Goal: Task Accomplishment & Management: Complete application form

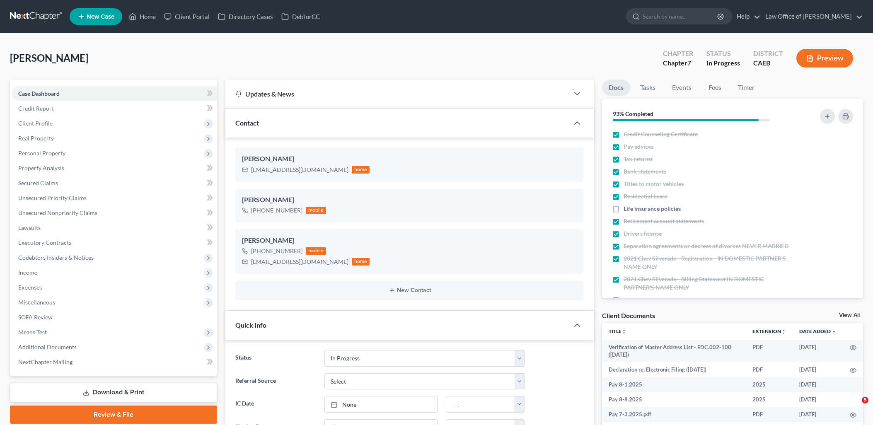
select select "9"
select select "0"
click at [152, 22] on link "Home" at bounding box center [142, 16] width 35 height 15
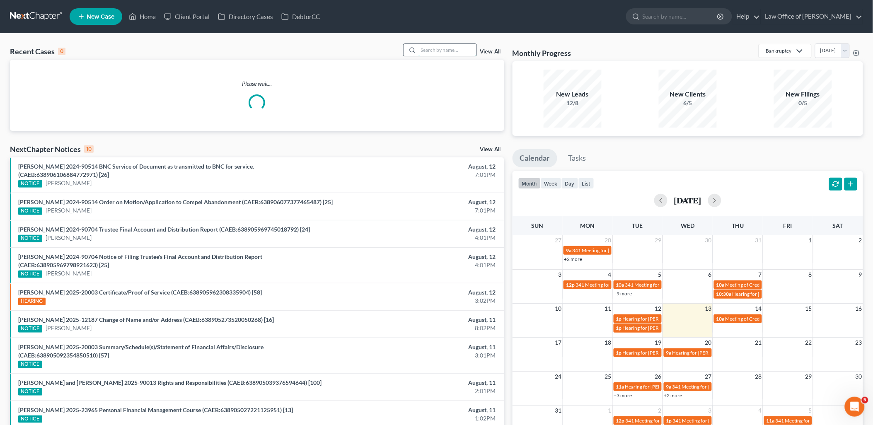
click at [443, 45] on input "search" at bounding box center [447, 50] width 58 height 12
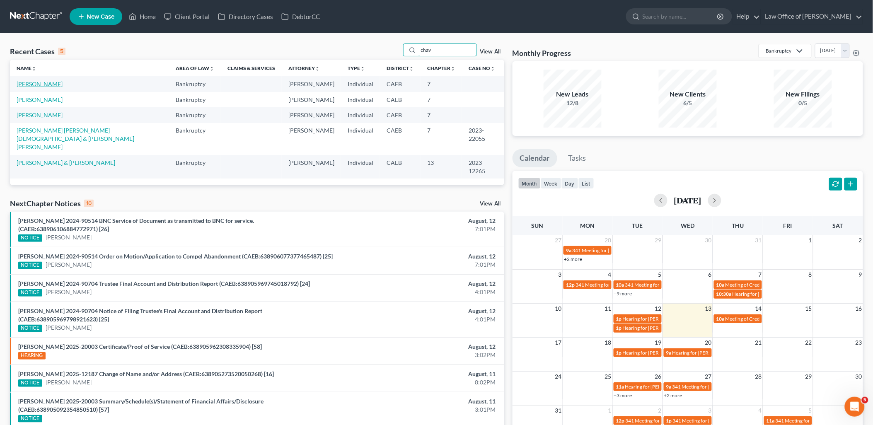
type input "chav"
click at [41, 83] on link "Chavez, Mary Azucena" at bounding box center [40, 83] width 46 height 7
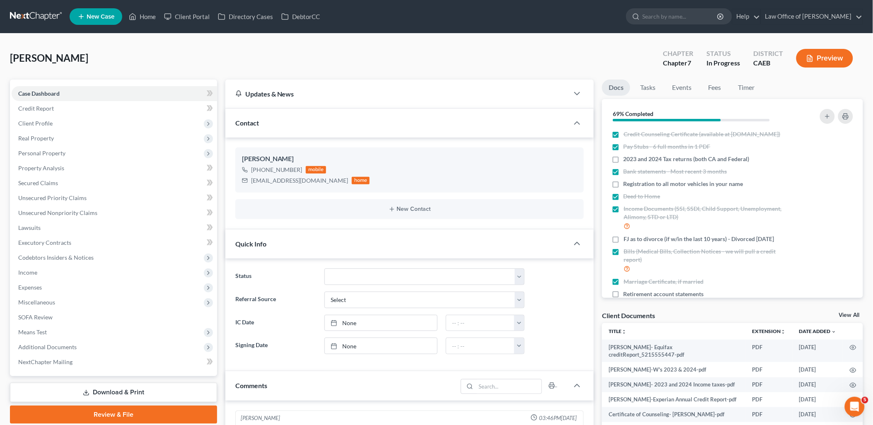
drag, startPoint x: 858, startPoint y: 312, endPoint x: 631, endPoint y: 344, distance: 229.3
click at [858, 312] on link "View All" at bounding box center [849, 315] width 21 height 6
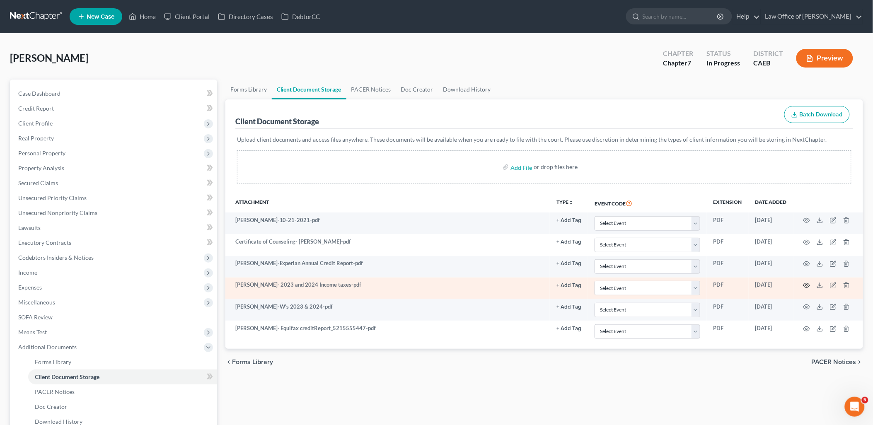
click at [808, 283] on icon "button" at bounding box center [806, 285] width 7 height 7
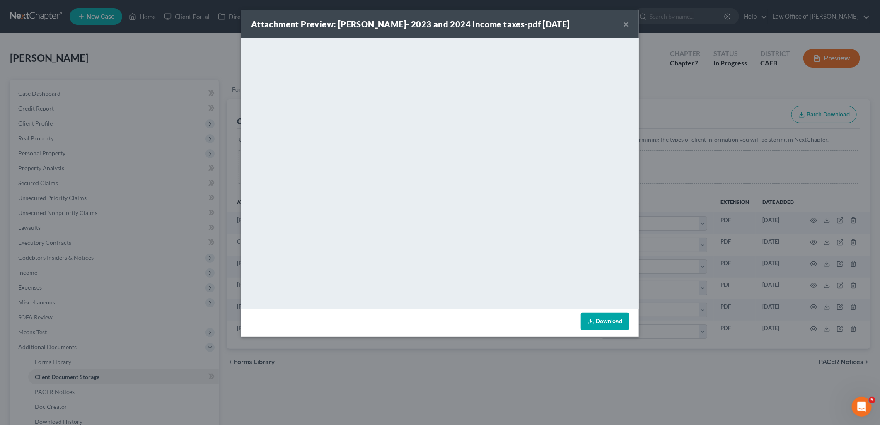
click at [628, 26] on button "×" at bounding box center [626, 24] width 6 height 10
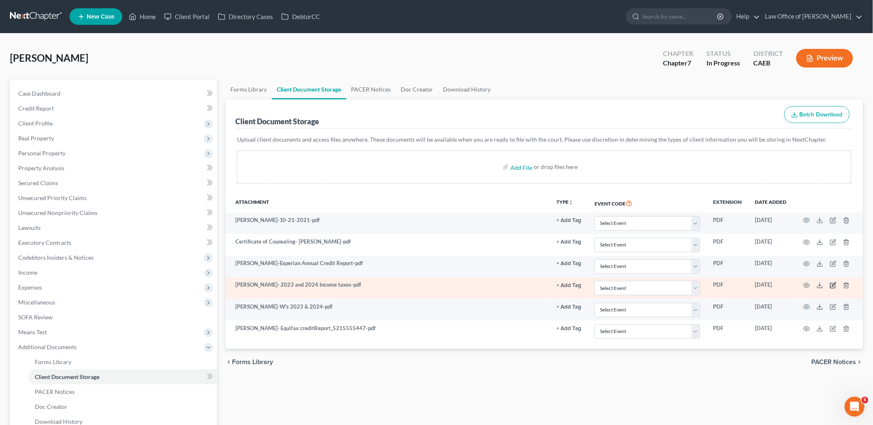
click at [831, 286] on icon "button" at bounding box center [833, 285] width 7 height 7
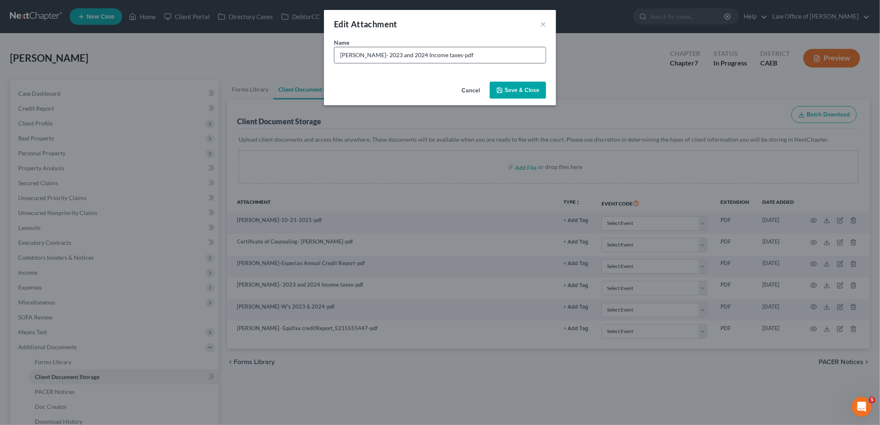
drag, startPoint x: 337, startPoint y: 56, endPoint x: 524, endPoint y: 48, distance: 187.8
click at [524, 48] on input "Mary Chavez- 2023 and 2024 Income taxes-pdf" at bounding box center [439, 55] width 211 height 16
type input "2023 and 2024 TR - all 4"
click at [523, 91] on span "Save & Close" at bounding box center [522, 90] width 35 height 7
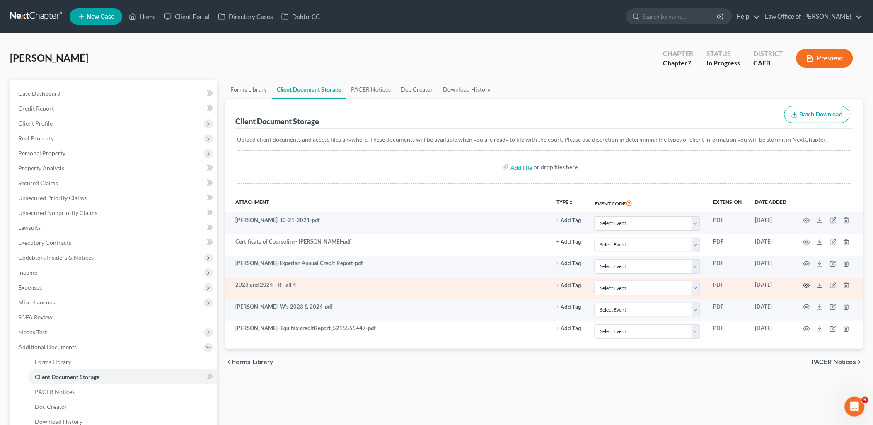
click at [806, 286] on circle "button" at bounding box center [807, 286] width 2 height 2
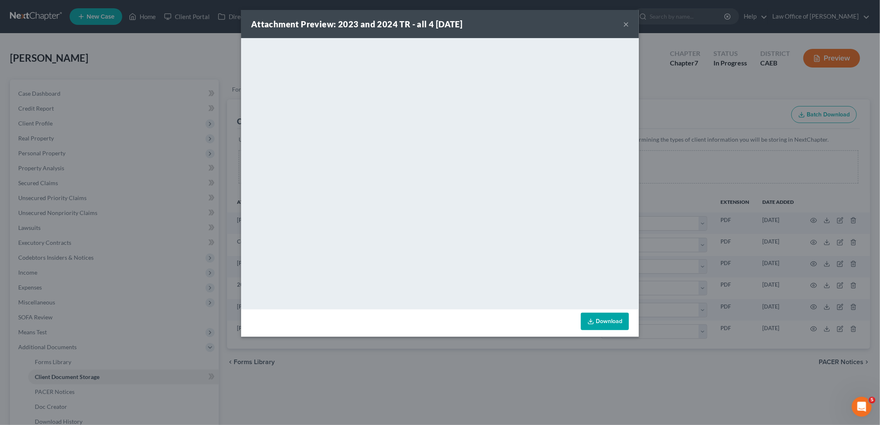
click at [627, 24] on button "×" at bounding box center [626, 24] width 6 height 10
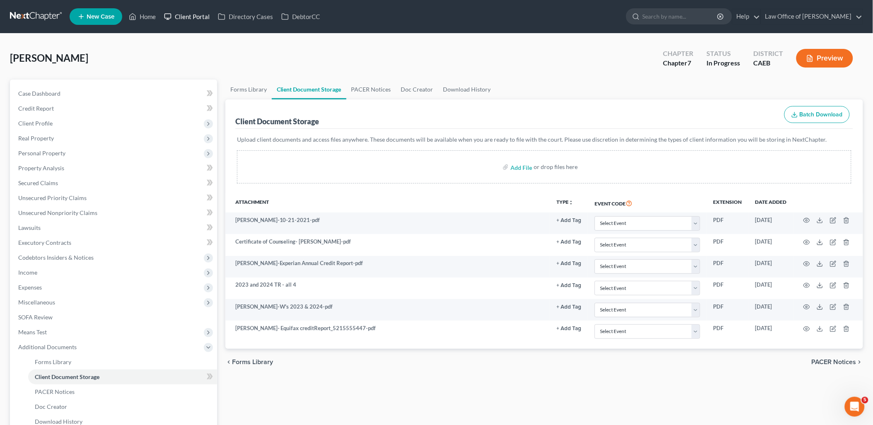
click at [191, 15] on link "Client Portal" at bounding box center [187, 16] width 54 height 15
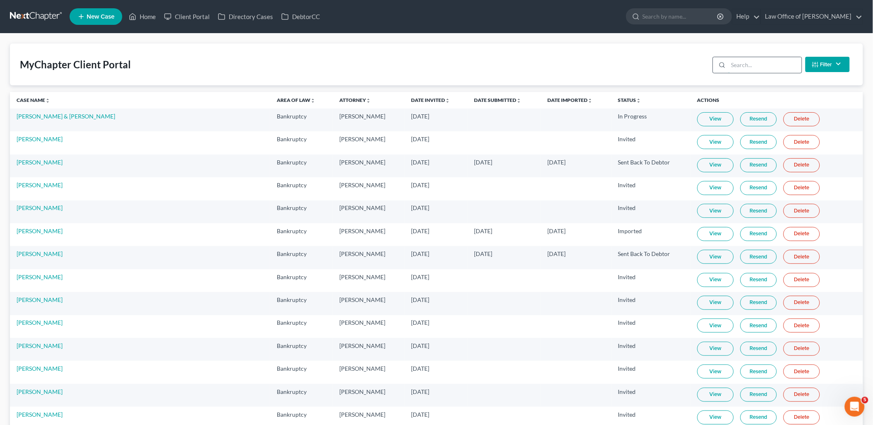
click at [760, 65] on input "search" at bounding box center [764, 65] width 73 height 16
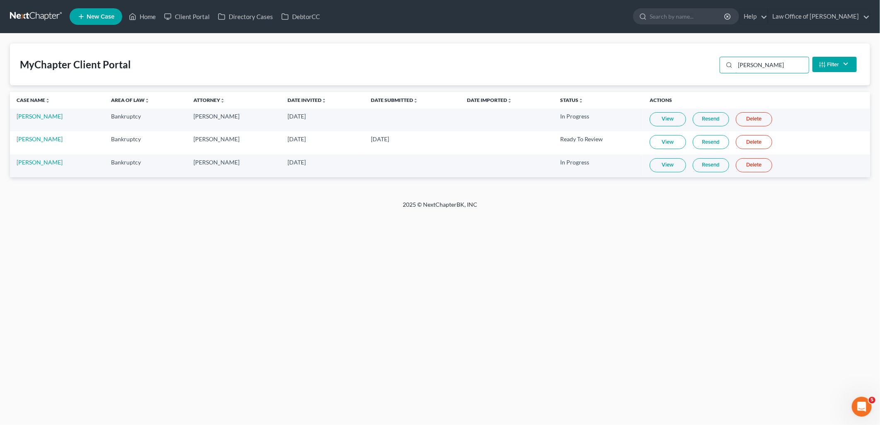
type input "chavez"
click at [665, 141] on link "View" at bounding box center [668, 142] width 36 height 14
click at [152, 17] on link "Home" at bounding box center [142, 16] width 35 height 15
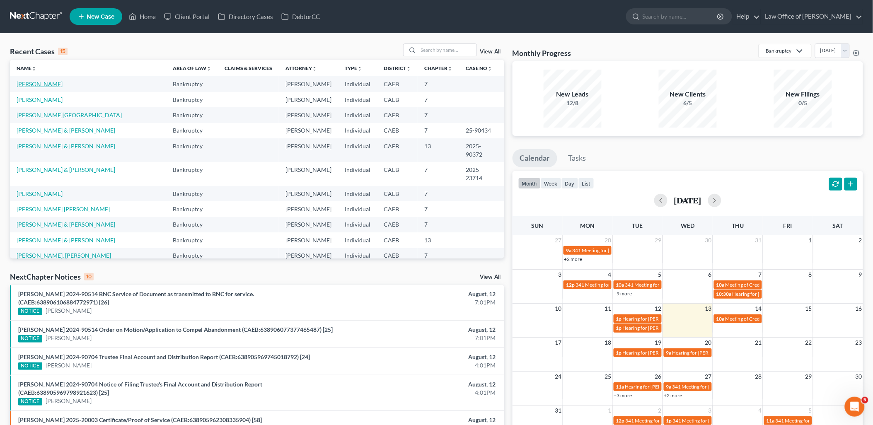
click at [51, 83] on link "Chavez, Mary Azucena" at bounding box center [40, 83] width 46 height 7
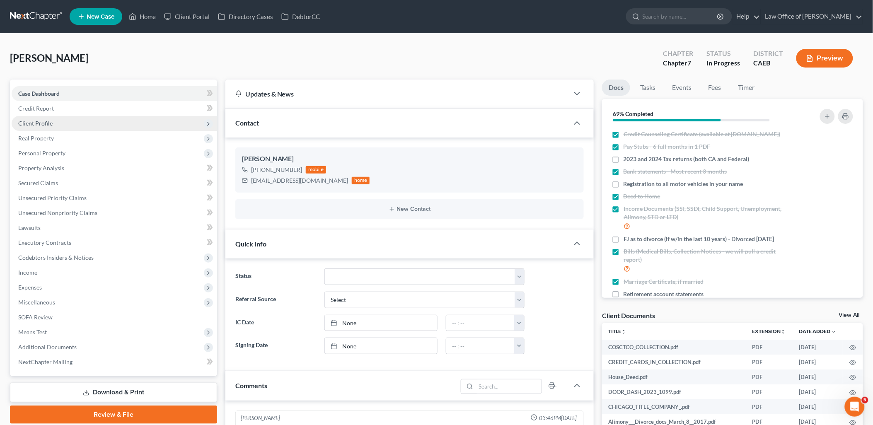
click at [39, 121] on span "Client Profile" at bounding box center [35, 123] width 34 height 7
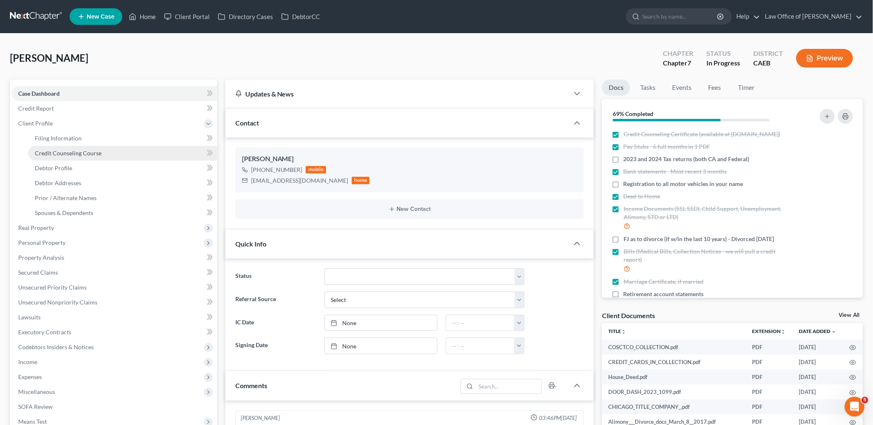
click at [61, 152] on span "Credit Counseling Course" at bounding box center [68, 153] width 67 height 7
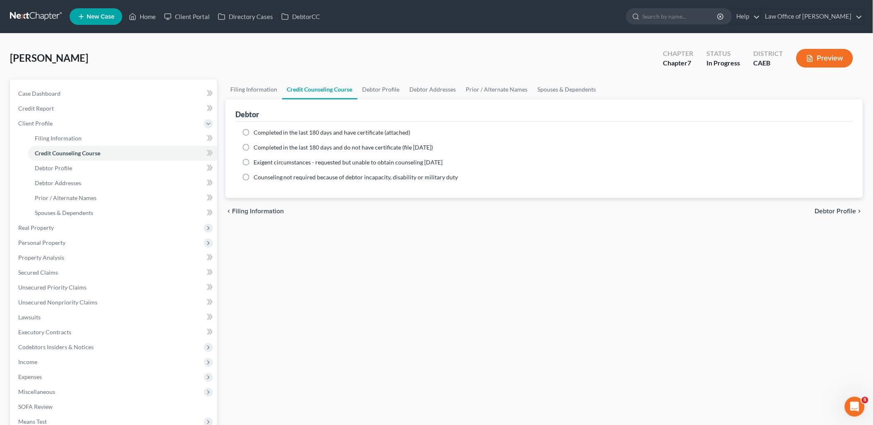
click at [295, 127] on div "Completed in the last 180 days and have certificate (attached) Date Completed N…" at bounding box center [544, 160] width 618 height 76
click at [291, 134] on span "Completed in the last 180 days and have certificate (attached)" at bounding box center [332, 132] width 157 height 7
click at [262, 134] on input "Completed in the last 180 days and have certificate (attached)" at bounding box center [259, 130] width 5 height 5
radio input "true"
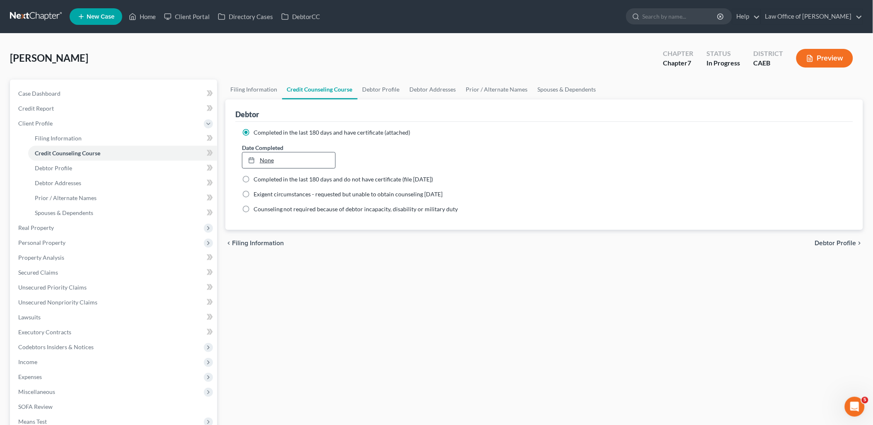
type input "8/13/2025"
click at [268, 159] on link "None" at bounding box center [288, 160] width 93 height 16
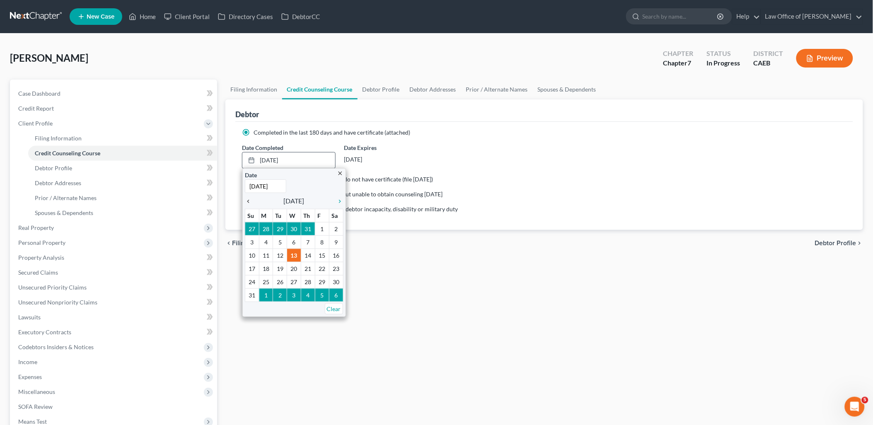
click at [250, 201] on icon "chevron_left" at bounding box center [250, 201] width 11 height 7
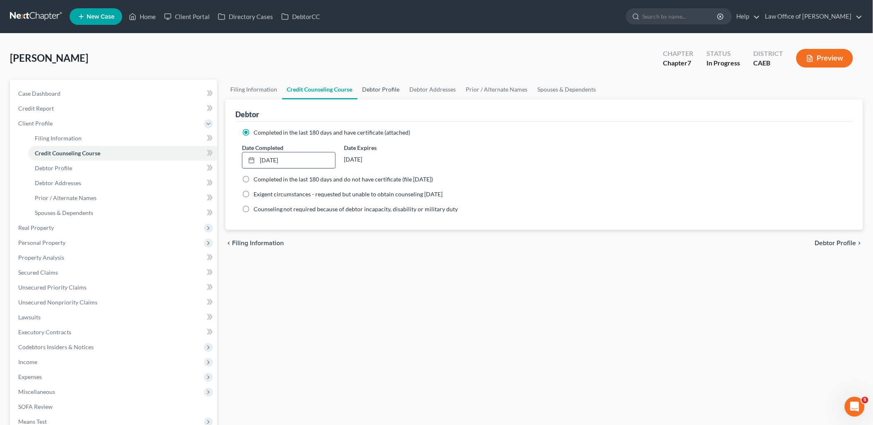
drag, startPoint x: 379, startPoint y: 87, endPoint x: 402, endPoint y: 89, distance: 22.8
click at [379, 87] on link "Debtor Profile" at bounding box center [381, 90] width 47 height 20
select select "0"
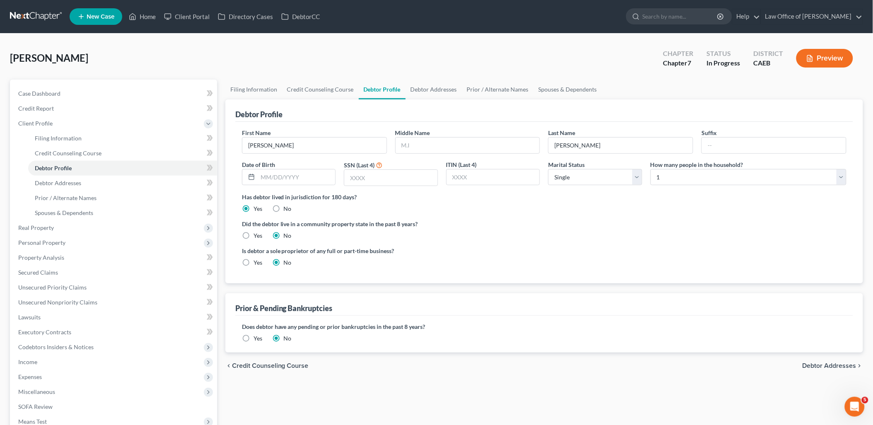
drag, startPoint x: 247, startPoint y: 234, endPoint x: 336, endPoint y: 191, distance: 98.8
click at [254, 234] on label "Yes" at bounding box center [258, 236] width 9 height 8
click at [257, 234] on input "Yes" at bounding box center [259, 234] width 5 height 5
radio input "true"
radio input "false"
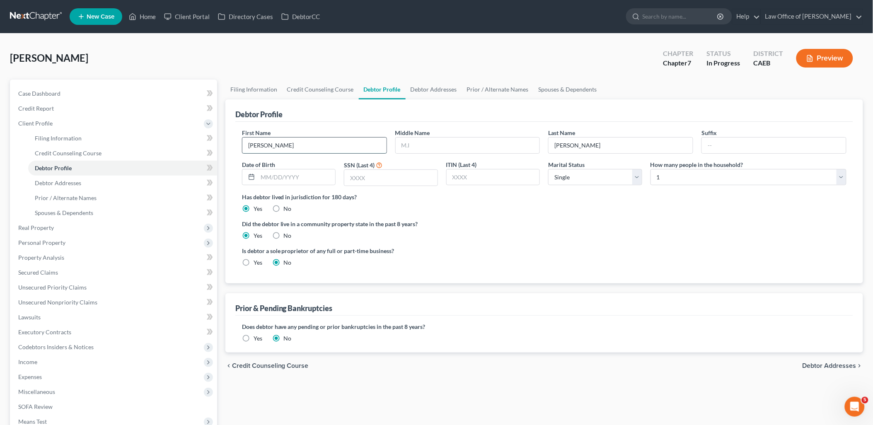
drag, startPoint x: 263, startPoint y: 146, endPoint x: 323, endPoint y: 147, distance: 59.7
click at [302, 146] on input "Mary Azucena" at bounding box center [314, 146] width 144 height 16
type input "[PERSON_NAME]"
click at [441, 147] on input "text" at bounding box center [468, 146] width 144 height 16
paste input "[PERSON_NAME]"
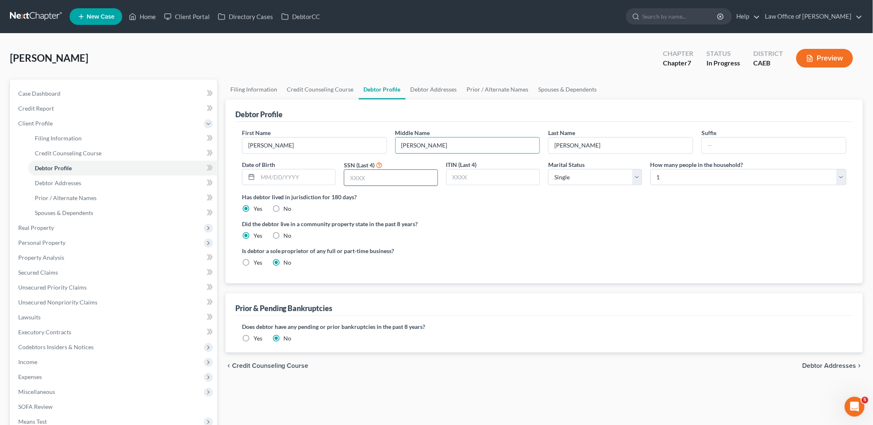
type input "[PERSON_NAME]"
click at [400, 179] on input "text" at bounding box center [390, 178] width 93 height 16
drag, startPoint x: 376, startPoint y: 176, endPoint x: 387, endPoint y: 174, distance: 11.0
click at [377, 177] on input "text" at bounding box center [390, 178] width 93 height 16
type input "0726"
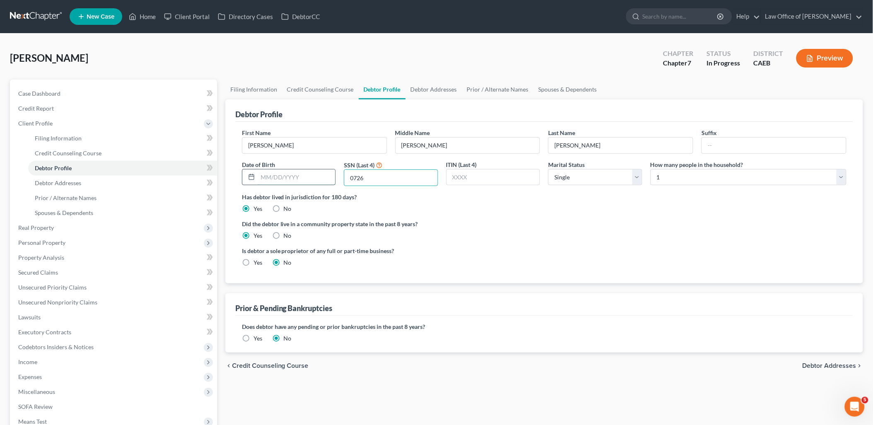
click at [312, 179] on input "text" at bounding box center [297, 177] width 78 height 16
click at [321, 176] on input "text" at bounding box center [297, 177] width 78 height 16
type input "[DATE]"
click at [427, 90] on link "Debtor Addresses" at bounding box center [434, 90] width 56 height 20
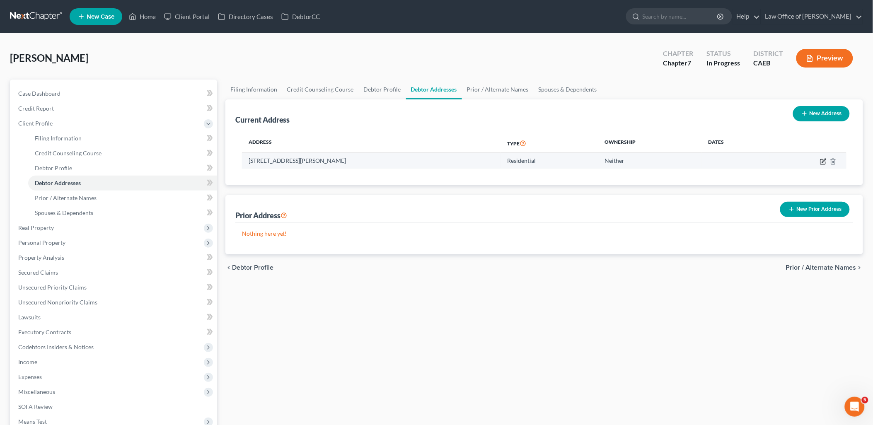
click at [823, 159] on icon "button" at bounding box center [823, 161] width 7 height 7
select select "4"
select select "49"
select select "0"
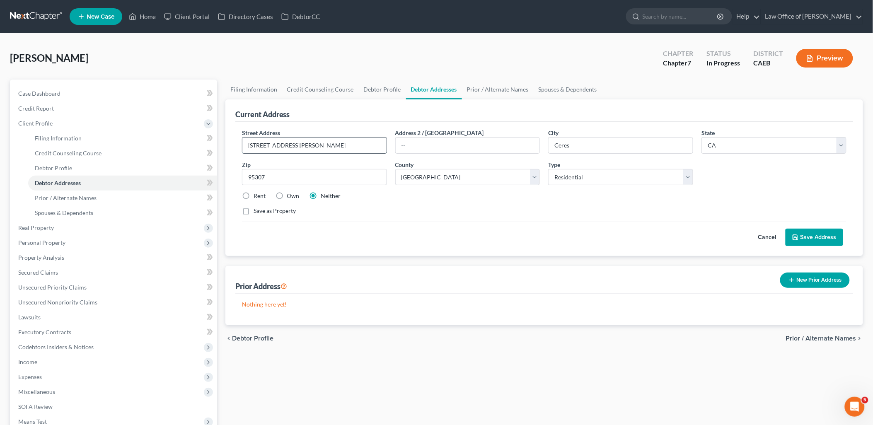
click at [312, 143] on input "3804 Gable Ct." at bounding box center [314, 146] width 144 height 16
type input "3804 Gable Court"
click at [299, 195] on label "Own" at bounding box center [293, 196] width 12 height 8
click at [296, 195] on input "Own" at bounding box center [292, 194] width 5 height 5
radio input "true"
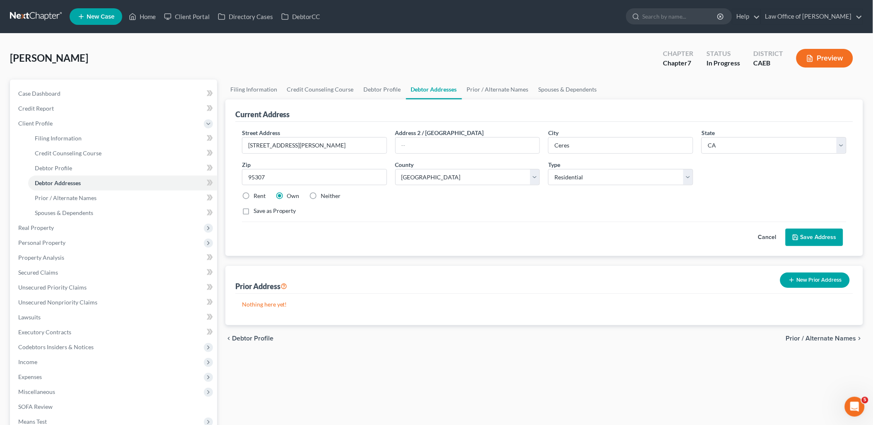
click at [826, 242] on button "Save Address" at bounding box center [814, 237] width 58 height 17
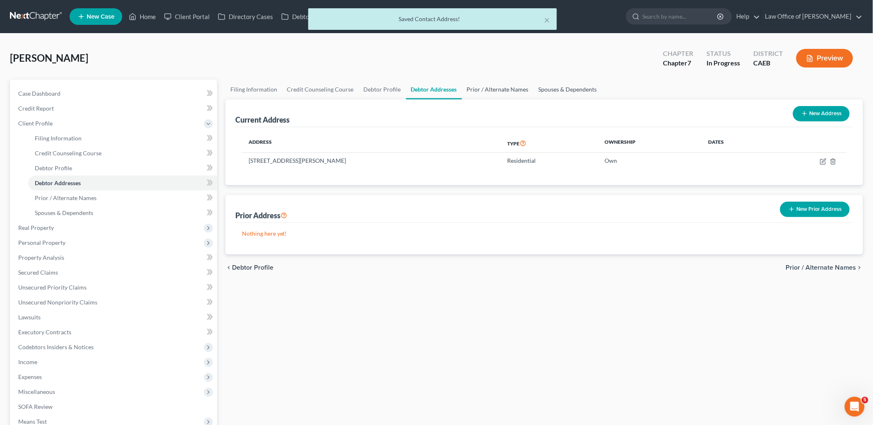
drag, startPoint x: 516, startPoint y: 90, endPoint x: 536, endPoint y: 90, distance: 19.5
click at [516, 90] on link "Prior / Alternate Names" at bounding box center [498, 90] width 72 height 20
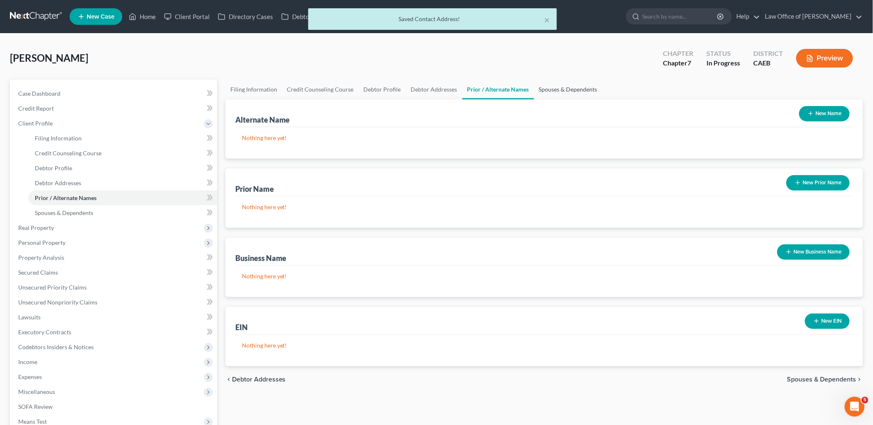
click at [557, 90] on link "Spouses & Dependents" at bounding box center [568, 90] width 68 height 20
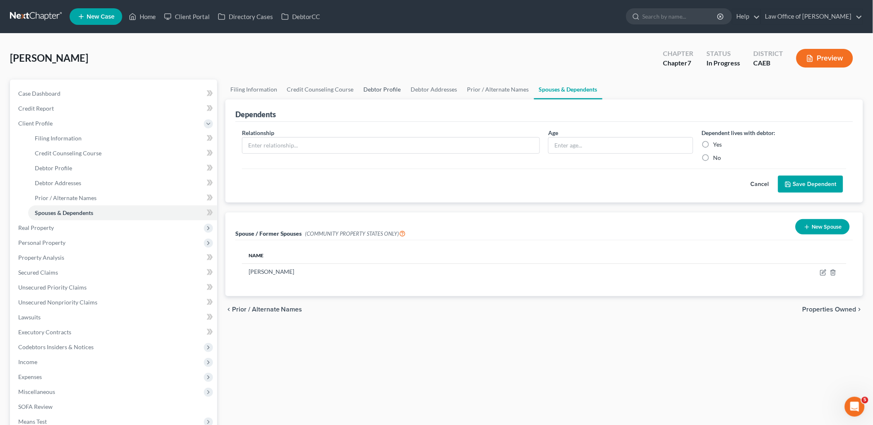
click at [367, 86] on link "Debtor Profile" at bounding box center [382, 90] width 47 height 20
select select "0"
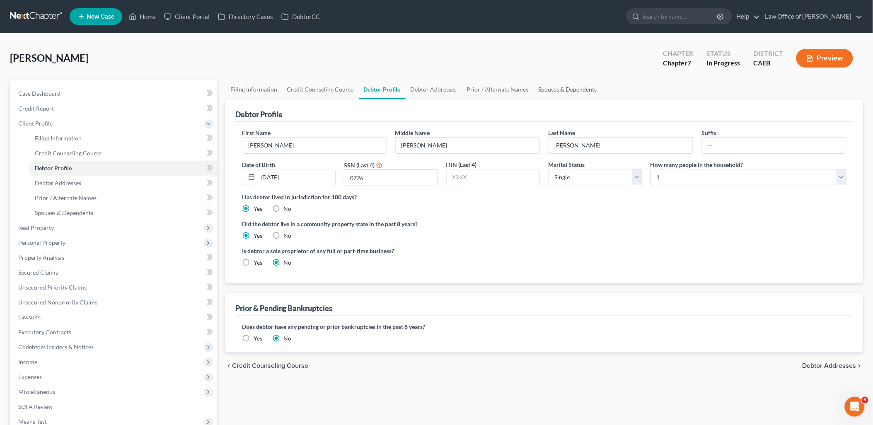
click at [558, 93] on link "Spouses & Dependents" at bounding box center [568, 90] width 68 height 20
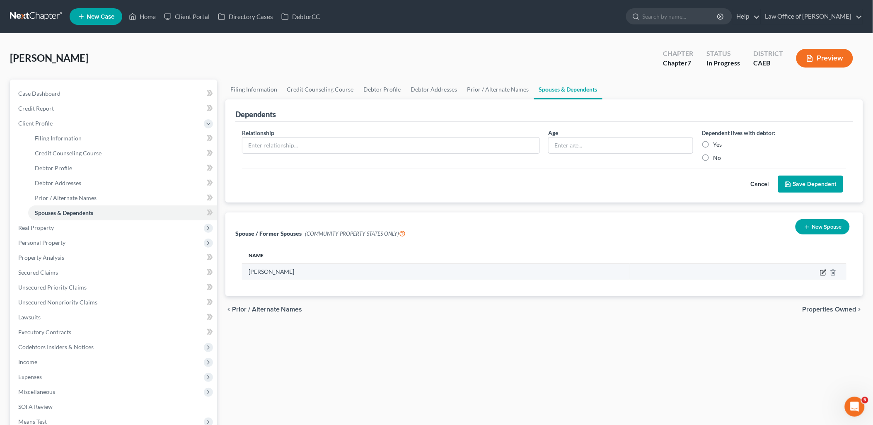
click at [823, 273] on icon "button" at bounding box center [823, 272] width 7 height 7
select select "1"
select select "4"
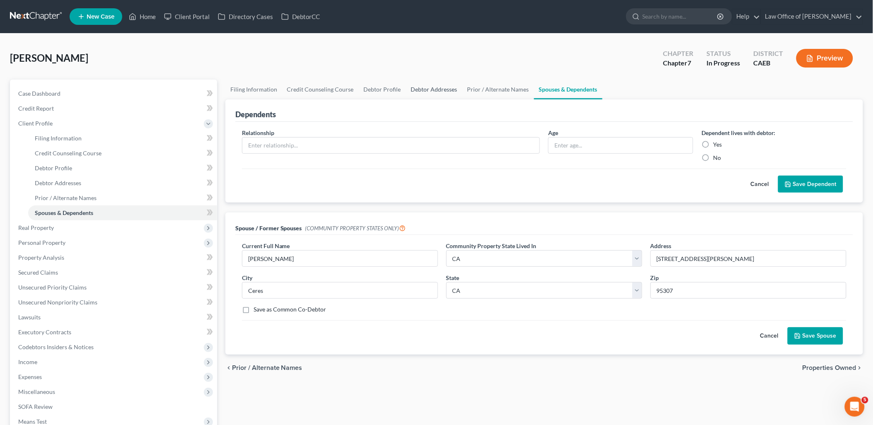
click at [437, 87] on link "Debtor Addresses" at bounding box center [434, 90] width 56 height 20
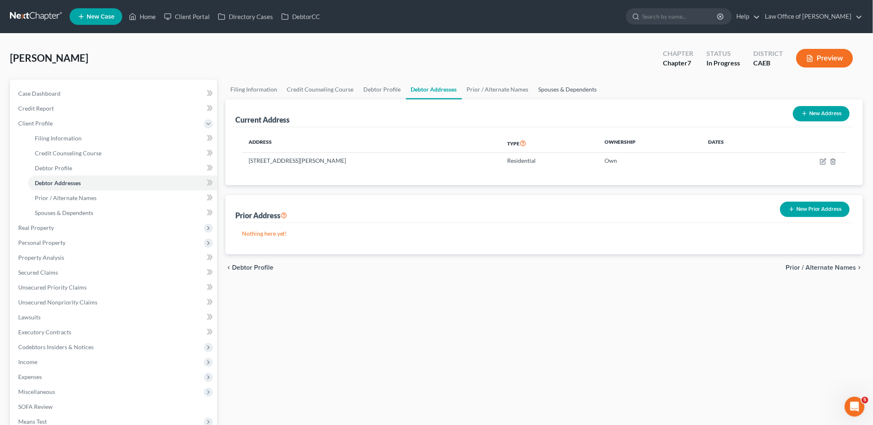
click at [571, 91] on link "Spouses & Dependents" at bounding box center [568, 90] width 68 height 20
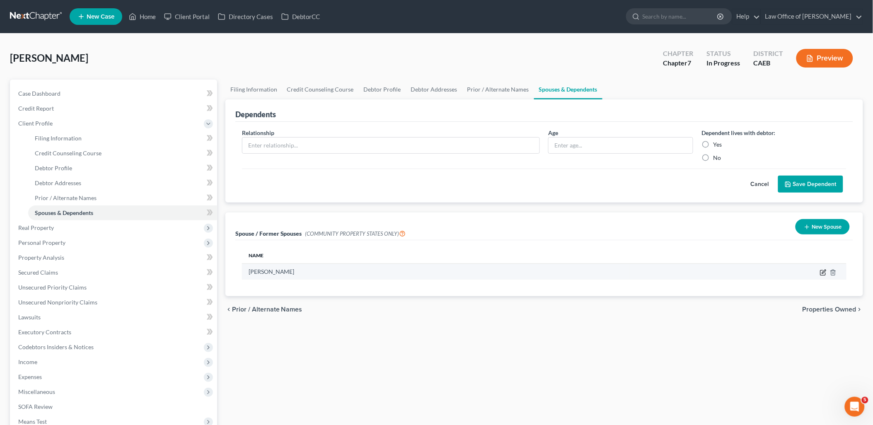
click at [825, 272] on icon "button" at bounding box center [823, 272] width 7 height 7
select select "1"
select select "4"
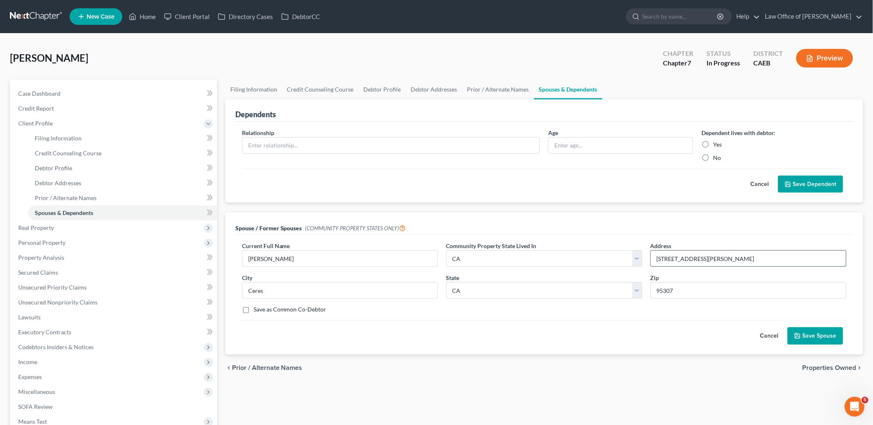
click at [698, 257] on input "3804 Gable Ct." at bounding box center [748, 259] width 195 height 16
type input "3804 Gable Court"
click at [822, 336] on button "Save Spouse" at bounding box center [816, 335] width 56 height 17
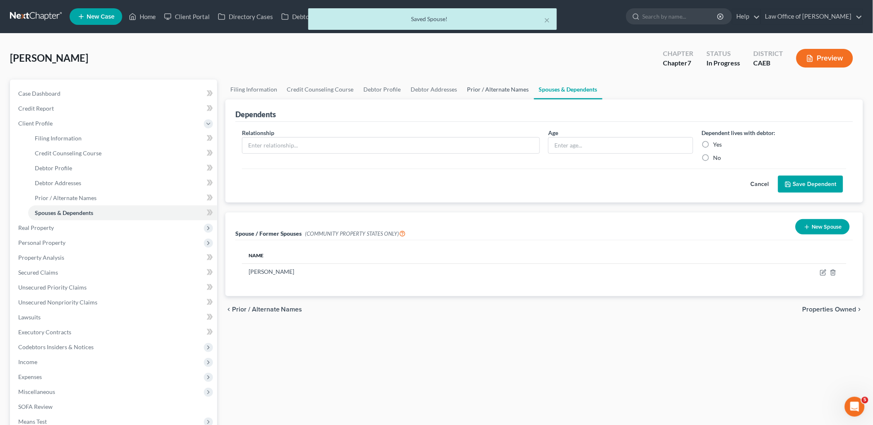
click at [491, 85] on link "Prior / Alternate Names" at bounding box center [498, 90] width 72 height 20
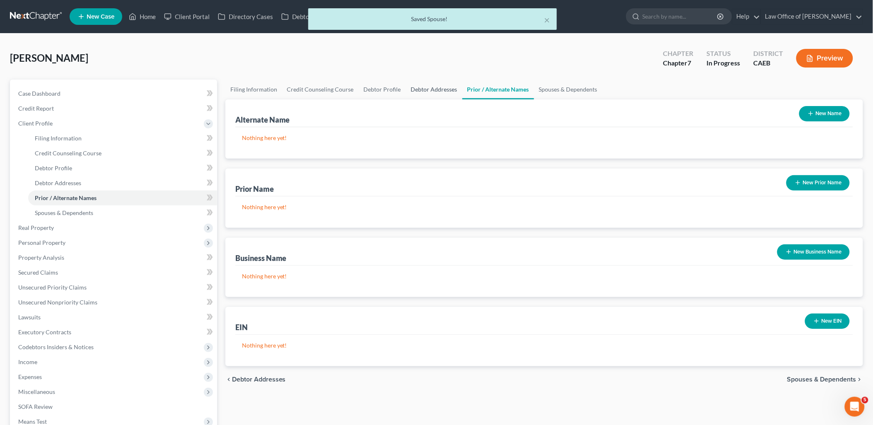
click at [434, 89] on link "Debtor Addresses" at bounding box center [434, 90] width 56 height 20
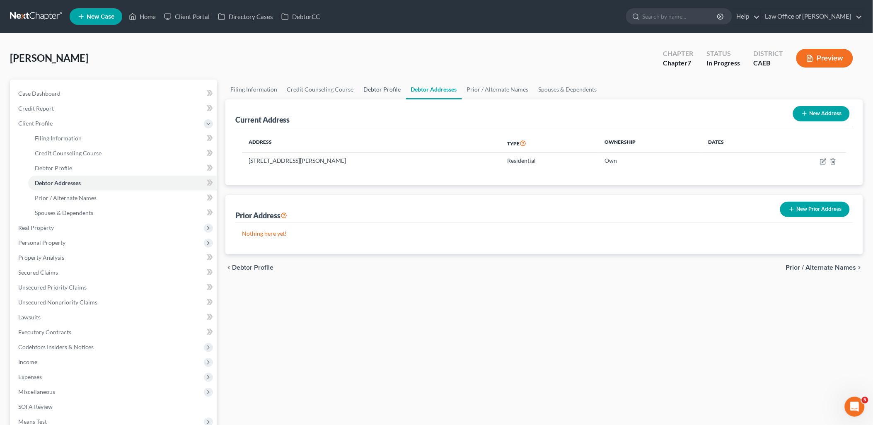
click at [384, 87] on link "Debtor Profile" at bounding box center [382, 90] width 47 height 20
select select "0"
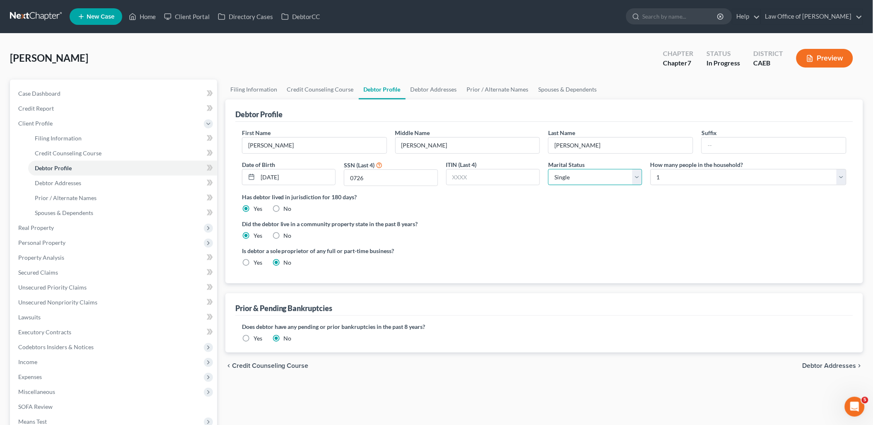
click at [634, 176] on select "Select Single Married Separated Divorced Widowed" at bounding box center [595, 177] width 94 height 17
select select "3"
click at [548, 169] on select "Select Single Married Separated Divorced Widowed" at bounding box center [595, 177] width 94 height 17
click at [557, 88] on link "Spouses & Dependents" at bounding box center [568, 90] width 68 height 20
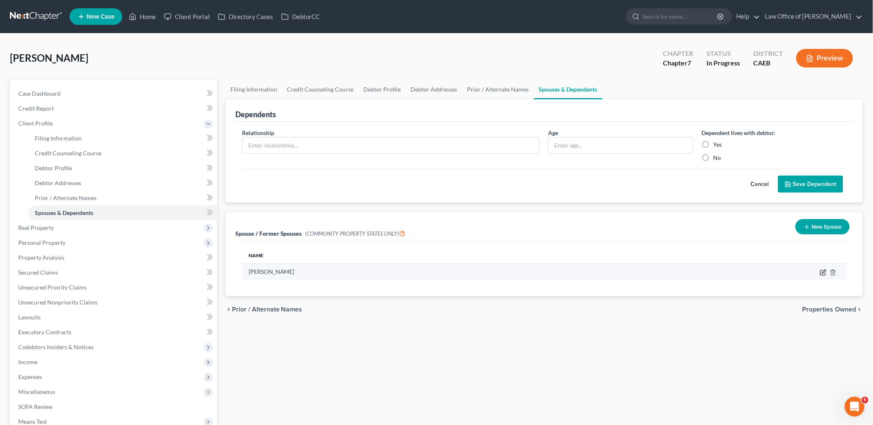
click at [820, 274] on icon "button" at bounding box center [823, 272] width 7 height 7
select select "1"
select select "4"
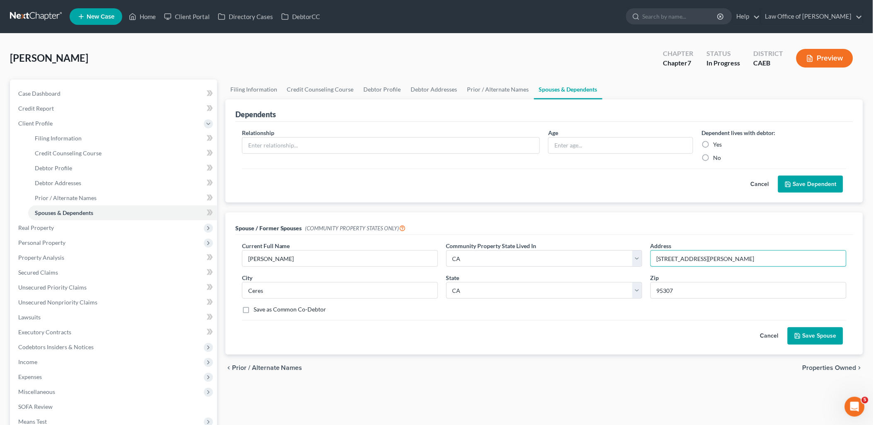
drag, startPoint x: 724, startPoint y: 256, endPoint x: 649, endPoint y: 255, distance: 75.4
click at [649, 255] on div "Address 3804 Gable Court" at bounding box center [748, 254] width 204 height 25
drag, startPoint x: 295, startPoint y: 293, endPoint x: 220, endPoint y: 292, distance: 75.0
click at [220, 292] on div "Petition Navigation Case Dashboard Payments Invoices Payments Payments Credit R…" at bounding box center [436, 297] width 861 height 434
drag, startPoint x: 691, startPoint y: 286, endPoint x: 655, endPoint y: 304, distance: 40.0
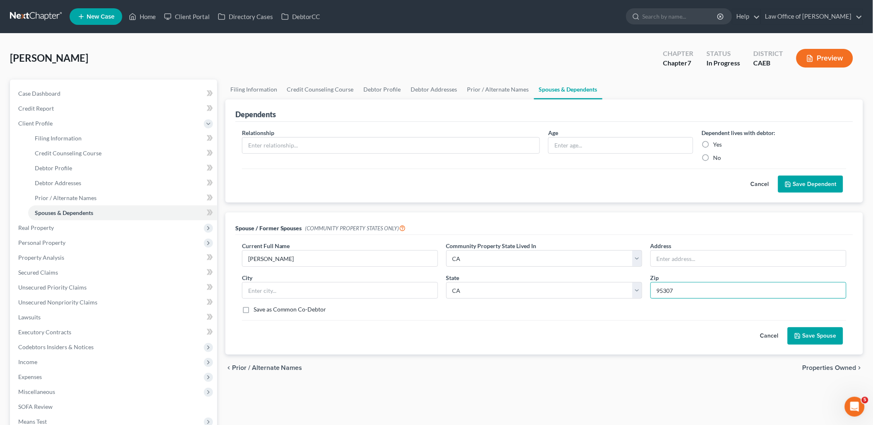
click at [639, 293] on div "Current Full Name * Horacio V Chavez Community Property State Lived In * Select…" at bounding box center [544, 281] width 613 height 79
click at [833, 340] on button "Save Spouse" at bounding box center [816, 335] width 56 height 17
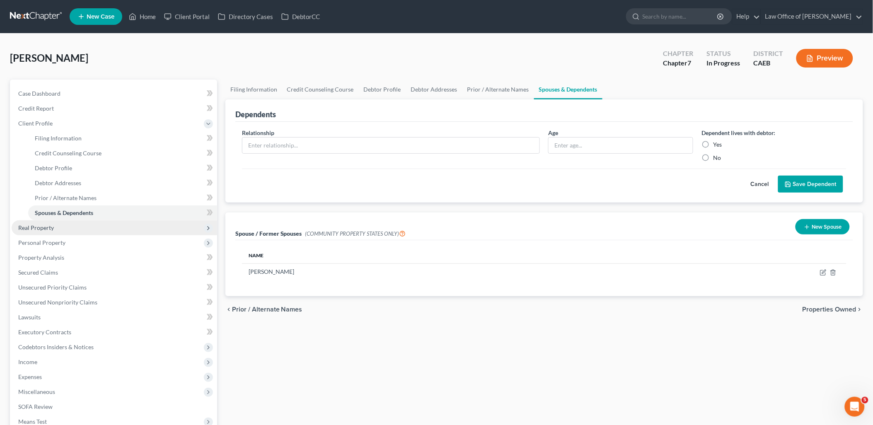
click at [43, 226] on span "Real Property" at bounding box center [36, 227] width 36 height 7
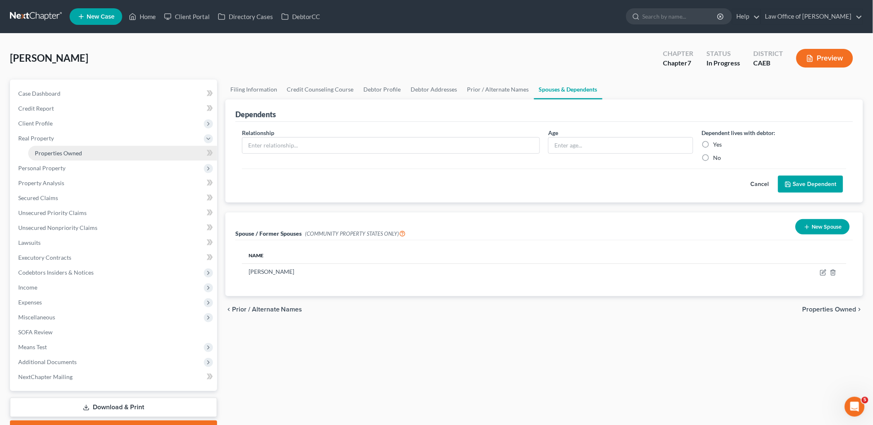
click at [51, 155] on span "Properties Owned" at bounding box center [58, 153] width 47 height 7
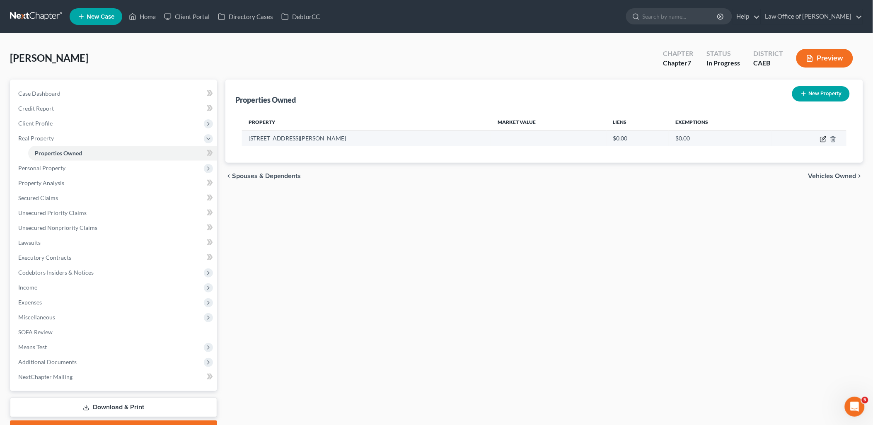
click at [826, 140] on icon "button" at bounding box center [823, 139] width 7 height 7
select select "4"
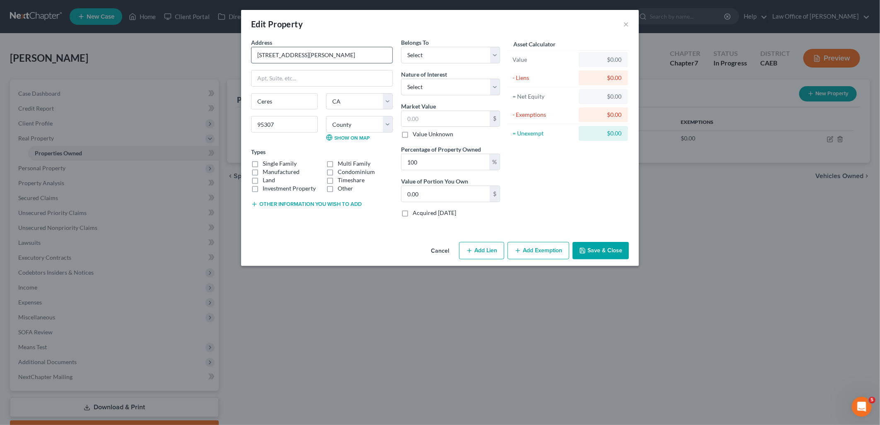
click at [311, 56] on input "3804 Gable Ct." at bounding box center [321, 55] width 141 height 16
type input "3804 Gable Court"
click at [380, 127] on select "County Alameda County Alpine County Amador County Butte County Calaveras County…" at bounding box center [359, 124] width 67 height 17
select select "49"
click at [326, 116] on select "County Alameda County Alpine County Amador County Butte County Calaveras County…" at bounding box center [359, 124] width 67 height 17
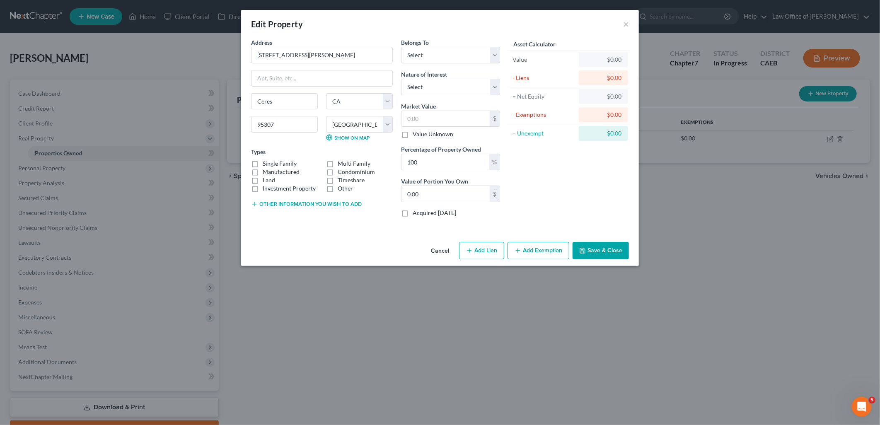
click at [263, 163] on label "Single Family" at bounding box center [280, 164] width 34 height 8
click at [266, 163] on input "Single Family" at bounding box center [268, 162] width 5 height 5
checkbox input "true"
click at [440, 54] on select "Select Debtor 1 Only Debtor 2 Only Debtor 1 And Debtor 2 Only At Least One Of T…" at bounding box center [450, 55] width 99 height 17
select select "0"
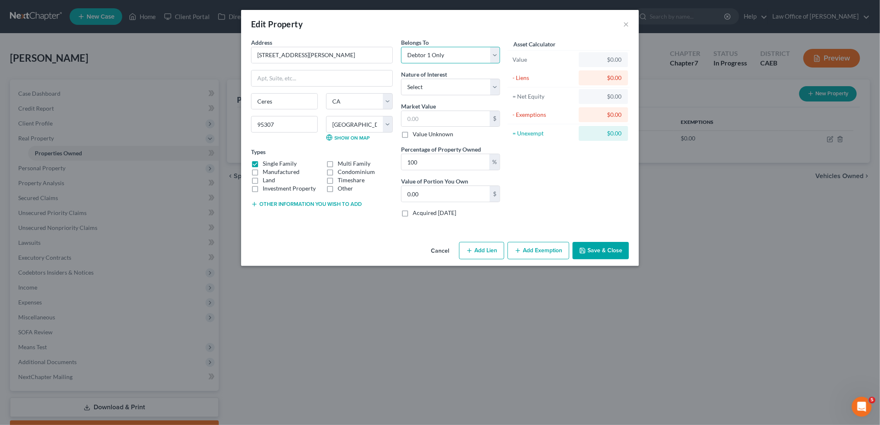
click at [401, 47] on select "Select Debtor 1 Only Debtor 2 Only Debtor 1 And Debtor 2 Only At Least One Of T…" at bounding box center [450, 55] width 99 height 17
click at [442, 89] on select "Select Fee Simple Joint Tenant Life Estate Equitable Interest Future Interest T…" at bounding box center [450, 87] width 99 height 17
select select "0"
click at [401, 79] on select "Select Fee Simple Joint Tenant Life Estate Equitable Interest Future Interest T…" at bounding box center [450, 87] width 99 height 17
click at [445, 121] on input "text" at bounding box center [445, 119] width 88 height 16
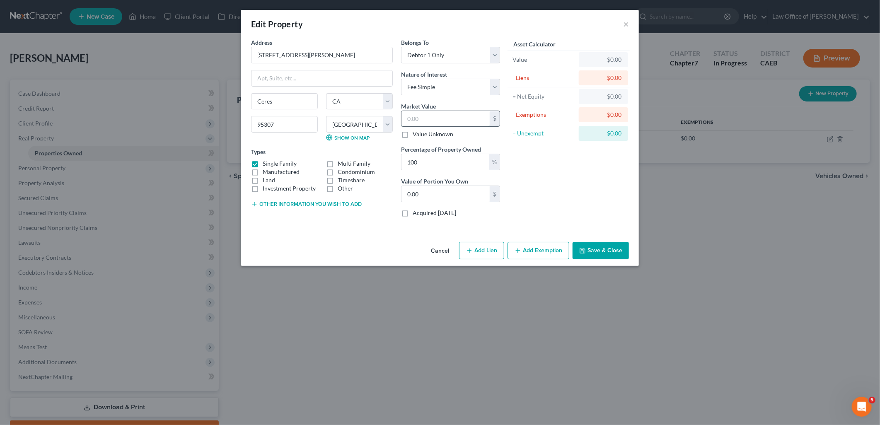
type input "4"
type input "4.00"
type input "42"
type input "42.00"
type input "427"
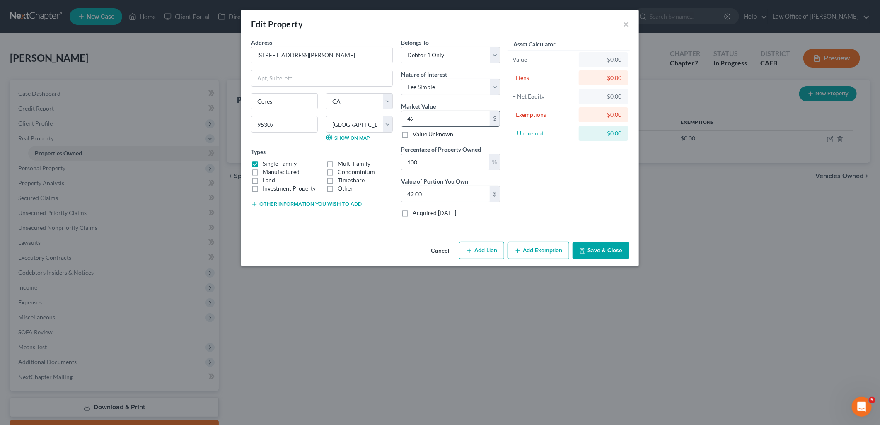
type input "427.00"
type input "4270"
type input "4,270.00"
type input "4,2700"
type input "42,700.00"
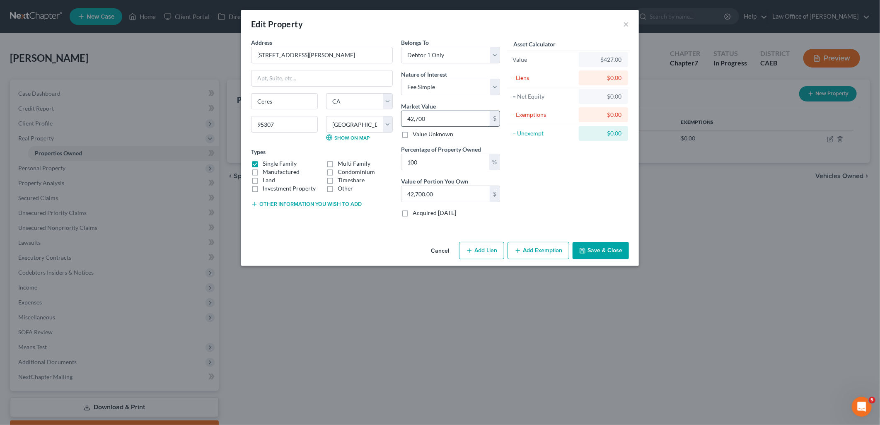
type input "42,7000"
type input "427,000.00"
type input "427,000"
click at [609, 254] on button "Save & Close" at bounding box center [601, 250] width 56 height 17
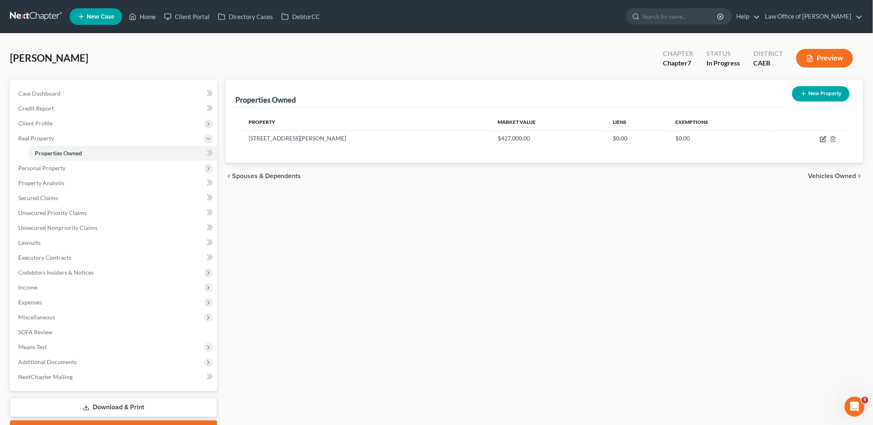
drag, startPoint x: 824, startPoint y: 136, endPoint x: 749, endPoint y: 118, distance: 77.6
click at [824, 136] on icon "button" at bounding box center [823, 139] width 7 height 7
select select "4"
select select "49"
select select "0"
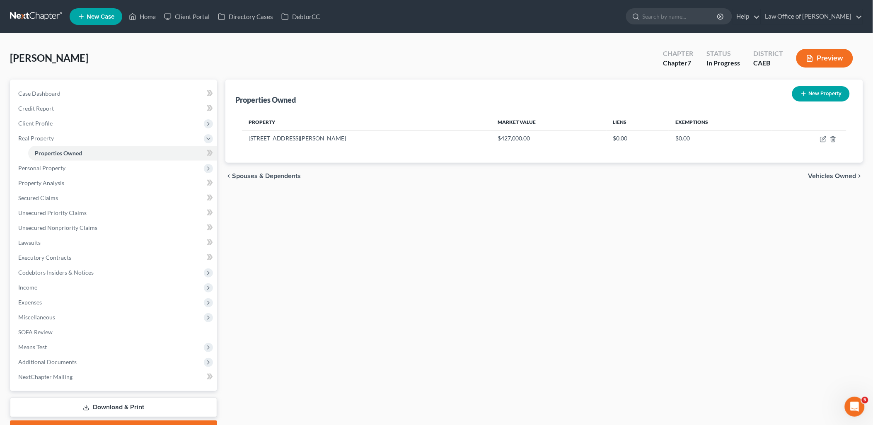
select select "0"
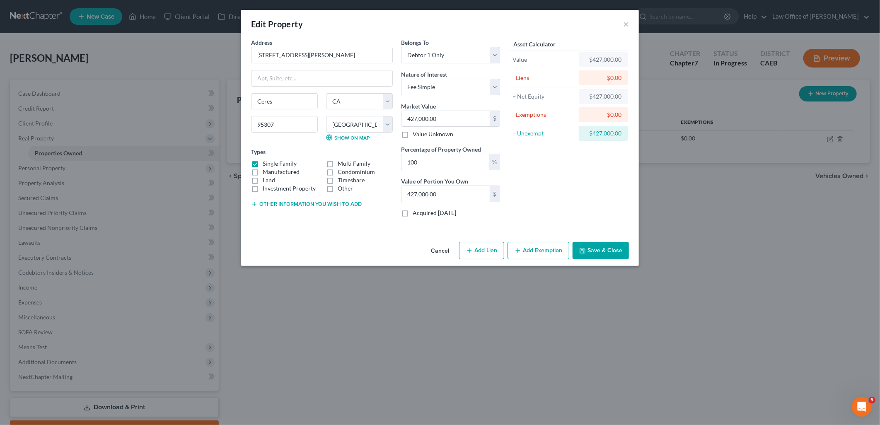
click at [295, 204] on button "Other information you wish to add" at bounding box center [306, 204] width 111 height 7
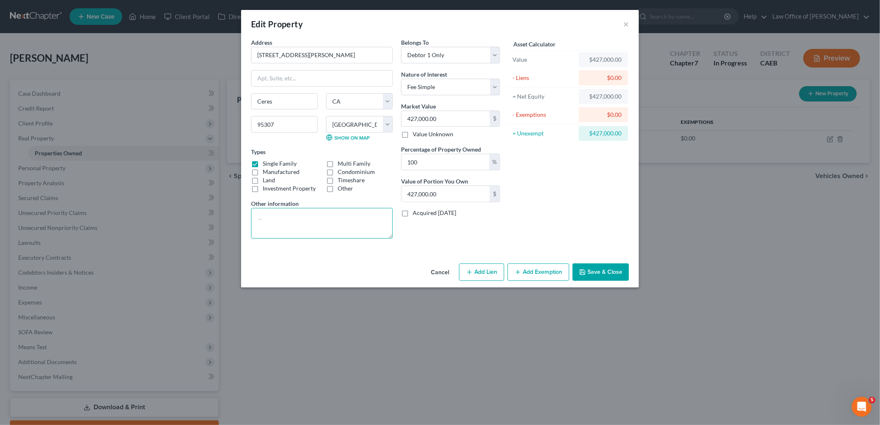
click at [286, 218] on textarea at bounding box center [322, 223] width 142 height 31
type textarea "Owned since 2018"
click at [607, 276] on button "Save & Close" at bounding box center [601, 271] width 56 height 17
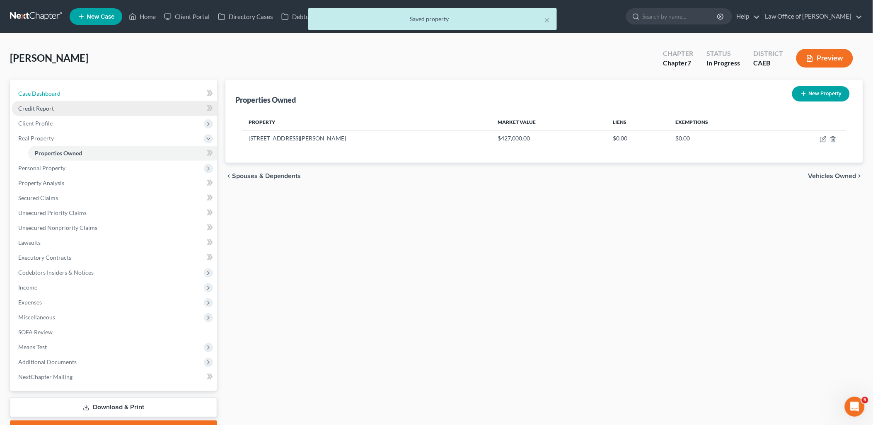
drag, startPoint x: 42, startPoint y: 89, endPoint x: 99, endPoint y: 104, distance: 58.3
click at [42, 90] on span "Case Dashboard" at bounding box center [39, 93] width 42 height 7
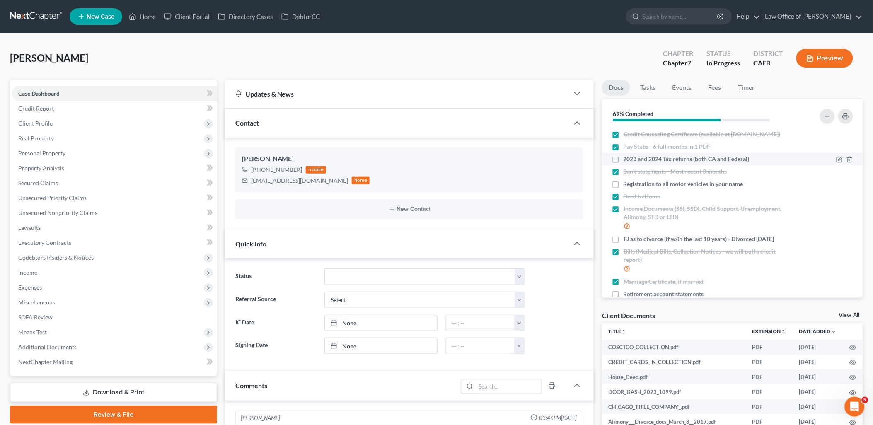
click at [624, 163] on label "2023 and 2024 Tax returns (both CA and Federal)" at bounding box center [687, 159] width 126 height 8
click at [627, 160] on input "2023 and 2024 Tax returns (both CA and Federal)" at bounding box center [629, 157] width 5 height 5
checkbox input "true"
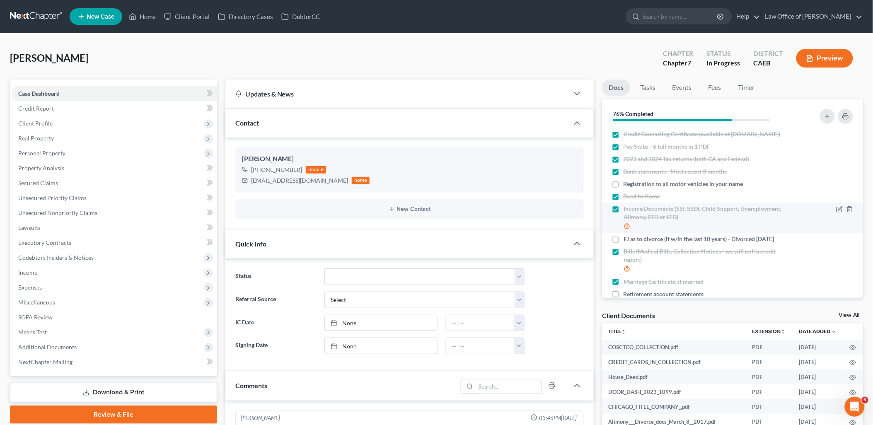
scroll to position [57, 0]
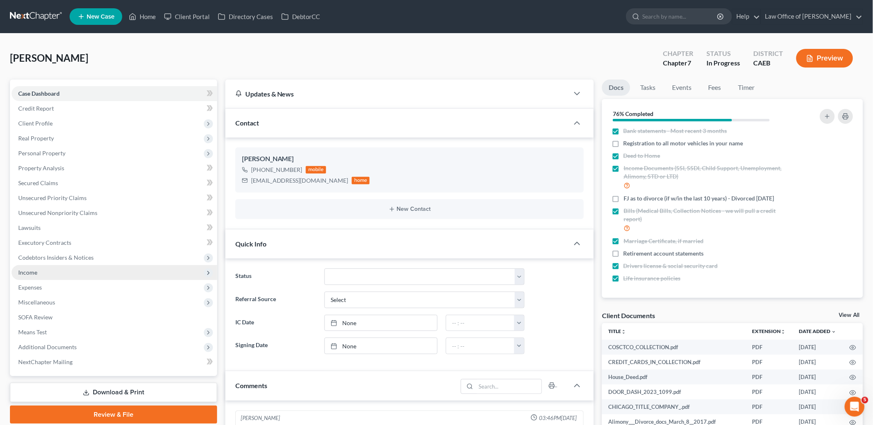
click at [23, 272] on span "Income" at bounding box center [27, 272] width 19 height 7
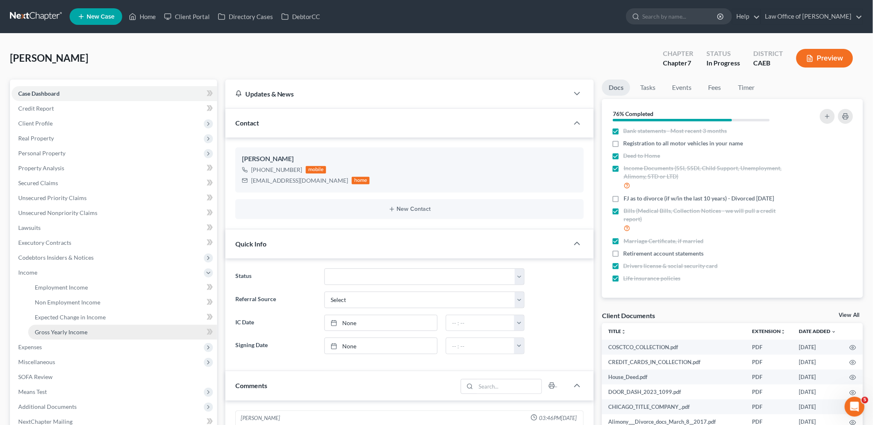
click at [83, 329] on span "Gross Yearly Income" at bounding box center [61, 332] width 53 height 7
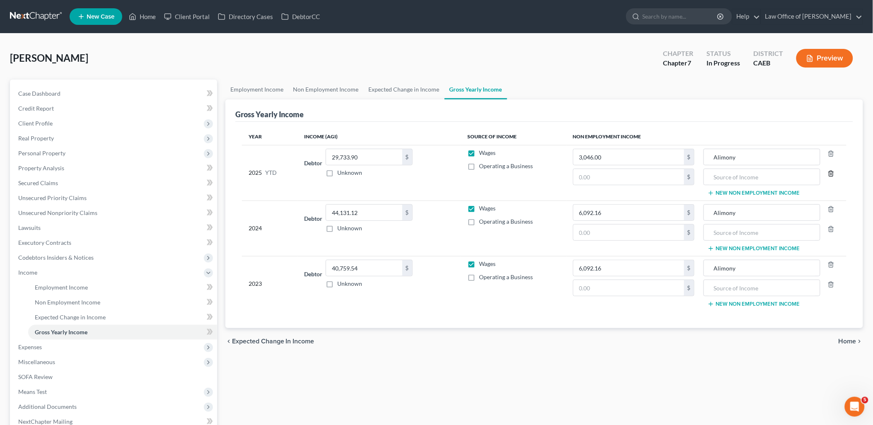
click at [830, 172] on icon "button" at bounding box center [831, 173] width 4 height 5
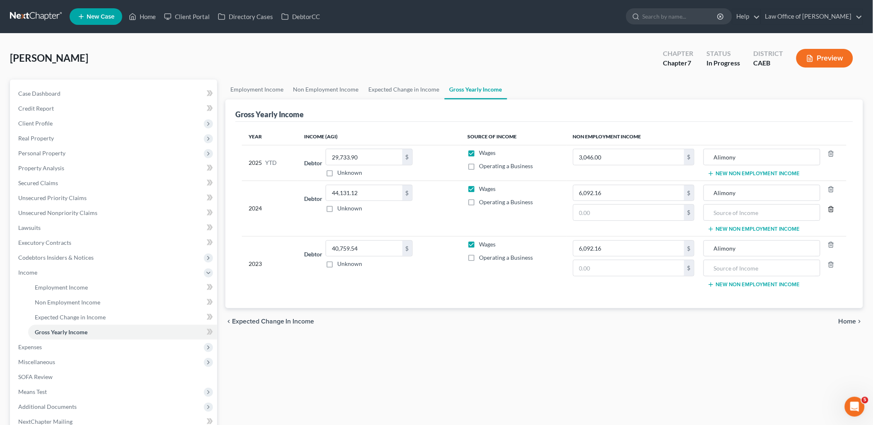
click at [832, 208] on icon "button" at bounding box center [831, 209] width 7 height 7
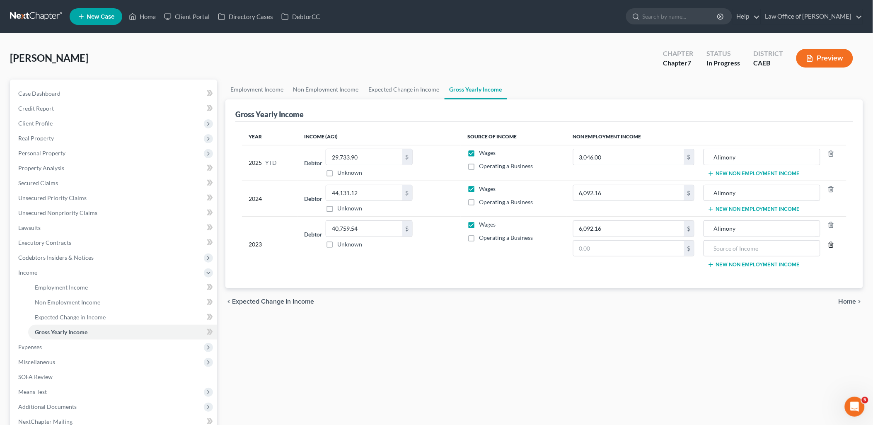
click at [831, 247] on icon "button" at bounding box center [831, 245] width 7 height 7
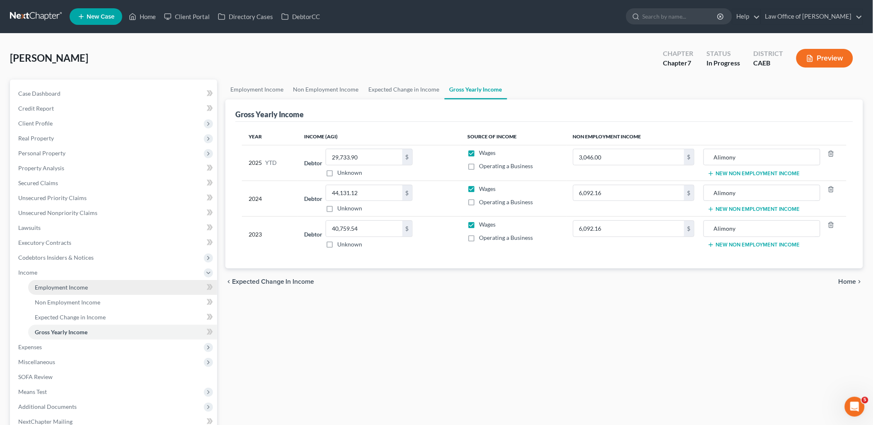
click at [51, 288] on span "Employment Income" at bounding box center [61, 287] width 53 height 7
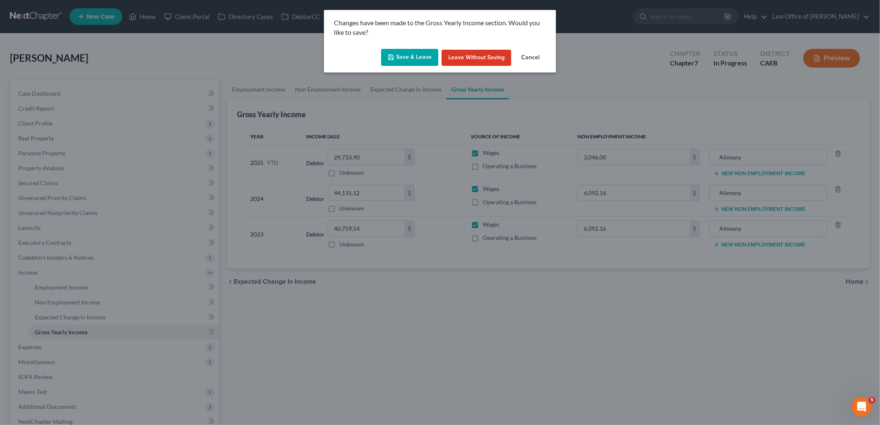
click at [403, 57] on button "Save & Leave" at bounding box center [409, 57] width 57 height 17
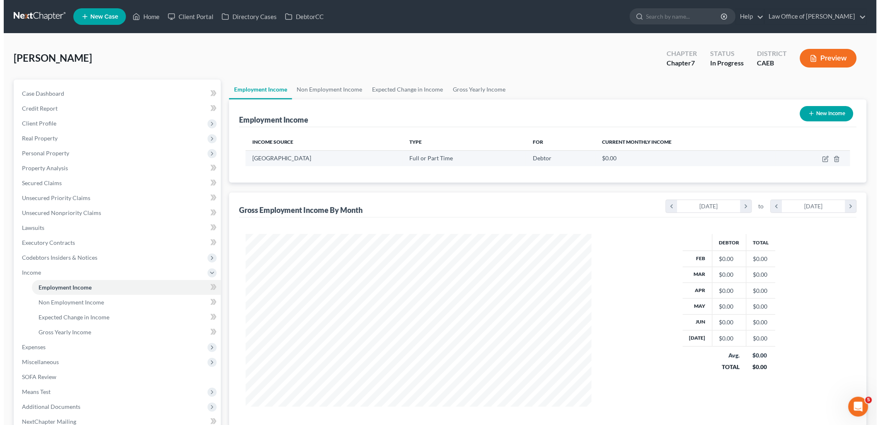
scroll to position [173, 363]
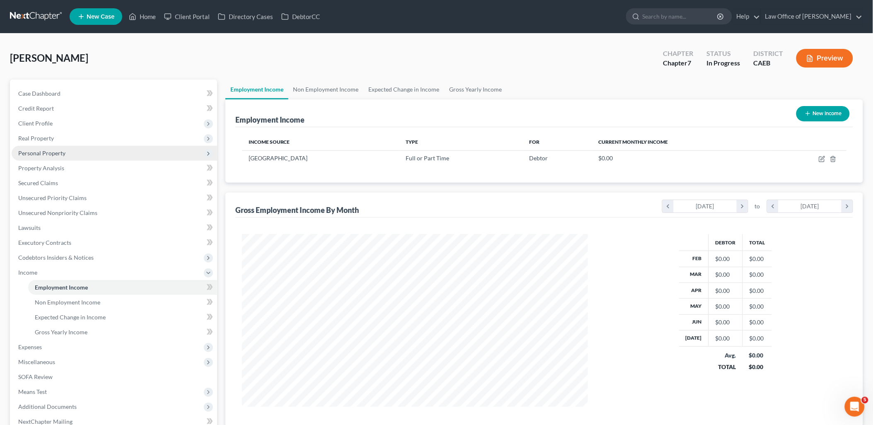
click at [29, 155] on span "Personal Property" at bounding box center [41, 153] width 47 height 7
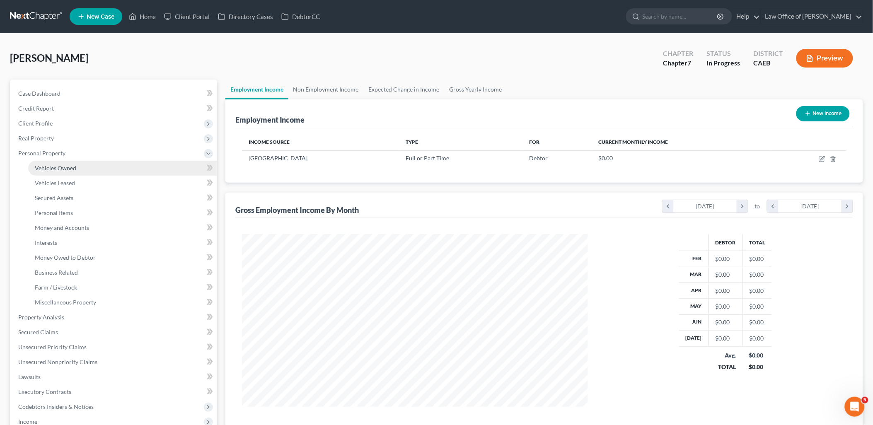
click at [48, 164] on span "Vehicles Owned" at bounding box center [55, 167] width 41 height 7
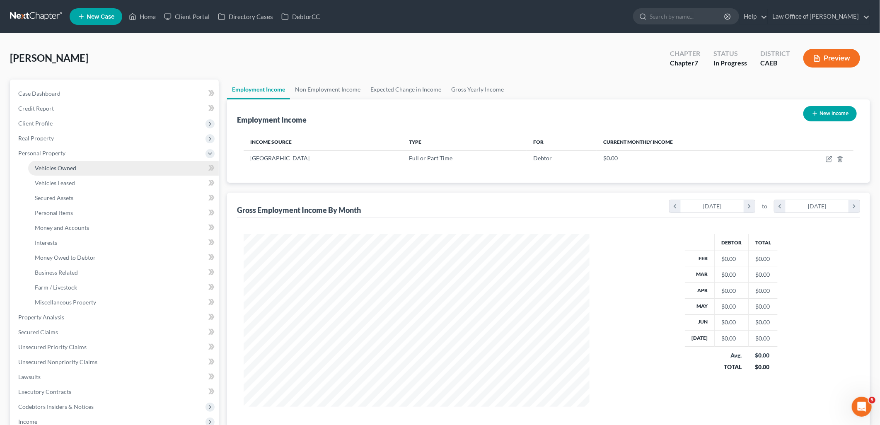
scroll to position [174, 365]
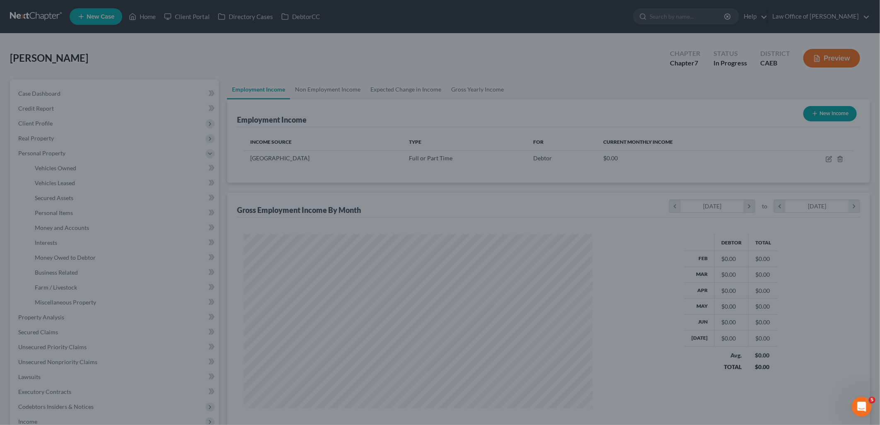
click at [42, 168] on div at bounding box center [440, 212] width 880 height 425
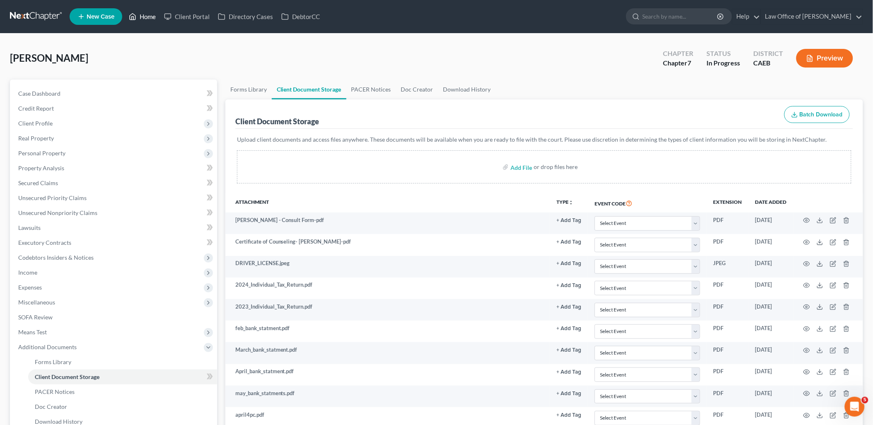
click at [152, 15] on link "Home" at bounding box center [142, 16] width 35 height 15
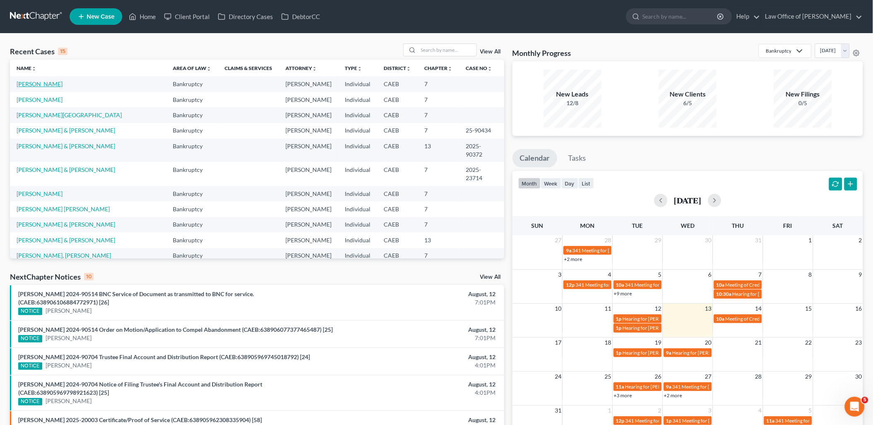
click at [38, 84] on link "Chavez, Mary Azucena" at bounding box center [40, 83] width 46 height 7
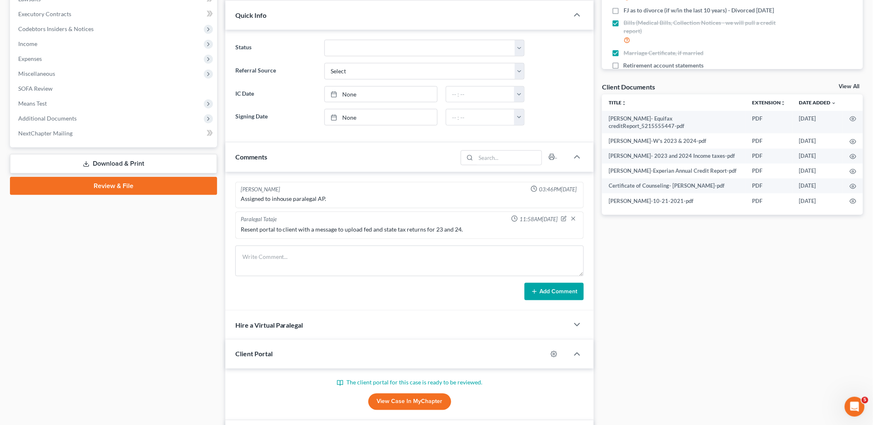
scroll to position [89, 0]
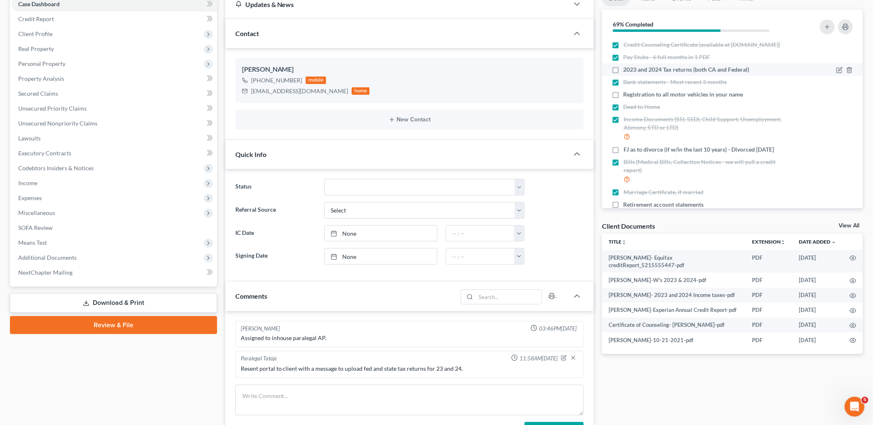
drag, startPoint x: 616, startPoint y: 76, endPoint x: 620, endPoint y: 80, distance: 5.3
click at [624, 74] on label "2023 and 2024 Tax returns (both CA and Federal)" at bounding box center [687, 69] width 126 height 8
click at [627, 71] on input "2023 and 2024 Tax returns (both CA and Federal)" at bounding box center [629, 67] width 5 height 5
checkbox input "true"
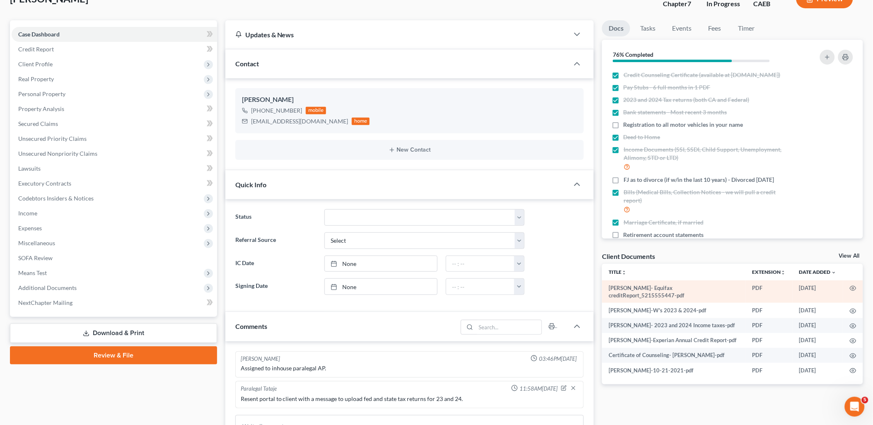
scroll to position [92, 0]
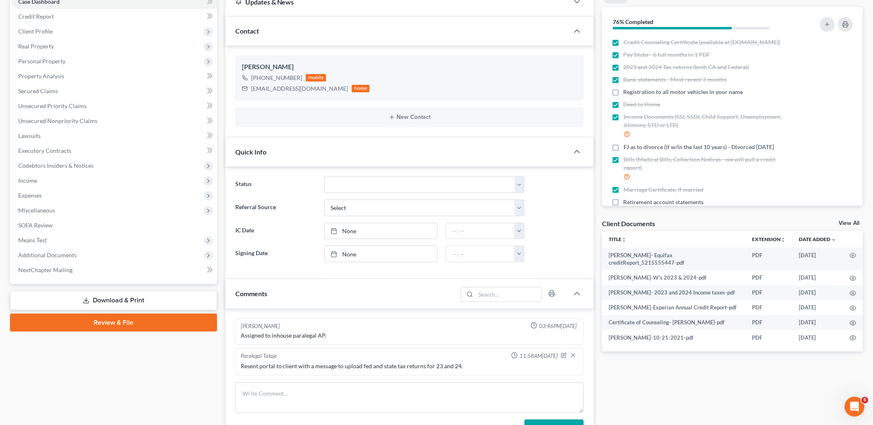
click at [846, 220] on link "View All" at bounding box center [849, 223] width 21 height 6
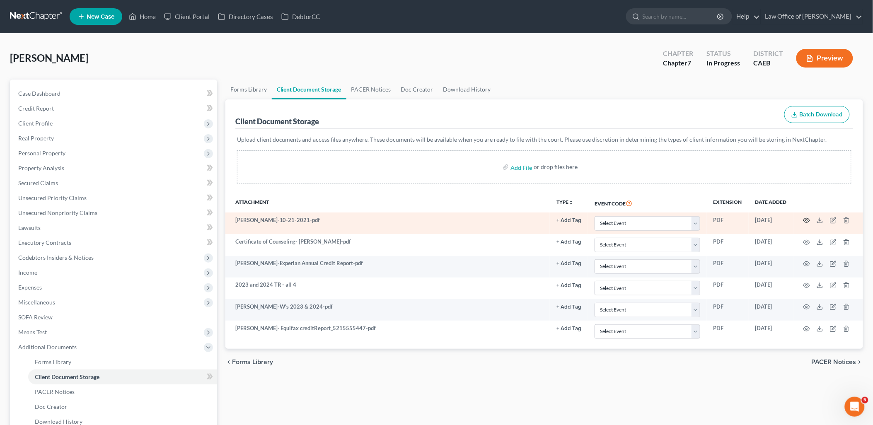
click at [809, 220] on icon "button" at bounding box center [806, 220] width 7 height 7
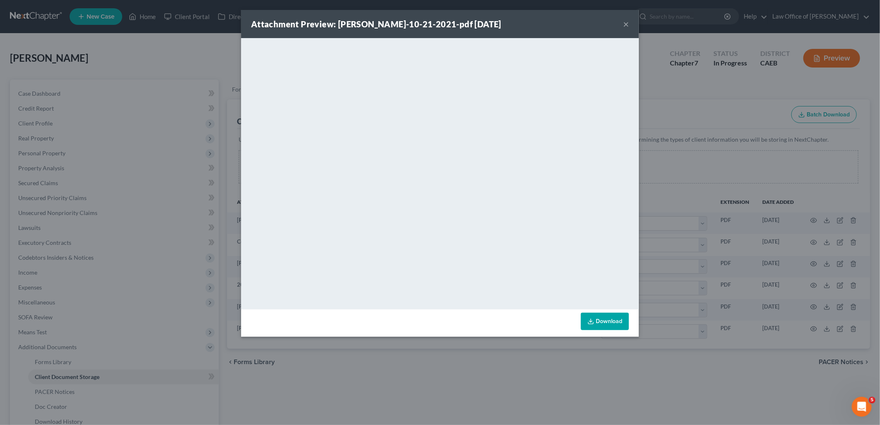
click at [626, 23] on button "×" at bounding box center [626, 24] width 6 height 10
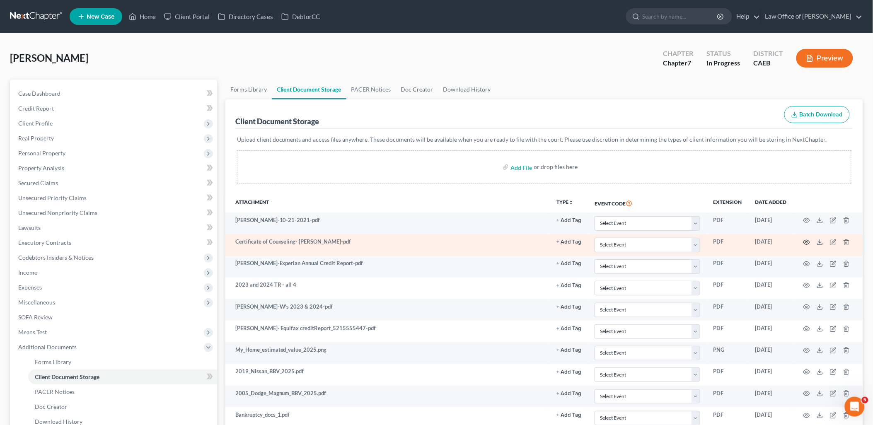
click at [808, 242] on icon "button" at bounding box center [806, 242] width 7 height 7
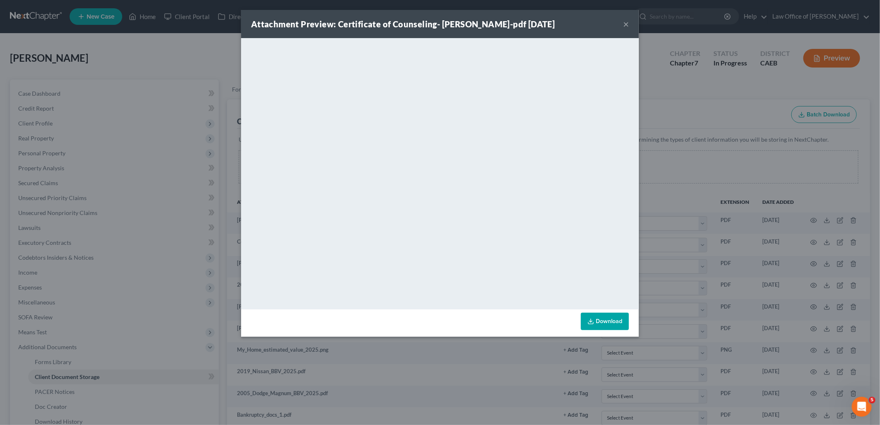
click at [627, 23] on button "×" at bounding box center [626, 24] width 6 height 10
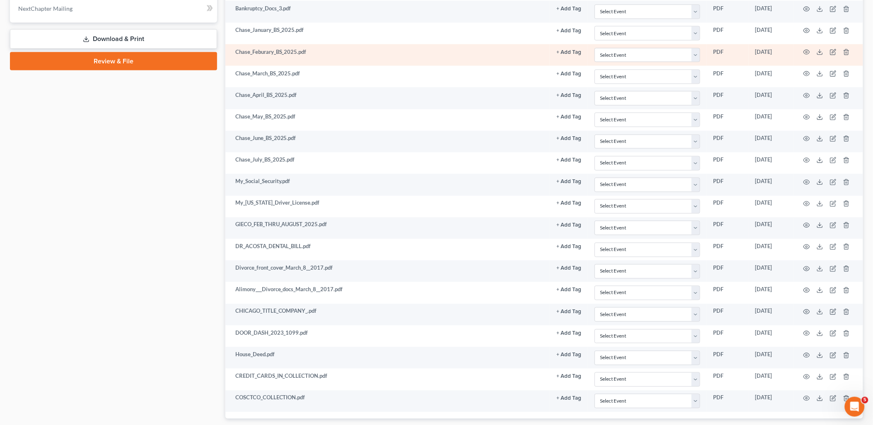
scroll to position [460, 0]
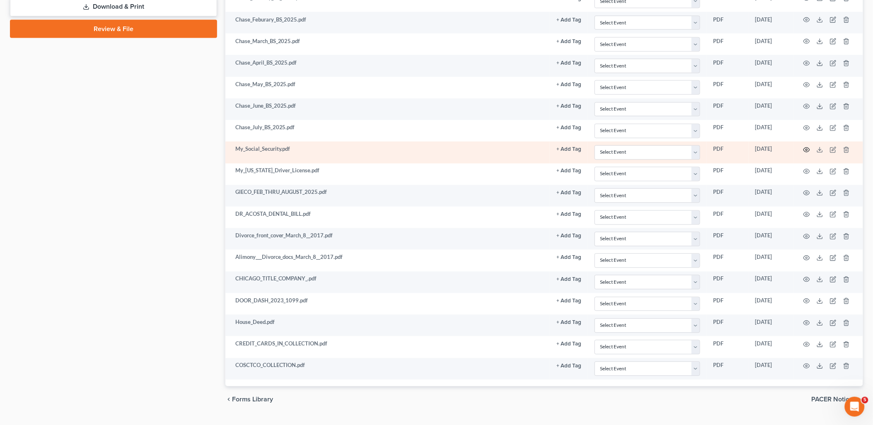
click at [809, 150] on icon "button" at bounding box center [807, 149] width 6 height 5
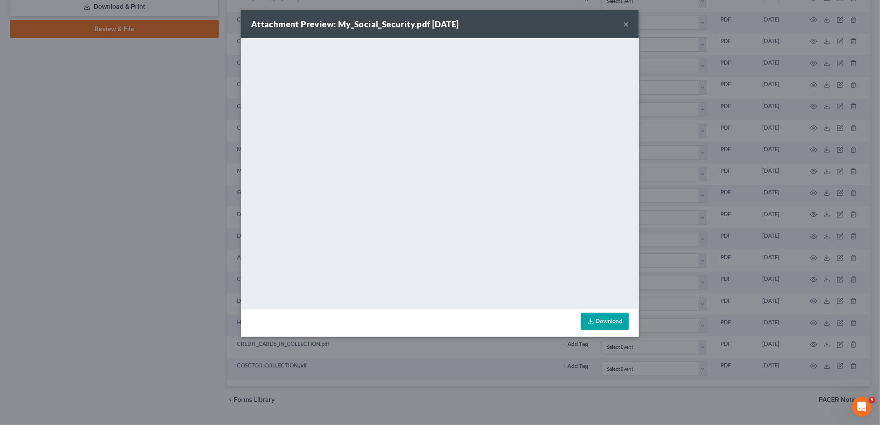
click at [627, 24] on button "×" at bounding box center [626, 24] width 6 height 10
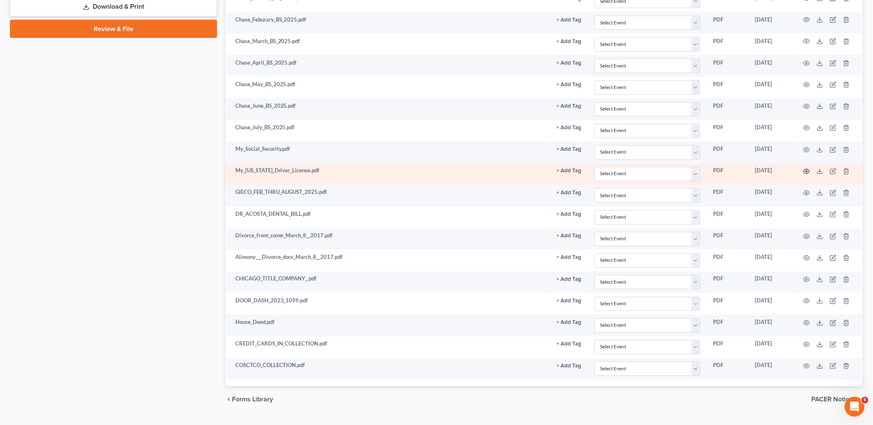
click at [807, 172] on circle "button" at bounding box center [807, 172] width 2 height 2
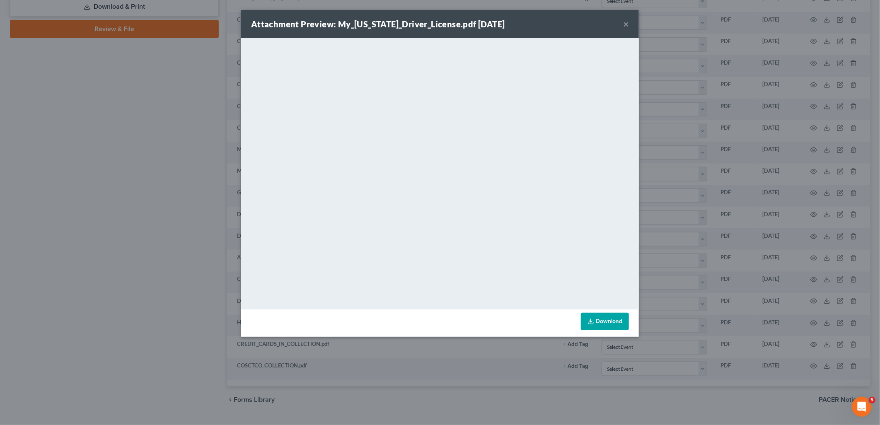
click at [627, 22] on button "×" at bounding box center [626, 24] width 6 height 10
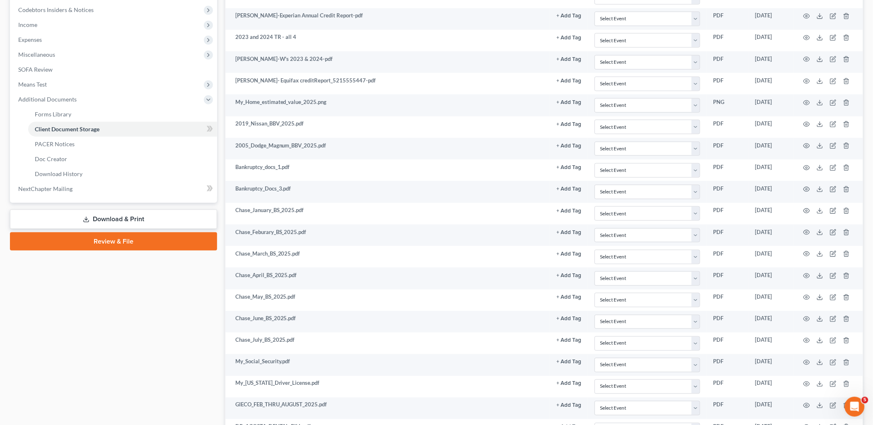
scroll to position [0, 0]
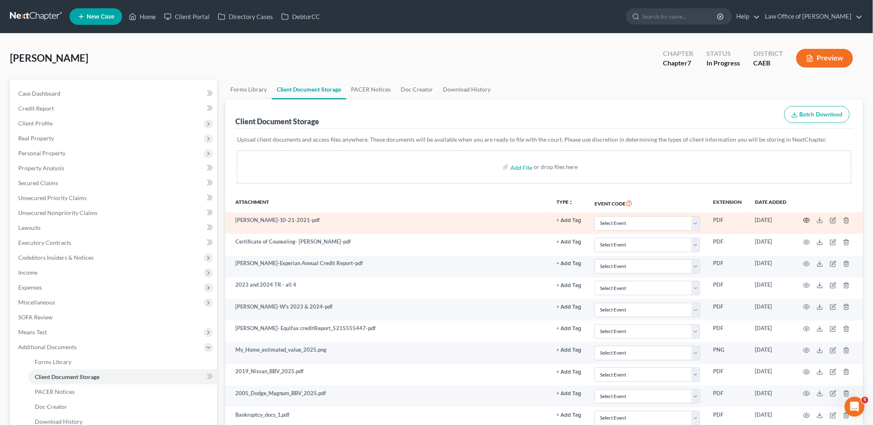
click at [806, 220] on icon "button" at bounding box center [806, 220] width 7 height 7
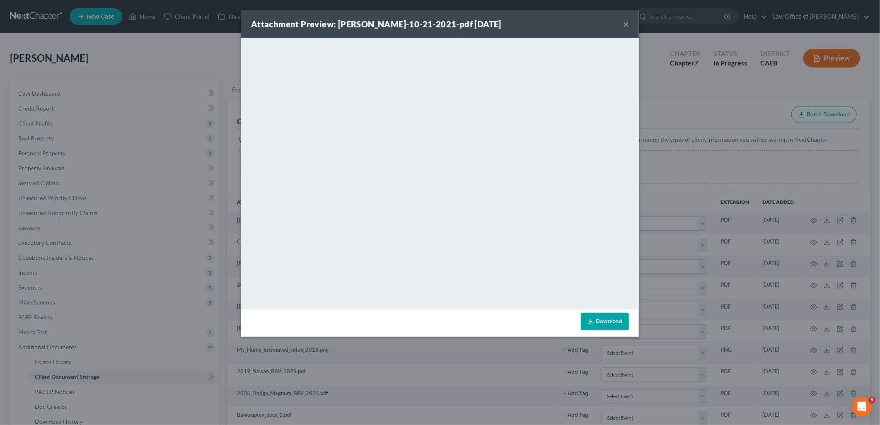
click at [628, 28] on button "×" at bounding box center [626, 24] width 6 height 10
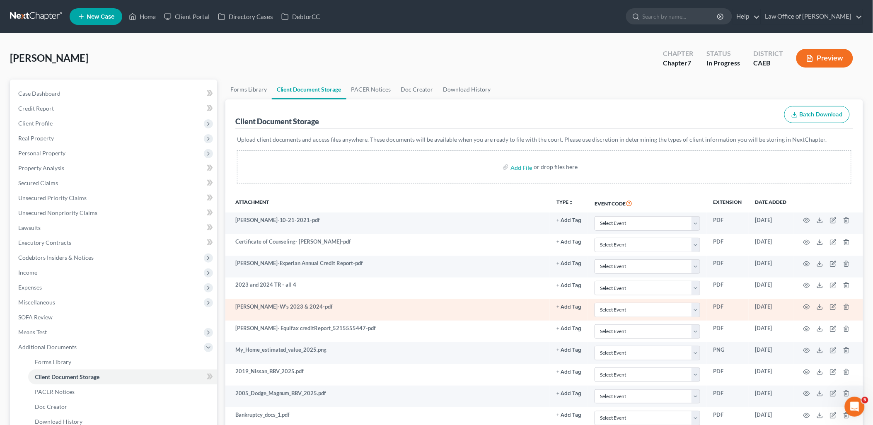
scroll to position [92, 0]
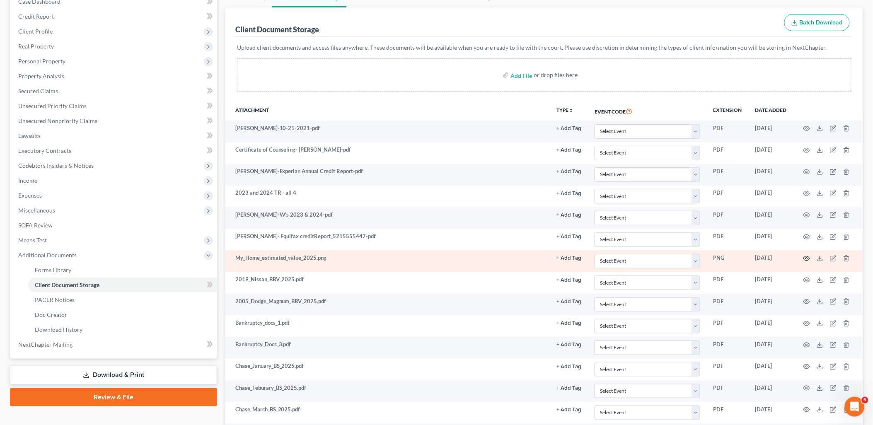
click at [807, 260] on icon "button" at bounding box center [806, 258] width 7 height 7
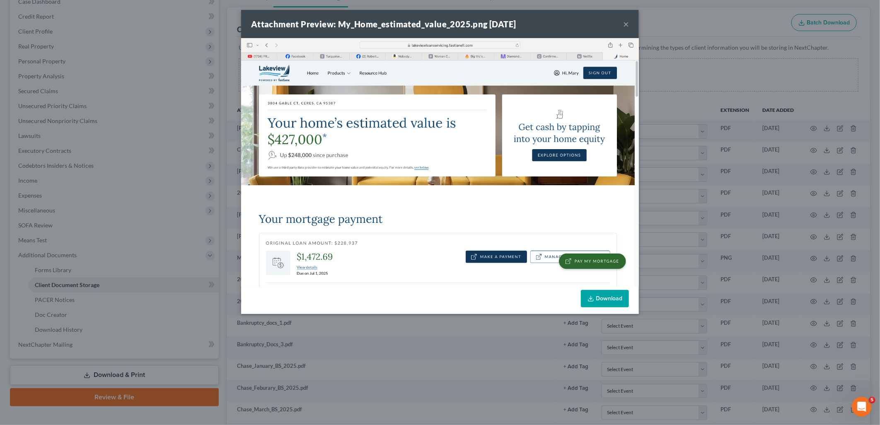
click at [625, 24] on button "×" at bounding box center [626, 24] width 6 height 10
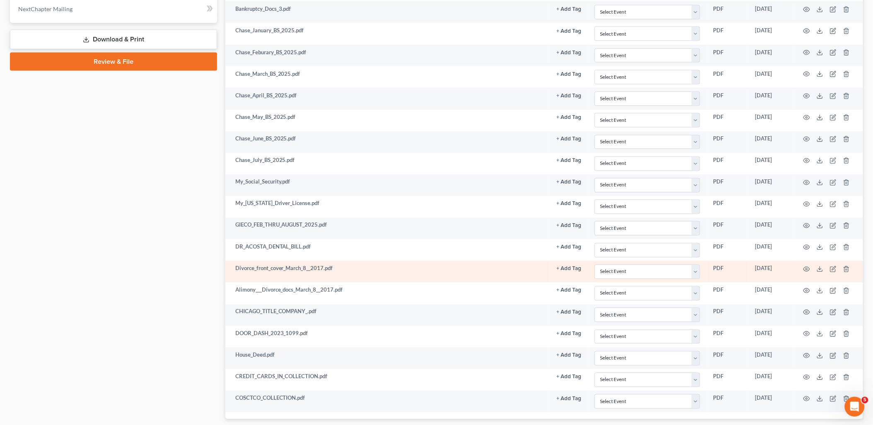
scroll to position [460, 0]
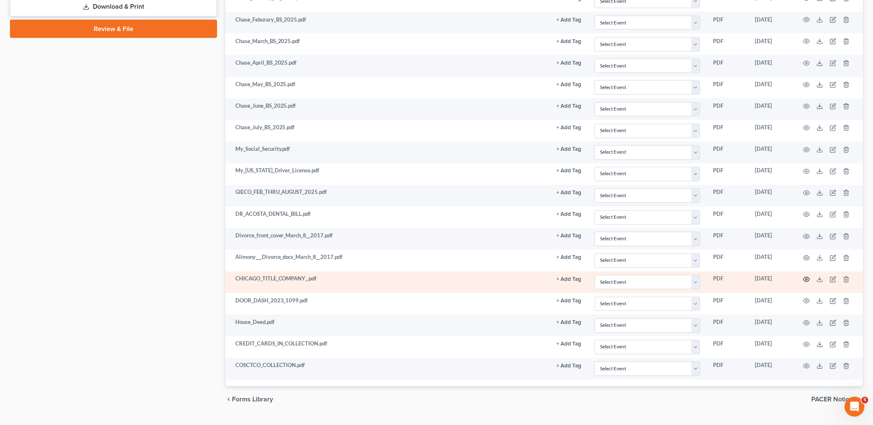
click at [806, 280] on circle "button" at bounding box center [807, 280] width 2 height 2
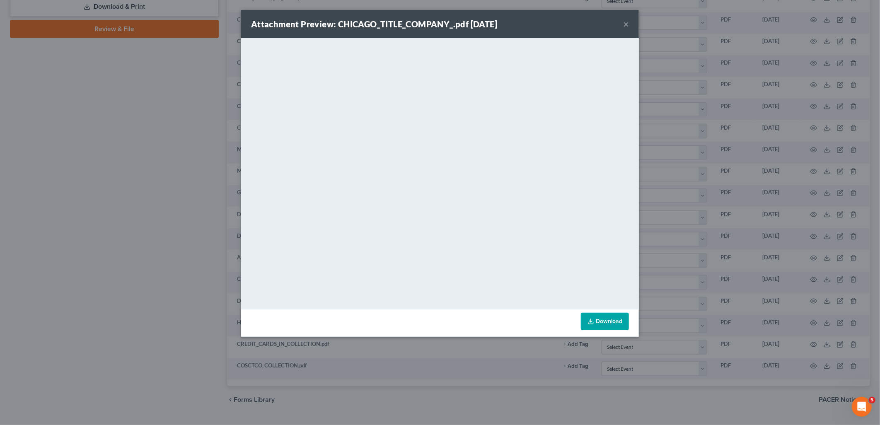
click at [626, 24] on button "×" at bounding box center [626, 24] width 6 height 10
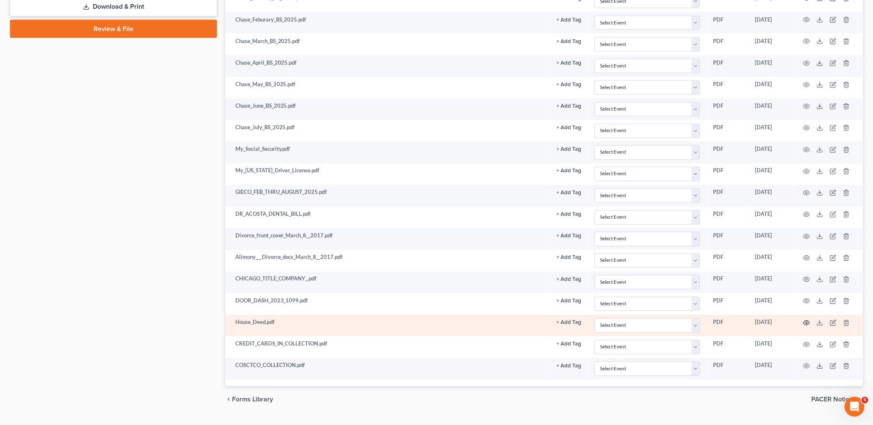
click at [808, 324] on icon "button" at bounding box center [807, 323] width 6 height 5
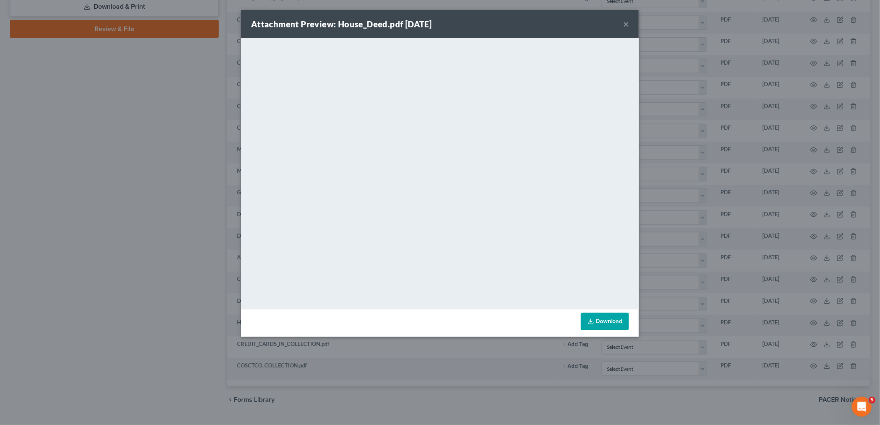
click at [628, 23] on button "×" at bounding box center [626, 24] width 6 height 10
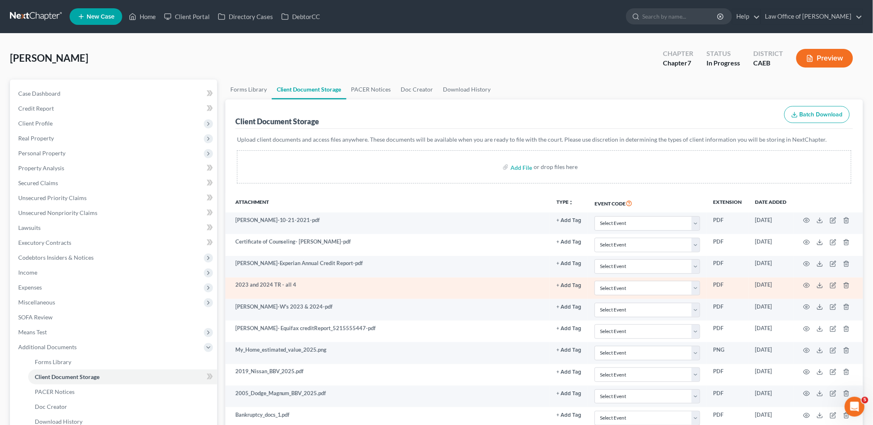
scroll to position [92, 0]
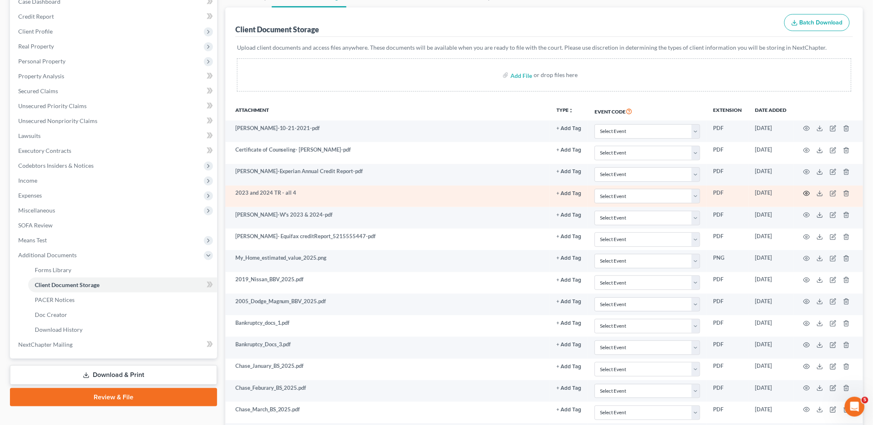
click at [806, 196] on icon "button" at bounding box center [807, 193] width 6 height 5
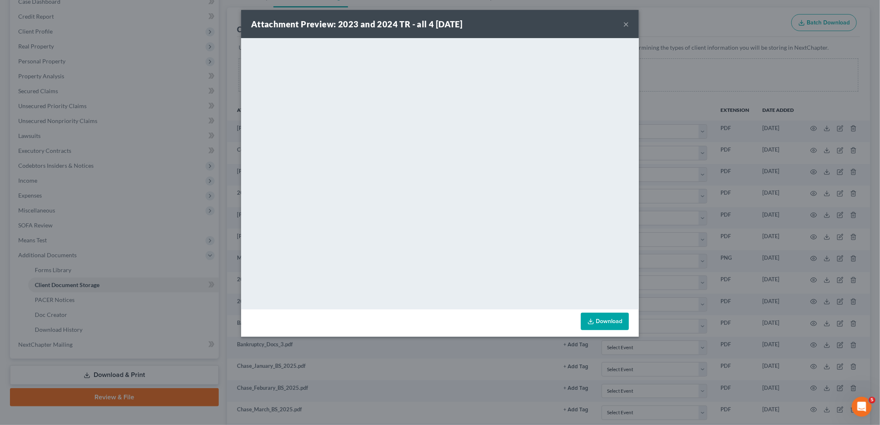
click at [627, 26] on button "×" at bounding box center [626, 24] width 6 height 10
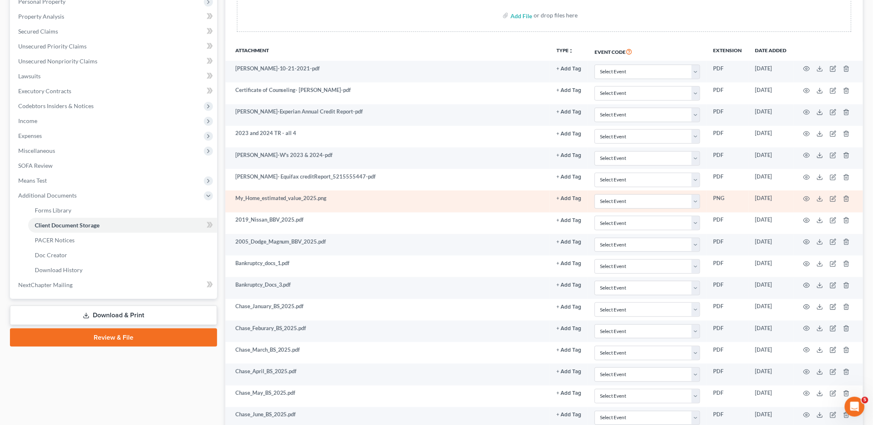
scroll to position [184, 0]
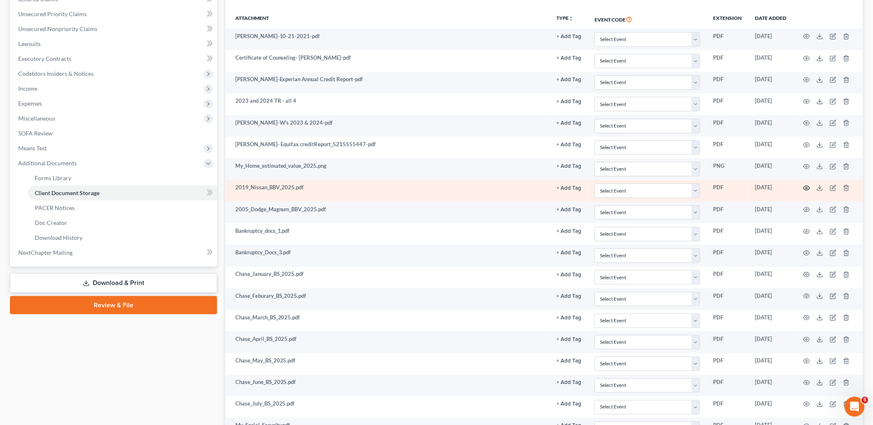
click at [806, 191] on icon "button" at bounding box center [807, 188] width 6 height 5
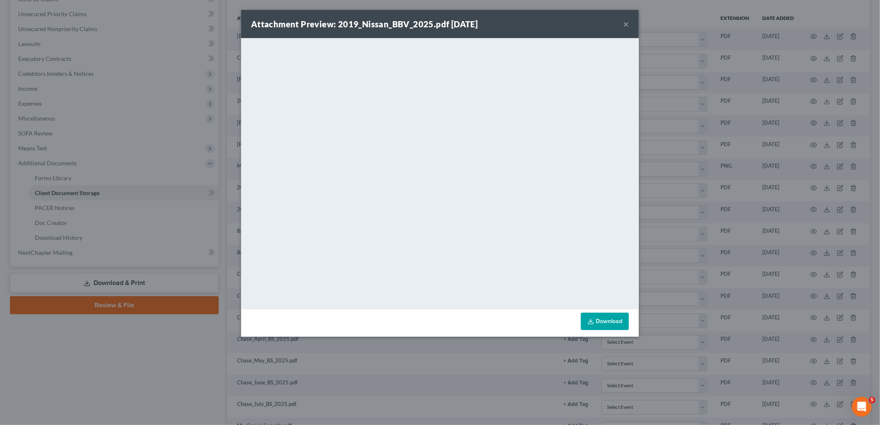
drag, startPoint x: 626, startPoint y: 24, endPoint x: 610, endPoint y: 28, distance: 16.8
click at [626, 24] on button "×" at bounding box center [626, 24] width 6 height 10
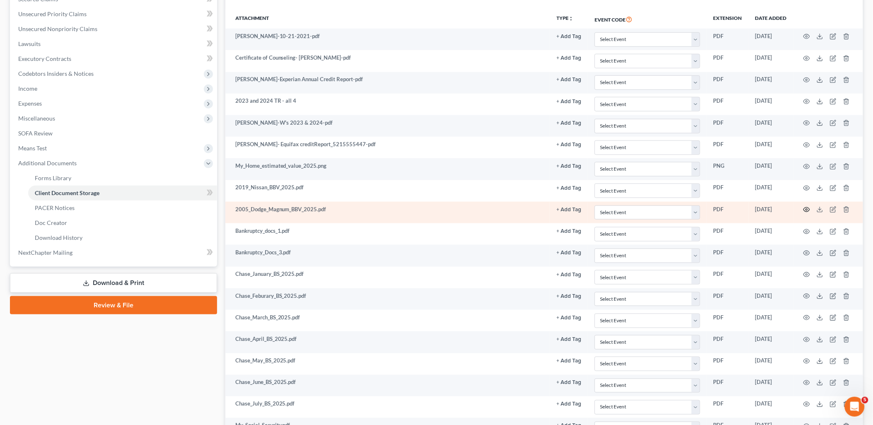
click at [807, 210] on icon "button" at bounding box center [806, 209] width 7 height 7
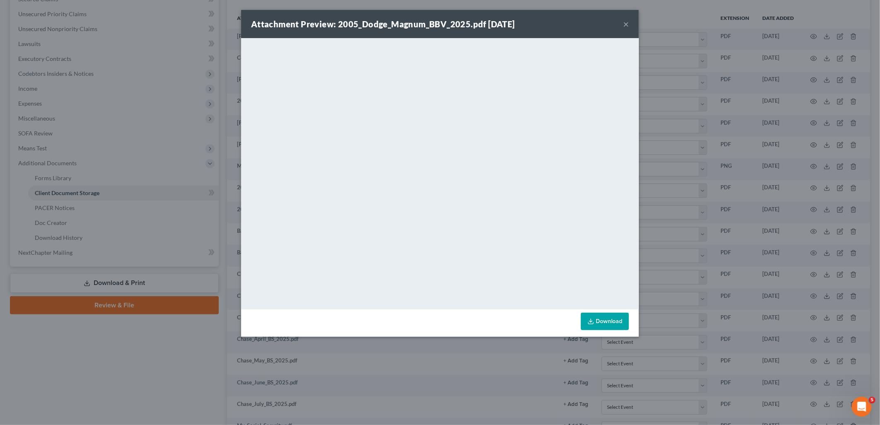
click at [627, 22] on button "×" at bounding box center [626, 24] width 6 height 10
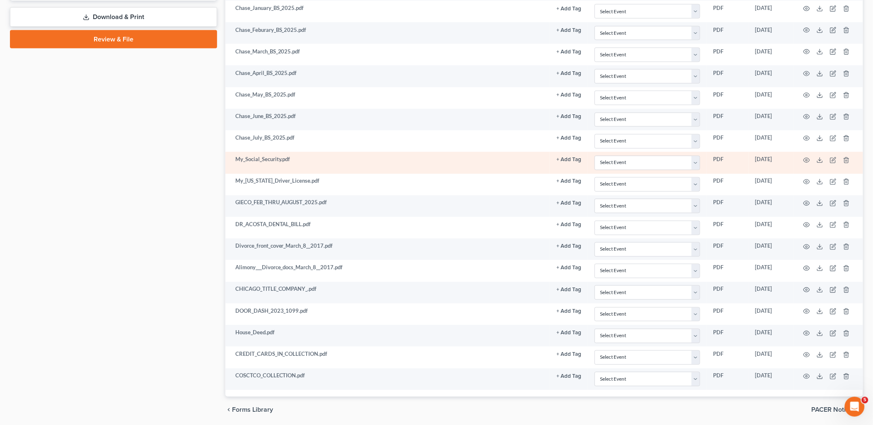
scroll to position [460, 0]
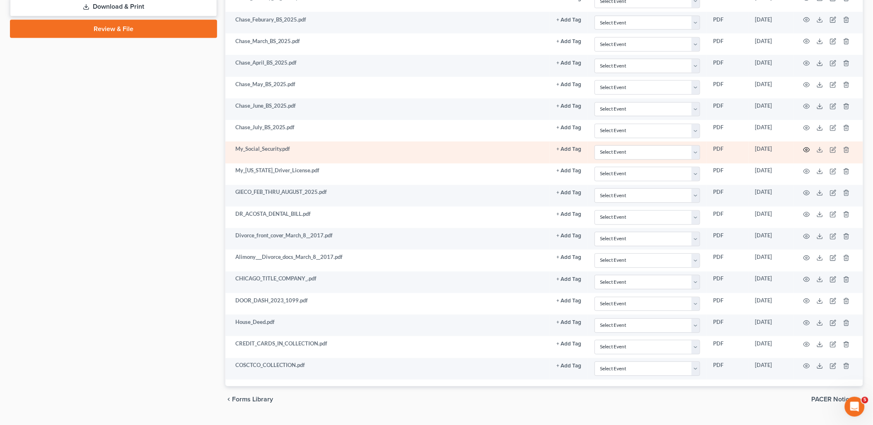
click at [806, 150] on icon "button" at bounding box center [806, 150] width 7 height 7
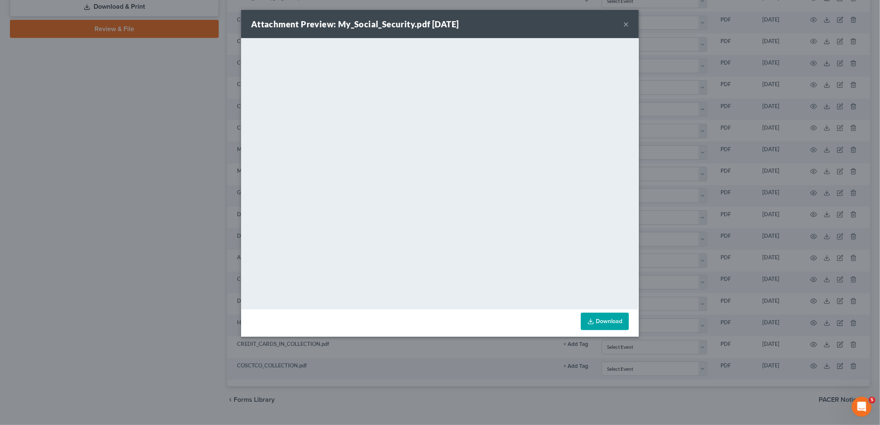
click at [628, 22] on button "×" at bounding box center [626, 24] width 6 height 10
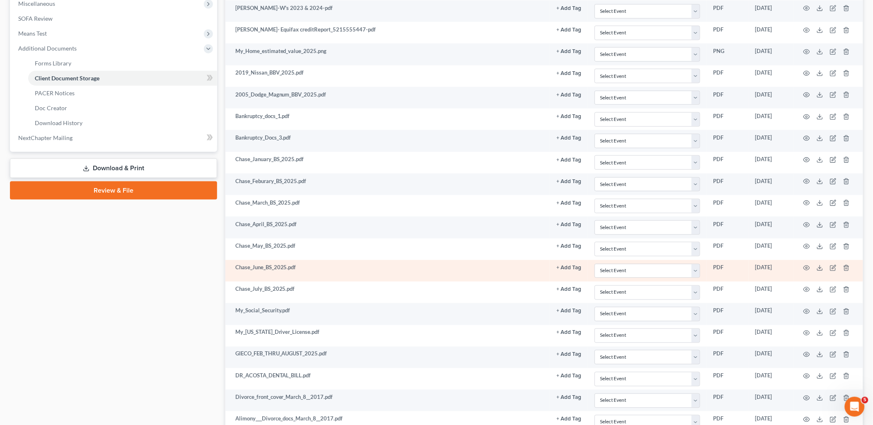
scroll to position [276, 0]
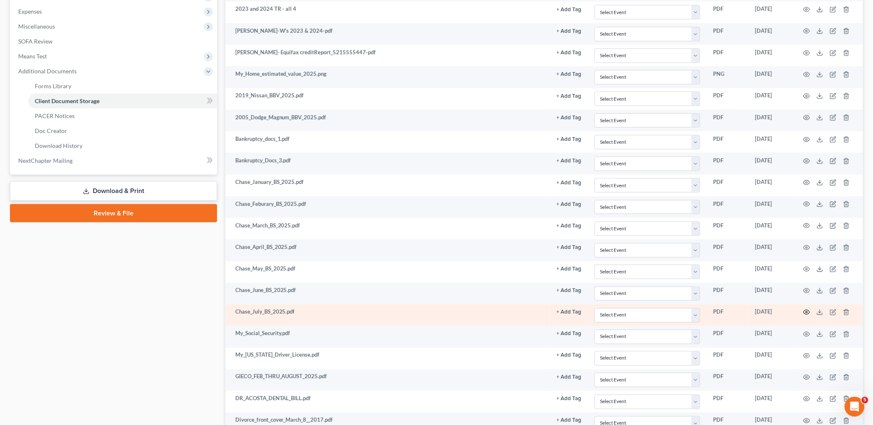
click at [805, 315] on icon "button" at bounding box center [807, 312] width 6 height 5
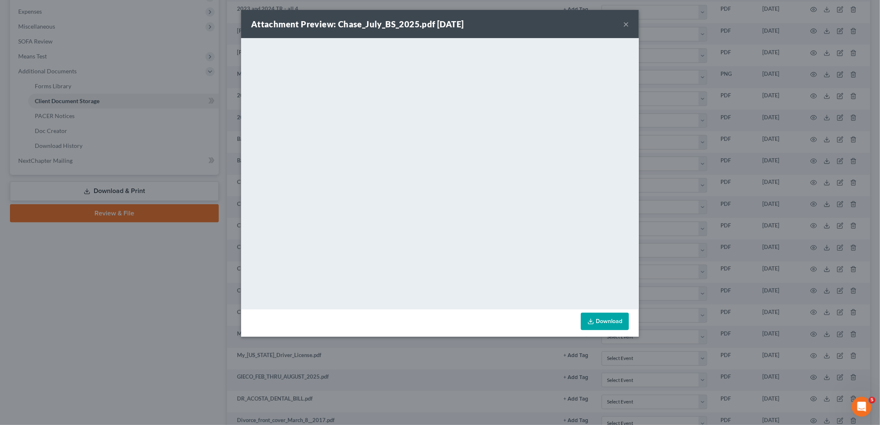
click at [628, 25] on div "Attachment Preview: Chase_July_BS_2025.pdf 08/13/2025 ×" at bounding box center [440, 24] width 398 height 28
click at [628, 26] on button "×" at bounding box center [626, 24] width 6 height 10
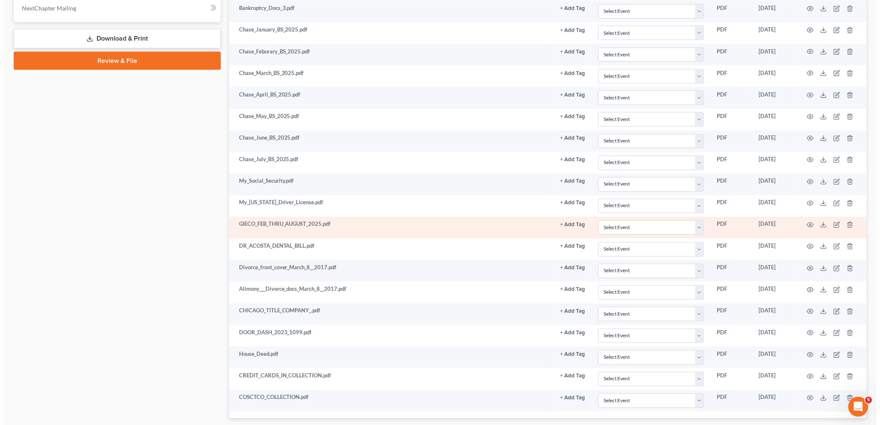
scroll to position [460, 0]
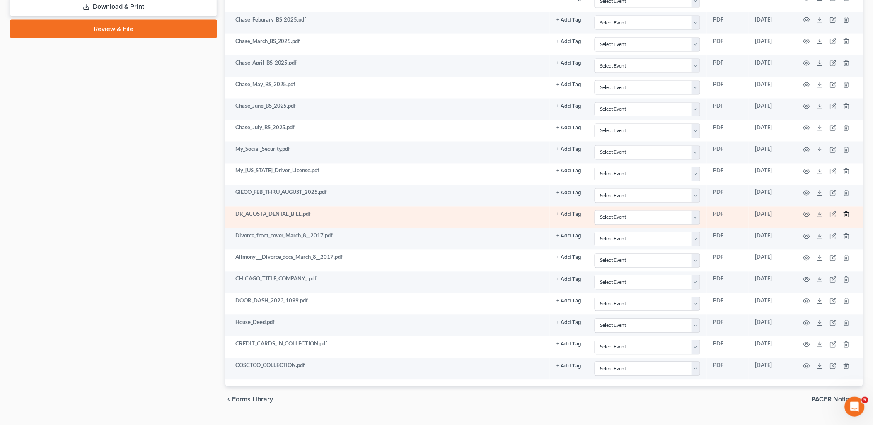
click at [847, 217] on icon "button" at bounding box center [846, 214] width 7 height 7
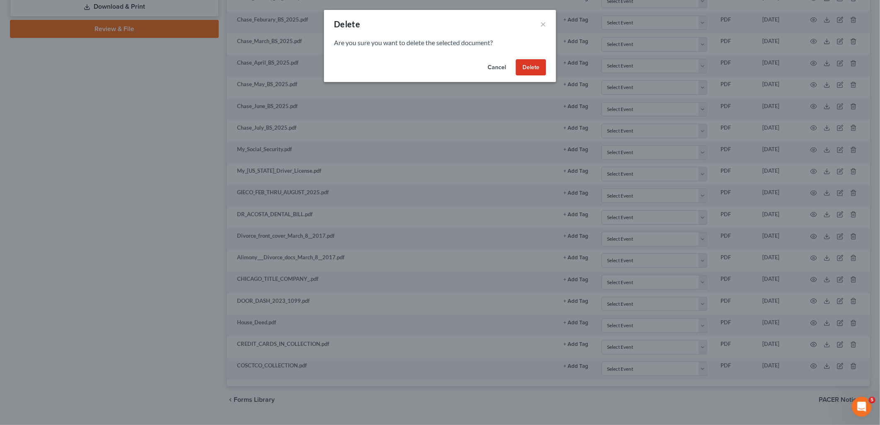
click at [534, 64] on button "Delete" at bounding box center [531, 67] width 30 height 17
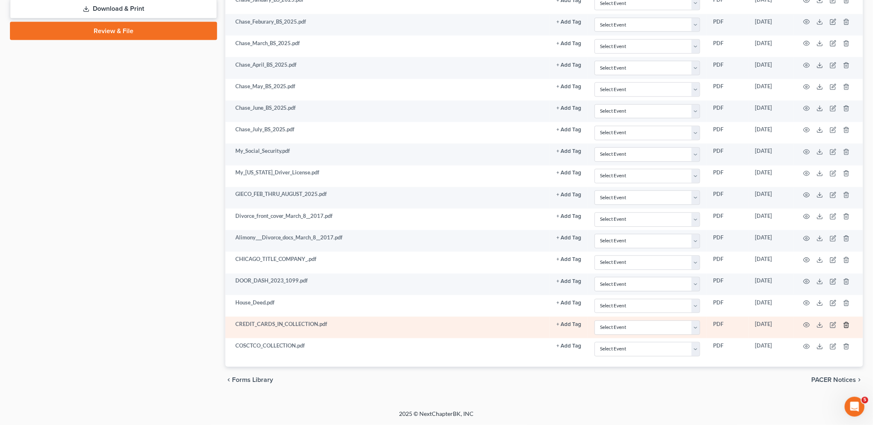
click at [847, 325] on icon "button" at bounding box center [846, 325] width 7 height 7
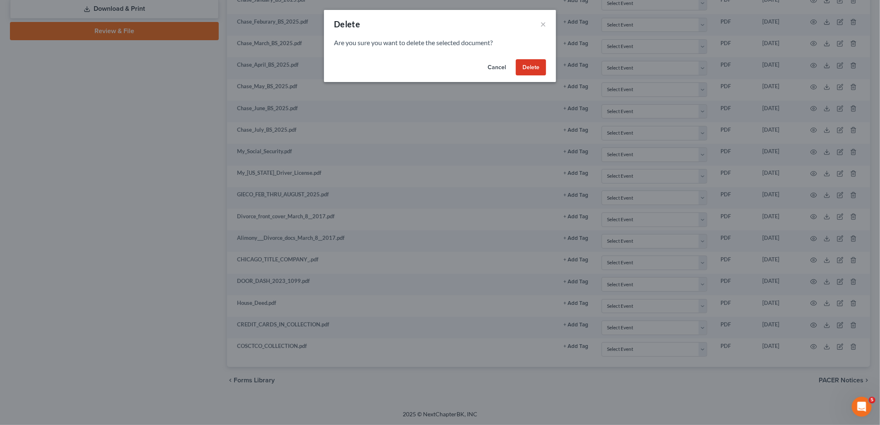
click at [538, 72] on button "Delete" at bounding box center [531, 67] width 30 height 17
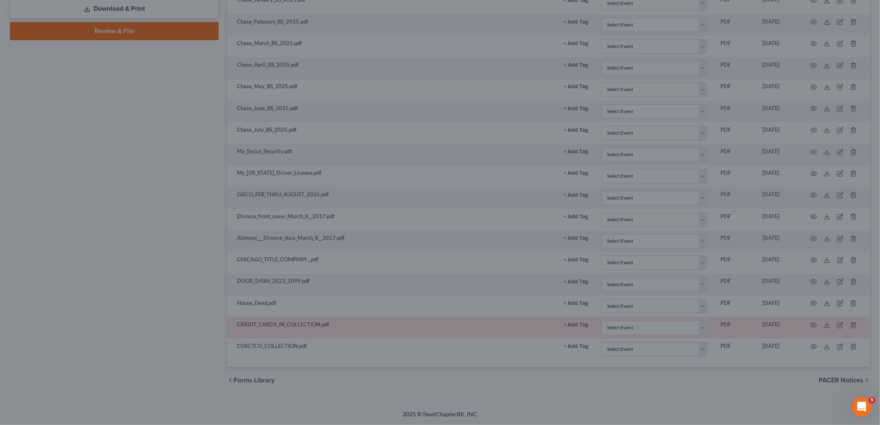
scroll to position [438, 0]
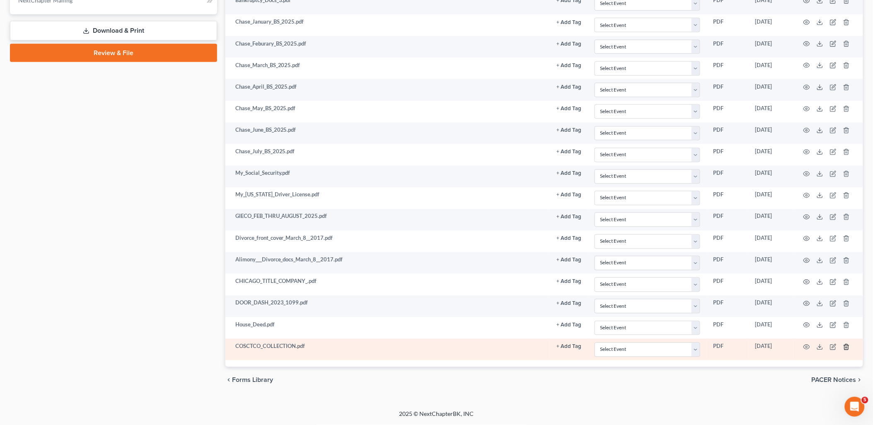
click at [848, 348] on icon "button" at bounding box center [846, 347] width 7 height 7
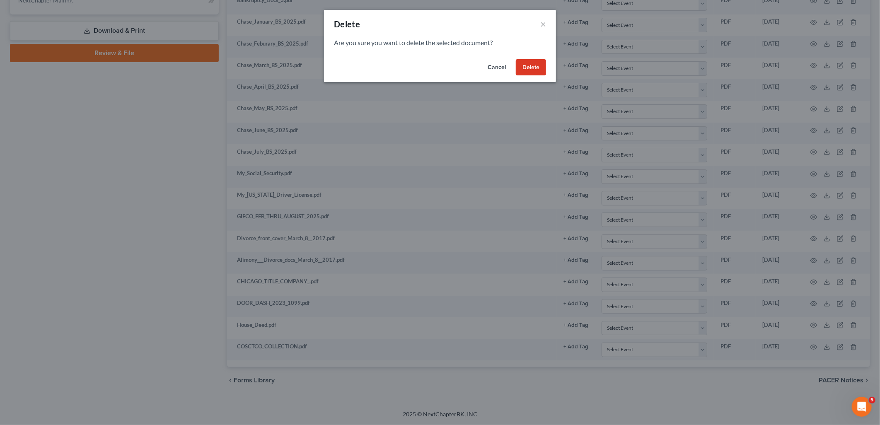
click at [532, 65] on button "Delete" at bounding box center [531, 67] width 30 height 17
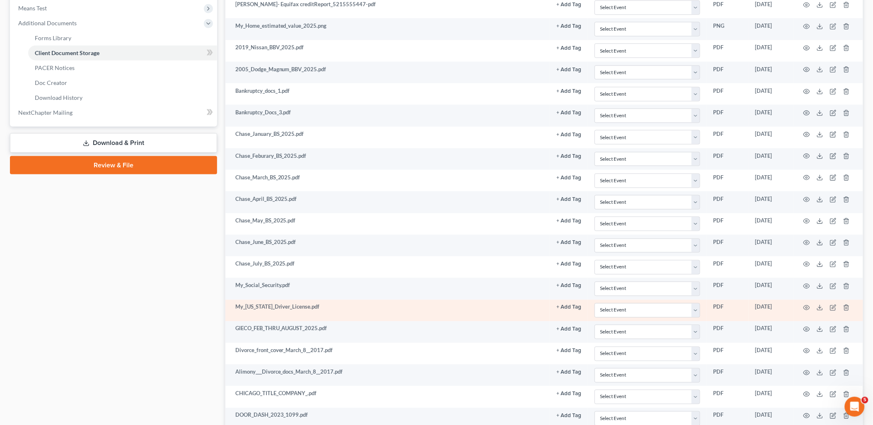
scroll to position [232, 0]
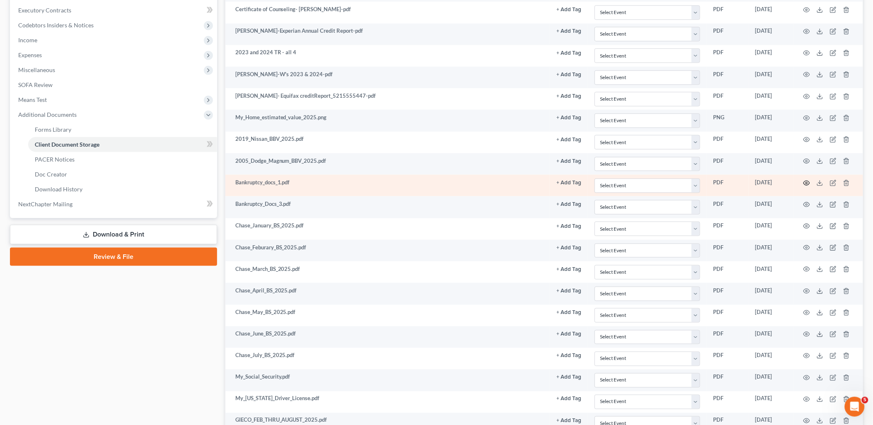
click at [807, 183] on circle "button" at bounding box center [807, 183] width 2 height 2
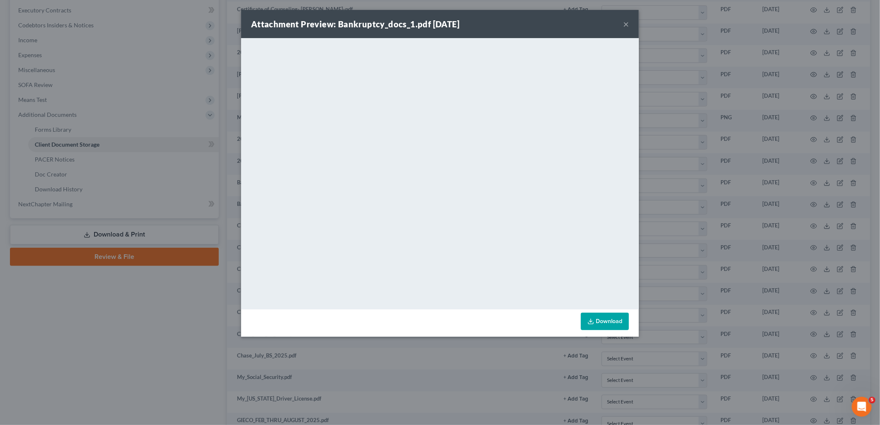
click at [627, 22] on button "×" at bounding box center [626, 24] width 6 height 10
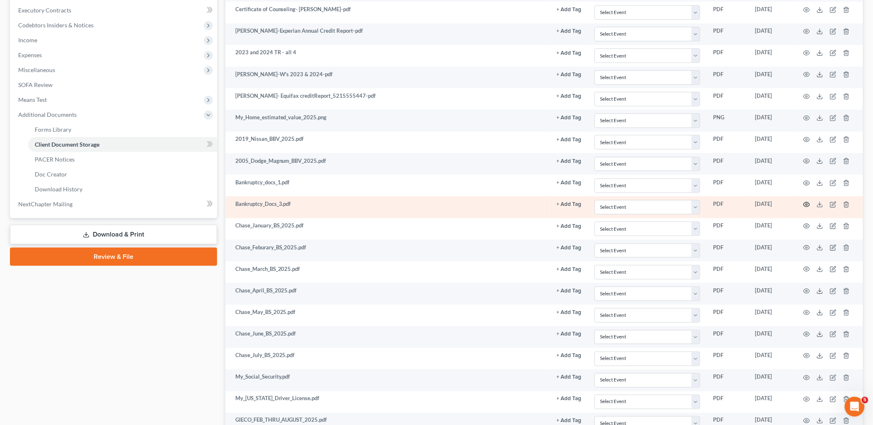
click at [807, 203] on icon "button" at bounding box center [807, 204] width 6 height 5
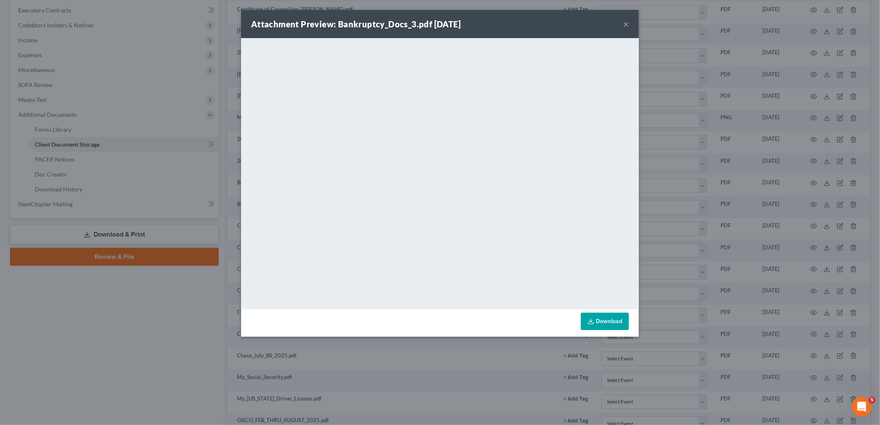
drag, startPoint x: 628, startPoint y: 23, endPoint x: 620, endPoint y: 26, distance: 8.4
click at [628, 23] on button "×" at bounding box center [626, 24] width 6 height 10
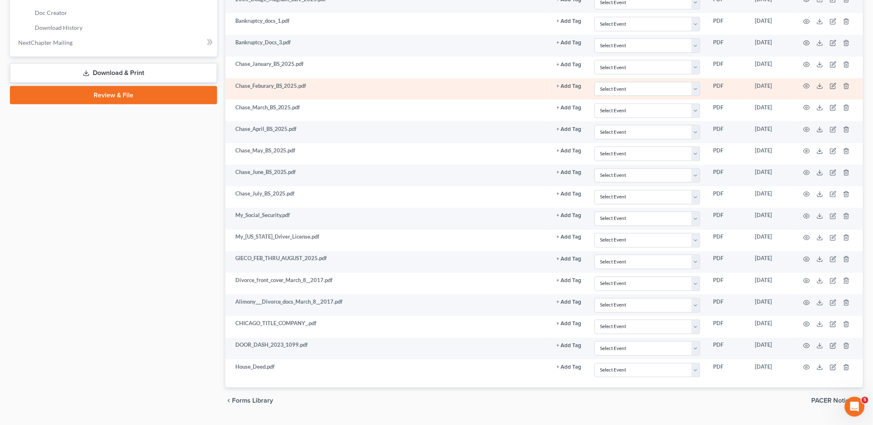
scroll to position [416, 0]
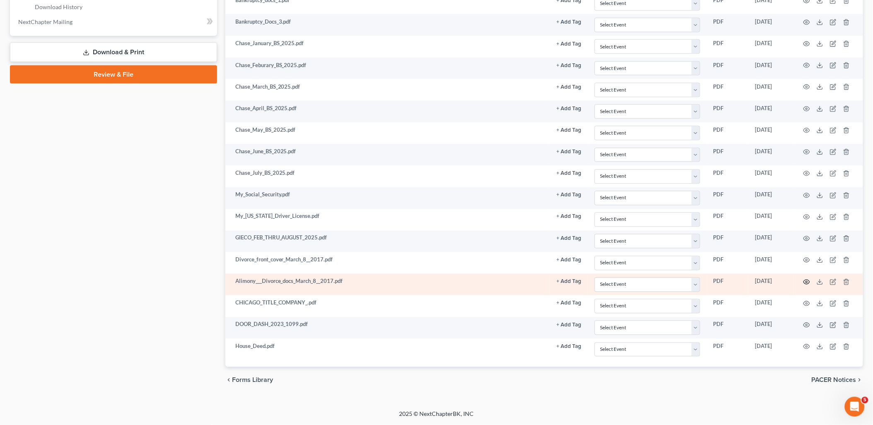
click at [810, 283] on icon "button" at bounding box center [806, 282] width 7 height 7
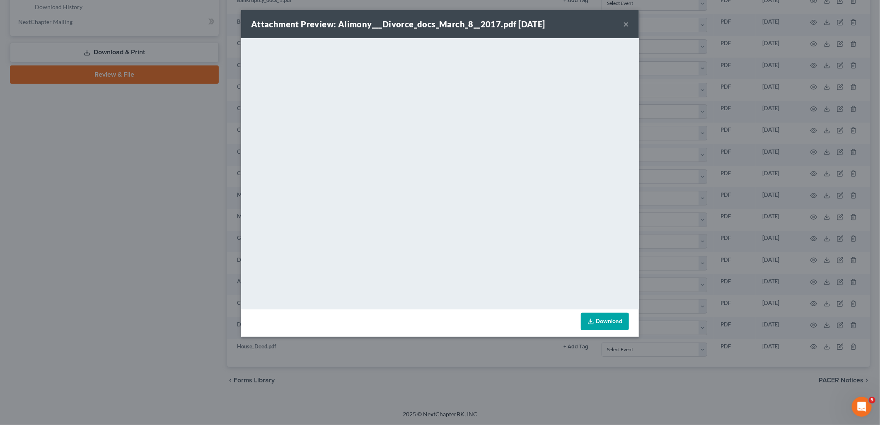
click at [626, 26] on button "×" at bounding box center [626, 24] width 6 height 10
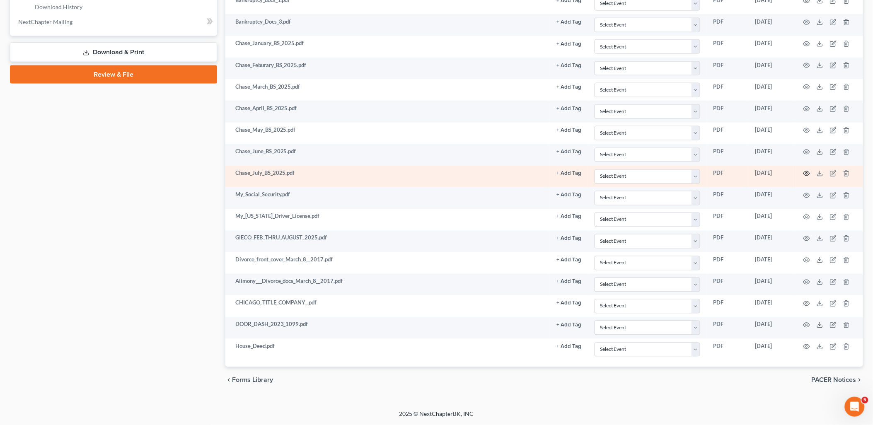
click at [807, 173] on circle "button" at bounding box center [807, 174] width 2 height 2
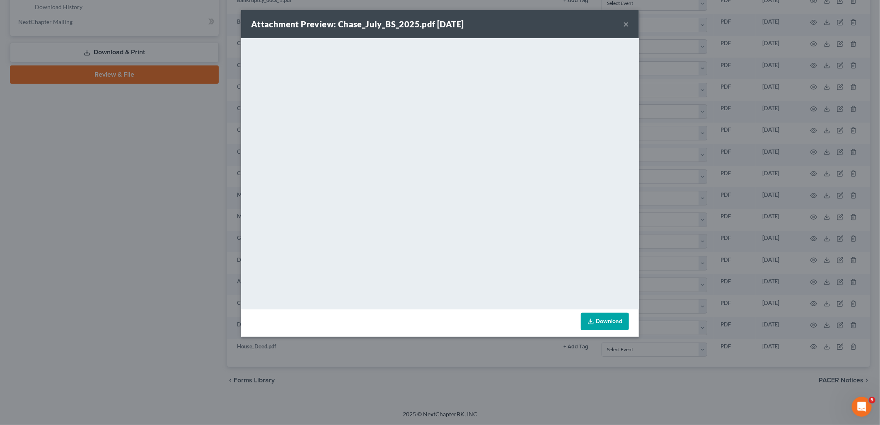
click at [624, 24] on button "×" at bounding box center [626, 24] width 6 height 10
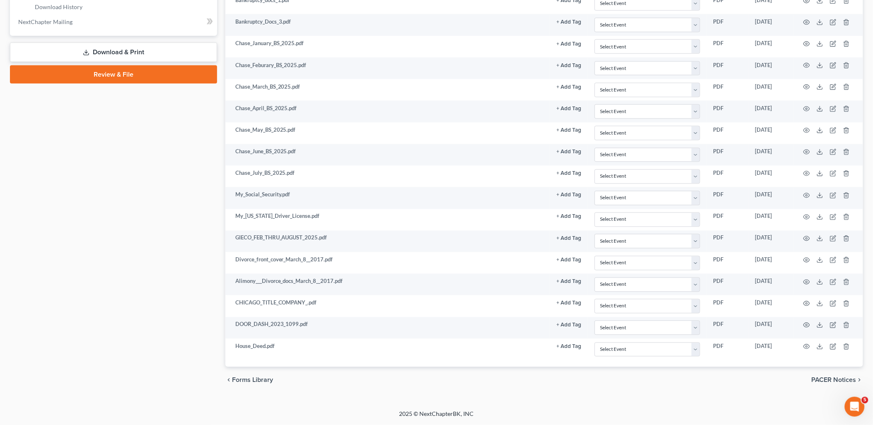
scroll to position [0, 0]
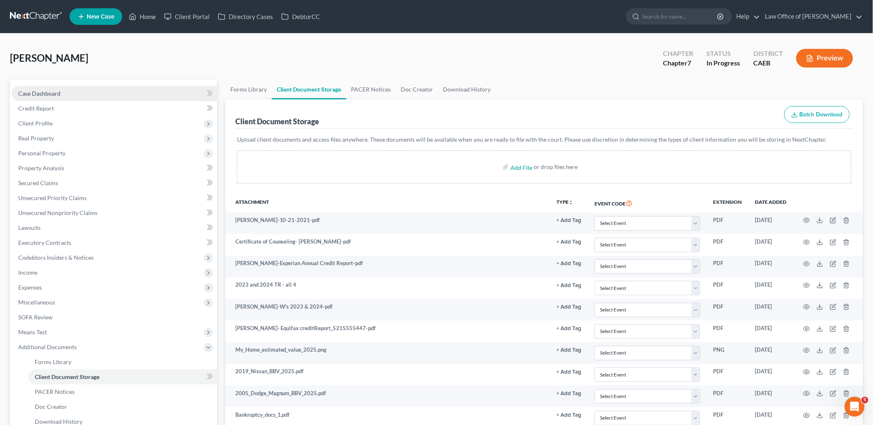
drag, startPoint x: 47, startPoint y: 92, endPoint x: 46, endPoint y: 96, distance: 4.6
click at [47, 92] on span "Case Dashboard" at bounding box center [39, 93] width 42 height 7
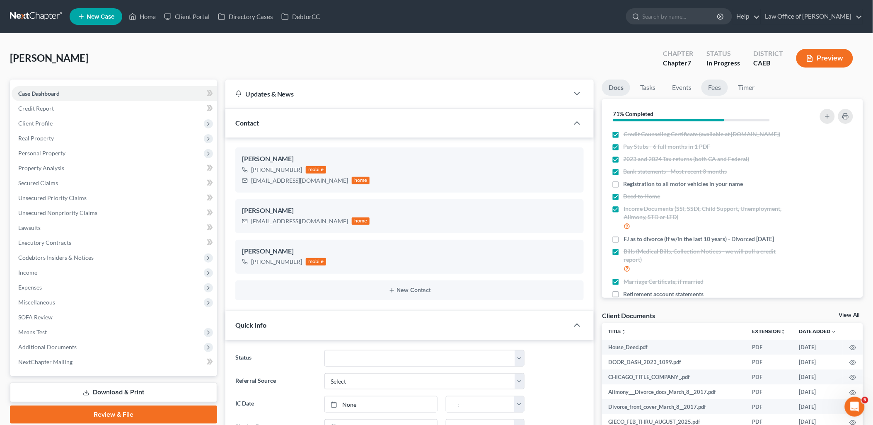
scroll to position [205, 0]
click at [719, 91] on link "Fees" at bounding box center [714, 88] width 27 height 16
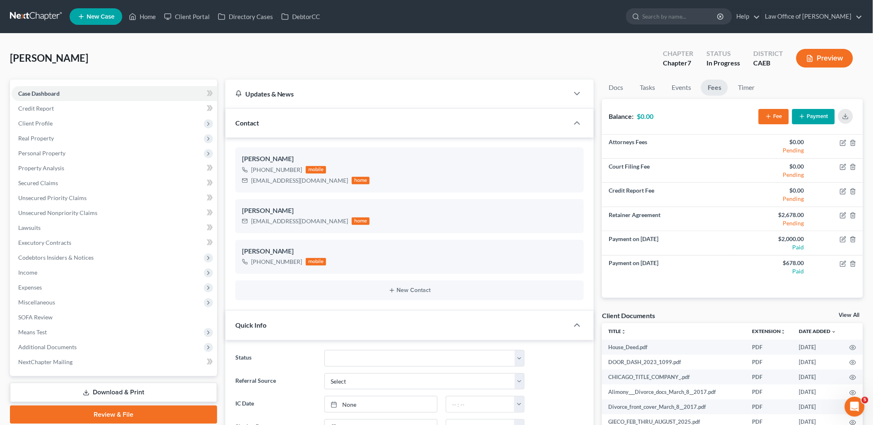
drag, startPoint x: 849, startPoint y: 317, endPoint x: 845, endPoint y: 316, distance: 4.3
click at [849, 317] on link "View All" at bounding box center [849, 315] width 21 height 6
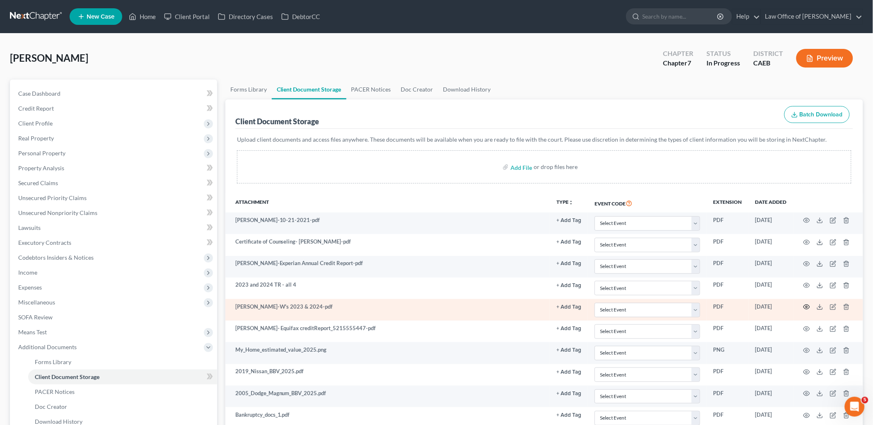
click at [810, 308] on icon "button" at bounding box center [807, 307] width 6 height 5
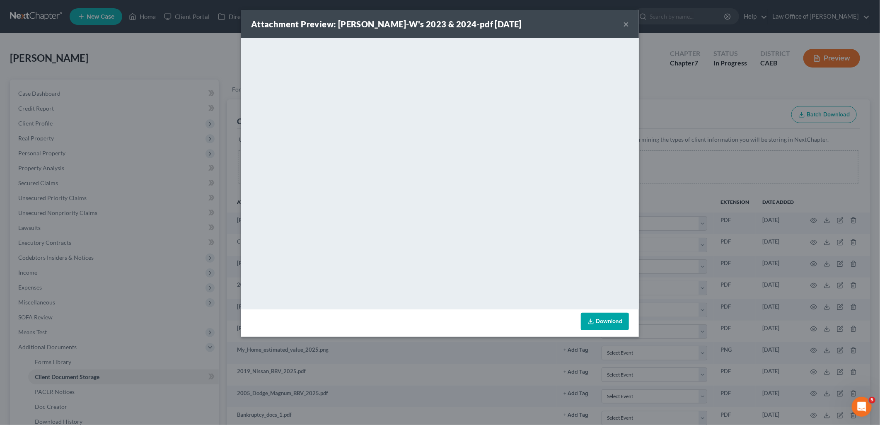
click at [626, 27] on button "×" at bounding box center [626, 24] width 6 height 10
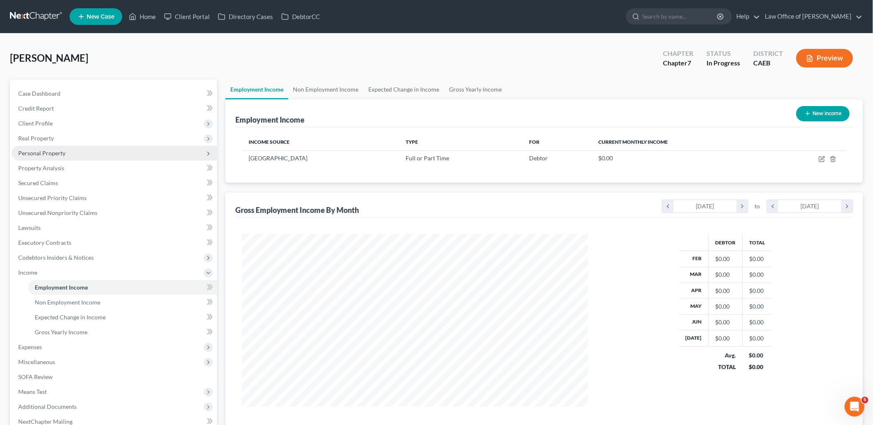
click at [46, 150] on span "Personal Property" at bounding box center [41, 153] width 47 height 7
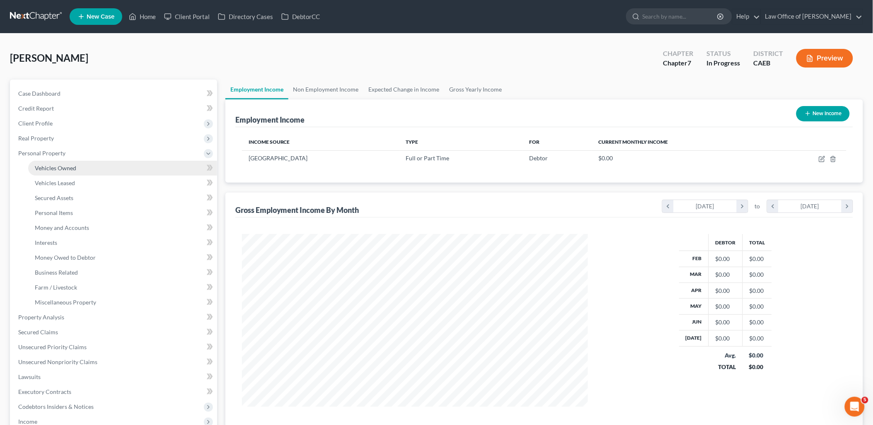
click at [56, 169] on span "Vehicles Owned" at bounding box center [55, 167] width 41 height 7
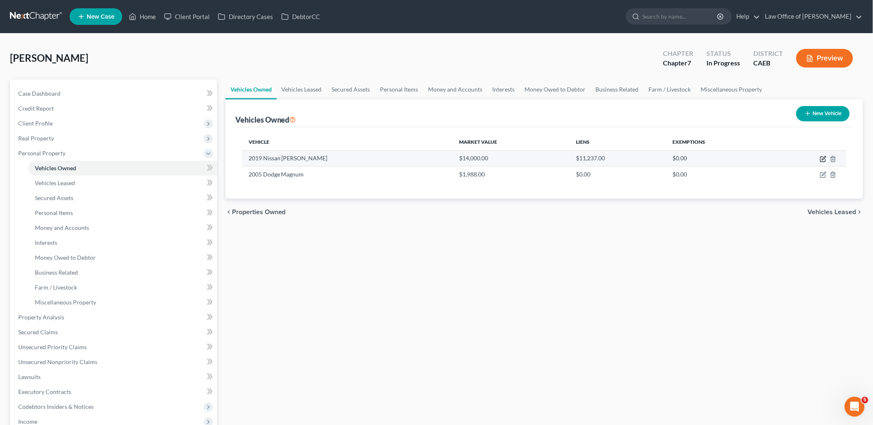
click at [825, 157] on icon "button" at bounding box center [823, 159] width 7 height 7
select select "0"
select select "7"
select select "0"
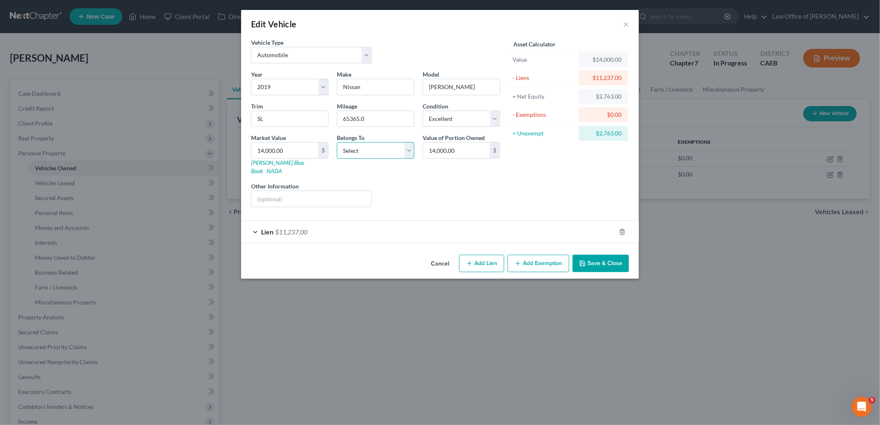
click at [365, 147] on select "Select Debtor 1 Only Debtor 2 Only Debtor 1 And Debtor 2 Only At Least One Of T…" at bounding box center [375, 150] width 77 height 17
select select "0"
click at [337, 142] on select "Select Debtor 1 Only Debtor 2 Only Debtor 1 And Debtor 2 Only At Least One Of T…" at bounding box center [375, 150] width 77 height 17
click at [349, 117] on input "65365.0" at bounding box center [375, 119] width 77 height 16
drag, startPoint x: 348, startPoint y: 118, endPoint x: 407, endPoint y: 122, distance: 58.9
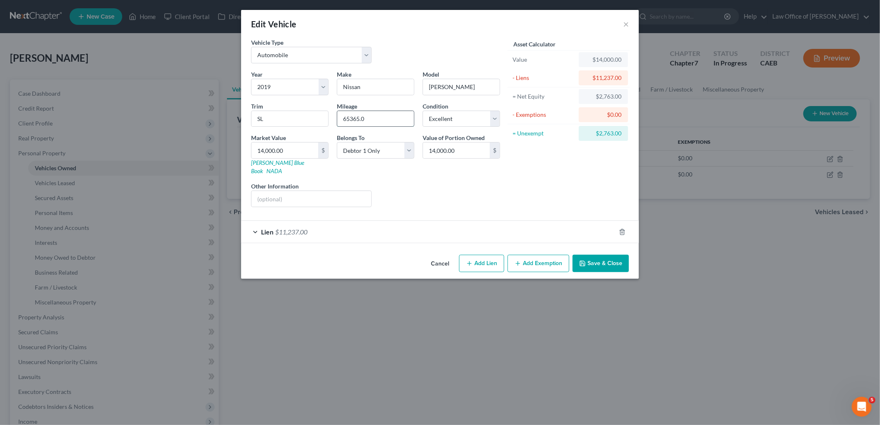
click at [404, 121] on input "65365.0" at bounding box center [375, 119] width 77 height 16
type input "66K"
click at [450, 116] on select "Select Excellent Very Good Good Fair Poor" at bounding box center [461, 119] width 77 height 17
select select "2"
click at [423, 111] on select "Select Excellent Very Good Good Fair Poor" at bounding box center [461, 119] width 77 height 17
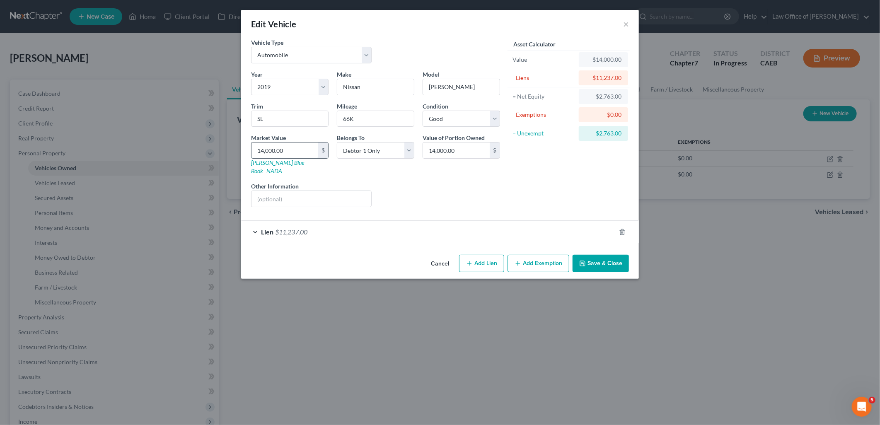
click at [297, 153] on input "14,000.00" at bounding box center [284, 151] width 67 height 16
type input "1"
type input "1.00"
type input "13"
type input "13.00"
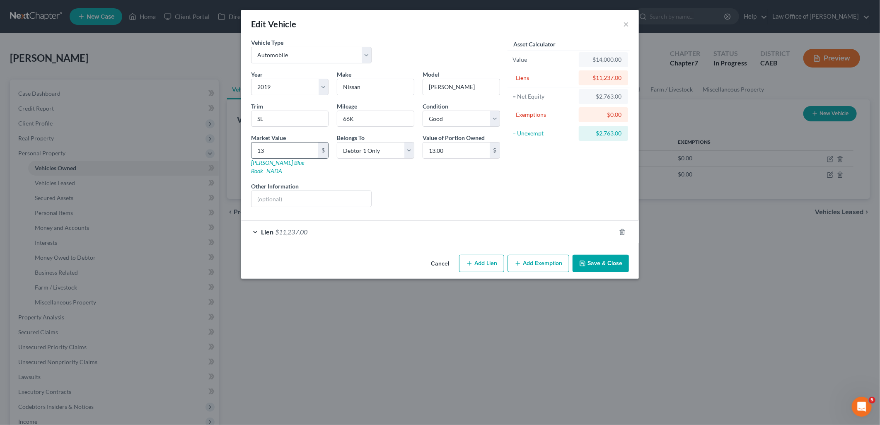
type input "133"
type input "133.00"
type input "1336"
type input "1,336.00"
type input "1,3360"
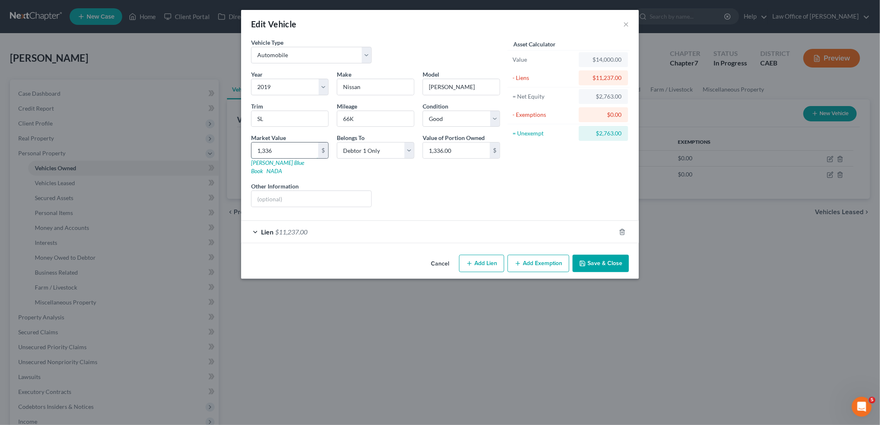
type input "13,360.00"
type input "13,360"
click at [592, 258] on button "Save & Close" at bounding box center [601, 263] width 56 height 17
click at [300, 228] on span "$11,237.00" at bounding box center [291, 232] width 32 height 8
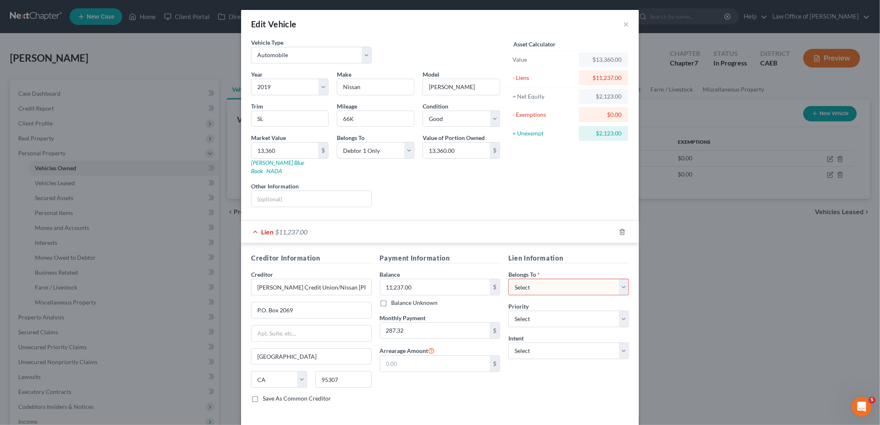
drag, startPoint x: 561, startPoint y: 276, endPoint x: 545, endPoint y: 279, distance: 16.4
click at [561, 279] on select "Select Debtor 1 Only Debtor 2 Only Debtor 1 And Debtor 2 Only At Least One Of T…" at bounding box center [568, 287] width 121 height 17
select select "0"
click at [508, 279] on select "Select Debtor 1 Only Debtor 2 Only Debtor 1 And Debtor 2 Only At Least One Of T…" at bounding box center [568, 287] width 121 height 17
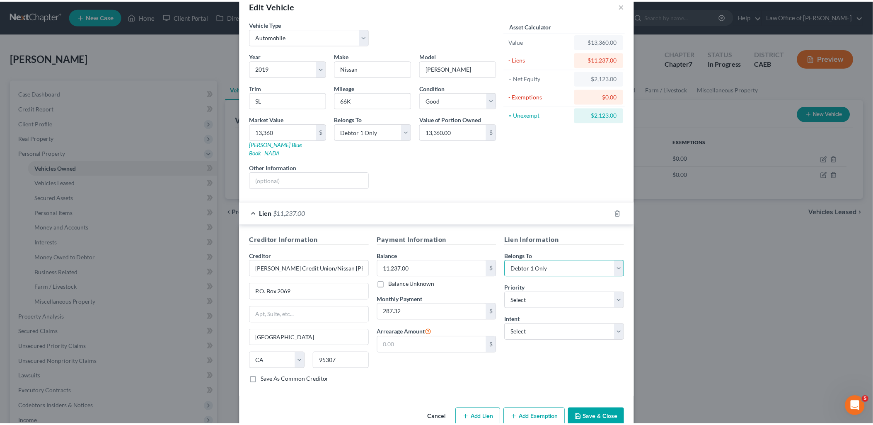
scroll to position [28, 0]
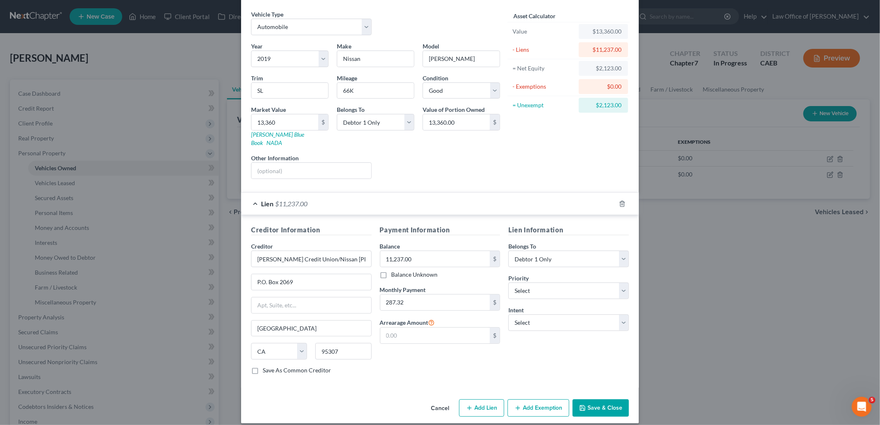
click at [602, 399] on button "Save & Close" at bounding box center [601, 407] width 56 height 17
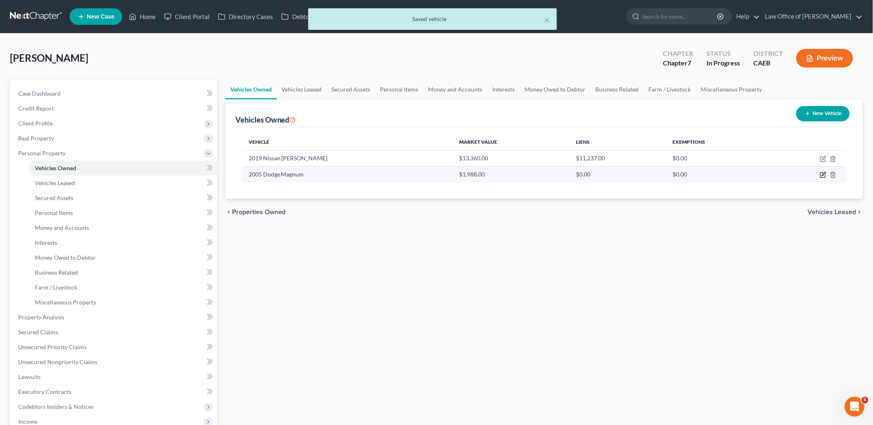
drag, startPoint x: 823, startPoint y: 174, endPoint x: 812, endPoint y: 166, distance: 13.9
click at [823, 174] on icon "button" at bounding box center [823, 175] width 7 height 7
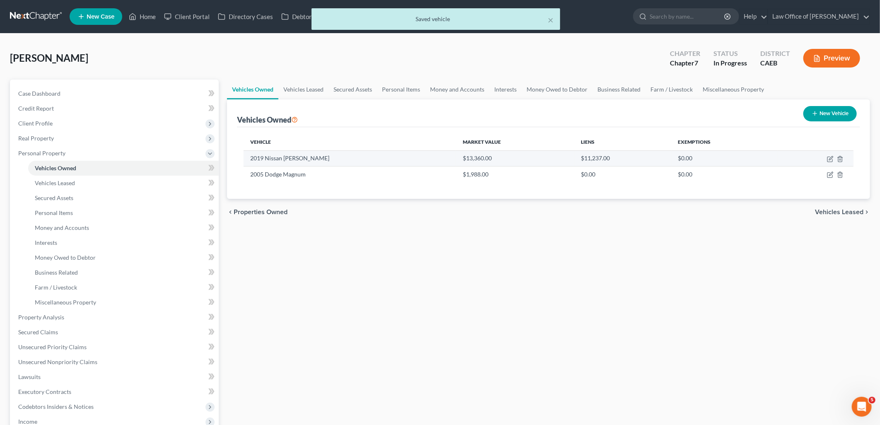
select select "0"
select select "21"
select select "3"
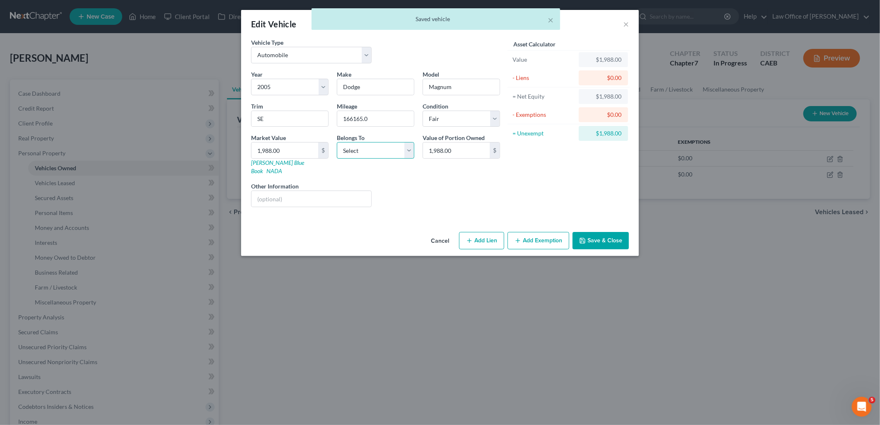
click at [370, 146] on select "Select Debtor 1 Only Debtor 2 Only Debtor 1 And Debtor 2 Only At Least One Of T…" at bounding box center [375, 150] width 77 height 17
select select "0"
click at [337, 142] on select "Select Debtor 1 Only Debtor 2 Only Debtor 1 And Debtor 2 Only At Least One Of T…" at bounding box center [375, 150] width 77 height 17
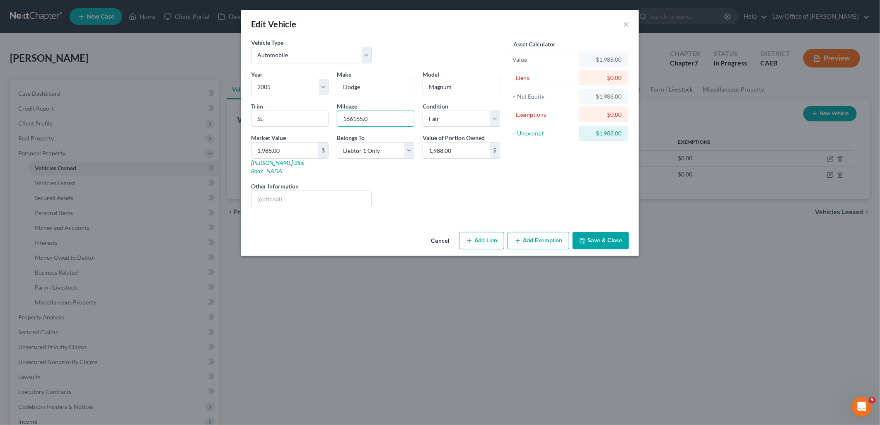
drag, startPoint x: 350, startPoint y: 118, endPoint x: 417, endPoint y: 118, distance: 67.5
click at [417, 118] on div "Mileage 166165.0" at bounding box center [376, 114] width 86 height 25
type input "167k"
click at [283, 149] on input "1,988.00" at bounding box center [284, 151] width 67 height 16
type input "1"
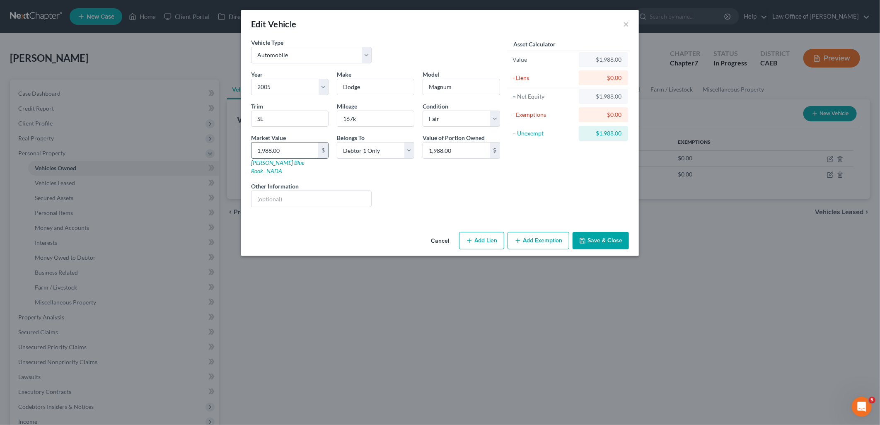
type input "1.00"
type input "19"
type input "19.00"
type input "193"
type input "193.00"
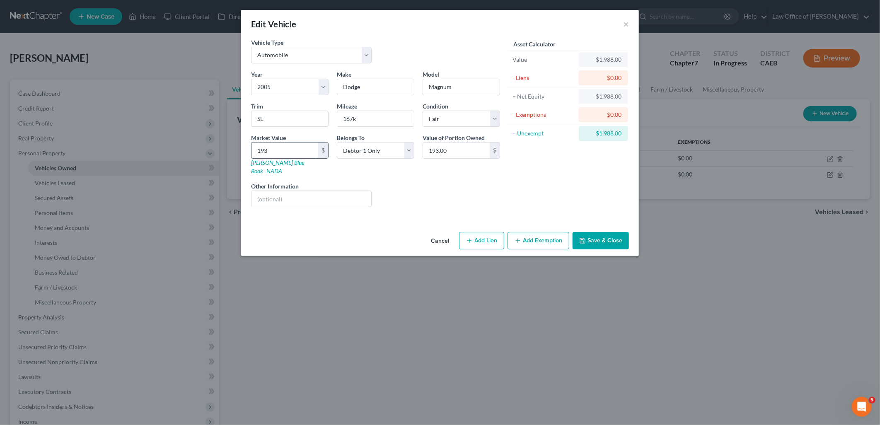
type input "1938"
type input "1,938.00"
type input "1,938"
click at [547, 232] on button "Add Exemption" at bounding box center [539, 240] width 62 height 17
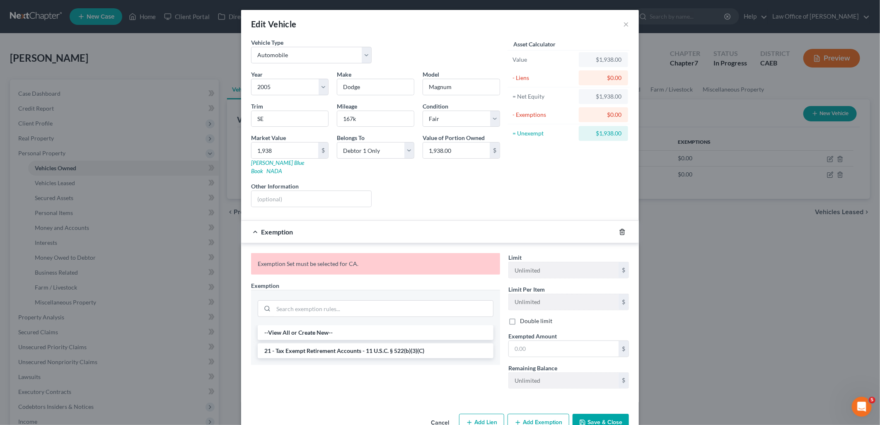
click at [620, 229] on icon "button" at bounding box center [622, 232] width 7 height 7
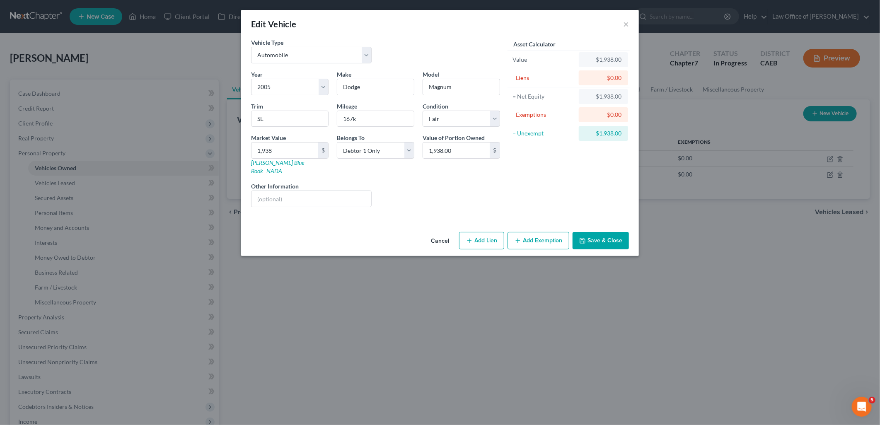
click at [602, 234] on button "Save & Close" at bounding box center [601, 240] width 56 height 17
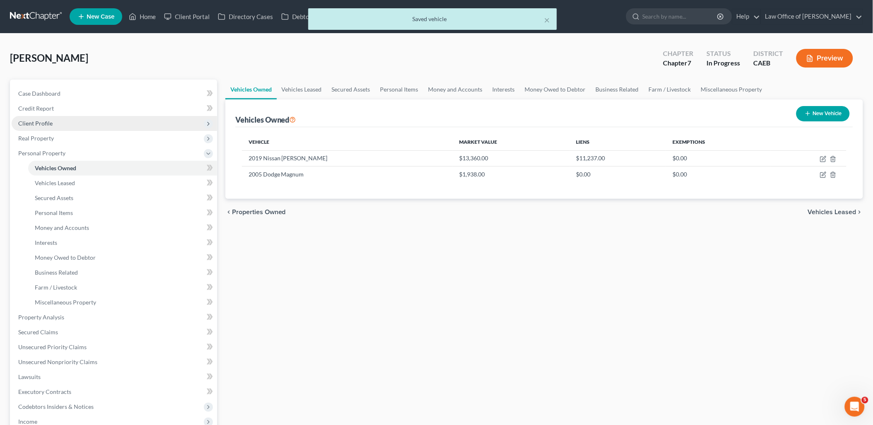
click at [46, 127] on span "Client Profile" at bounding box center [114, 123] width 205 height 15
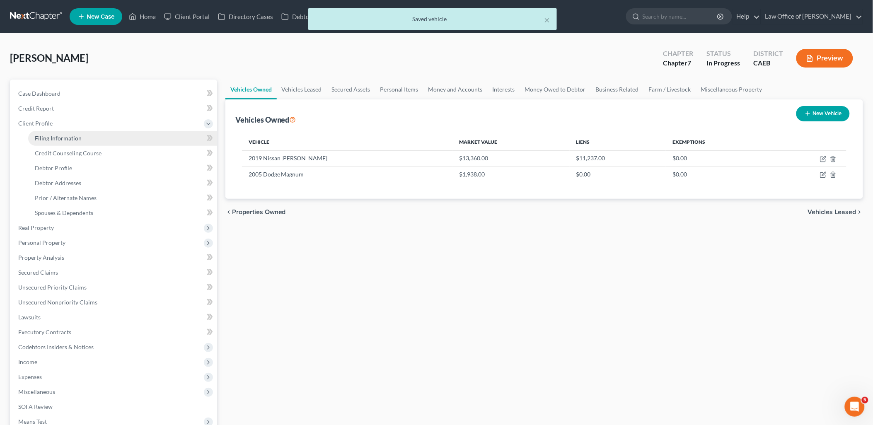
click at [46, 140] on span "Filing Information" at bounding box center [58, 138] width 47 height 7
select select "1"
select select "0"
select select "4"
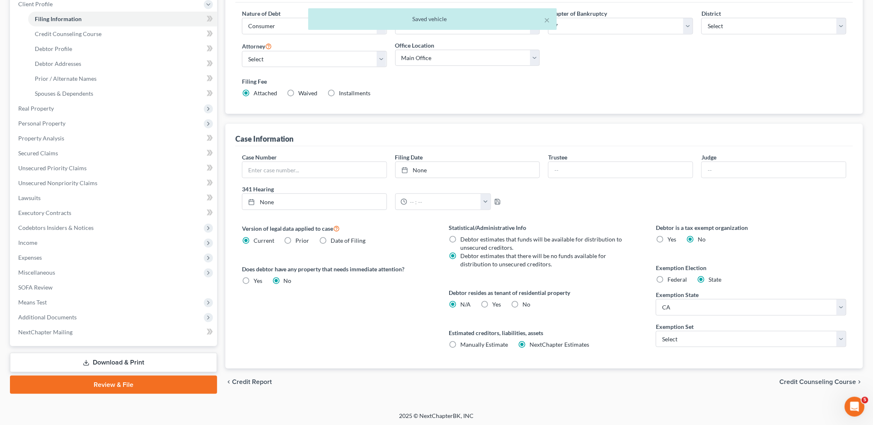
scroll to position [121, 0]
drag, startPoint x: 515, startPoint y: 303, endPoint x: 611, endPoint y: 319, distance: 97.5
click at [523, 302] on label "No" at bounding box center [527, 303] width 8 height 8
click at [526, 302] on input "No" at bounding box center [528, 301] width 5 height 5
radio input "true"
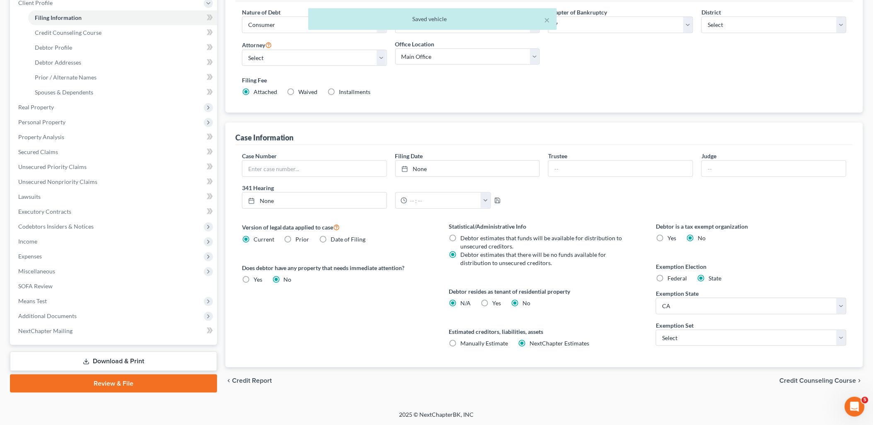
radio input "false"
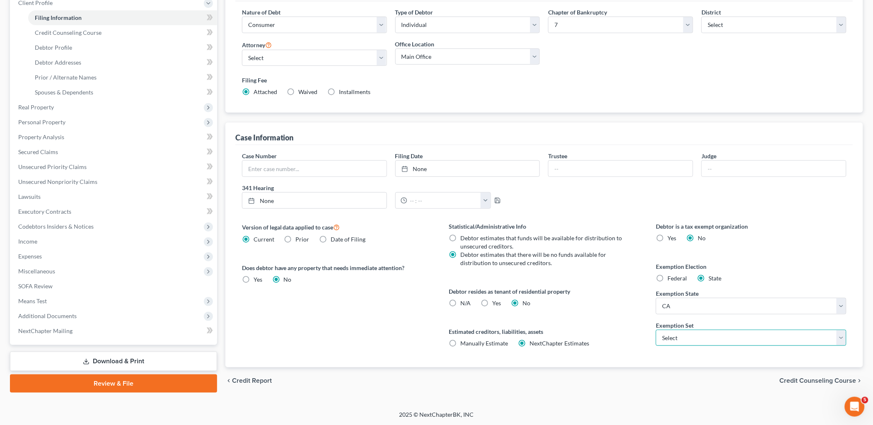
click at [722, 340] on select "Select 703 704" at bounding box center [751, 338] width 191 height 17
select select "1"
click at [656, 330] on select "Select 703 704" at bounding box center [751, 338] width 191 height 17
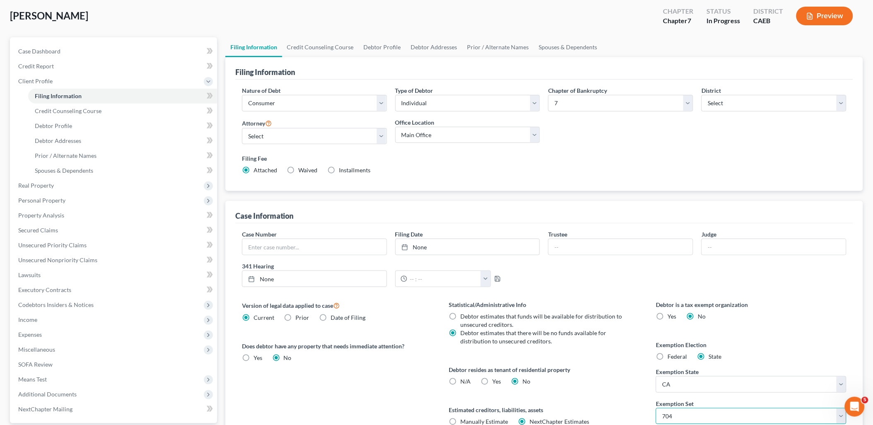
scroll to position [0, 0]
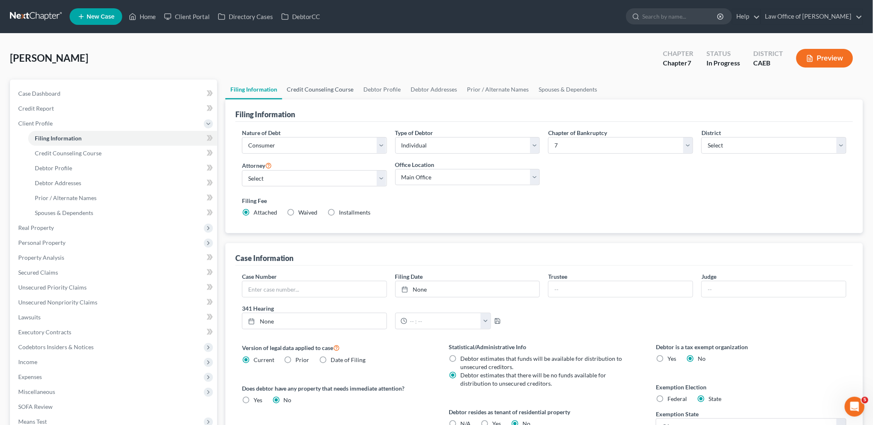
click at [329, 92] on link "Credit Counseling Course" at bounding box center [320, 90] width 77 height 20
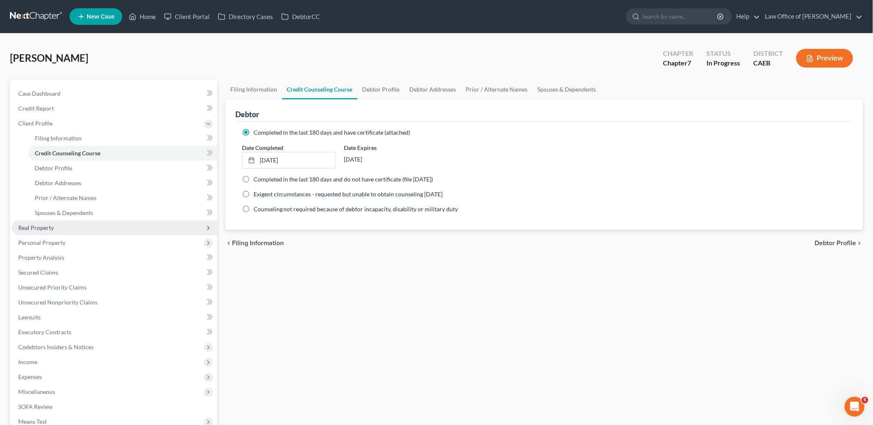
click at [34, 227] on span "Real Property" at bounding box center [36, 227] width 36 height 7
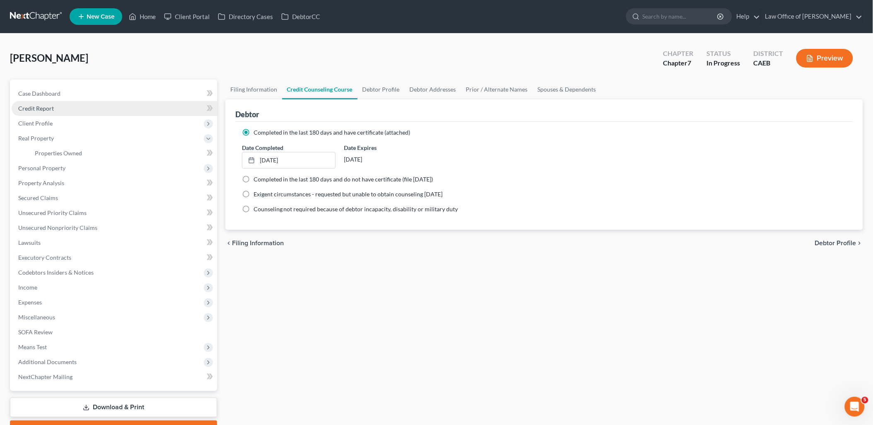
click at [40, 108] on span "Credit Report" at bounding box center [36, 108] width 36 height 7
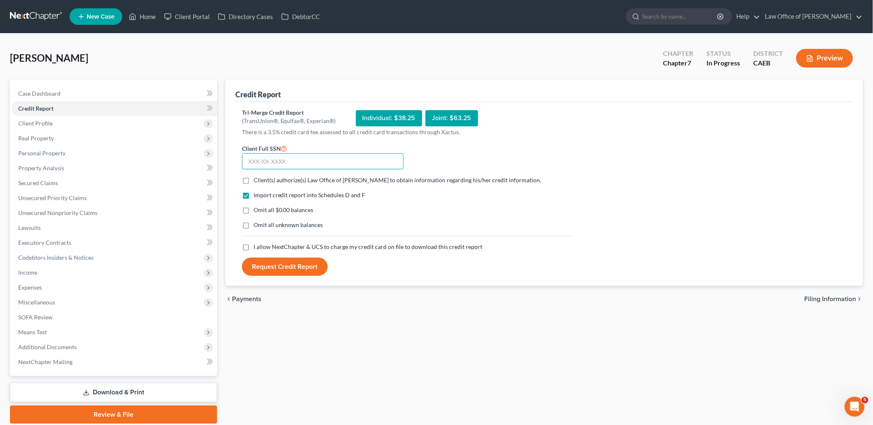
click at [268, 160] on input "text" at bounding box center [323, 161] width 162 height 17
click at [309, 167] on input "text" at bounding box center [323, 161] width 162 height 17
type input "557-79-0726"
click at [254, 180] on label "Client(s) authorize(s) Law Office of Flor A. Tataje to obtain information regar…" at bounding box center [398, 180] width 288 height 8
click at [257, 180] on input "Client(s) authorize(s) Law Office of Flor A. Tataje to obtain information regar…" at bounding box center [259, 178] width 5 height 5
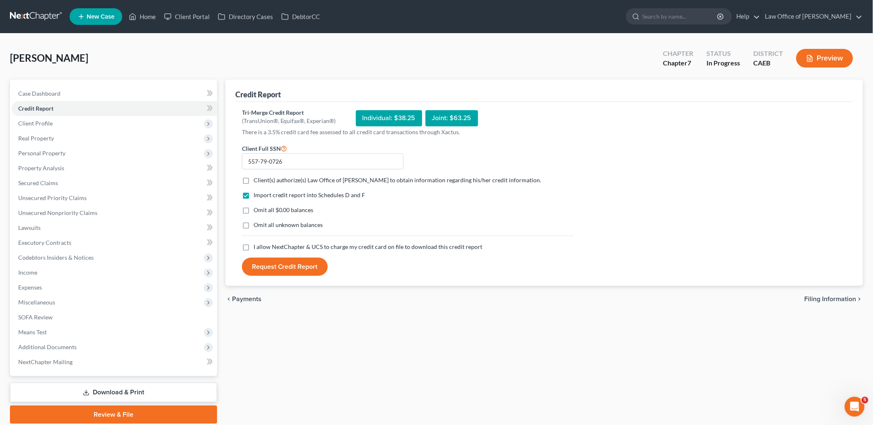
checkbox input "true"
click at [254, 208] on label "Omit all $0.00 balances" at bounding box center [284, 210] width 60 height 8
click at [257, 208] on input "Omit all $0.00 balances" at bounding box center [259, 208] width 5 height 5
checkbox input "true"
click at [254, 226] on label "Omit all unknown balances" at bounding box center [289, 225] width 70 height 8
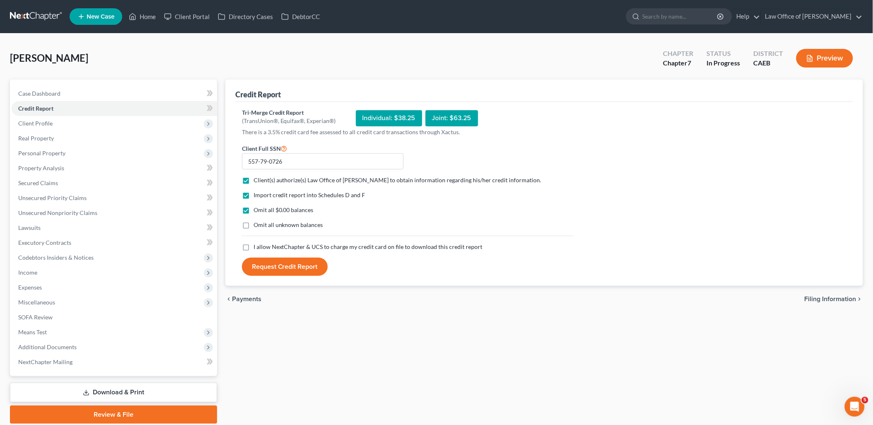
click at [257, 226] on input "Omit all unknown balances" at bounding box center [259, 223] width 5 height 5
checkbox input "true"
click at [254, 248] on label "I allow NextChapter & UCS to charge my credit card on file to download this cre…" at bounding box center [368, 247] width 229 height 8
click at [257, 248] on input "I allow NextChapter & UCS to charge my credit card on file to download this cre…" at bounding box center [259, 245] width 5 height 5
checkbox input "true"
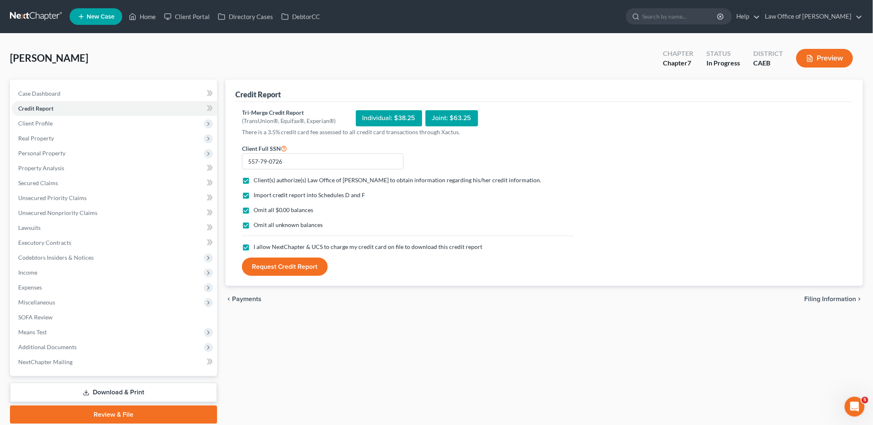
click at [272, 264] on button "Request Credit Report" at bounding box center [285, 267] width 86 height 18
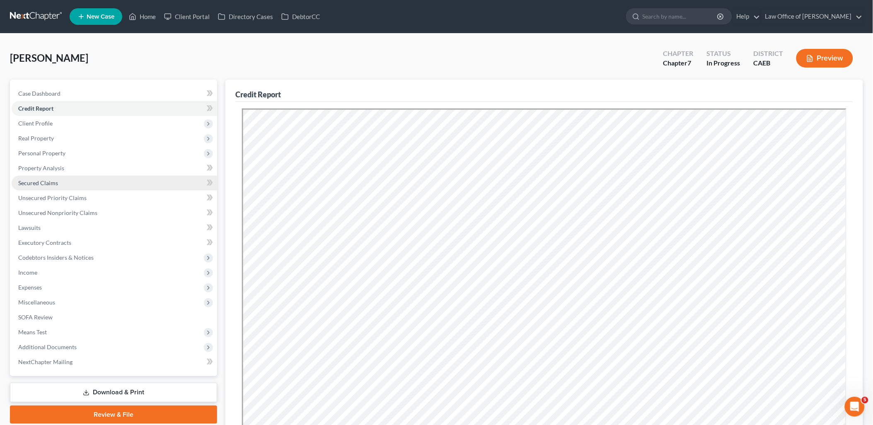
click at [34, 181] on span "Secured Claims" at bounding box center [38, 182] width 40 height 7
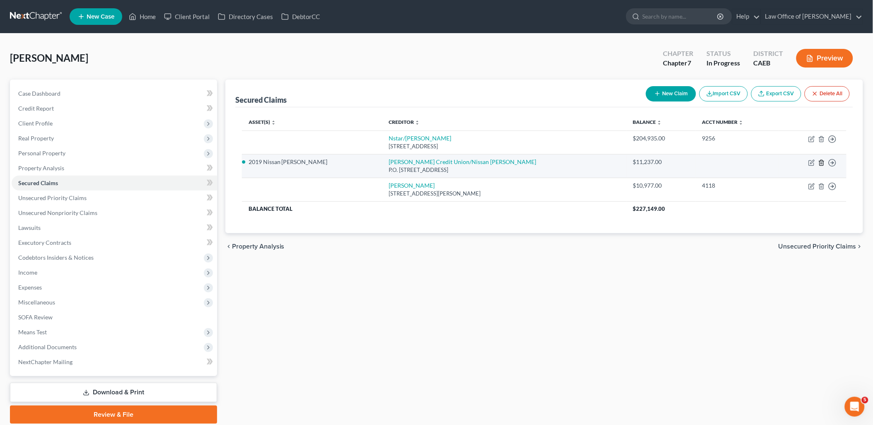
click at [823, 162] on icon "button" at bounding box center [821, 163] width 7 height 7
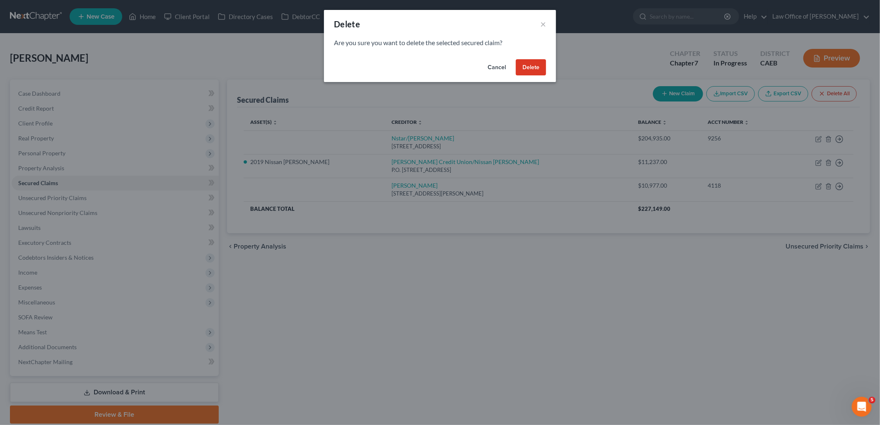
click at [536, 67] on button "Delete" at bounding box center [531, 67] width 30 height 17
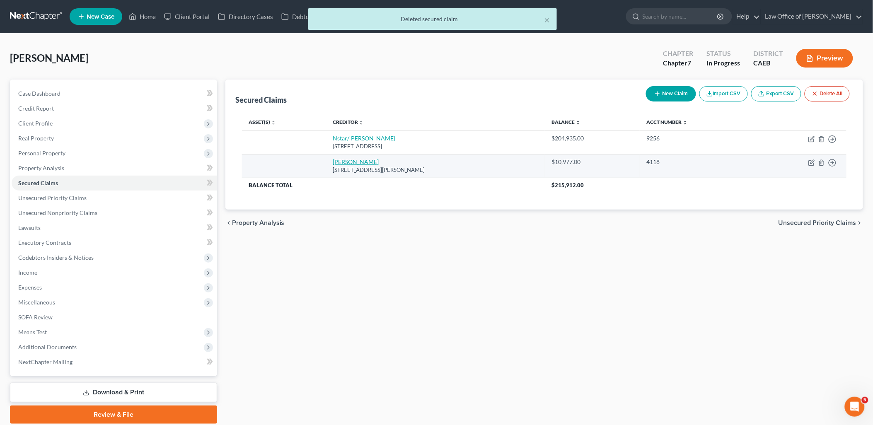
click at [351, 162] on link "Travis Cu" at bounding box center [356, 161] width 46 height 7
select select "4"
select select "0"
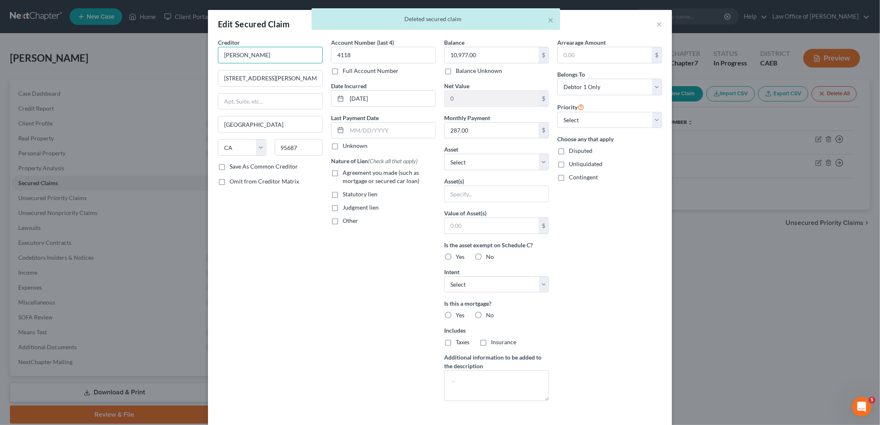
click at [259, 56] on input "Travis Cu" at bounding box center [270, 55] width 105 height 17
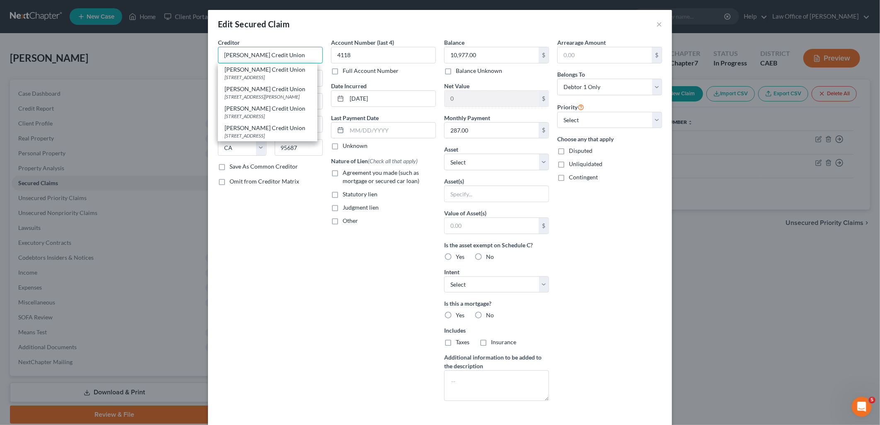
type input "Travis Credit Union"
click at [343, 173] on label "Agreement you made (such as mortgage or secured car loan)" at bounding box center [389, 177] width 93 height 17
click at [346, 173] on input "Agreement you made (such as mortgage or secured car loan)" at bounding box center [348, 171] width 5 height 5
checkbox input "true"
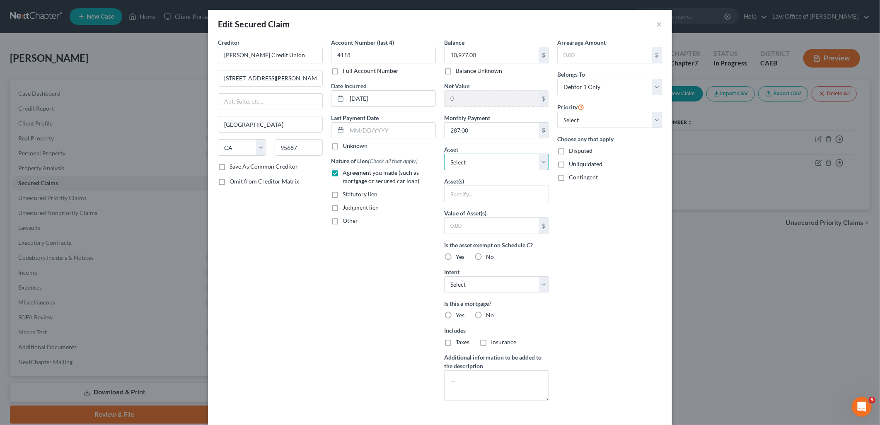
click at [484, 157] on select "Select Other Multiple Assets 3804 Gable Court - $427000.0 2019 Nissan Roque - $…" at bounding box center [496, 162] width 105 height 17
select select "3"
click at [444, 154] on select "Select Other Multiple Assets 3804 Gable Court - $427000.0 2019 Nissan Roque - $…" at bounding box center [496, 162] width 105 height 17
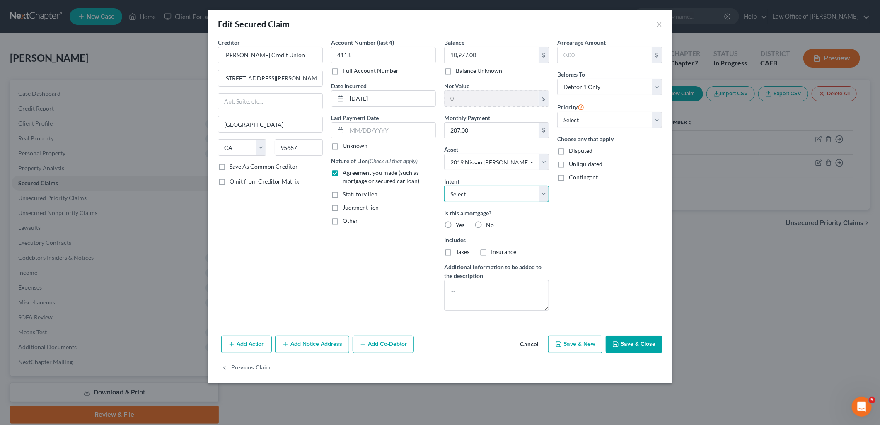
click at [475, 196] on select "Select Surrender Redeem Reaffirm Avoid Other" at bounding box center [496, 194] width 105 height 17
select select "4"
click at [444, 186] on select "Select Surrender Redeem Reaffirm Avoid Other" at bounding box center [496, 194] width 105 height 17
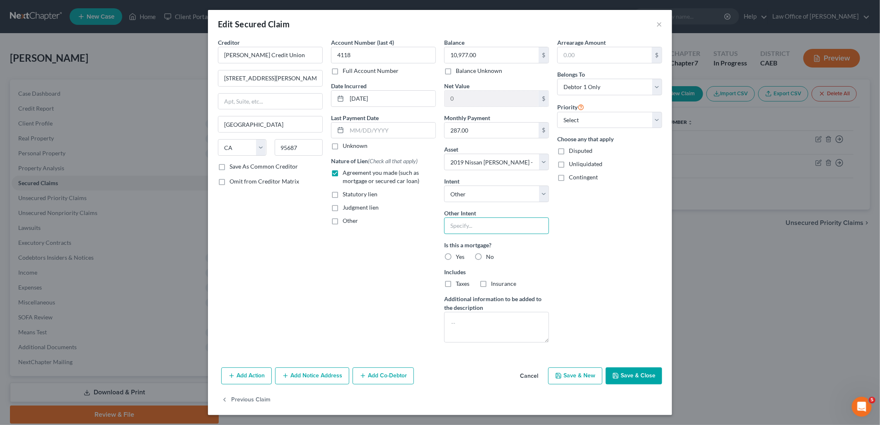
click at [468, 223] on input "text" at bounding box center [496, 226] width 105 height 17
drag, startPoint x: 520, startPoint y: 227, endPoint x: 443, endPoint y: 225, distance: 76.2
click at [443, 225] on div "Balance 10,977.00 $ Balance Unknown Balance Undetermined 10,977.00 $ Balance Un…" at bounding box center [496, 193] width 113 height 311
type input "Retain & Pay per Contract"
click at [456, 258] on label "Yes" at bounding box center [460, 257] width 9 height 8
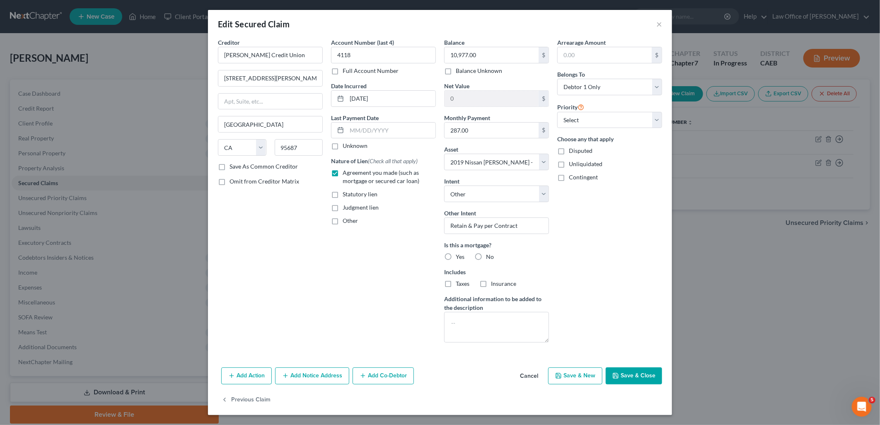
click at [459, 258] on input "Yes" at bounding box center [461, 255] width 5 height 5
radio input "true"
click at [456, 284] on label "Taxes" at bounding box center [463, 284] width 14 height 8
click at [459, 284] on input "Taxes" at bounding box center [461, 282] width 5 height 5
click at [456, 284] on label "Taxes" at bounding box center [463, 284] width 14 height 8
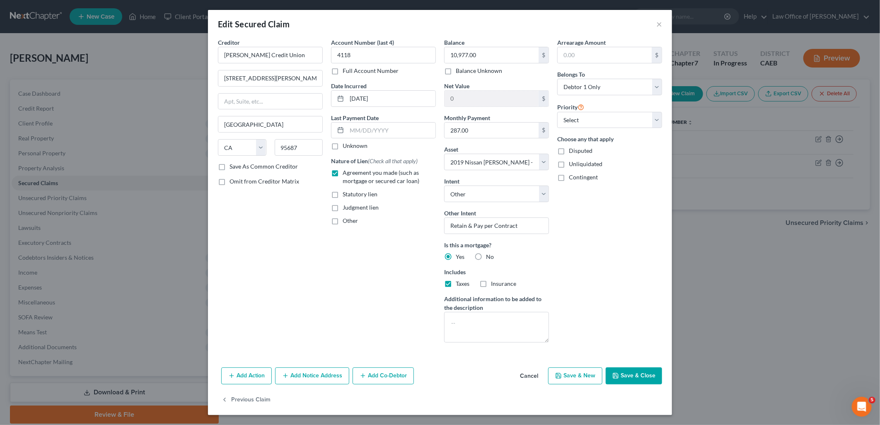
click at [459, 284] on input "Taxes" at bounding box center [461, 282] width 5 height 5
checkbox input "false"
click at [595, 123] on select "Select 1st 2nd 3rd 4th 5th 6th 7th 8th 9th 10th 11th 12th 13th 14th 15th 16th 1…" at bounding box center [609, 120] width 105 height 17
select select "0"
click at [557, 112] on select "Select 1st 2nd 3rd 4th 5th 6th 7th 8th 9th 10th 11th 12th 13th 14th 15th 16th 1…" at bounding box center [609, 120] width 105 height 17
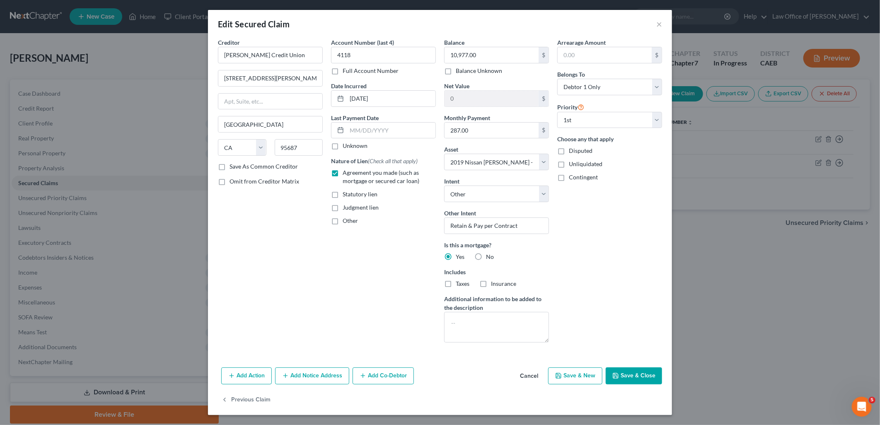
click at [635, 380] on button "Save & Close" at bounding box center [634, 375] width 56 height 17
select select
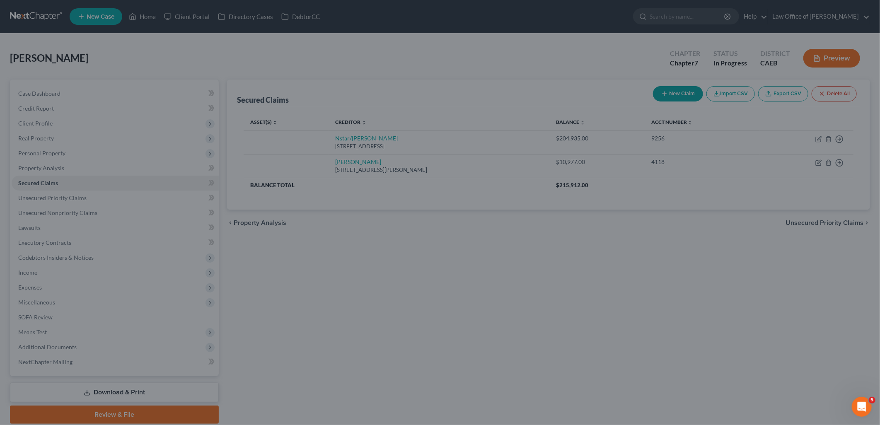
type input "2,383.00"
select select "3"
type input "0"
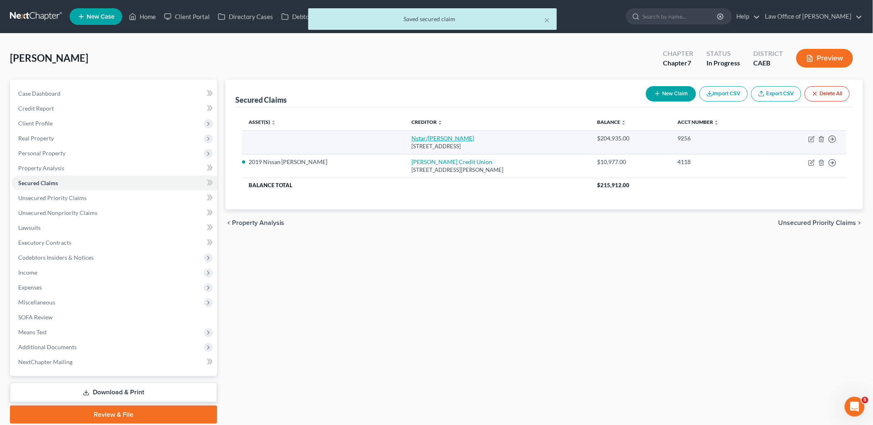
click at [411, 138] on link "Nstar/Cooper" at bounding box center [442, 138] width 63 height 7
select select "45"
select select "0"
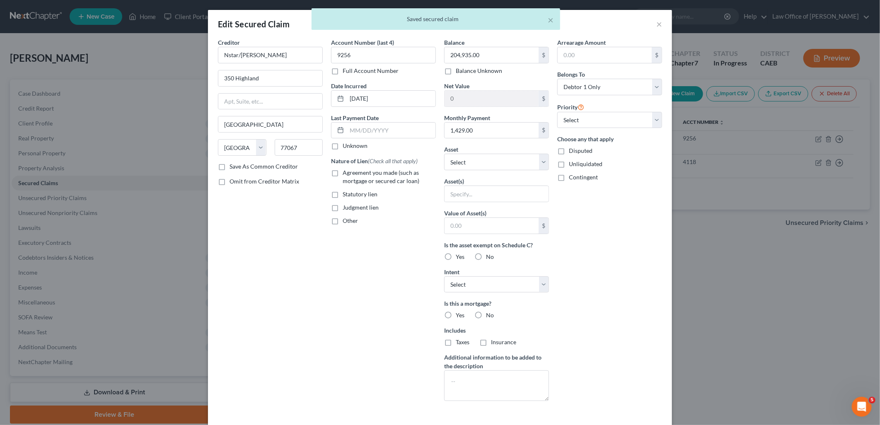
click at [343, 171] on label "Agreement you made (such as mortgage or secured car loan)" at bounding box center [389, 177] width 93 height 17
click at [346, 171] on input "Agreement you made (such as mortgage or secured car loan)" at bounding box center [348, 171] width 5 height 5
checkbox input "true"
click at [481, 160] on select "Select Other Multiple Assets 3804 Gable Court - $427000.0 2019 Nissan Roque - $…" at bounding box center [496, 162] width 105 height 17
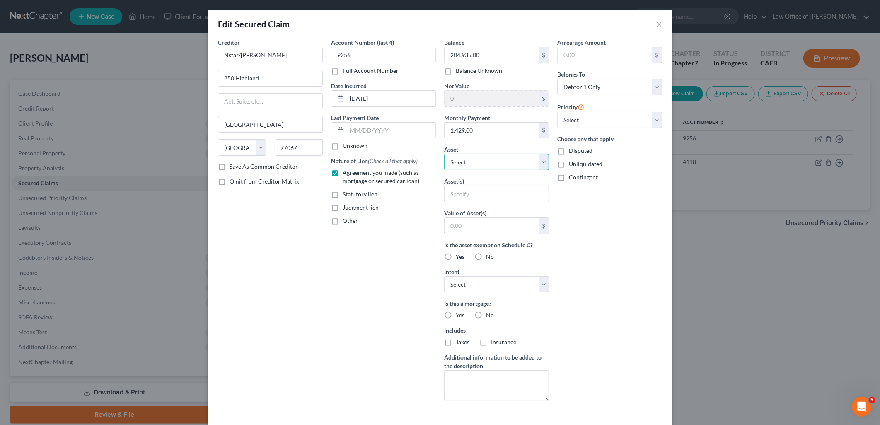
select select "2"
click at [444, 154] on select "Select Other Multiple Assets 3804 Gable Court - $427000.0 2019 Nissan Roque - $…" at bounding box center [496, 162] width 105 height 17
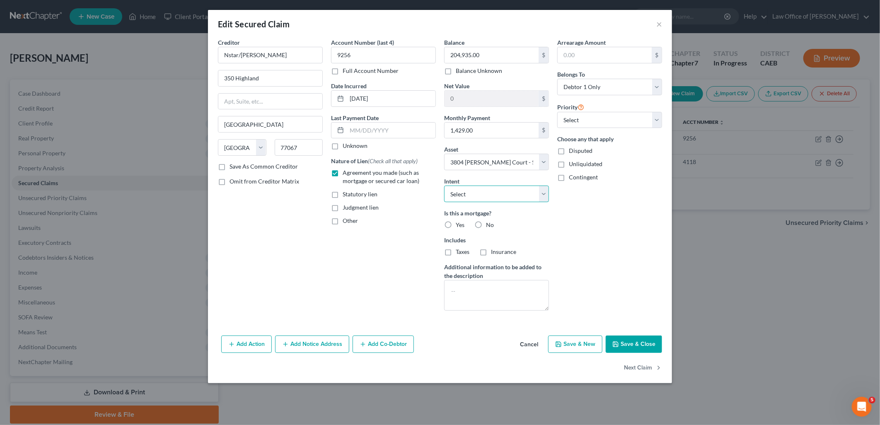
drag, startPoint x: 463, startPoint y: 193, endPoint x: 467, endPoint y: 202, distance: 9.8
click at [463, 193] on select "Select Surrender Redeem Reaffirm Avoid Other" at bounding box center [496, 194] width 105 height 17
select select "4"
click at [444, 186] on select "Select Surrender Redeem Reaffirm Avoid Other" at bounding box center [496, 194] width 105 height 17
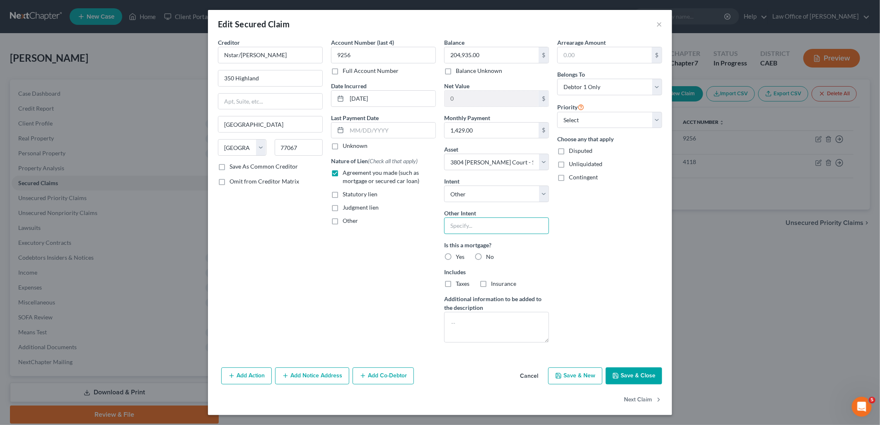
click at [489, 224] on input "text" at bounding box center [496, 226] width 105 height 17
paste input "Retain & Pay per Contract"
type input "Retain & Pay per Contract"
click at [456, 255] on label "Yes" at bounding box center [460, 257] width 9 height 8
click at [459, 255] on input "Yes" at bounding box center [461, 255] width 5 height 5
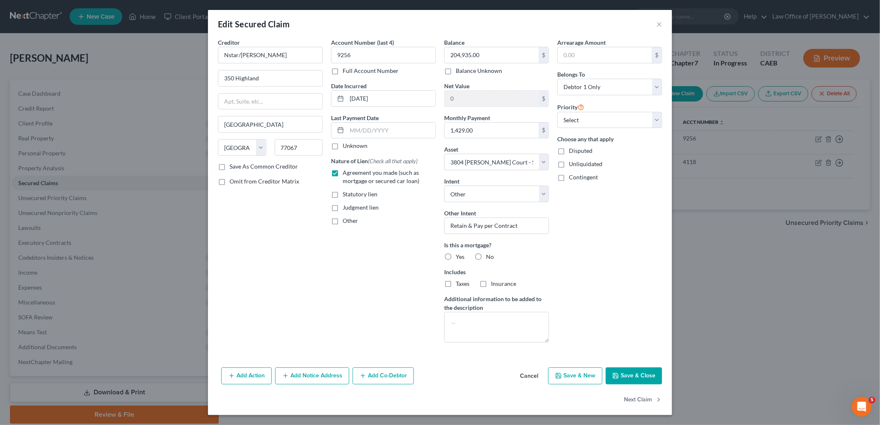
radio input "true"
click at [456, 282] on label "Taxes" at bounding box center [463, 284] width 14 height 8
click at [459, 282] on input "Taxes" at bounding box center [461, 282] width 5 height 5
checkbox input "true"
drag, startPoint x: 479, startPoint y: 284, endPoint x: 483, endPoint y: 275, distance: 9.8
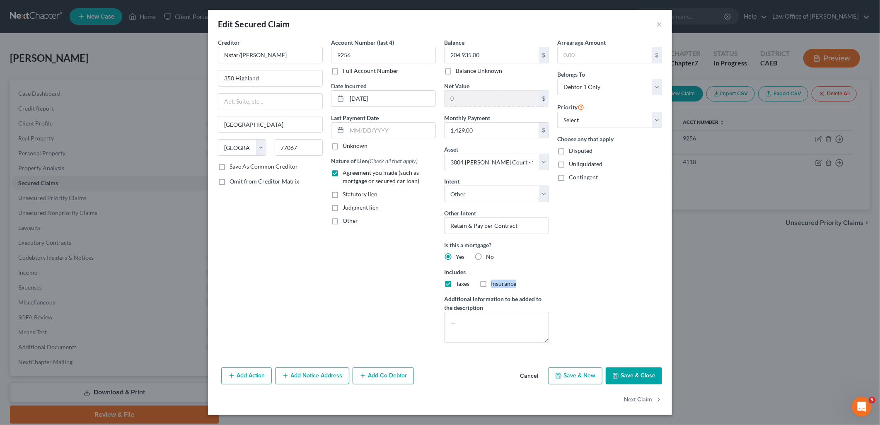
click at [491, 284] on label "Insurance" at bounding box center [503, 284] width 25 height 8
drag, startPoint x: 483, startPoint y: 275, endPoint x: 576, endPoint y: 125, distance: 176.7
click at [576, 125] on select "Select 1st 2nd 3rd 4th 5th 6th 7th 8th 9th 10th 11th 12th 13th 14th 15th 16th 1…" at bounding box center [609, 120] width 105 height 17
select select "0"
click at [557, 112] on select "Select 1st 2nd 3rd 4th 5th 6th 7th 8th 9th 10th 11th 12th 13th 14th 15th 16th 1…" at bounding box center [609, 120] width 105 height 17
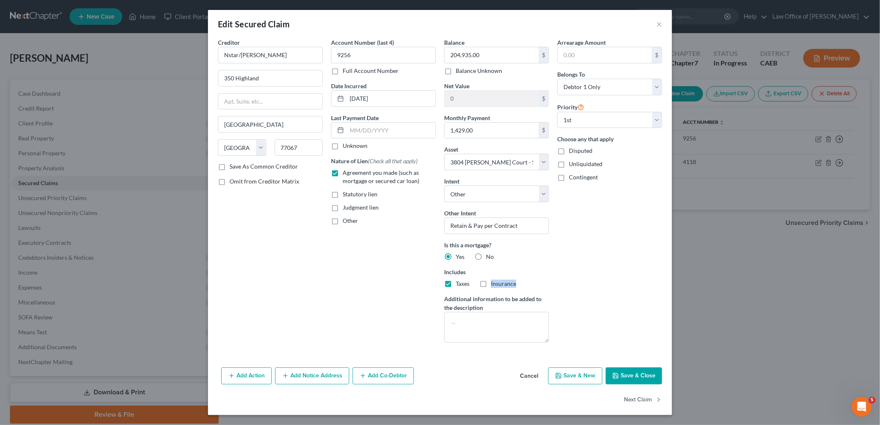
drag, startPoint x: 484, startPoint y: 285, endPoint x: 575, endPoint y: 324, distance: 98.7
click at [491, 285] on label "Insurance" at bounding box center [503, 284] width 25 height 8
click at [494, 285] on input "Insurance" at bounding box center [496, 282] width 5 height 5
checkbox input "true"
click at [619, 376] on icon "button" at bounding box center [615, 375] width 7 height 7
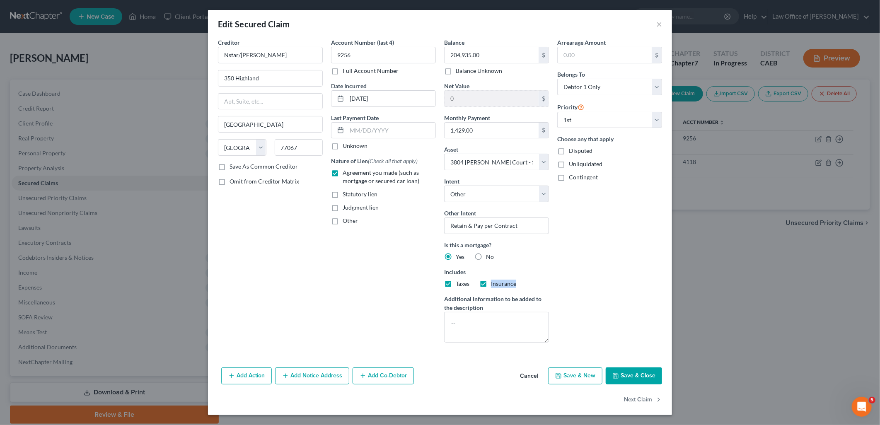
select select
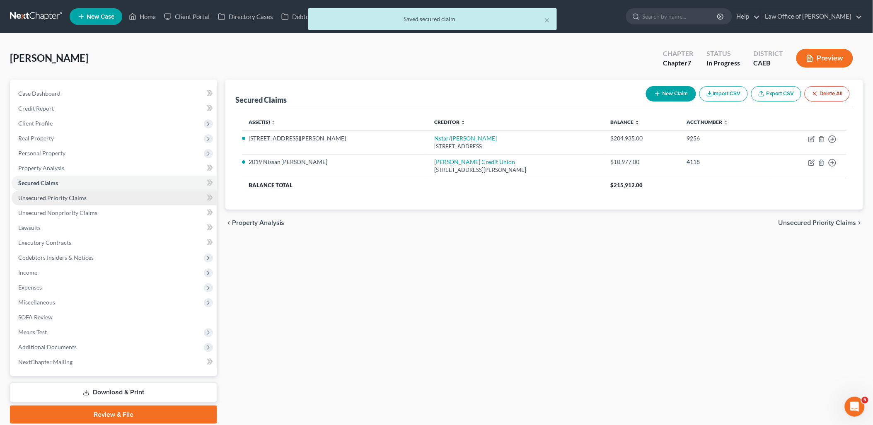
click at [39, 197] on span "Unsecured Priority Claims" at bounding box center [52, 197] width 68 height 7
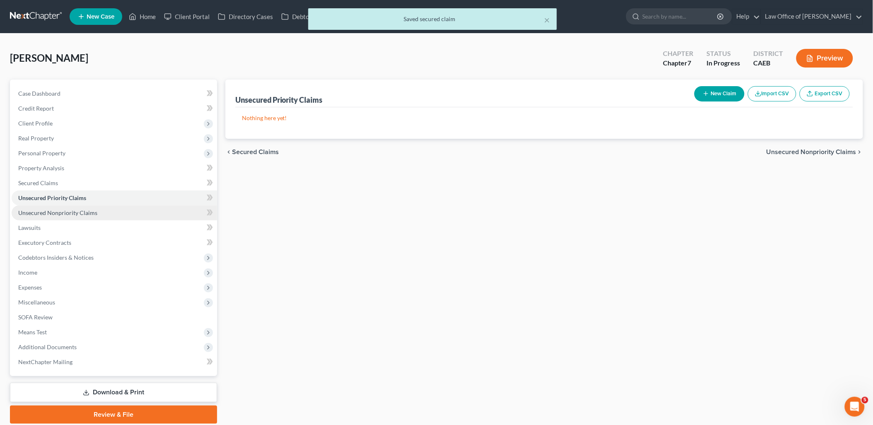
click at [47, 215] on span "Unsecured Nonpriority Claims" at bounding box center [57, 212] width 79 height 7
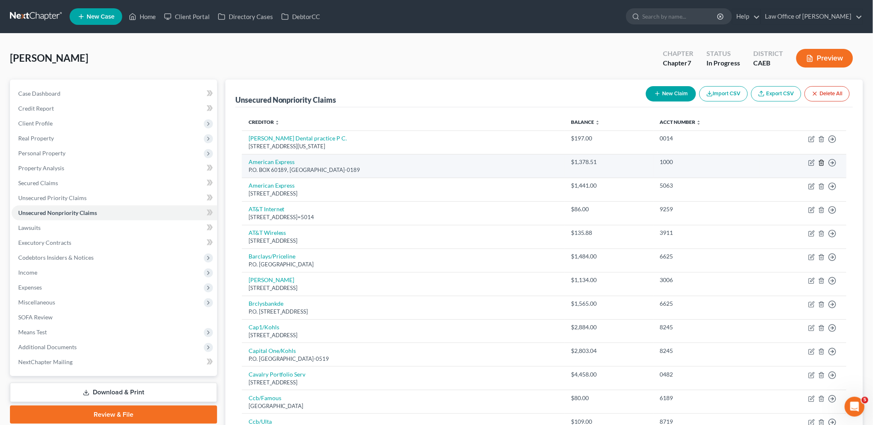
click at [821, 162] on icon "button" at bounding box center [821, 163] width 7 height 7
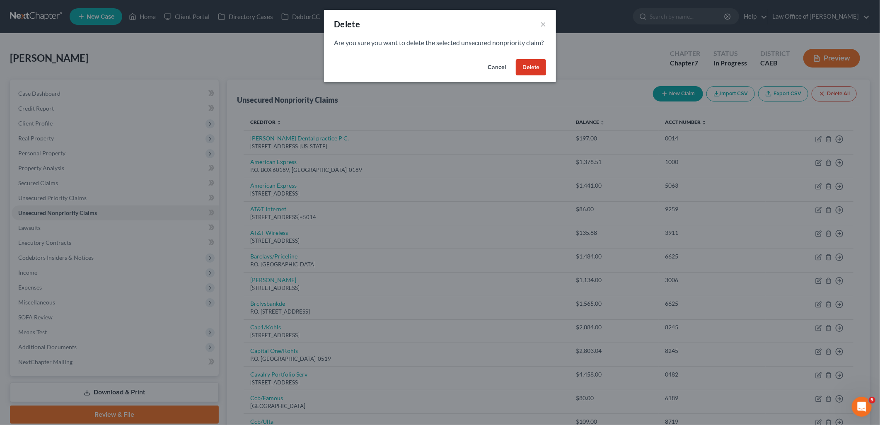
click at [536, 76] on button "Delete" at bounding box center [531, 67] width 30 height 17
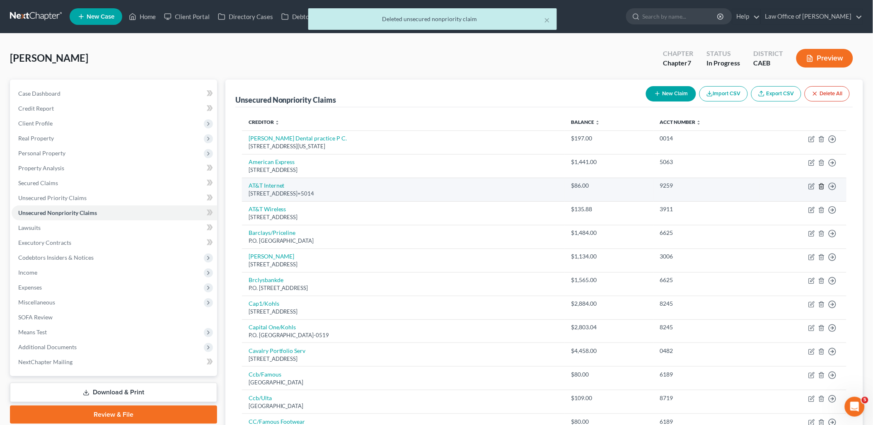
click at [821, 188] on icon "button" at bounding box center [821, 186] width 7 height 7
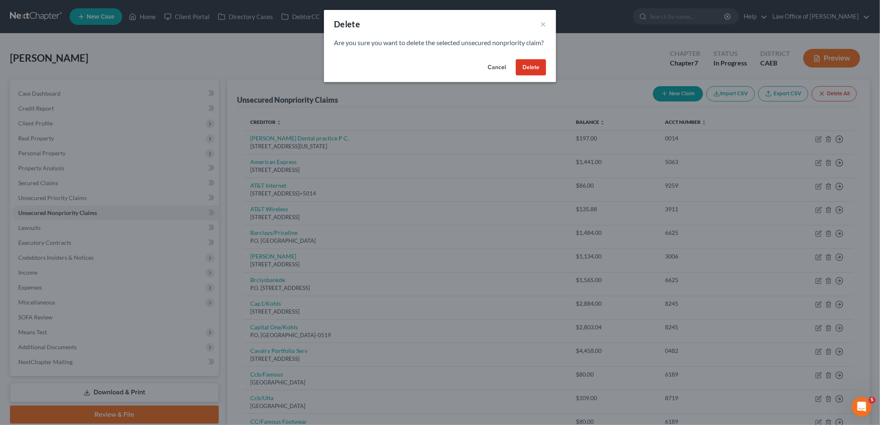
drag, startPoint x: 496, startPoint y: 77, endPoint x: 434, endPoint y: 130, distance: 81.4
click at [496, 76] on button "Cancel" at bounding box center [496, 67] width 31 height 17
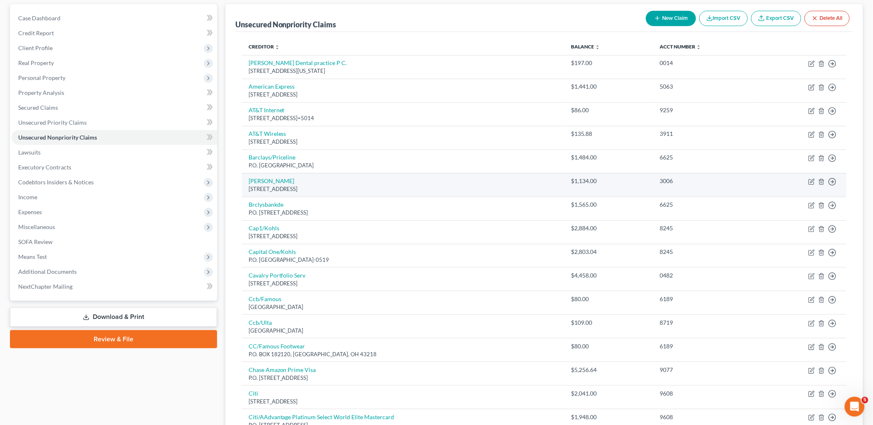
scroll to position [92, 0]
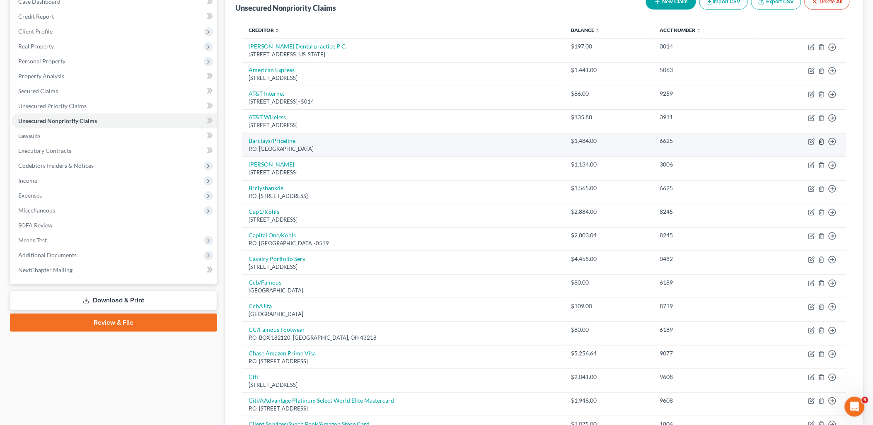
click at [822, 141] on icon "button" at bounding box center [821, 141] width 7 height 7
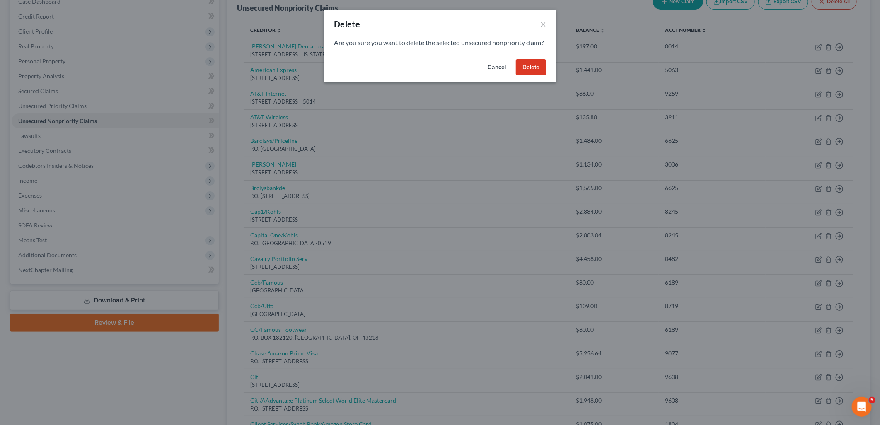
click at [534, 76] on button "Delete" at bounding box center [531, 67] width 30 height 17
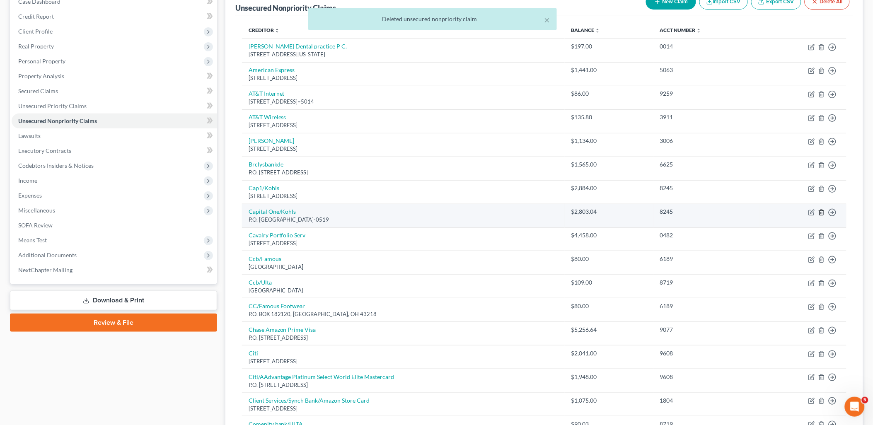
click at [822, 213] on line "button" at bounding box center [822, 213] width 0 height 2
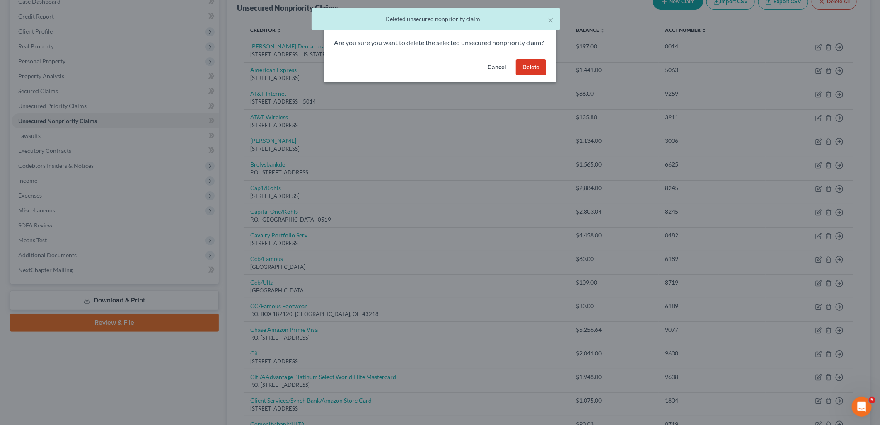
click at [529, 76] on button "Delete" at bounding box center [531, 67] width 30 height 17
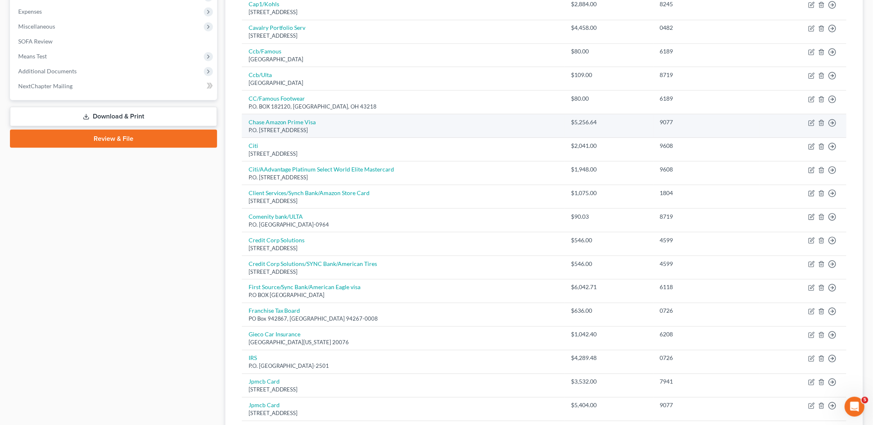
scroll to position [368, 0]
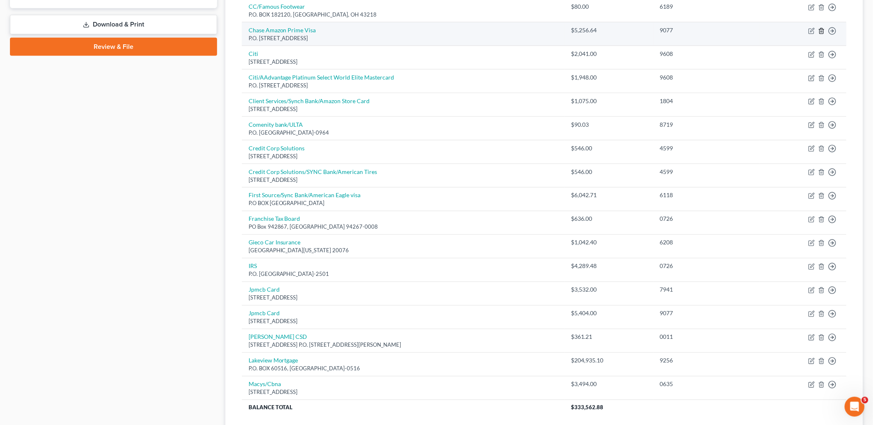
click at [822, 31] on icon "button" at bounding box center [821, 31] width 7 height 7
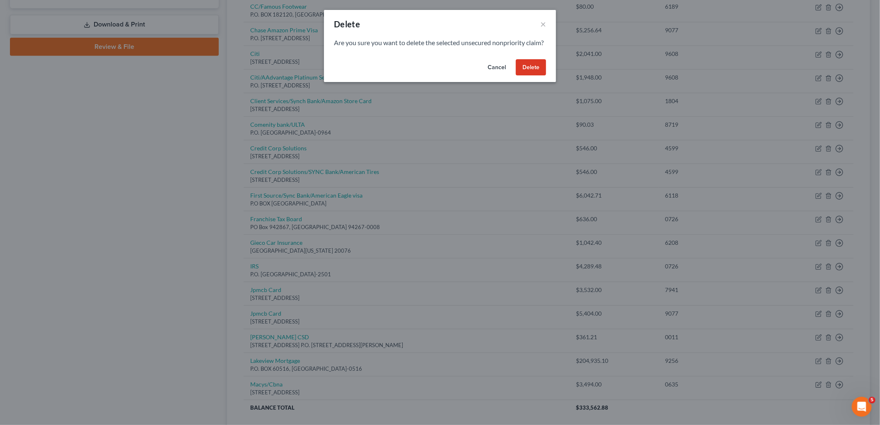
click at [527, 76] on button "Delete" at bounding box center [531, 67] width 30 height 17
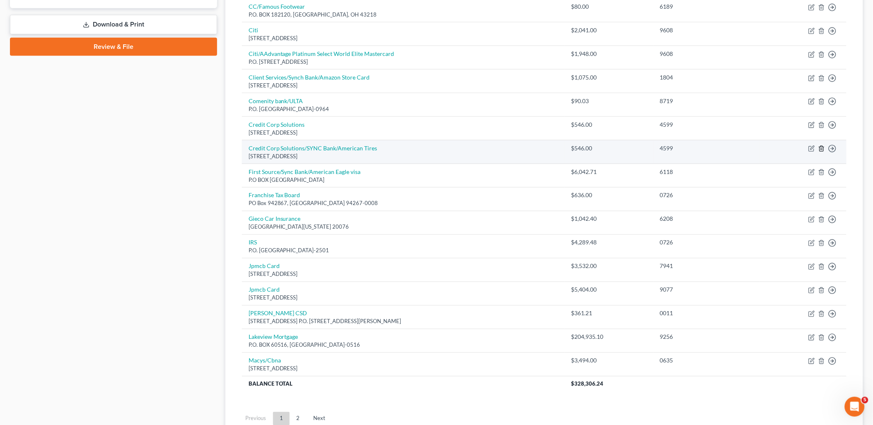
click at [819, 150] on icon "button" at bounding box center [821, 148] width 7 height 7
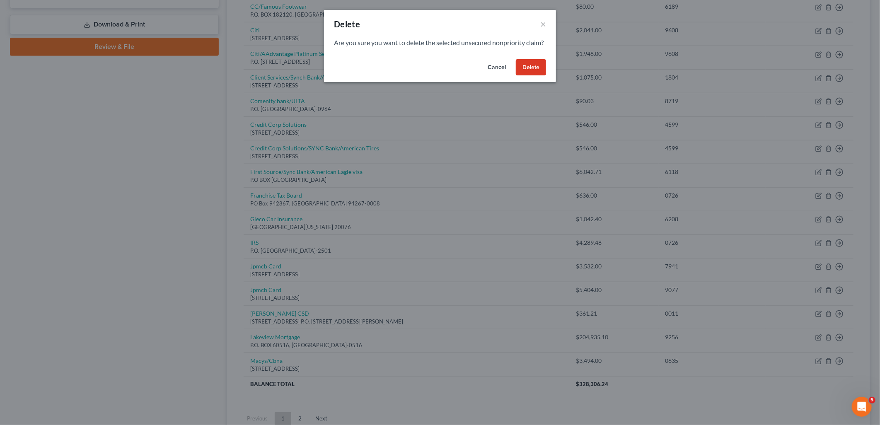
click at [524, 76] on button "Delete" at bounding box center [531, 67] width 30 height 17
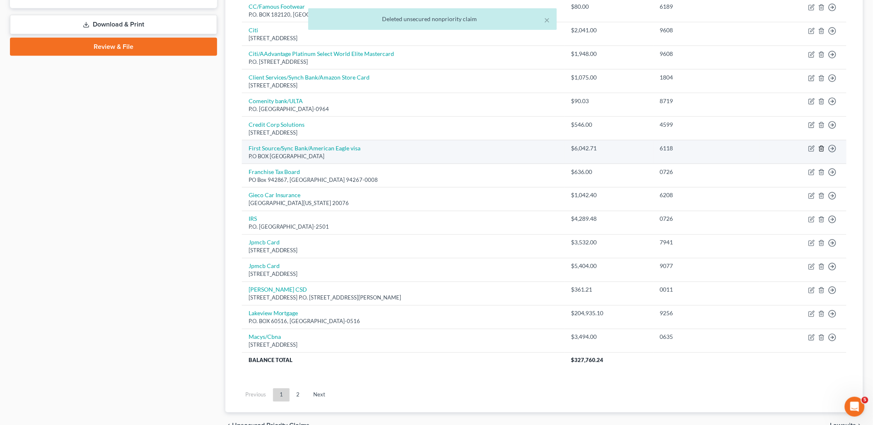
click at [822, 150] on icon "button" at bounding box center [821, 148] width 7 height 7
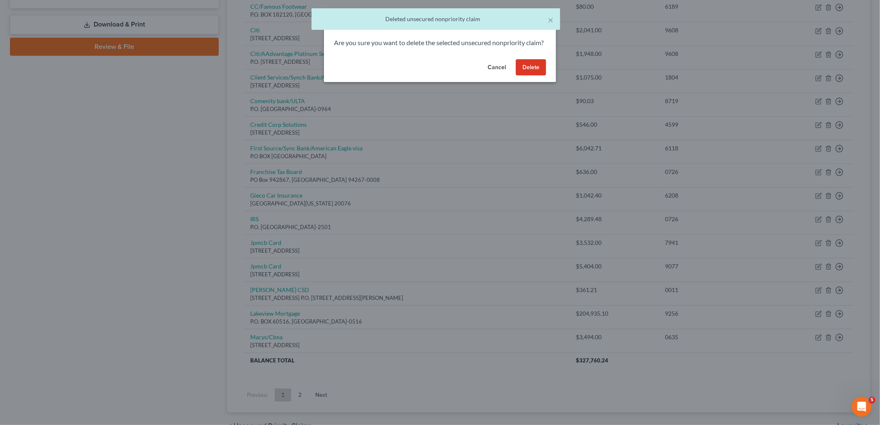
click at [532, 75] on button "Delete" at bounding box center [531, 67] width 30 height 17
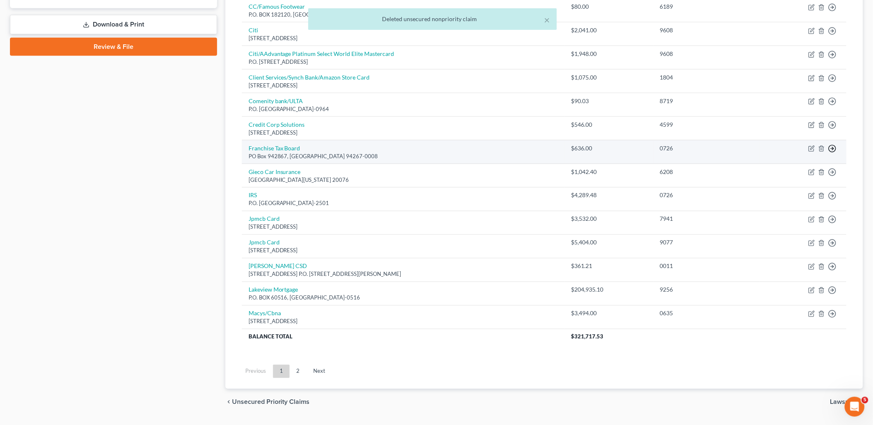
click at [784, 172] on link "Move to E" at bounding box center [794, 169] width 69 height 14
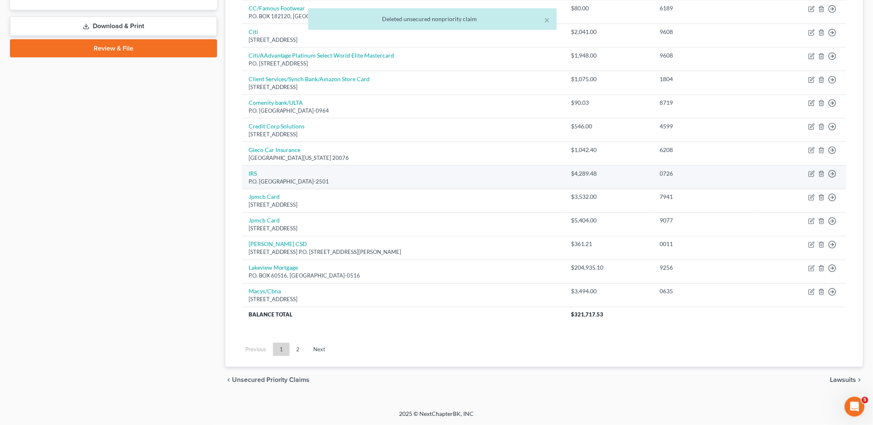
scroll to position [367, 0]
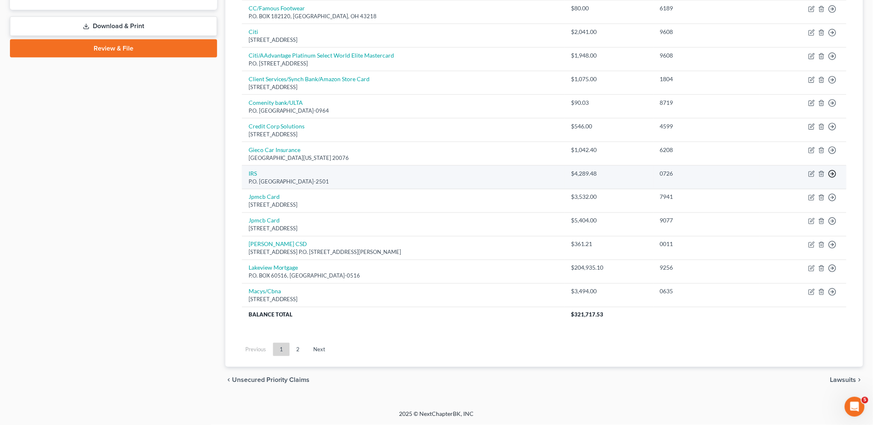
click at [788, 193] on link "Move to E" at bounding box center [794, 194] width 69 height 14
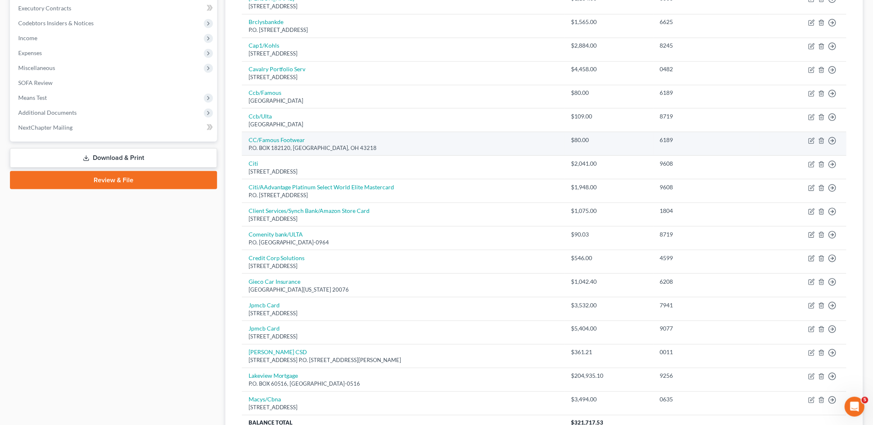
scroll to position [251, 0]
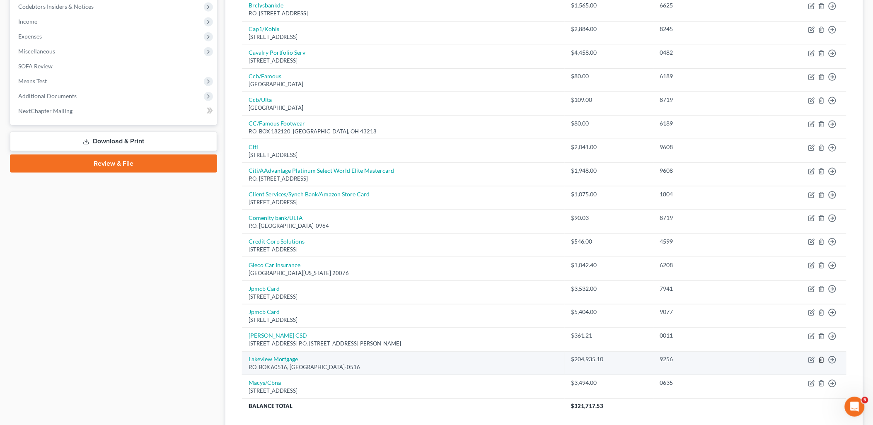
click at [823, 361] on icon "button" at bounding box center [821, 360] width 4 height 5
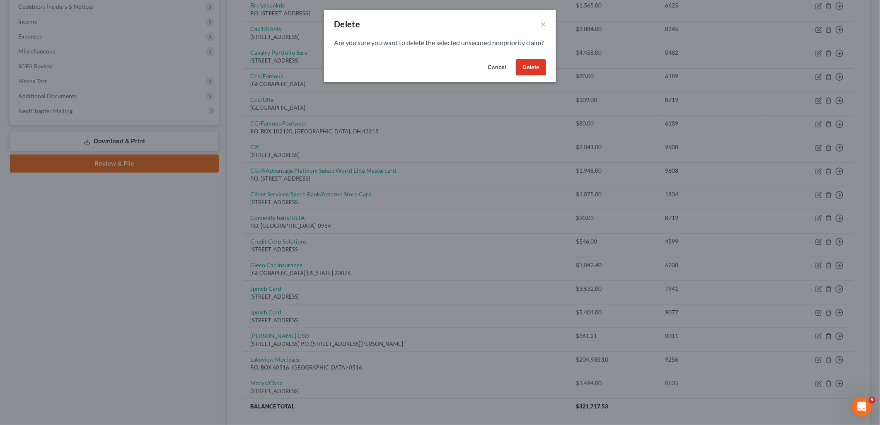
click at [535, 75] on button "Delete" at bounding box center [531, 67] width 30 height 17
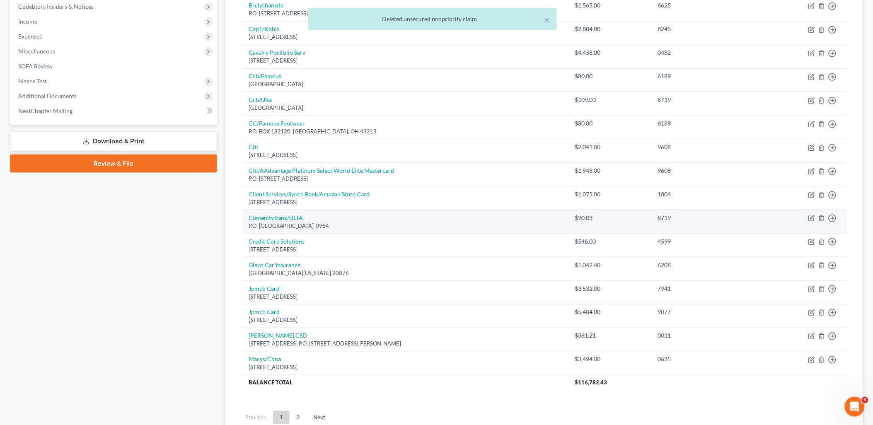
scroll to position [319, 0]
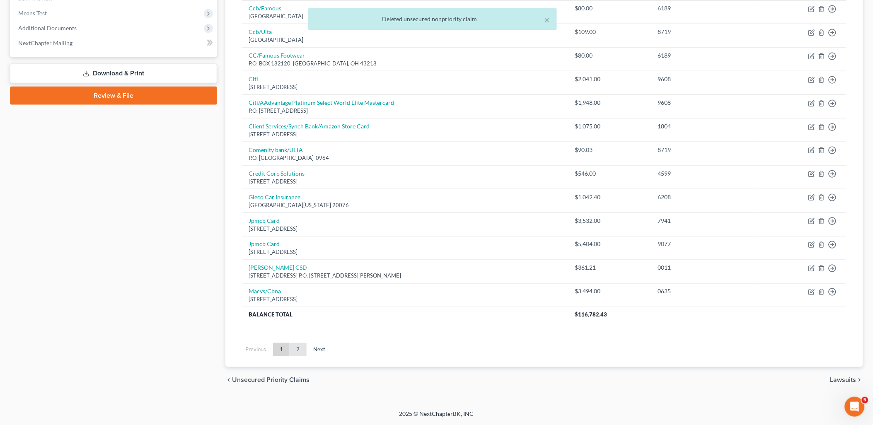
click at [302, 350] on link "2" at bounding box center [298, 349] width 17 height 13
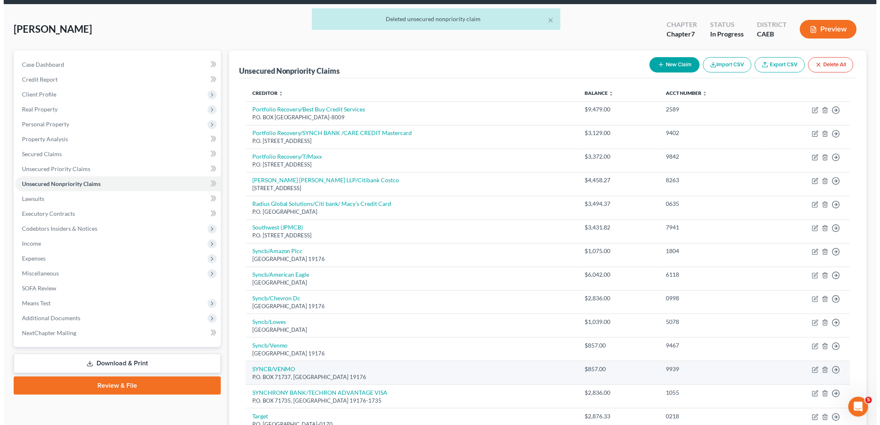
scroll to position [201, 0]
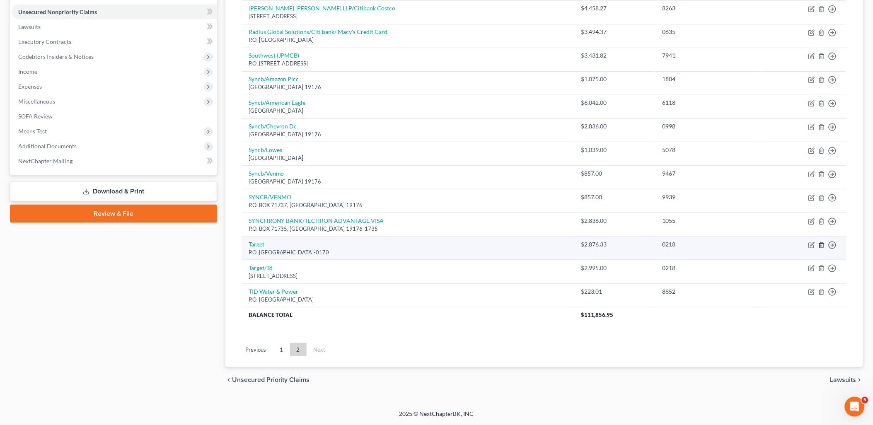
click at [823, 246] on icon "button" at bounding box center [821, 245] width 7 height 7
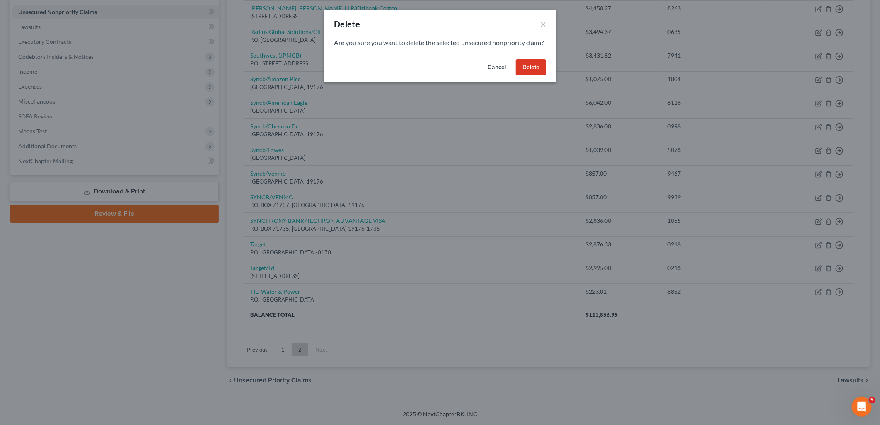
click at [539, 76] on button "Delete" at bounding box center [531, 67] width 30 height 17
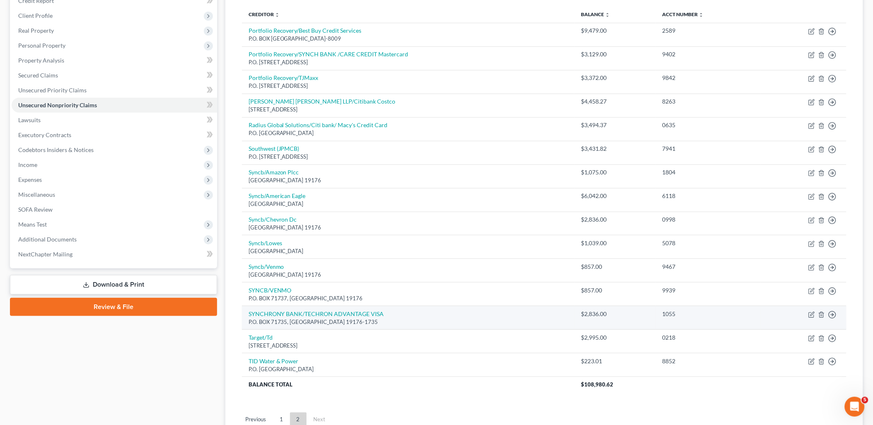
scroll to position [85, 0]
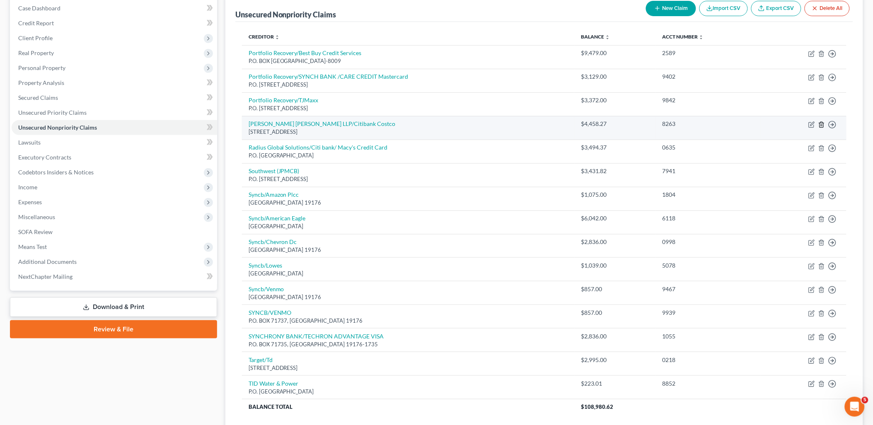
click at [820, 124] on icon "button" at bounding box center [821, 124] width 7 height 7
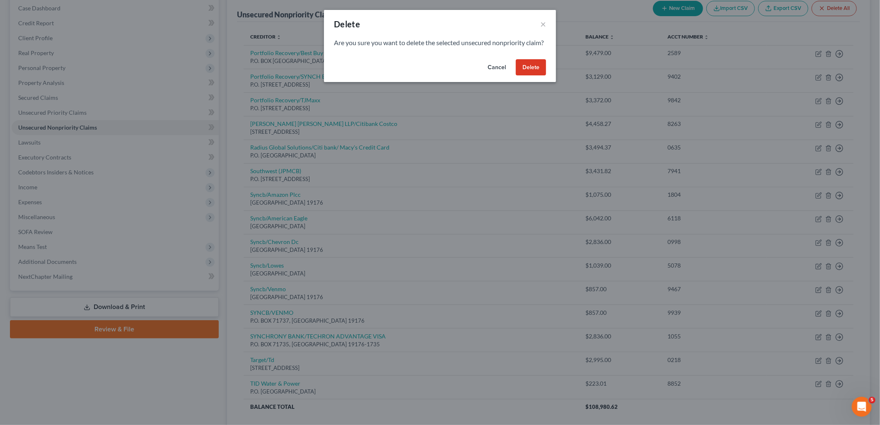
click at [529, 75] on button "Delete" at bounding box center [531, 67] width 30 height 17
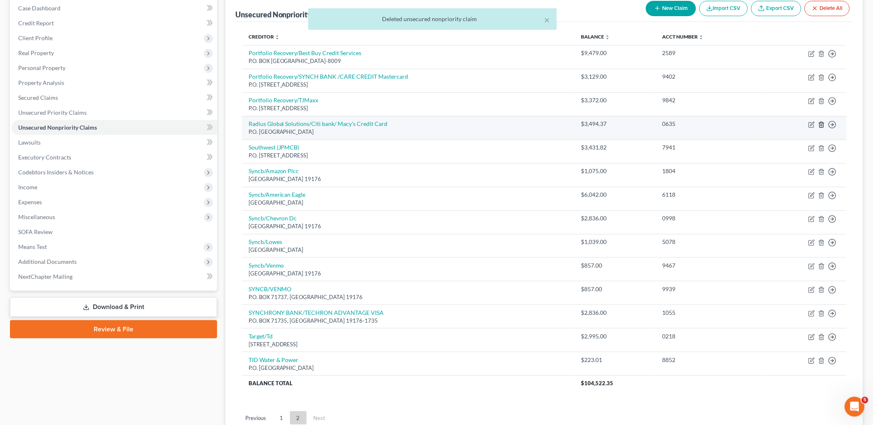
click at [819, 124] on icon "button" at bounding box center [821, 124] width 4 height 5
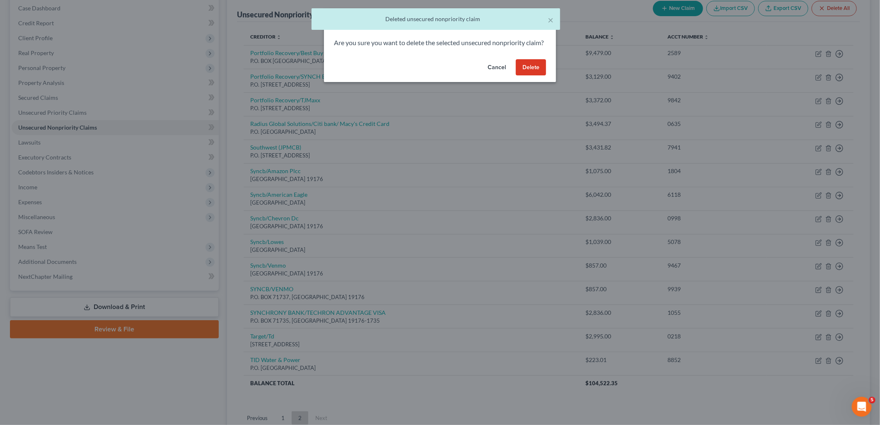
click at [534, 76] on button "Delete" at bounding box center [531, 67] width 30 height 17
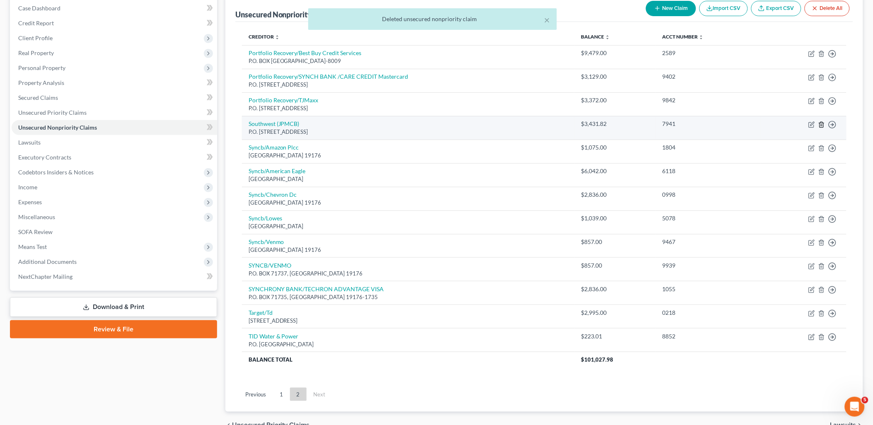
click at [819, 123] on icon "button" at bounding box center [821, 124] width 4 height 5
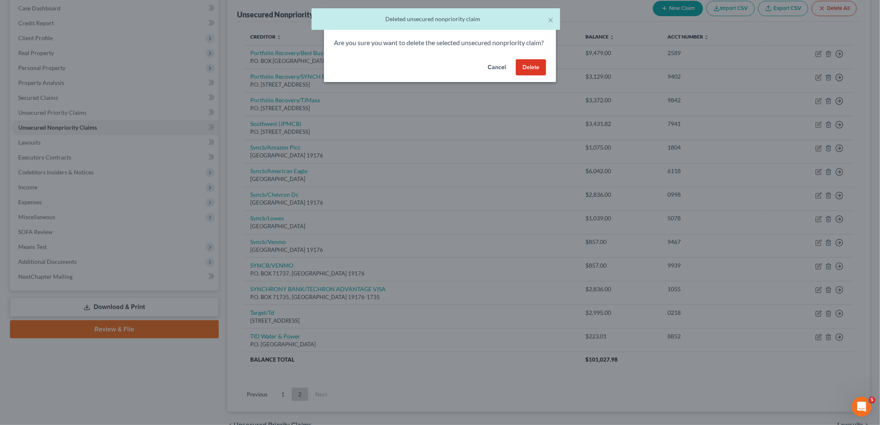
click at [532, 76] on button "Delete" at bounding box center [531, 67] width 30 height 17
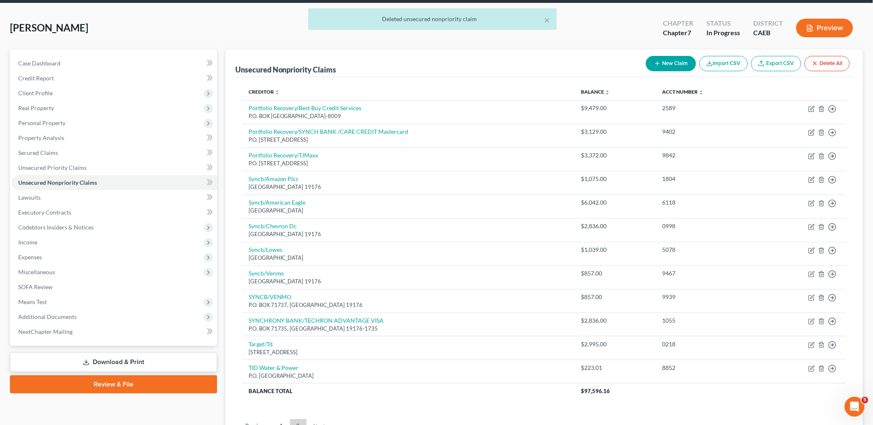
scroll to position [0, 0]
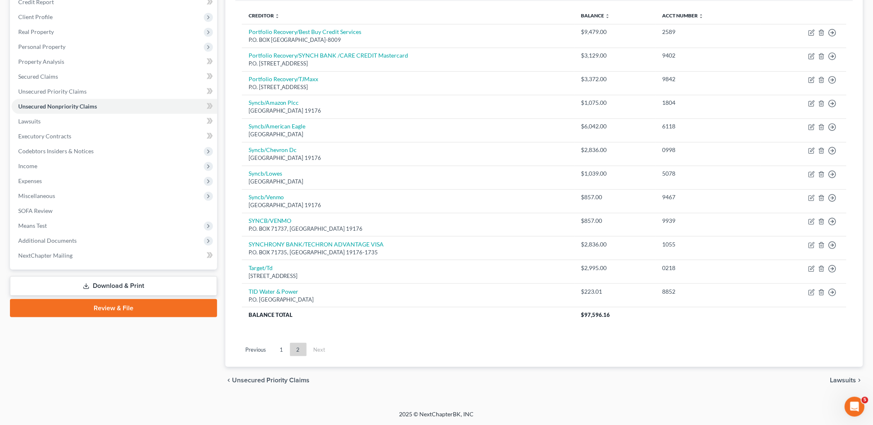
click at [280, 350] on link "1" at bounding box center [281, 349] width 17 height 13
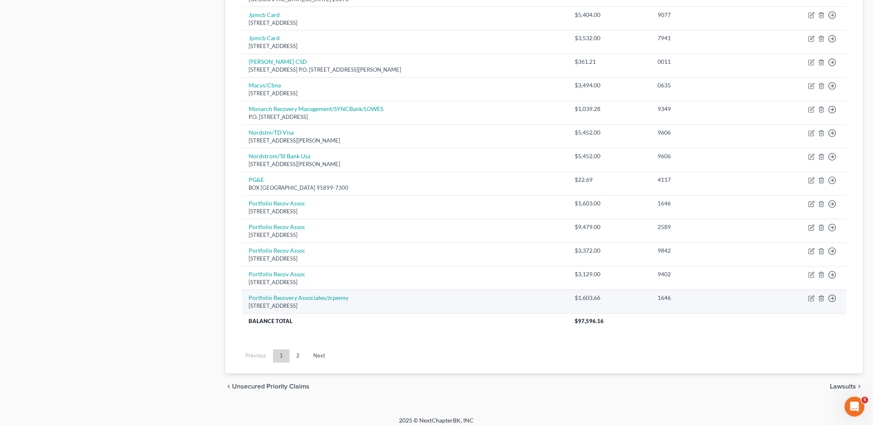
scroll to position [532, 0]
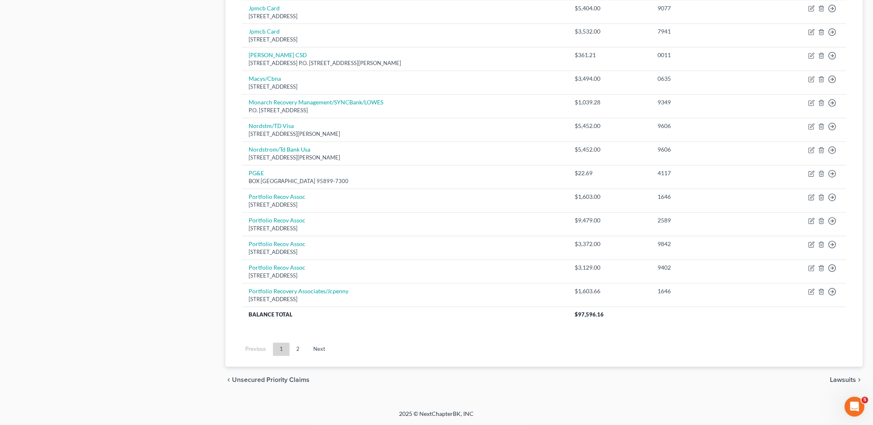
click at [298, 350] on link "2" at bounding box center [298, 349] width 17 height 13
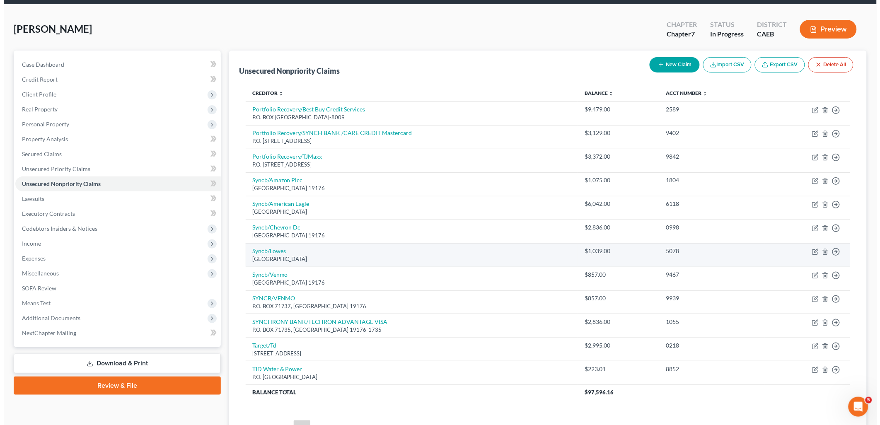
scroll to position [106, 0]
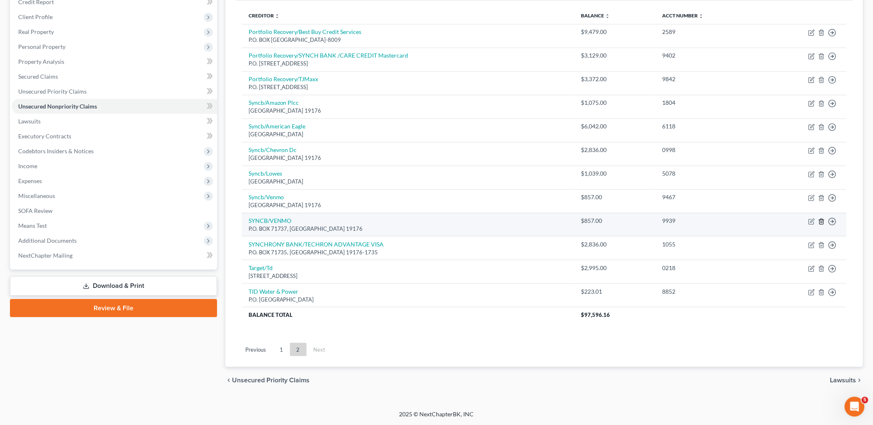
click at [821, 220] on icon "button" at bounding box center [821, 221] width 4 height 5
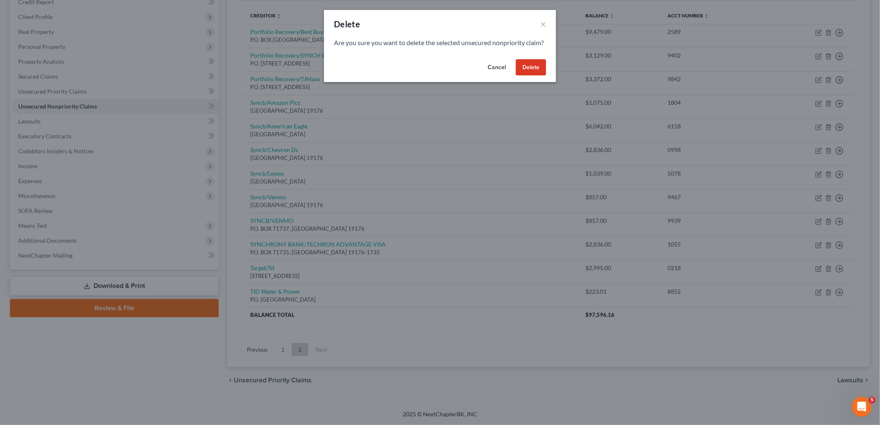
click at [543, 76] on button "Delete" at bounding box center [531, 67] width 30 height 17
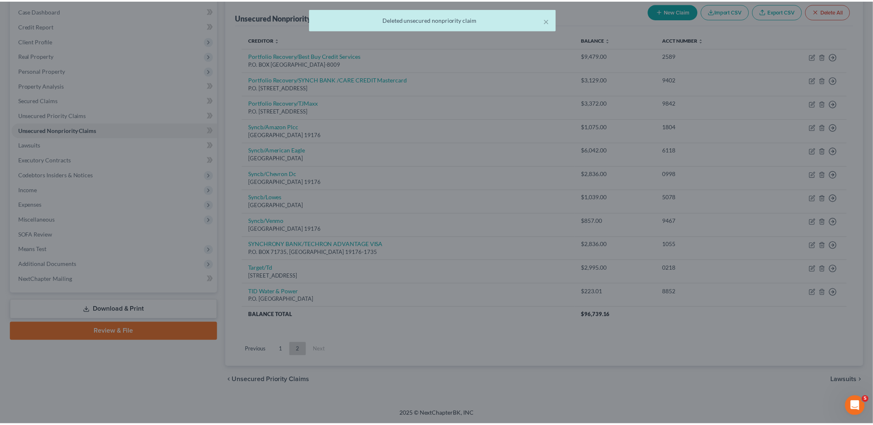
scroll to position [83, 0]
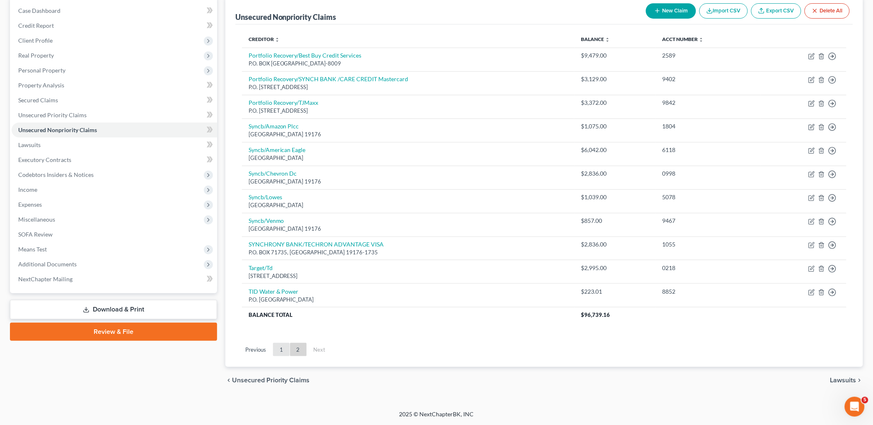
click at [283, 349] on link "1" at bounding box center [281, 349] width 17 height 13
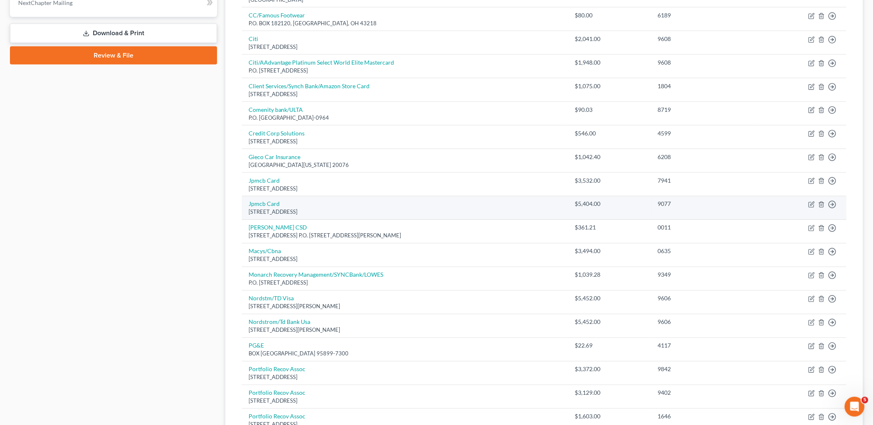
scroll to position [452, 0]
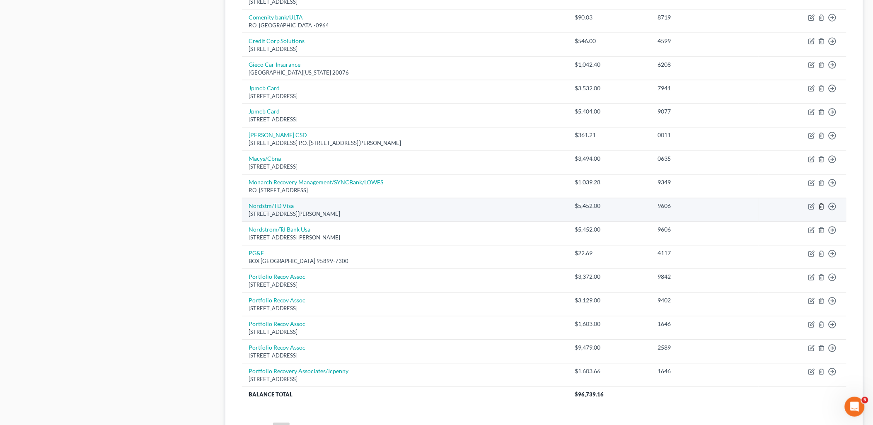
click at [822, 208] on icon "button" at bounding box center [821, 206] width 7 height 7
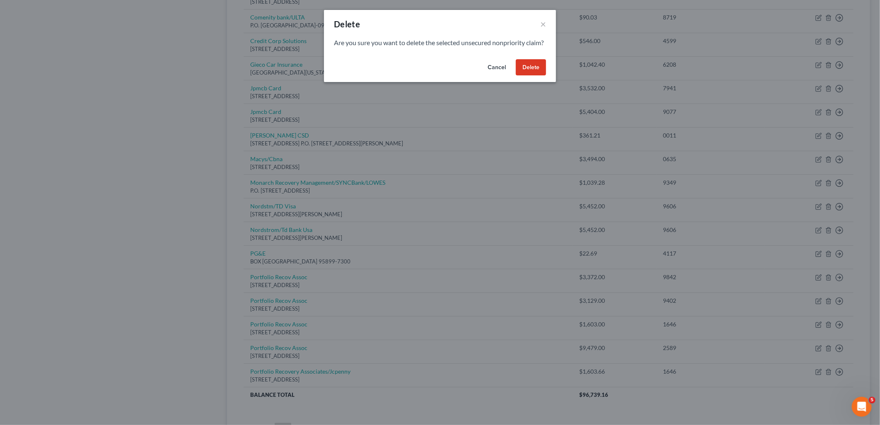
click at [536, 76] on button "Delete" at bounding box center [531, 67] width 30 height 17
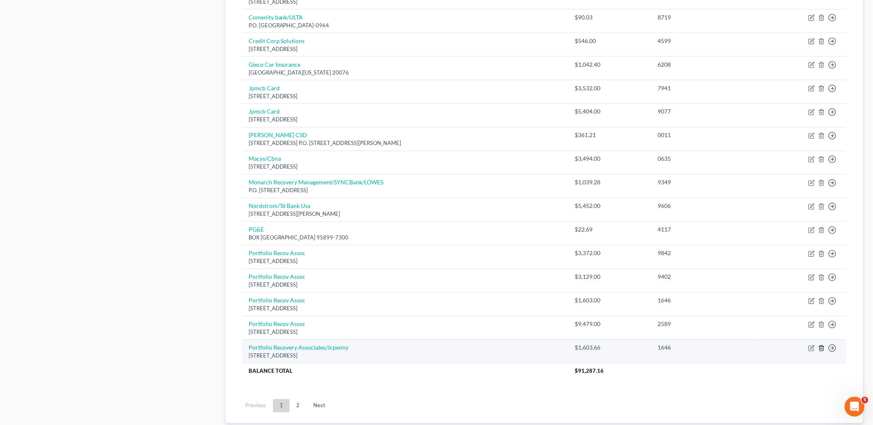
click at [822, 349] on icon "button" at bounding box center [821, 348] width 7 height 7
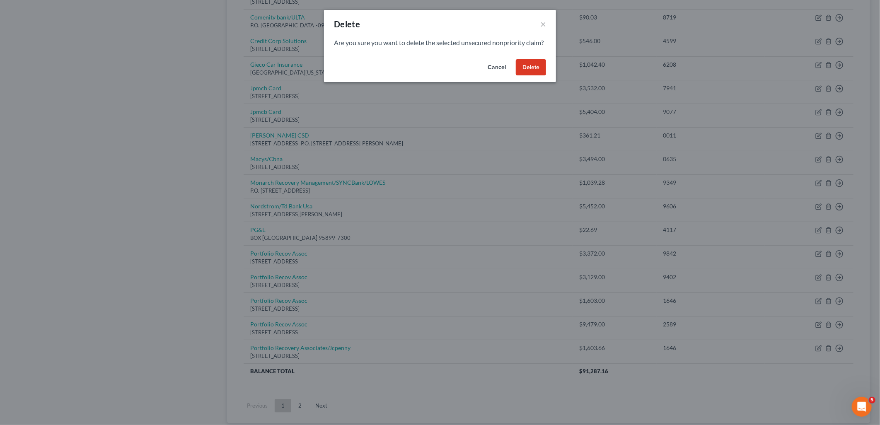
click at [535, 72] on button "Delete" at bounding box center [531, 67] width 30 height 17
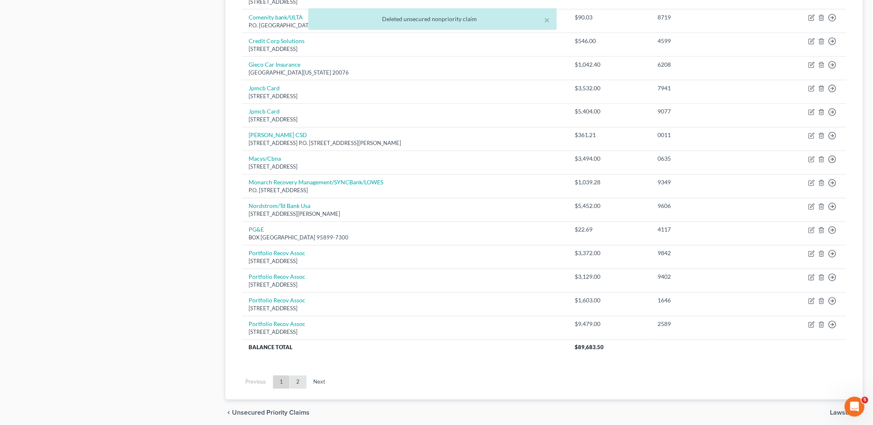
click at [296, 387] on link "2" at bounding box center [298, 382] width 17 height 13
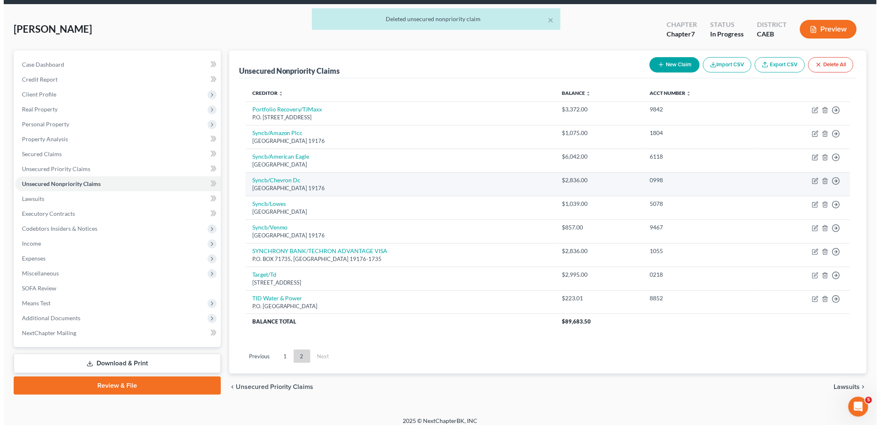
scroll to position [36, 0]
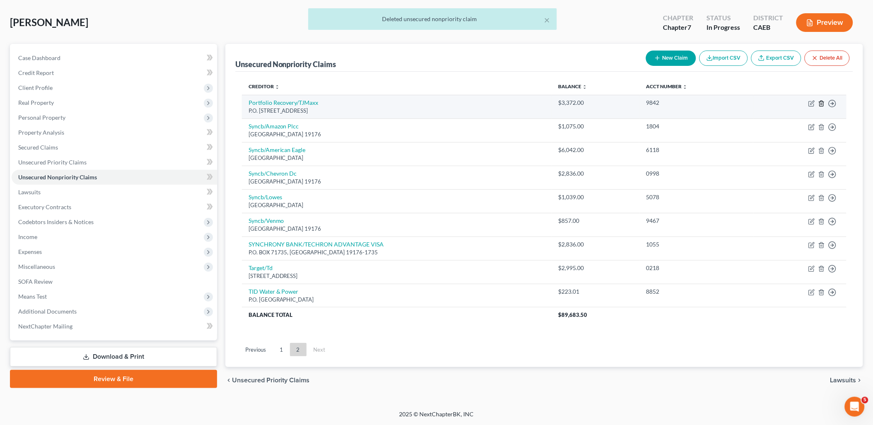
click at [822, 104] on icon "button" at bounding box center [821, 103] width 7 height 7
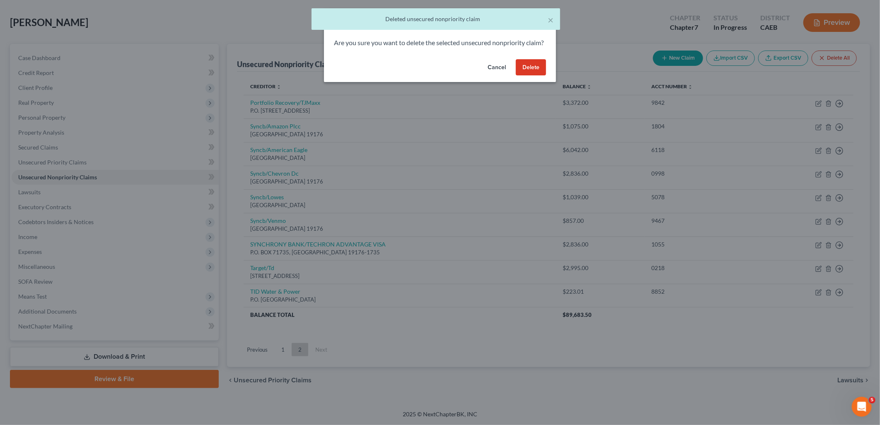
click at [535, 76] on button "Delete" at bounding box center [531, 67] width 30 height 17
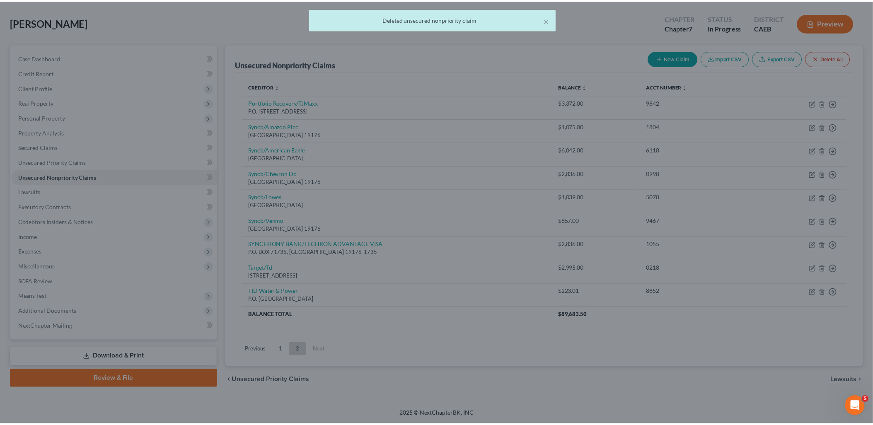
scroll to position [29, 0]
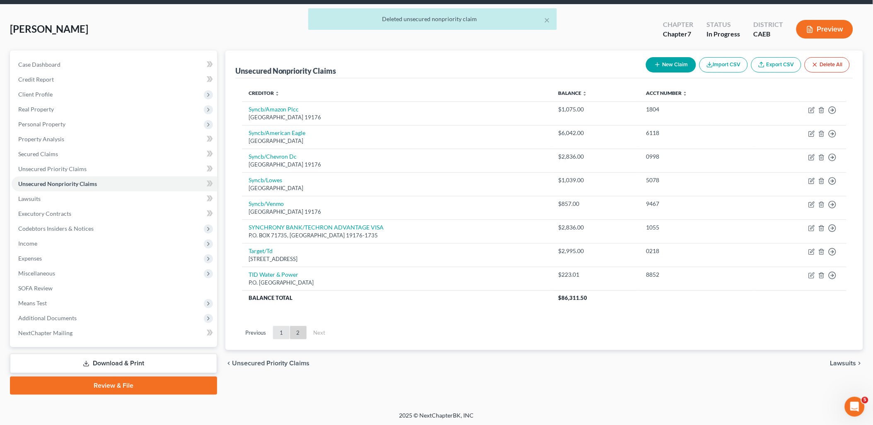
click at [281, 332] on link "1" at bounding box center [281, 332] width 17 height 13
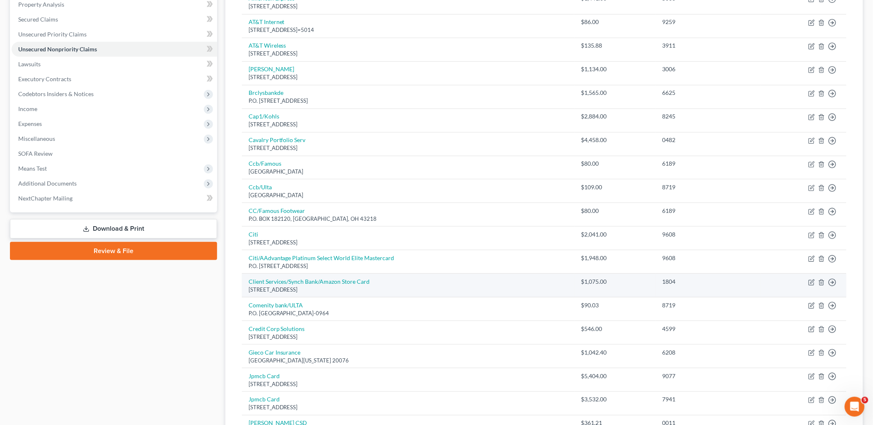
scroll to position [532, 0]
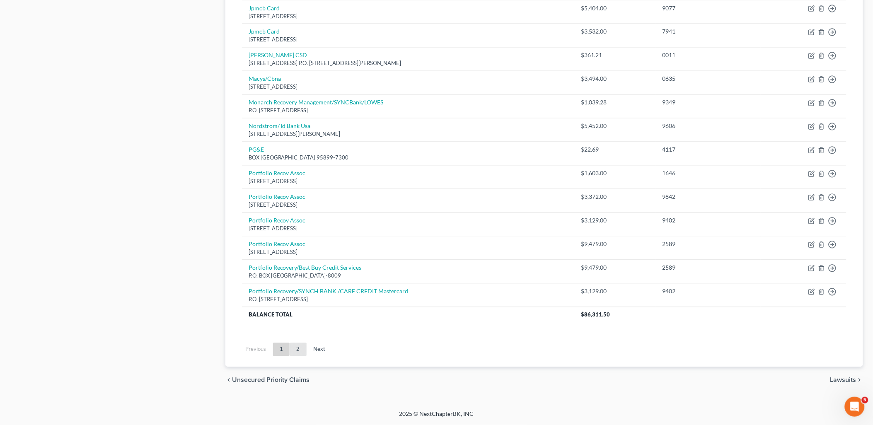
click at [300, 351] on link "2" at bounding box center [298, 349] width 17 height 13
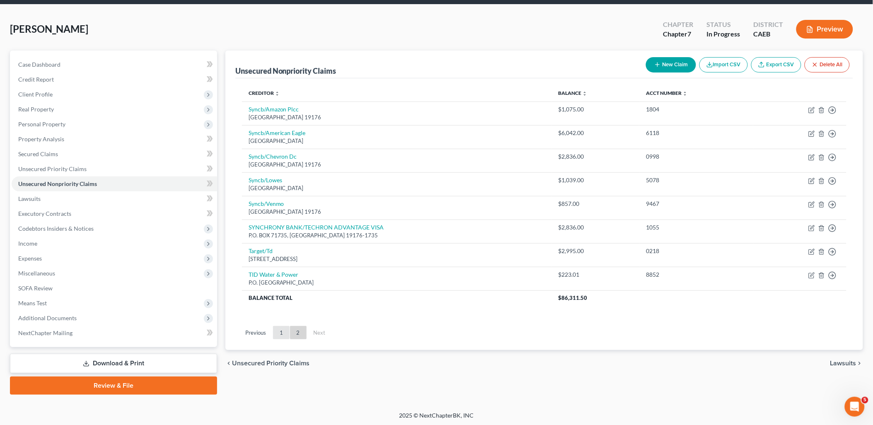
click at [284, 334] on link "1" at bounding box center [281, 332] width 17 height 13
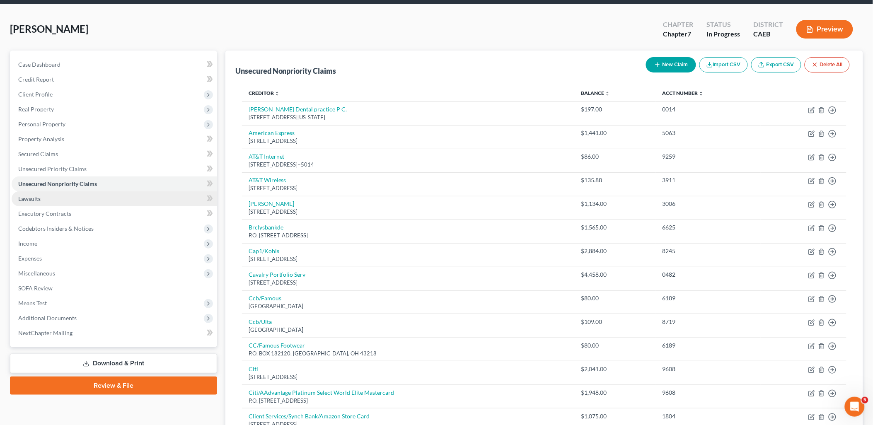
click at [39, 200] on span "Lawsuits" at bounding box center [29, 198] width 22 height 7
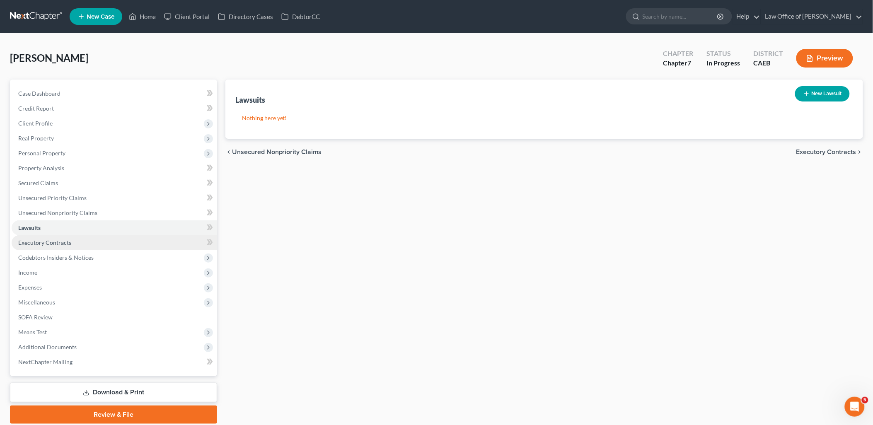
click at [65, 239] on span "Executory Contracts" at bounding box center [44, 242] width 53 height 7
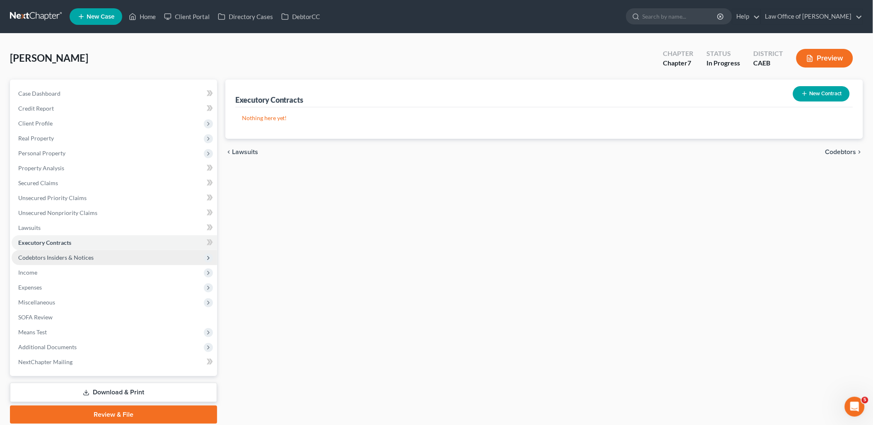
click at [65, 263] on span "Codebtors Insiders & Notices" at bounding box center [114, 257] width 205 height 15
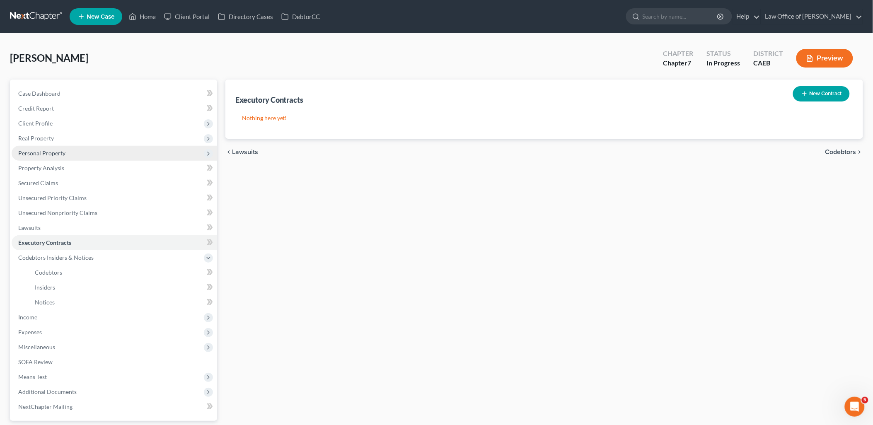
click at [37, 154] on span "Personal Property" at bounding box center [41, 153] width 47 height 7
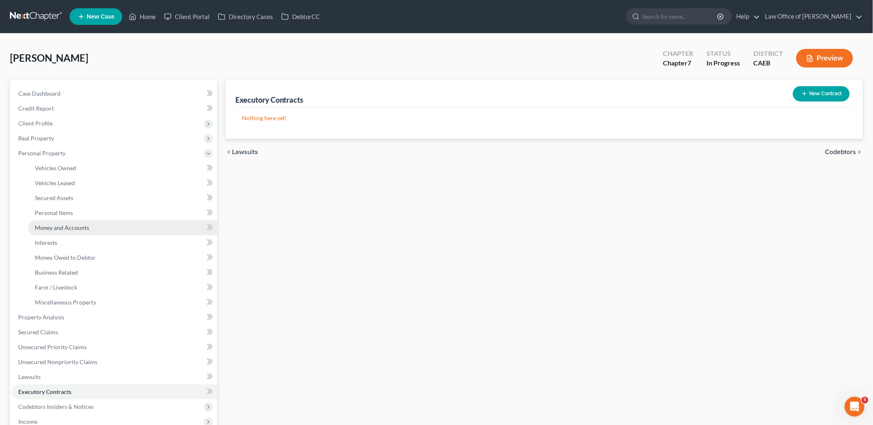
click at [63, 229] on span "Money and Accounts" at bounding box center [62, 227] width 54 height 7
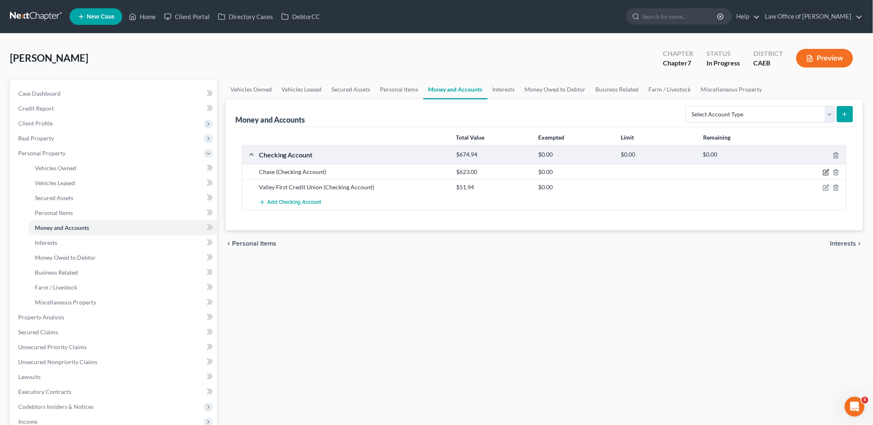
click at [828, 173] on icon "button" at bounding box center [826, 172] width 7 height 7
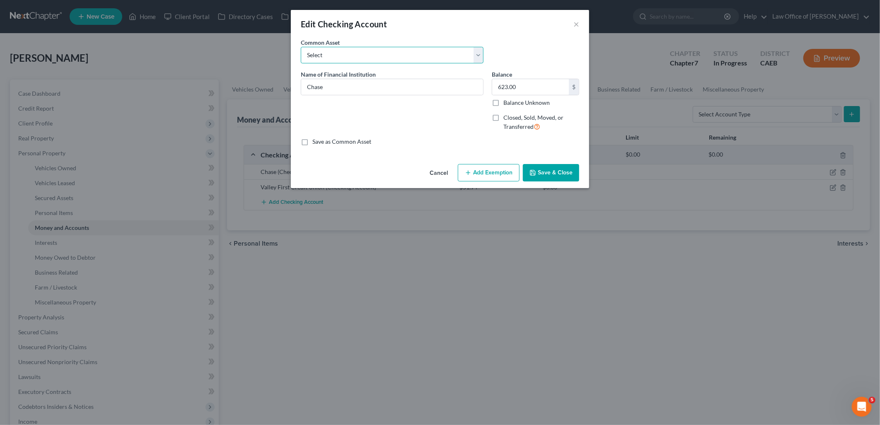
click at [330, 56] on select "Select Farmers & Merchants Bank of Central CA (aka F&M Bank) USAA Federal Savin…" at bounding box center [392, 55] width 183 height 17
select select "3"
click at [301, 47] on select "Select Farmers & Merchants Bank of Central CA (aka F&M Bank) USAA Federal Savin…" at bounding box center [392, 55] width 183 height 17
type input "JPMorgan Chase Bank, N.A."
type input "0"
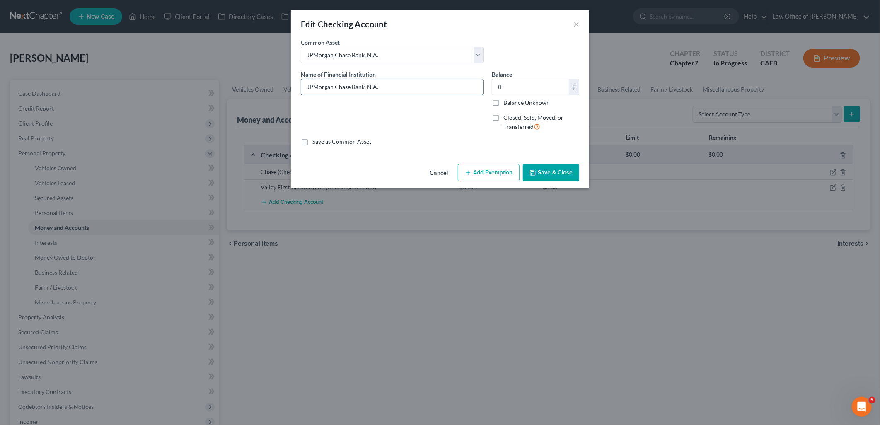
click at [400, 85] on input "JPMorgan Chase Bank, N.A." at bounding box center [392, 87] width 182 height 16
click at [415, 85] on input "JPMorgan Chase Bank, N.A." at bounding box center [392, 87] width 182 height 16
type input "JPMorgan Chase Bank, N.A. - Account No. 0774"
click at [542, 172] on button "Save & Close" at bounding box center [551, 172] width 56 height 17
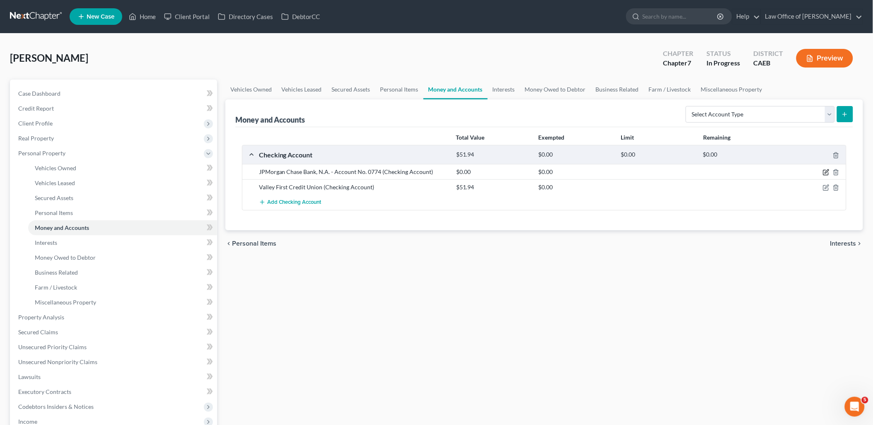
click at [826, 172] on icon "button" at bounding box center [826, 172] width 7 height 7
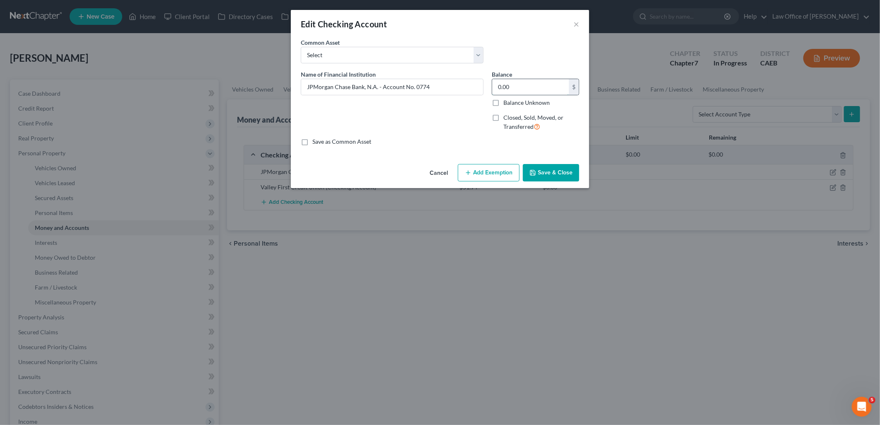
click at [533, 87] on input "0.00" at bounding box center [530, 87] width 77 height 16
type input "25"
click at [503, 169] on button "Add Exemption" at bounding box center [489, 172] width 62 height 17
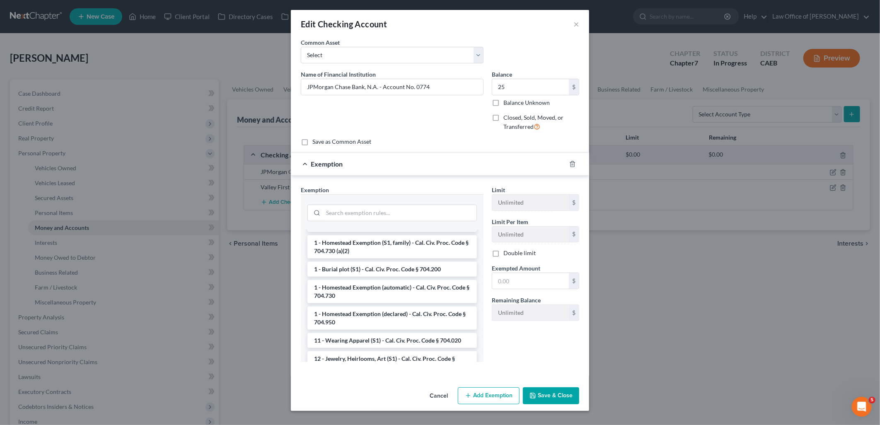
scroll to position [184, 0]
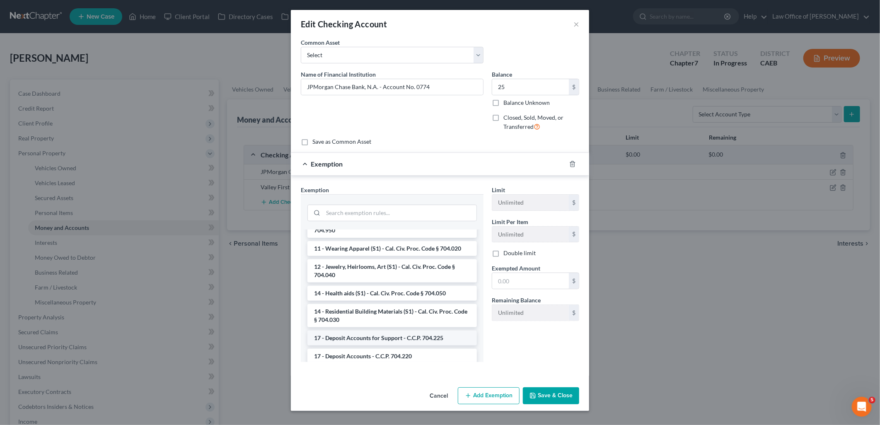
click at [376, 341] on li "17 - Deposit Accounts for Support - C.C.P. 704.225" at bounding box center [391, 338] width 169 height 15
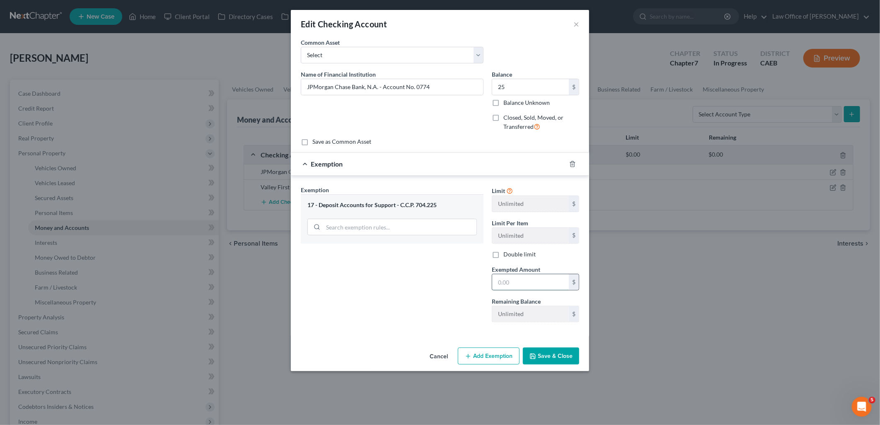
click at [525, 284] on input "text" at bounding box center [530, 282] width 77 height 16
type input "25"
click at [546, 352] on button "Save & Close" at bounding box center [551, 356] width 56 height 17
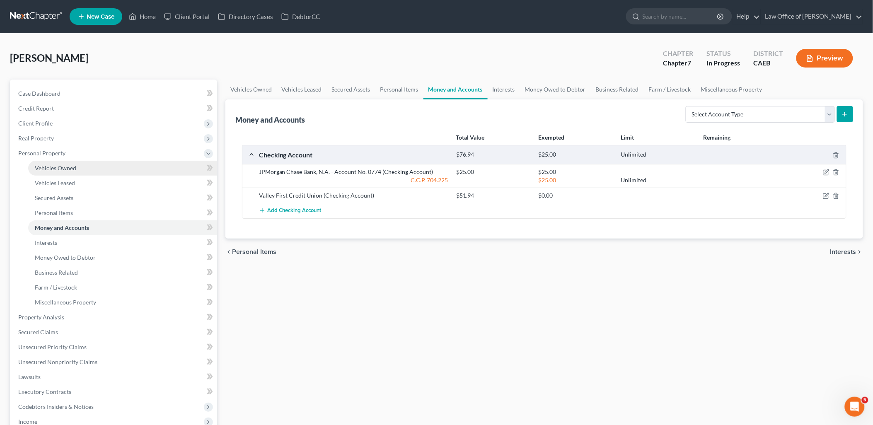
click at [60, 166] on span "Vehicles Owned" at bounding box center [55, 167] width 41 height 7
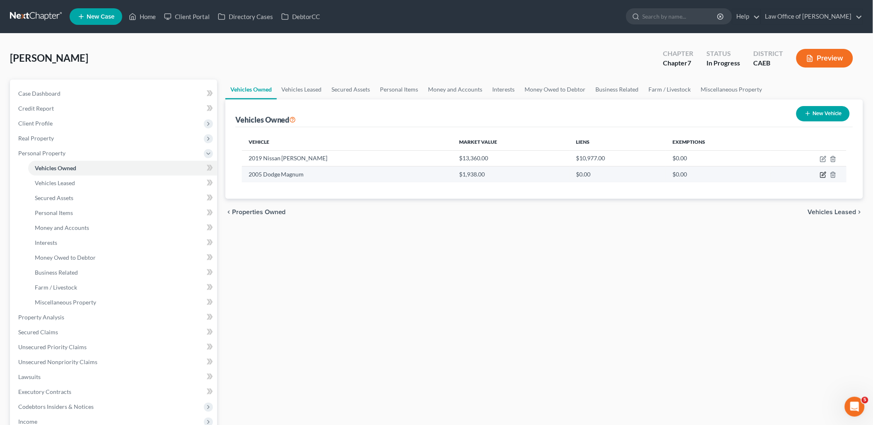
click at [823, 175] on icon "button" at bounding box center [823, 175] width 7 height 7
select select "0"
select select "21"
select select "3"
select select "0"
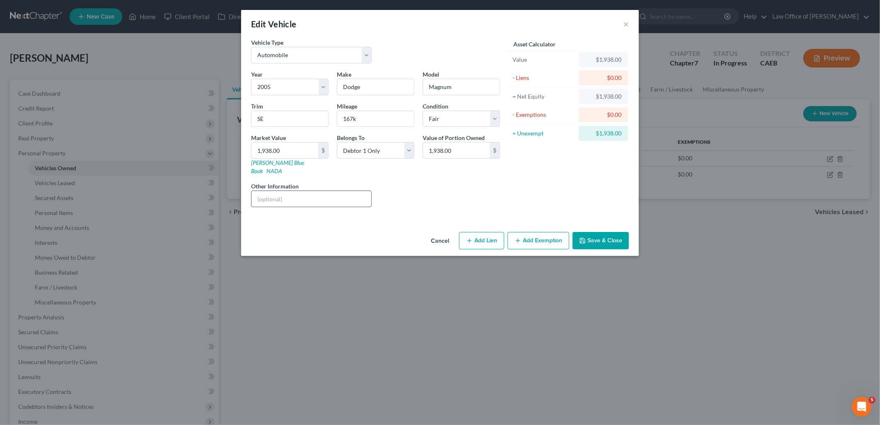
click at [315, 191] on input "text" at bounding box center [311, 199] width 120 height 16
type input "VIN 1C3CDFCA2DD108803"
drag, startPoint x: 595, startPoint y: 237, endPoint x: 870, endPoint y: 209, distance: 276.9
click at [597, 237] on button "Save & Close" at bounding box center [601, 240] width 56 height 17
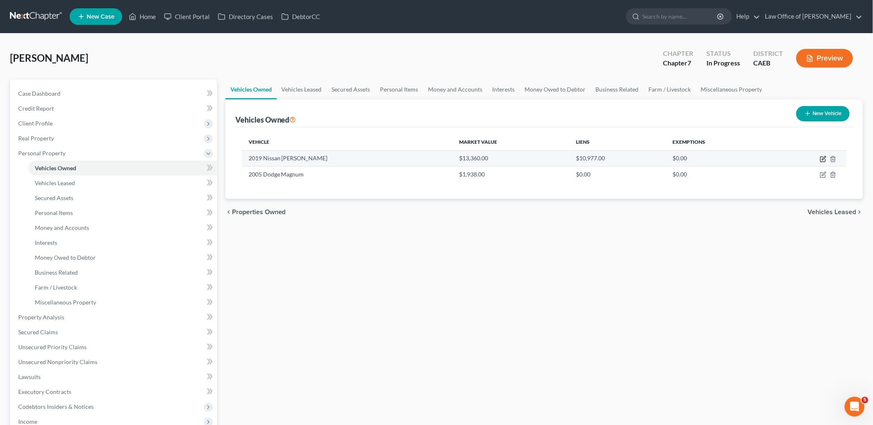
click at [824, 157] on icon "button" at bounding box center [823, 159] width 7 height 7
select select "0"
select select "7"
select select "2"
select select "0"
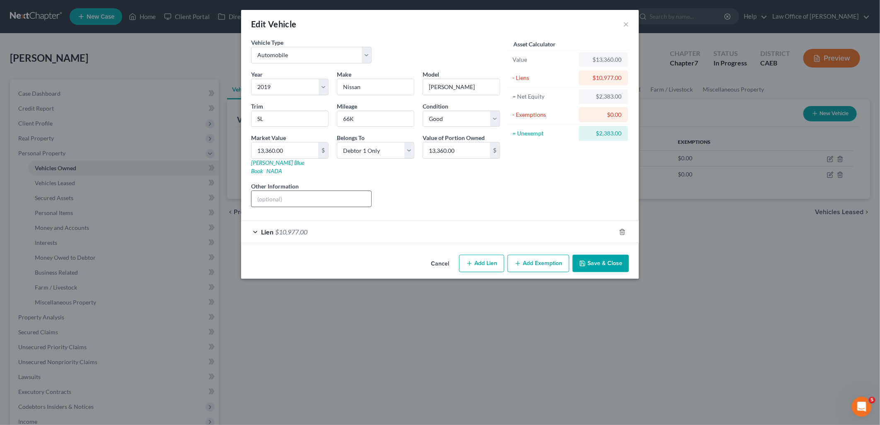
click at [300, 191] on input "text" at bounding box center [311, 199] width 120 height 16
type input "VIN JN1BJ1CP5KW210262"
click at [589, 255] on button "Save & Close" at bounding box center [601, 263] width 56 height 17
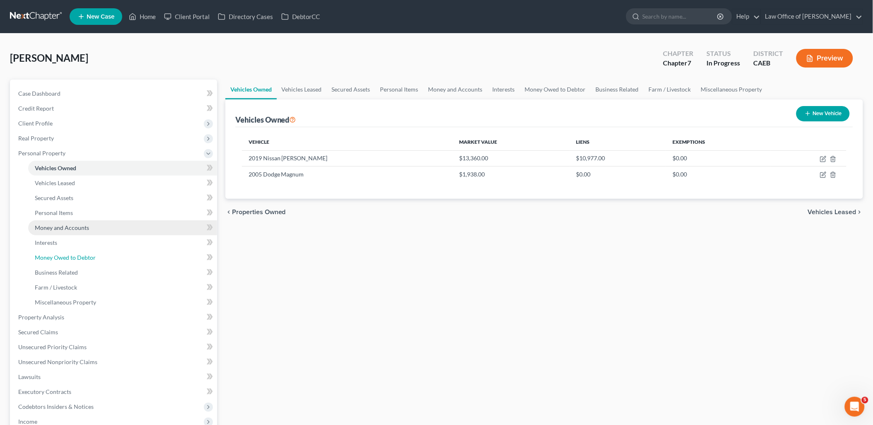
drag, startPoint x: 51, startPoint y: 253, endPoint x: 138, endPoint y: 224, distance: 91.3
click at [51, 254] on span "Money Owed to Debtor" at bounding box center [65, 257] width 61 height 7
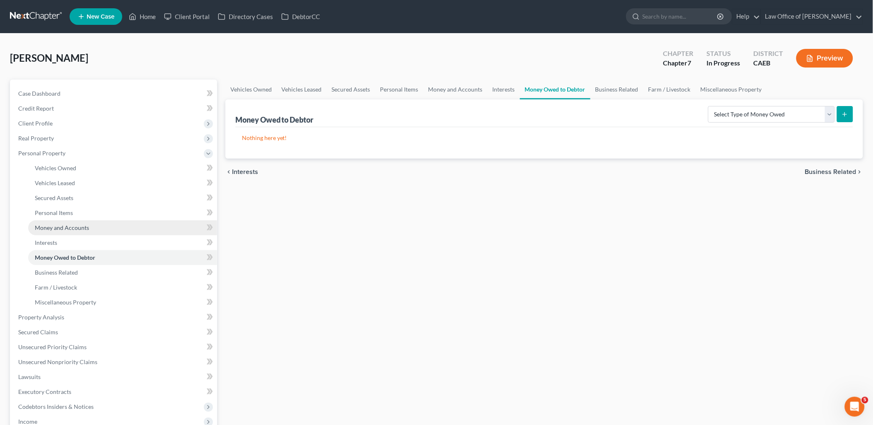
click at [47, 228] on span "Money and Accounts" at bounding box center [62, 227] width 54 height 7
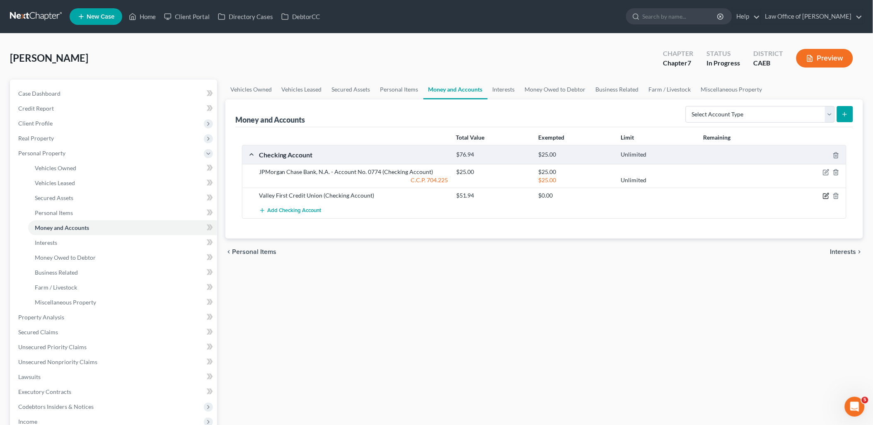
click at [826, 195] on icon "button" at bounding box center [827, 195] width 4 height 4
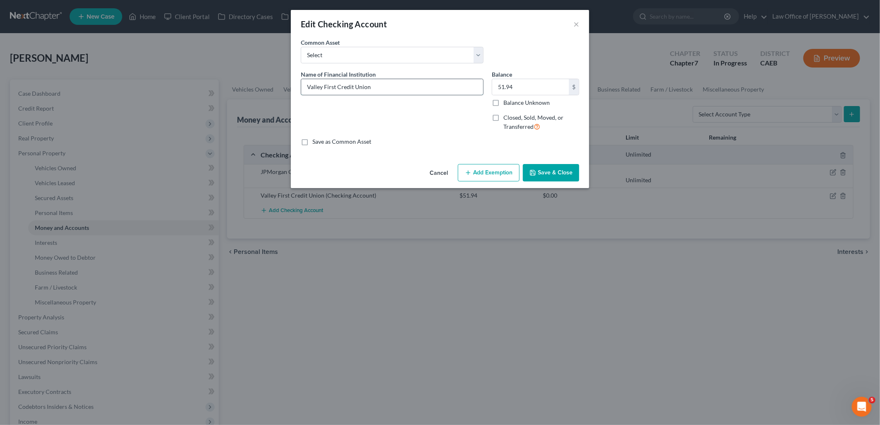
click at [392, 83] on input "Valley First Credit Union" at bounding box center [392, 87] width 182 height 16
drag, startPoint x: 446, startPoint y: 88, endPoint x: 305, endPoint y: 86, distance: 141.3
click at [305, 86] on input "Valley First Credit Union - Account No. 769-80" at bounding box center [392, 87] width 182 height 16
type input "Valley First Credit Union - Account No. 769-80"
click at [486, 174] on button "Add Exemption" at bounding box center [489, 172] width 62 height 17
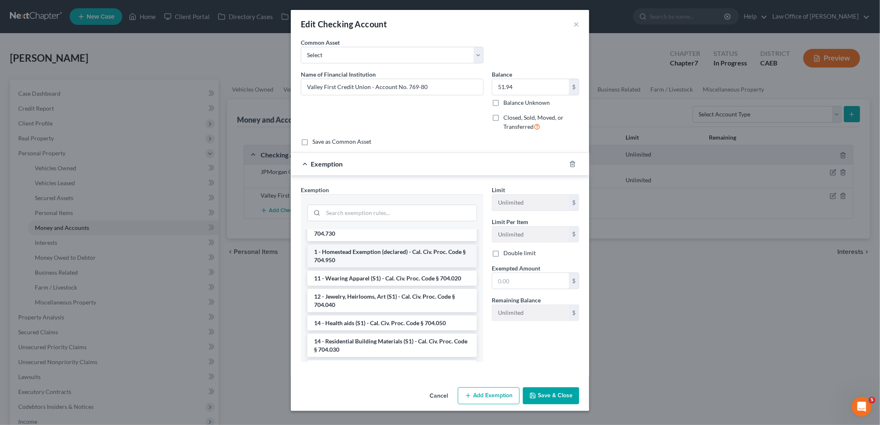
scroll to position [184, 0]
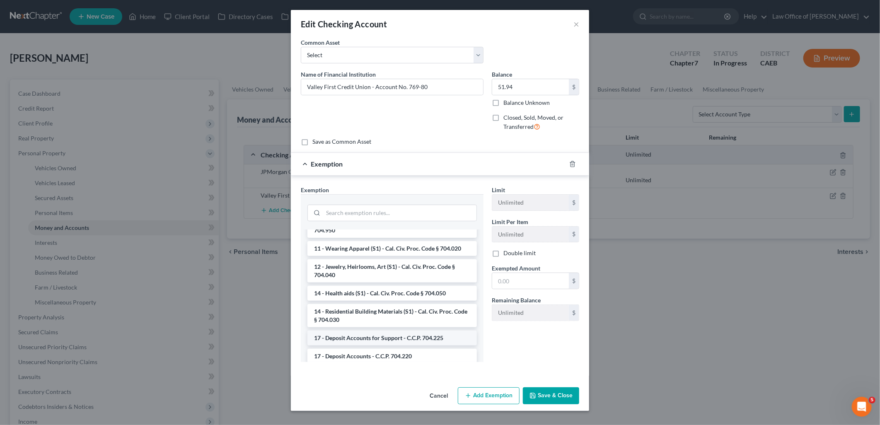
click at [369, 338] on li "17 - Deposit Accounts for Support - C.C.P. 704.225" at bounding box center [391, 338] width 169 height 15
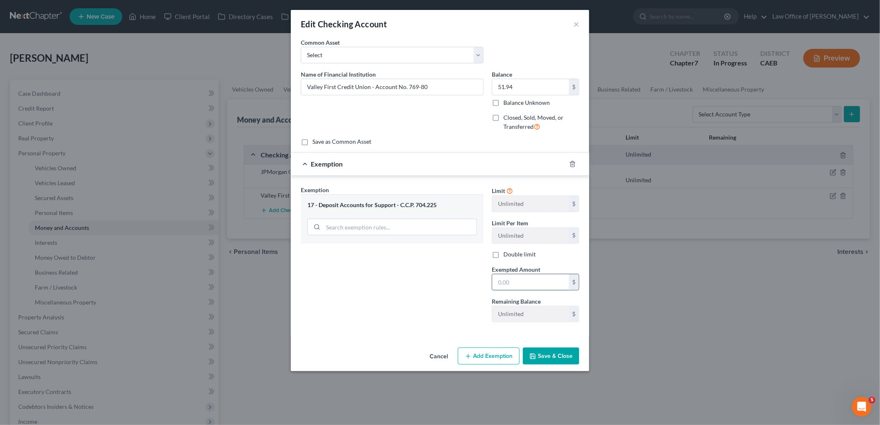
click at [522, 282] on input "text" at bounding box center [530, 282] width 77 height 16
type input "51.94"
drag, startPoint x: 563, startPoint y: 353, endPoint x: 375, endPoint y: 283, distance: 199.9
click at [562, 353] on button "Save & Close" at bounding box center [551, 356] width 56 height 17
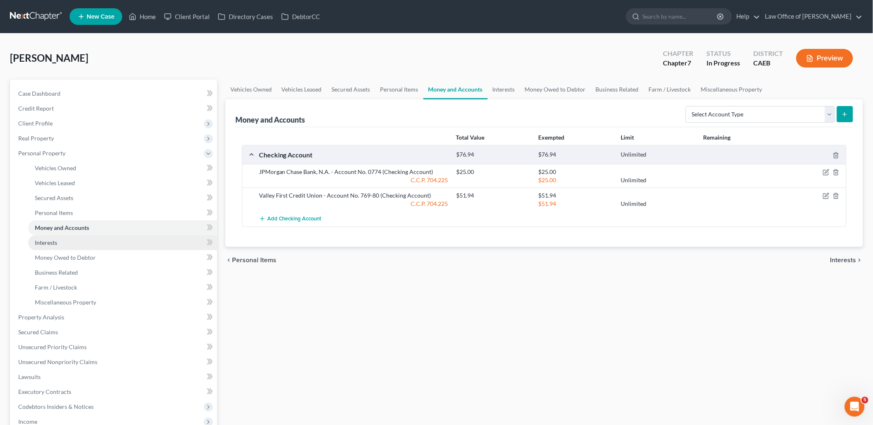
drag, startPoint x: 56, startPoint y: 242, endPoint x: 59, endPoint y: 230, distance: 11.7
click at [56, 242] on span "Interests" at bounding box center [46, 242] width 22 height 7
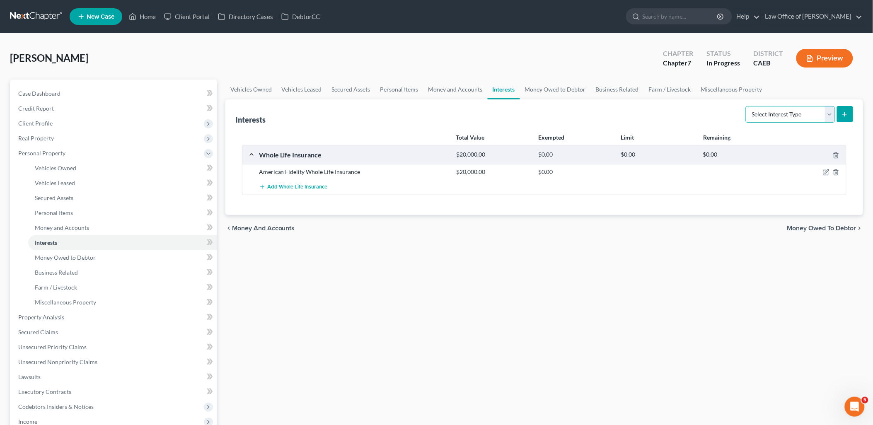
click at [770, 114] on select "Select Interest Type 401K Annuity Bond Education IRA Government Bond Government…" at bounding box center [790, 114] width 89 height 17
drag, startPoint x: 49, startPoint y: 229, endPoint x: 56, endPoint y: 225, distance: 7.6
click at [49, 229] on span "Money and Accounts" at bounding box center [62, 227] width 54 height 7
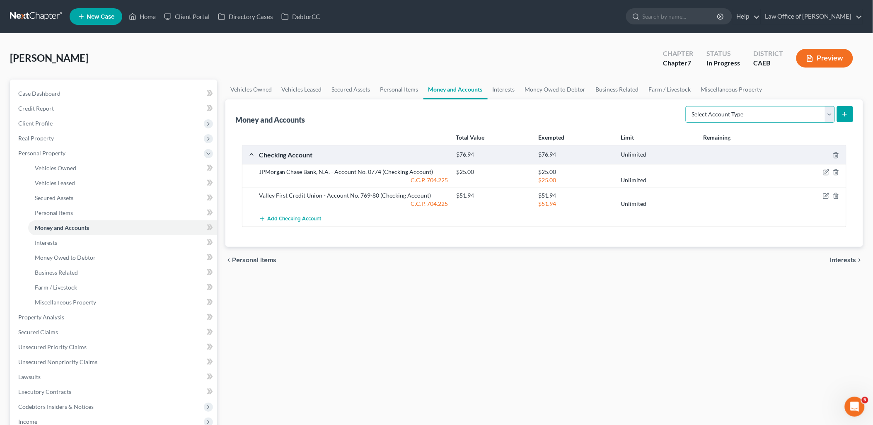
click at [744, 121] on select "Select Account Type Brokerage Cash on Hand Certificates of Deposit Checking Acc…" at bounding box center [760, 114] width 149 height 17
select select "savings"
click at [688, 106] on select "Select Account Type Brokerage Cash on Hand Certificates of Deposit Checking Acc…" at bounding box center [760, 114] width 149 height 17
click at [852, 116] on button "submit" at bounding box center [845, 114] width 16 height 16
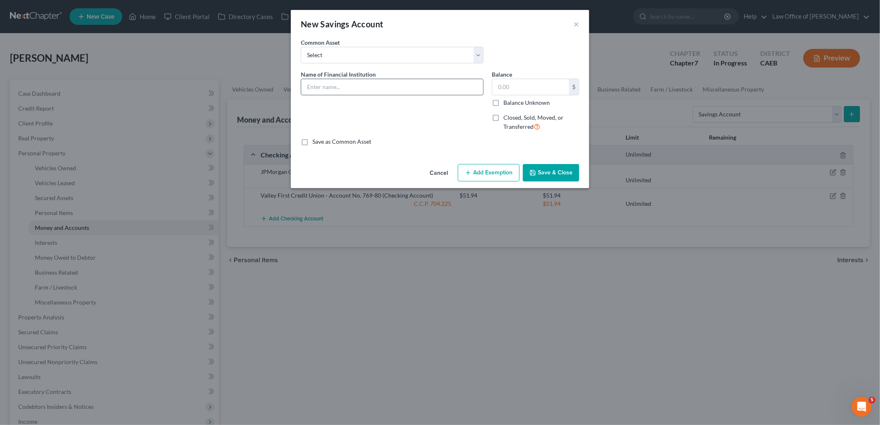
click at [376, 82] on input "text" at bounding box center [392, 87] width 182 height 16
paste input "Valley First Credit Union - Account No. 769-80"
type input "Valley First Credit Union - Account No. 769-0"
click at [515, 84] on input "text" at bounding box center [530, 87] width 77 height 16
type input "31.79"
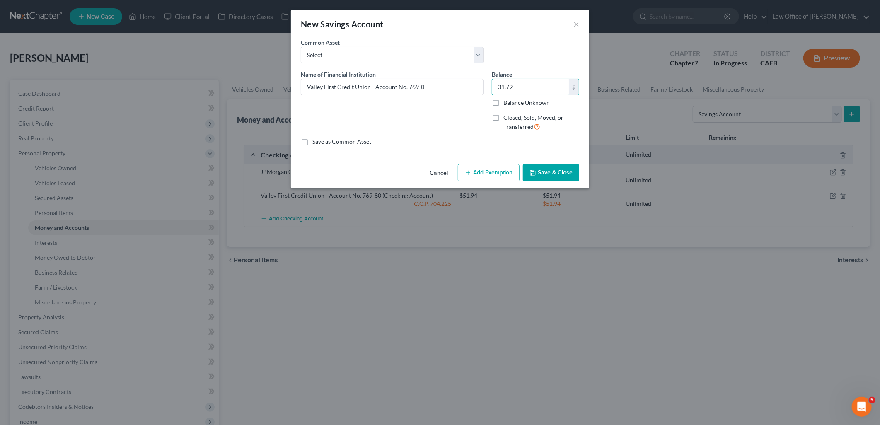
click at [496, 172] on button "Add Exemption" at bounding box center [489, 172] width 62 height 17
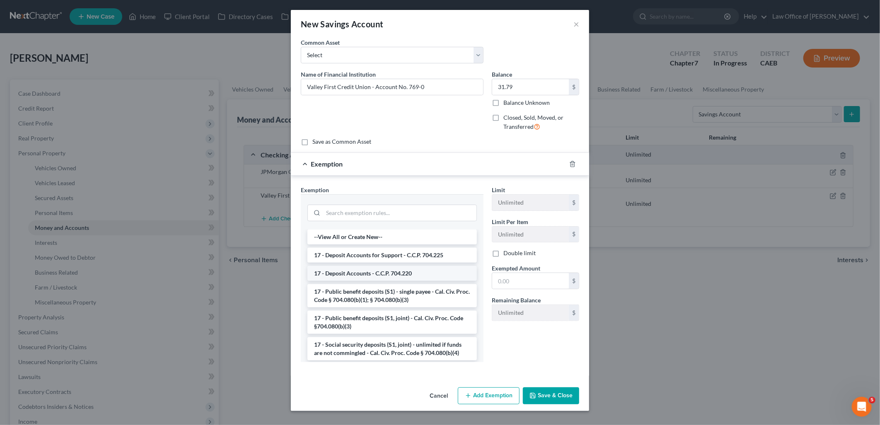
click at [363, 270] on li "17 - Deposit Accounts - C.C.P. 704.220" at bounding box center [391, 273] width 169 height 15
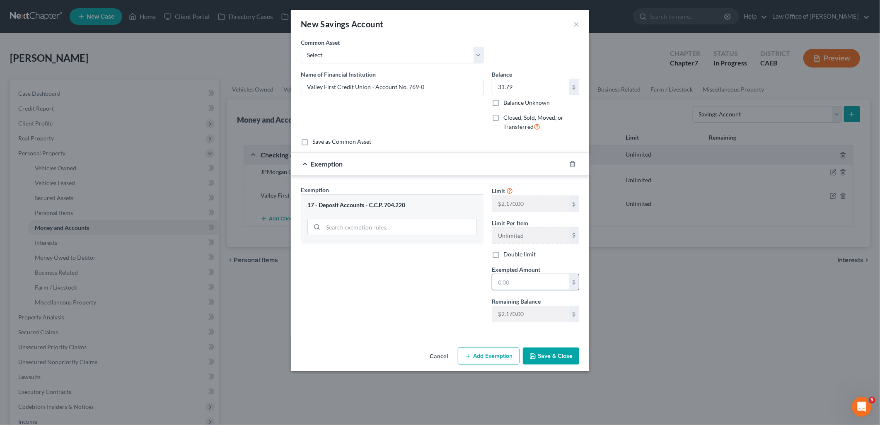
click at [512, 280] on input "text" at bounding box center [530, 282] width 77 height 16
type input "31.79"
click at [561, 362] on button "Save & Close" at bounding box center [551, 356] width 56 height 17
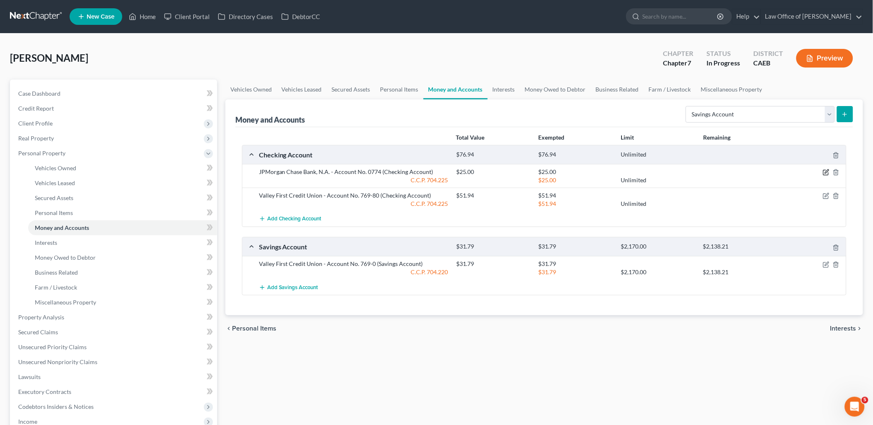
click at [824, 171] on icon "button" at bounding box center [826, 172] width 7 height 7
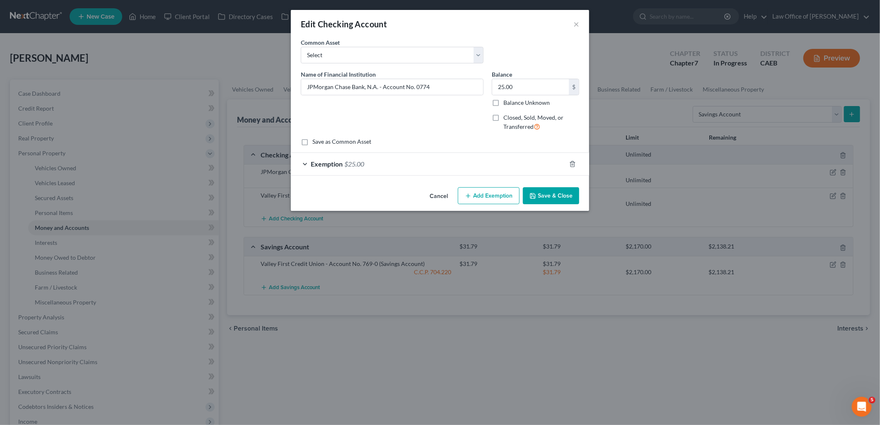
click at [357, 163] on span "$25.00" at bounding box center [354, 164] width 20 height 8
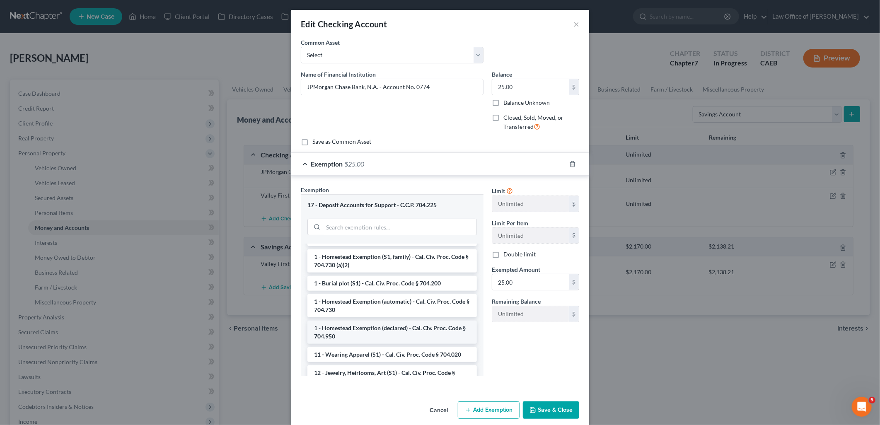
scroll to position [184, 0]
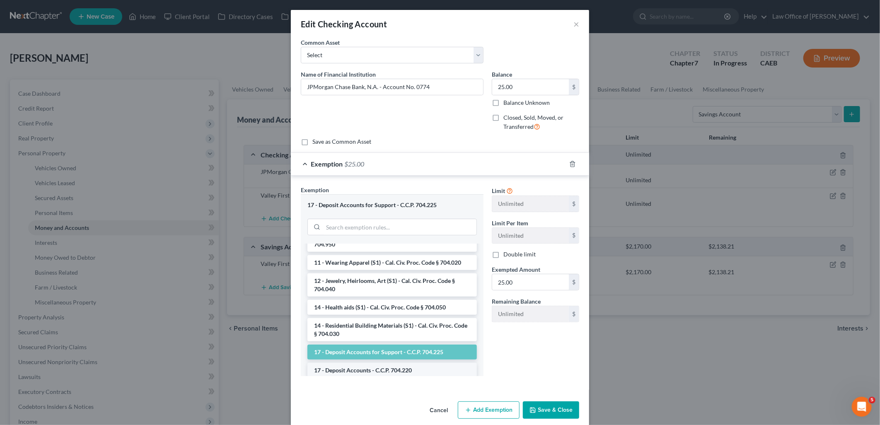
click at [367, 366] on li "17 - Deposit Accounts - C.C.P. 704.220" at bounding box center [391, 370] width 169 height 15
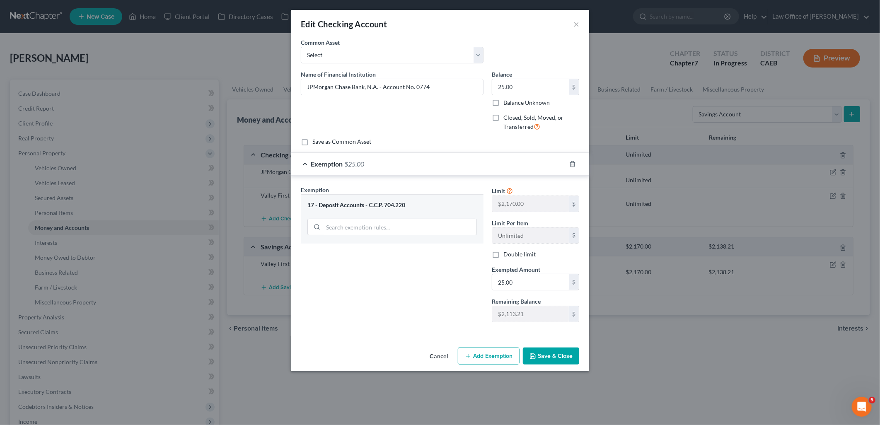
click at [558, 360] on button "Save & Close" at bounding box center [551, 356] width 56 height 17
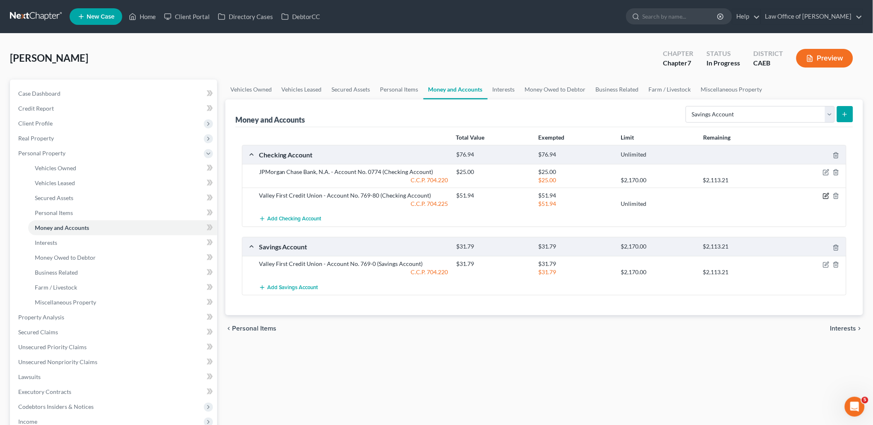
click at [825, 196] on icon "button" at bounding box center [826, 196] width 7 height 7
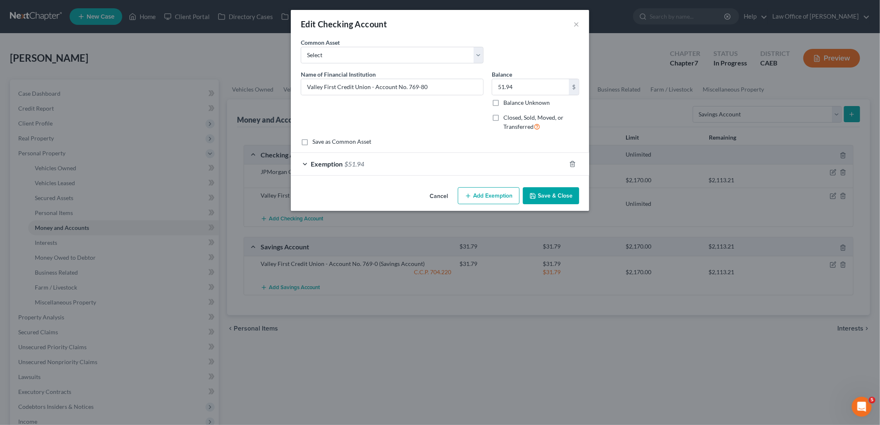
click at [358, 164] on span "$51.94" at bounding box center [354, 164] width 20 height 8
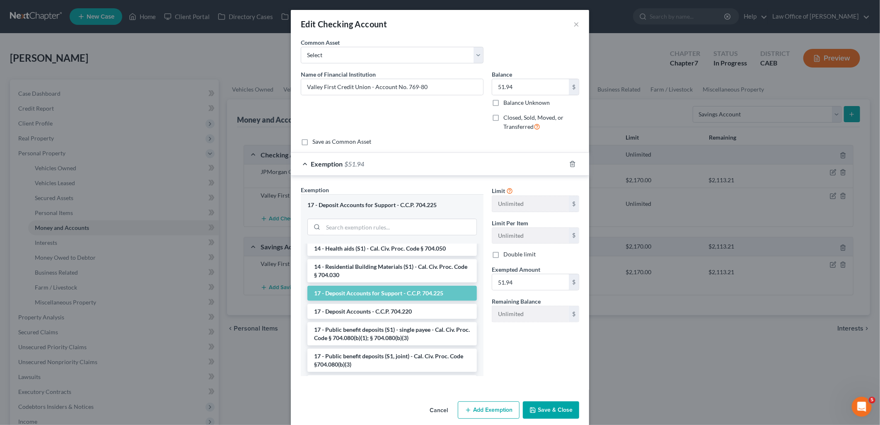
scroll to position [276, 0]
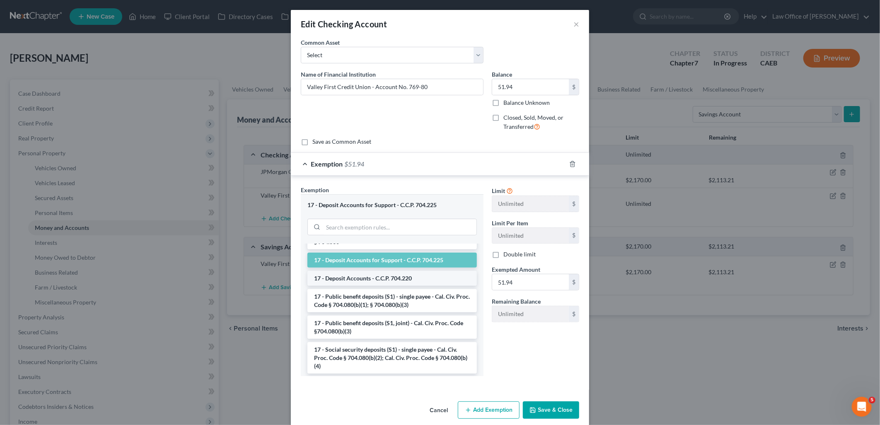
click at [370, 278] on li "17 - Deposit Accounts - C.C.P. 704.220" at bounding box center [391, 278] width 169 height 15
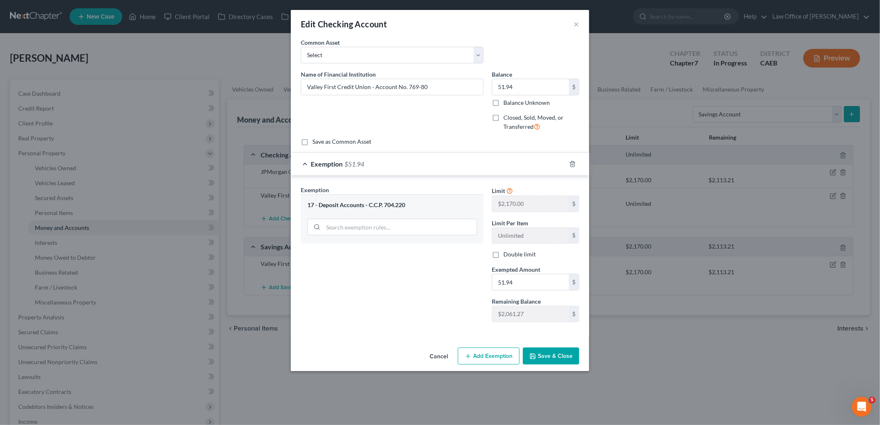
click at [553, 358] on button "Save & Close" at bounding box center [551, 356] width 56 height 17
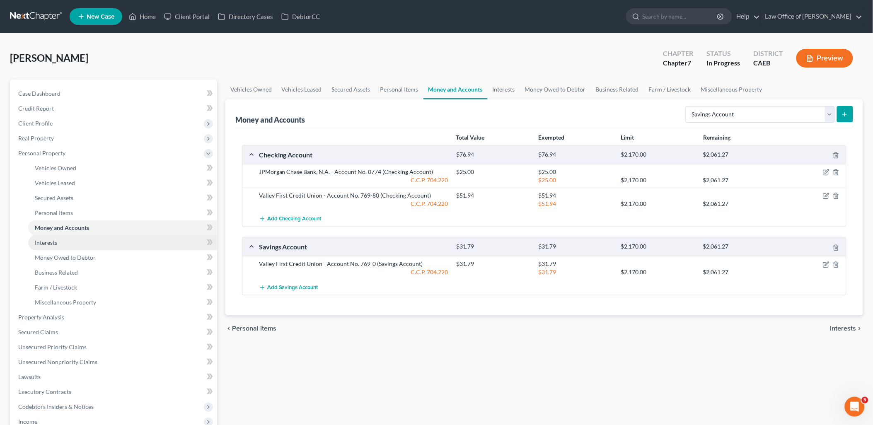
click at [49, 243] on span "Interests" at bounding box center [46, 242] width 22 height 7
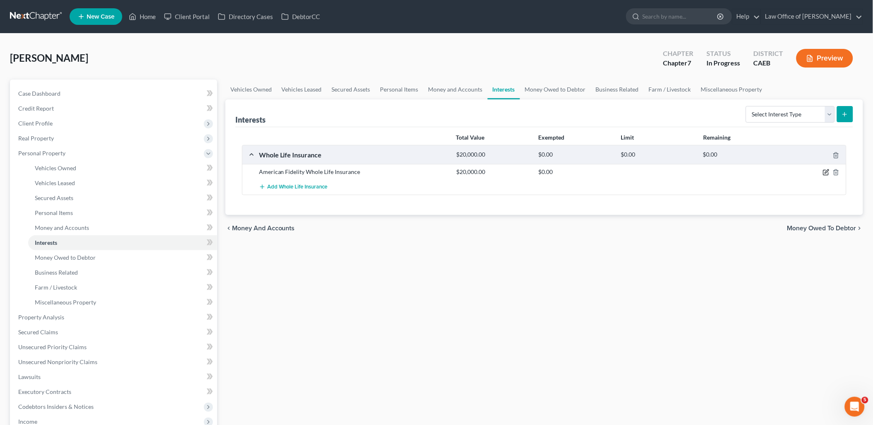
click at [823, 173] on icon "button" at bounding box center [826, 172] width 7 height 7
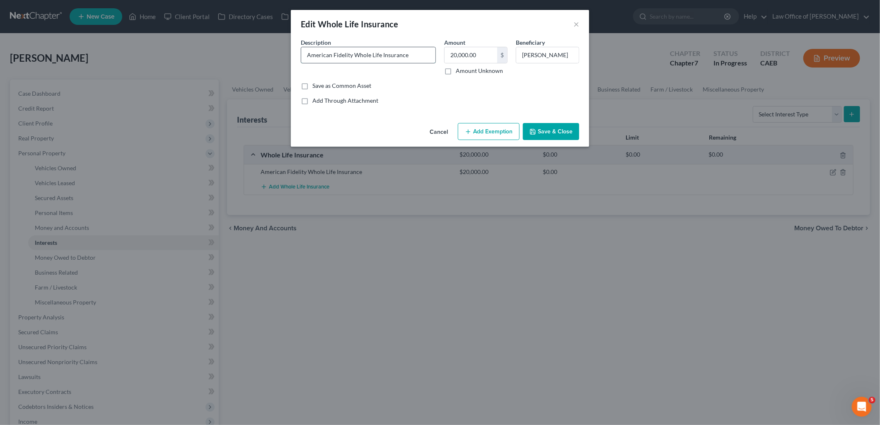
click at [431, 55] on input "American Fidelity Whole Life Insurance" at bounding box center [368, 55] width 134 height 16
type input "American Fidelity Whole Life Insurance; Death Benefit $20K"
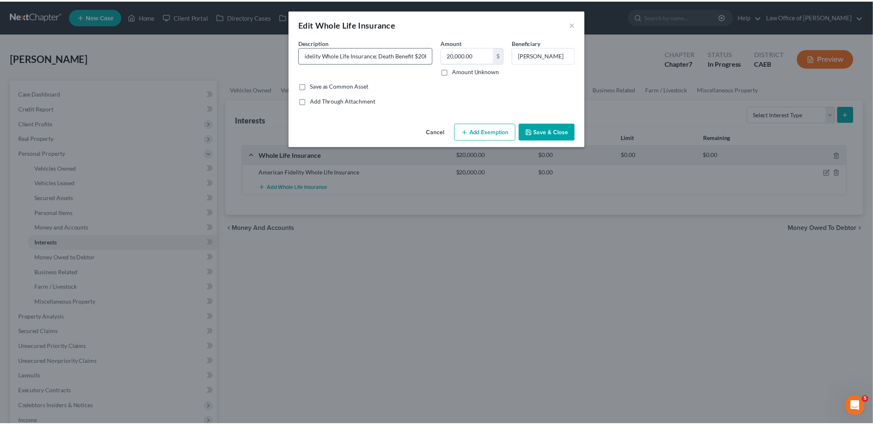
scroll to position [0, 0]
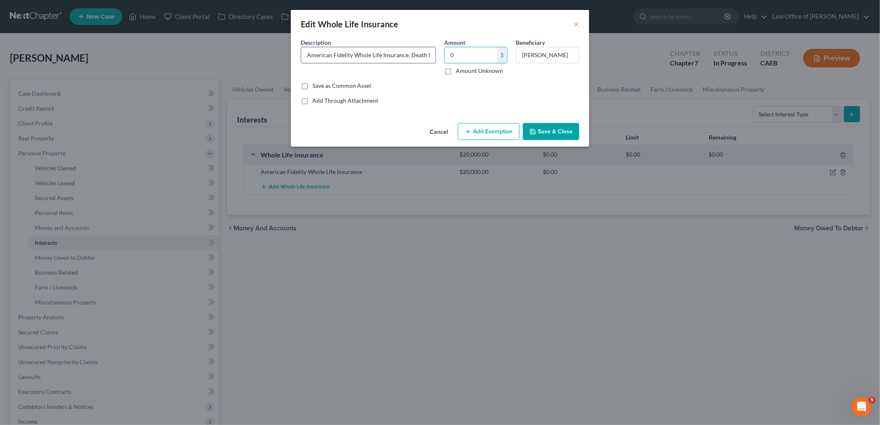
type input "0"
drag, startPoint x: 523, startPoint y: 53, endPoint x: 594, endPoint y: 53, distance: 70.4
click at [594, 53] on div "Edit Whole Life Insurance × An exemption set must first be selected from the Fi…" at bounding box center [440, 212] width 880 height 425
type input "A"
click at [510, 132] on button "Add Exemption" at bounding box center [489, 131] width 62 height 17
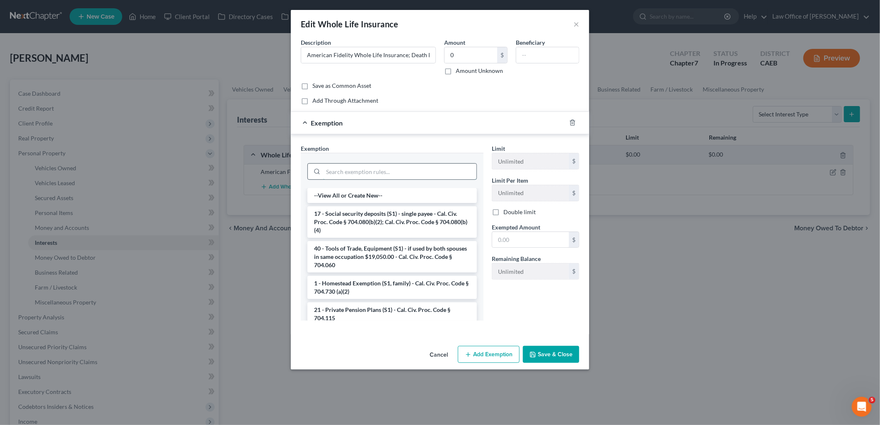
click at [351, 170] on input "search" at bounding box center [399, 172] width 153 height 16
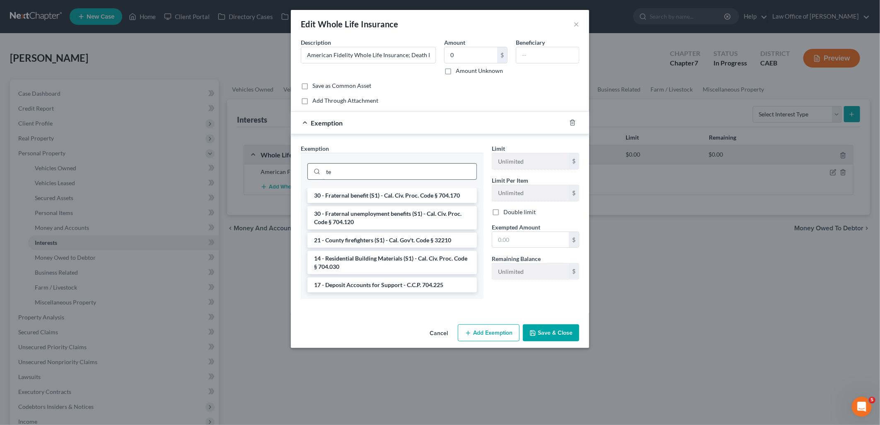
type input "t"
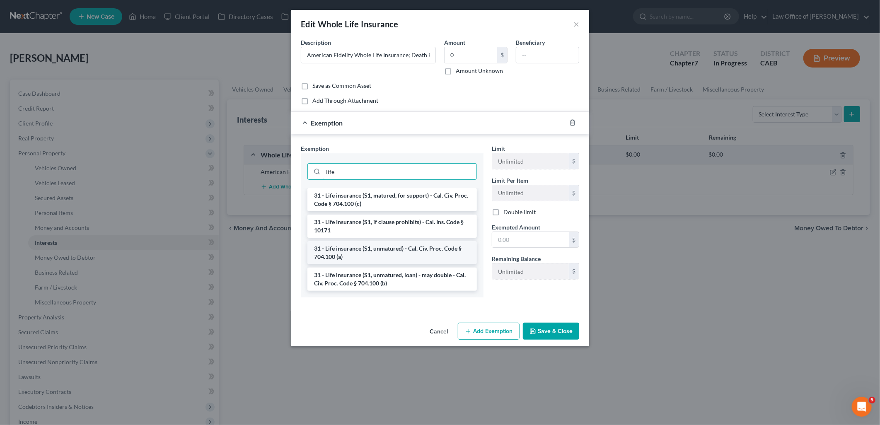
type input "life"
click at [368, 254] on li "31 - Life insurance (S1, unmatured) - Cal. Civ. Proc. Code § 704.100 (a)" at bounding box center [391, 252] width 169 height 23
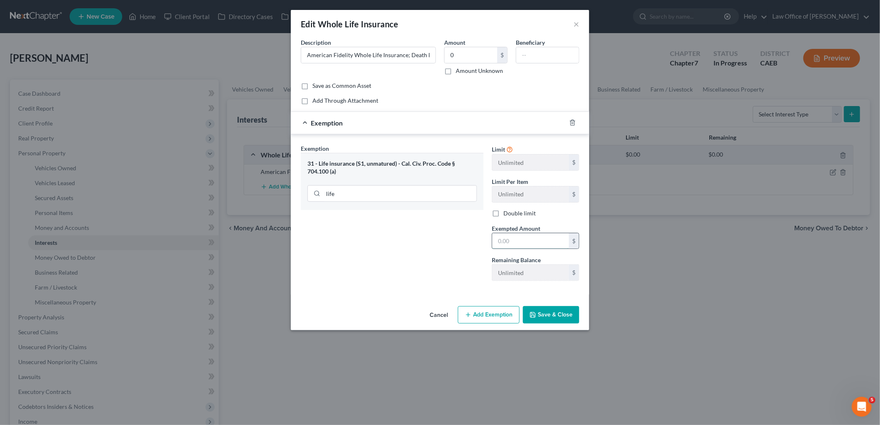
click at [520, 239] on input "text" at bounding box center [530, 241] width 77 height 16
type input "0.00"
click at [549, 313] on button "Save & Close" at bounding box center [551, 314] width 56 height 17
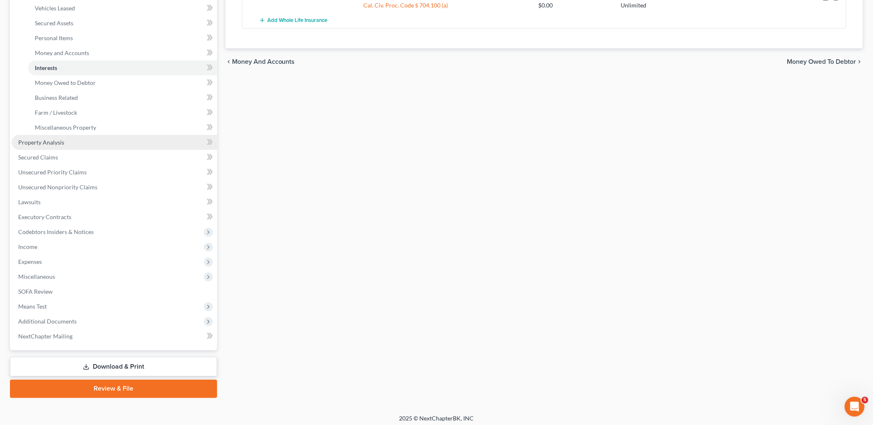
scroll to position [178, 0]
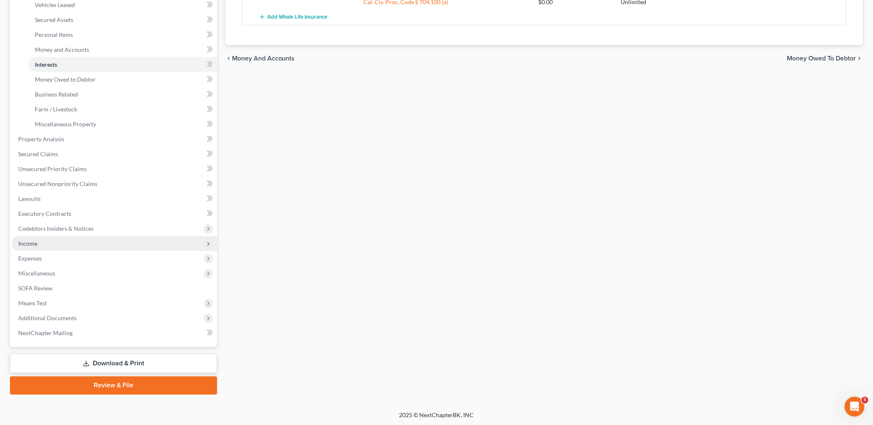
click at [28, 245] on span "Income" at bounding box center [27, 243] width 19 height 7
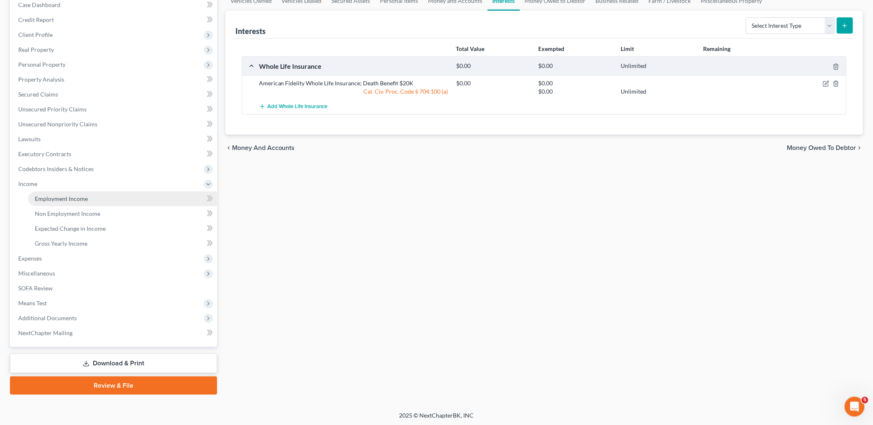
click at [62, 202] on link "Employment Income" at bounding box center [122, 198] width 189 height 15
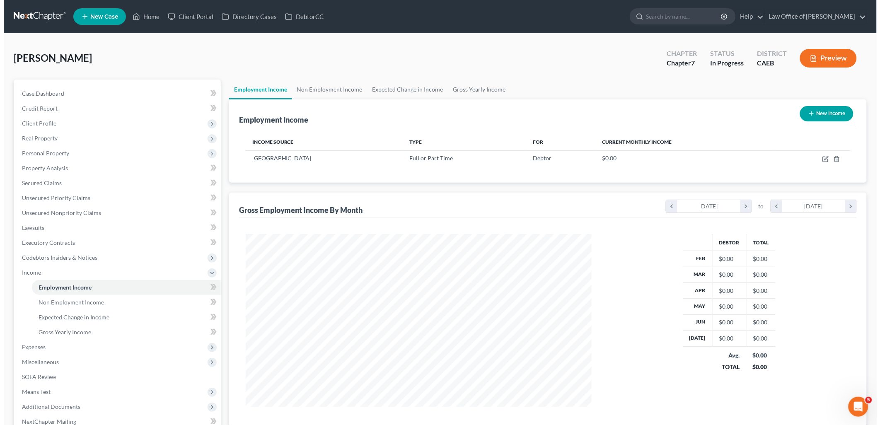
scroll to position [173, 363]
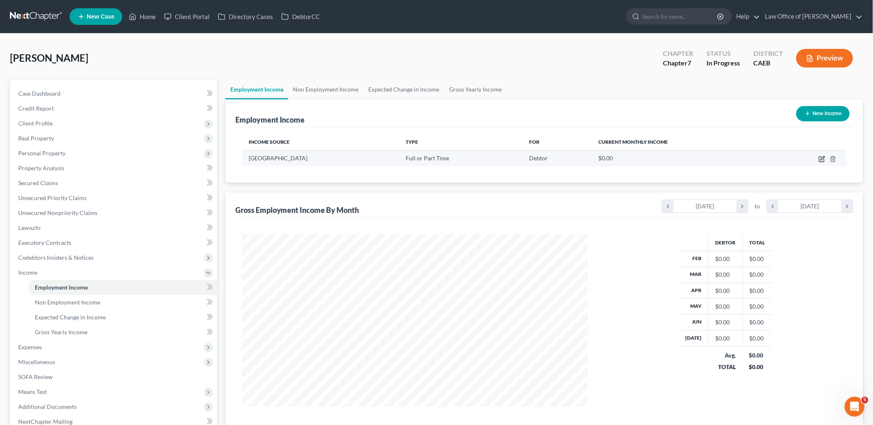
click at [824, 156] on icon "button" at bounding box center [823, 158] width 4 height 4
select select "0"
select select "4"
select select "0"
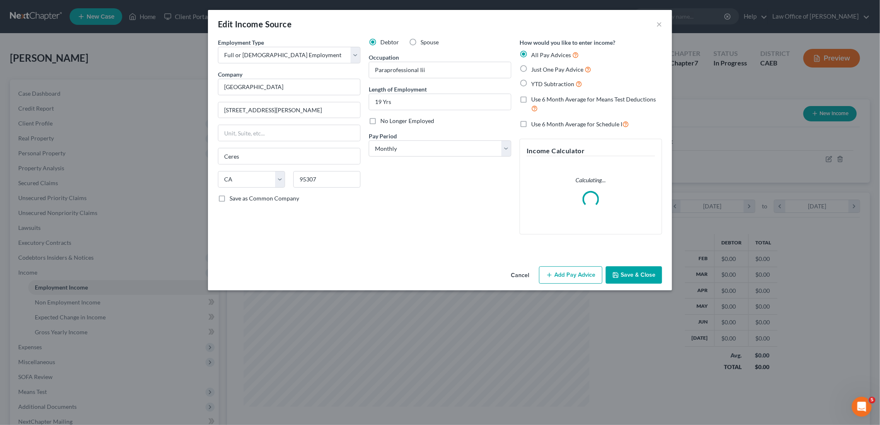
scroll to position [174, 365]
click at [554, 84] on span "YTD Subtraction" at bounding box center [552, 83] width 43 height 7
click at [540, 84] on input "YTD Subtraction" at bounding box center [536, 81] width 5 height 5
radio input "true"
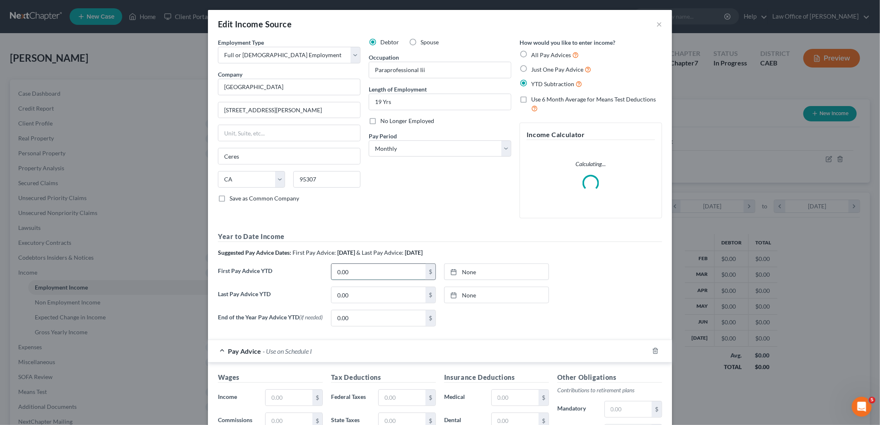
click at [358, 271] on input "0.00" at bounding box center [378, 272] width 94 height 16
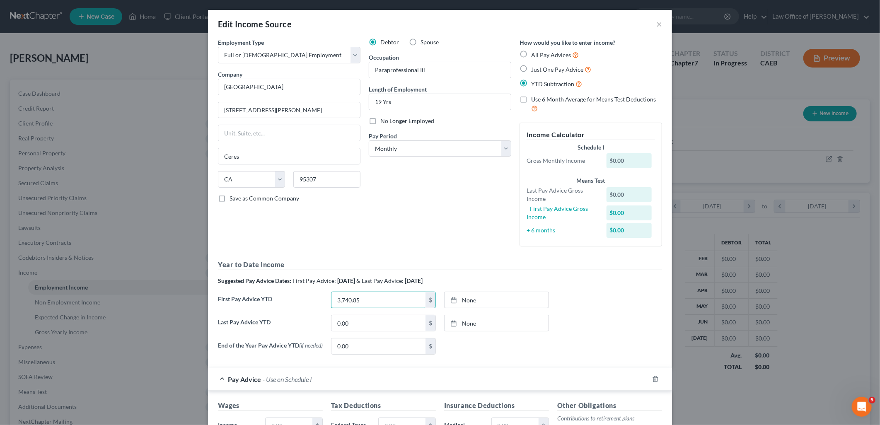
type input "3,740.85"
click at [349, 324] on input "0.00" at bounding box center [378, 323] width 94 height 16
type input "29,773.90"
click at [463, 318] on link "None" at bounding box center [497, 323] width 104 height 16
type input "8/13/2025"
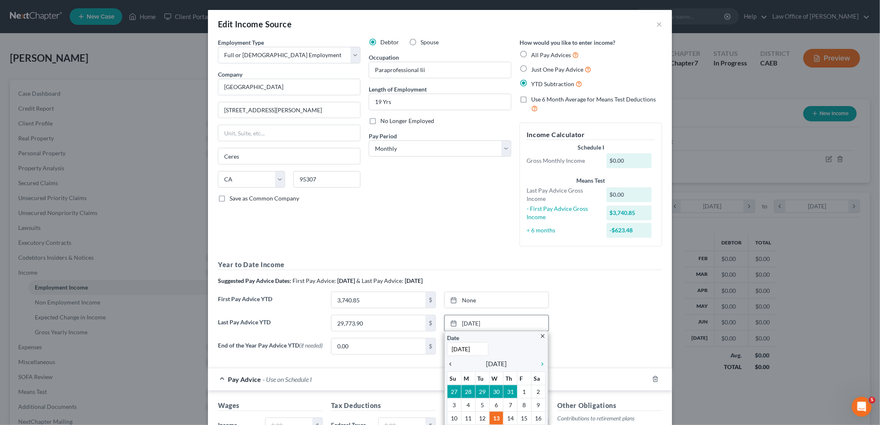
click at [448, 363] on icon "chevron_left" at bounding box center [452, 364] width 11 height 7
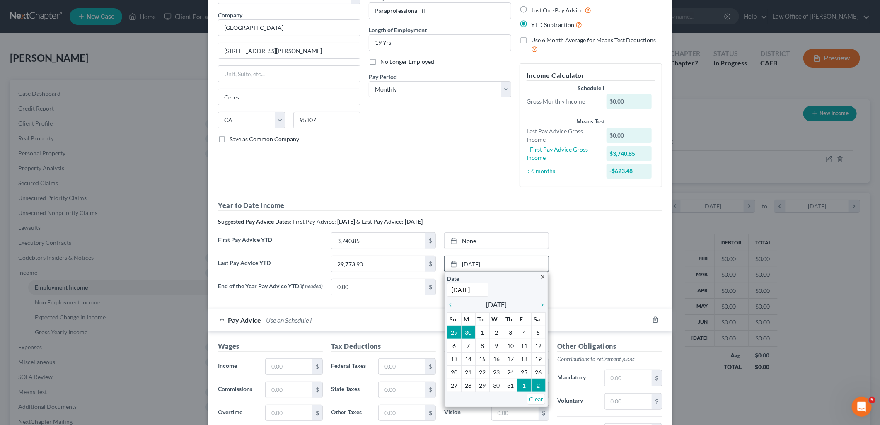
scroll to position [92, 0]
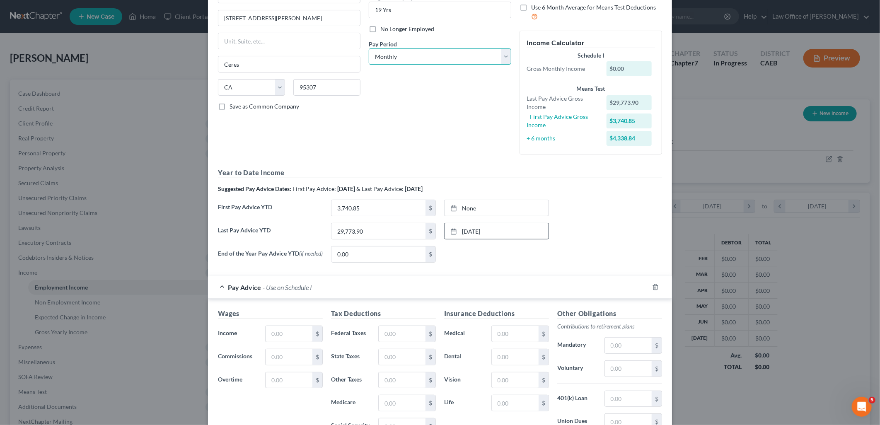
drag, startPoint x: 401, startPoint y: 56, endPoint x: 392, endPoint y: 57, distance: 9.2
click at [401, 56] on select "Select Monthly Twice Monthly Every Other Week Weekly" at bounding box center [440, 56] width 143 height 17
select select "2"
click at [369, 48] on select "Select Monthly Twice Monthly Every Other Week Weekly" at bounding box center [440, 56] width 143 height 17
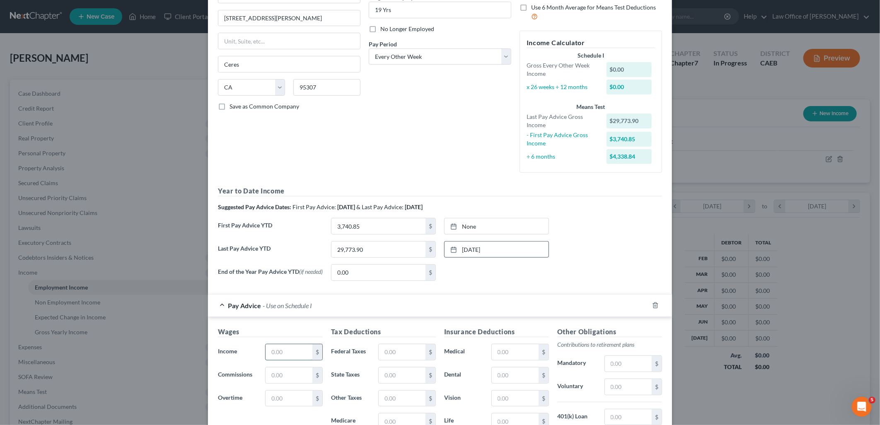
click at [292, 350] on input "text" at bounding box center [289, 352] width 47 height 16
click at [291, 348] on input "text" at bounding box center [289, 352] width 47 height 16
type input "2,804.65"
click at [404, 353] on input "text" at bounding box center [402, 352] width 47 height 16
type input "173.05"
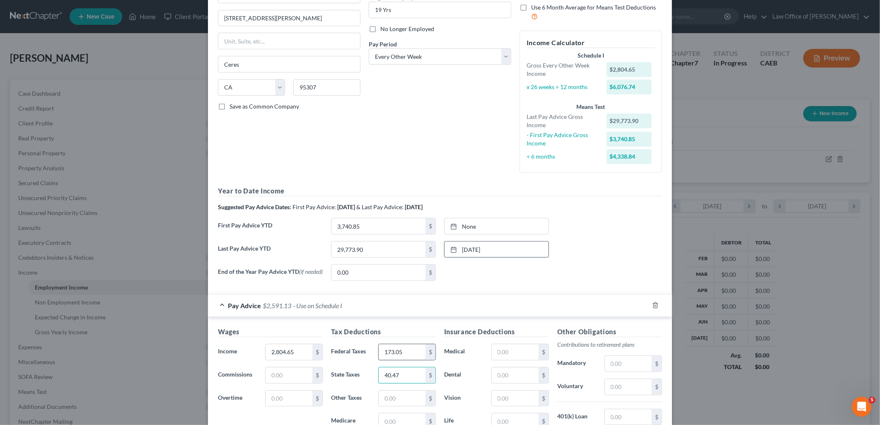
type input "40.47"
type input "249.66"
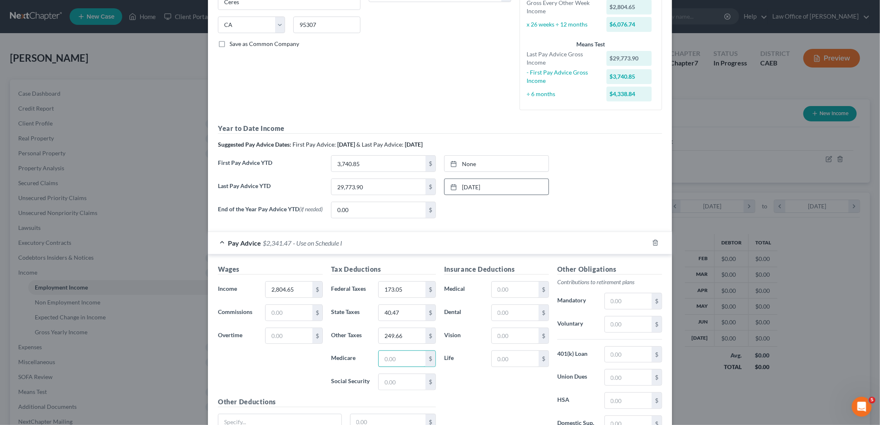
scroll to position [190, 0]
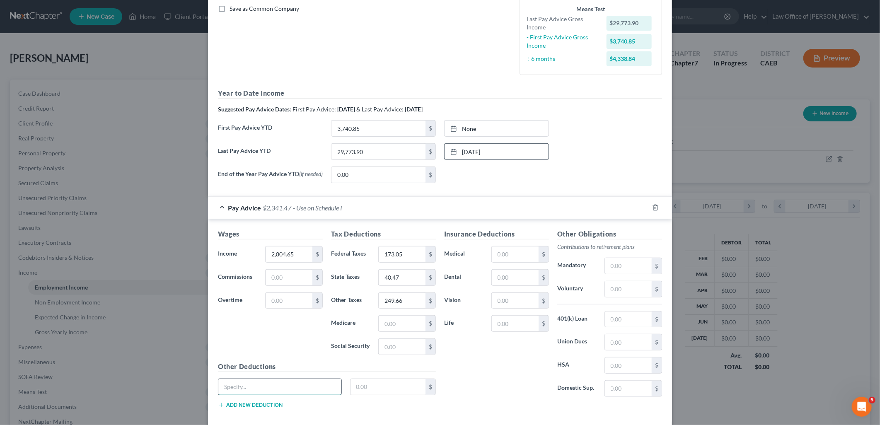
click at [296, 389] on input "text" at bounding box center [279, 387] width 123 height 16
type input "Disability"
type input "34.04"
click at [245, 408] on button "Add new deduction" at bounding box center [250, 405] width 65 height 7
click at [245, 407] on input "text" at bounding box center [279, 410] width 123 height 16
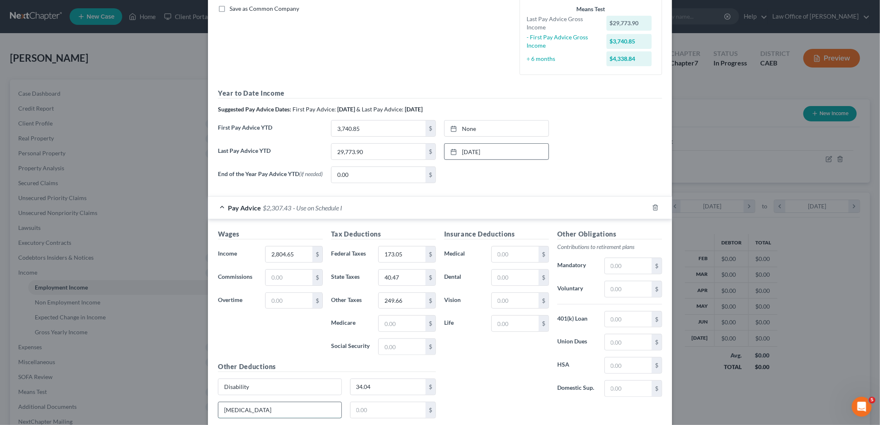
type input "Cancer"
type input "69.50"
drag, startPoint x: 497, startPoint y: 329, endPoint x: 601, endPoint y: 310, distance: 105.6
click at [498, 328] on input "text" at bounding box center [515, 324] width 47 height 16
type input "5"
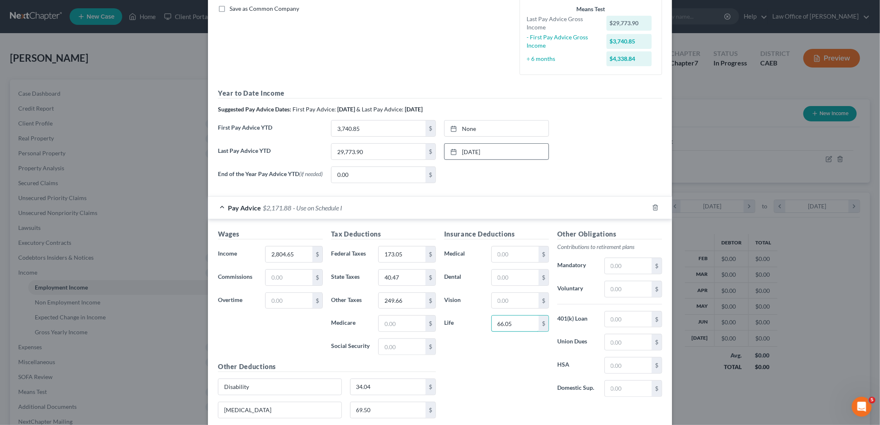
type input "66.05"
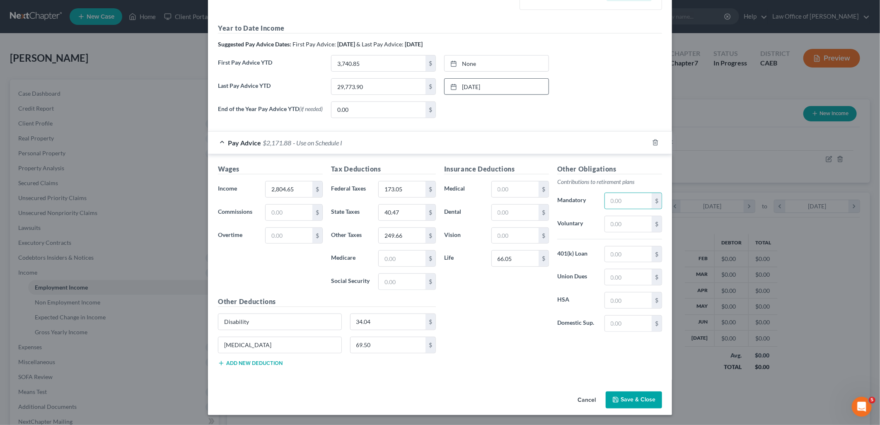
click at [271, 363] on button "Add new deduction" at bounding box center [250, 363] width 65 height 7
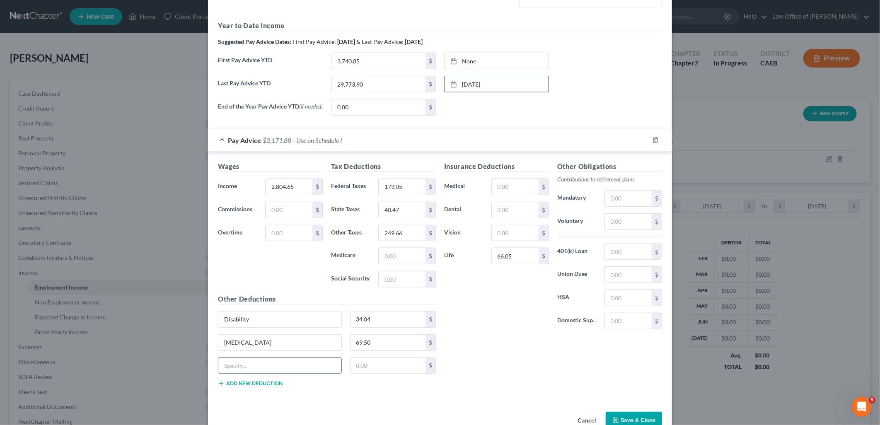
click at [272, 366] on input "text" at bounding box center [279, 366] width 123 height 16
type input "ADI"
type input "0.2"
click at [622, 279] on input "text" at bounding box center [628, 275] width 47 height 16
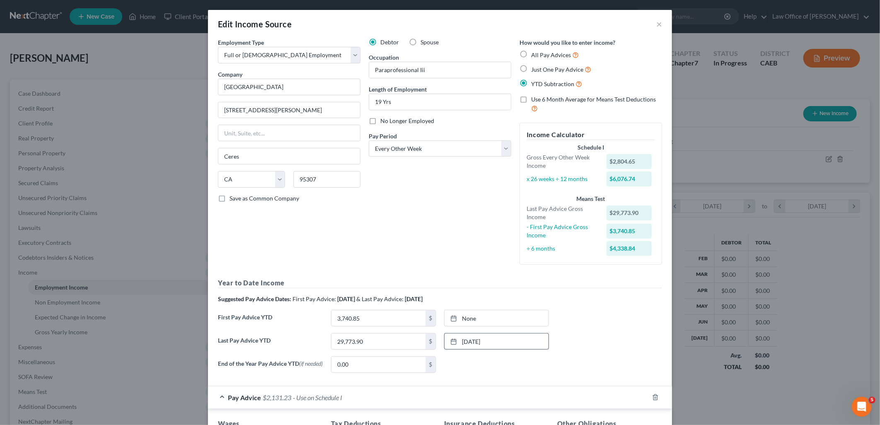
type input "40.45"
click at [537, 67] on span "Just One Pay Advice" at bounding box center [557, 69] width 52 height 7
click at [537, 67] on input "Just One Pay Advice" at bounding box center [536, 67] width 5 height 5
radio input "true"
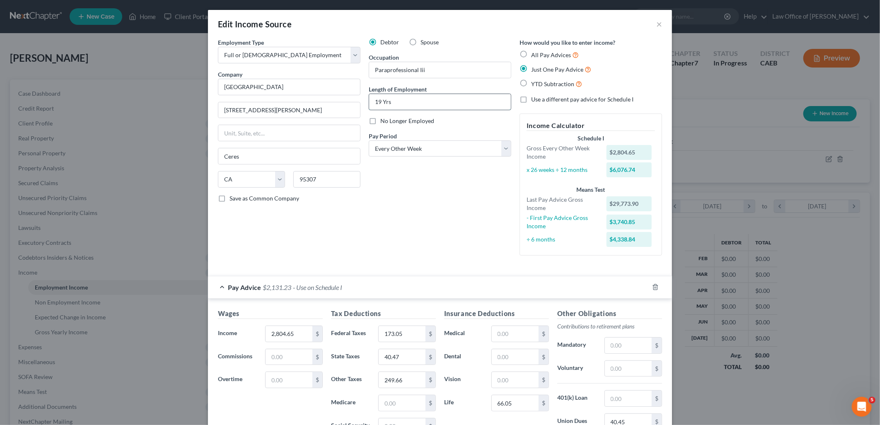
click at [403, 101] on input "19 Yrs" at bounding box center [440, 102] width 142 height 16
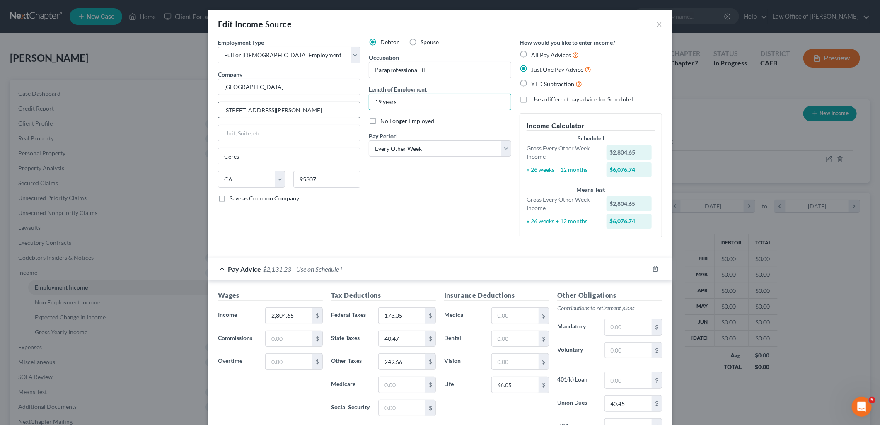
type input "19 years"
click at [285, 109] on input "2503 Lawrence St." at bounding box center [289, 110] width 142 height 16
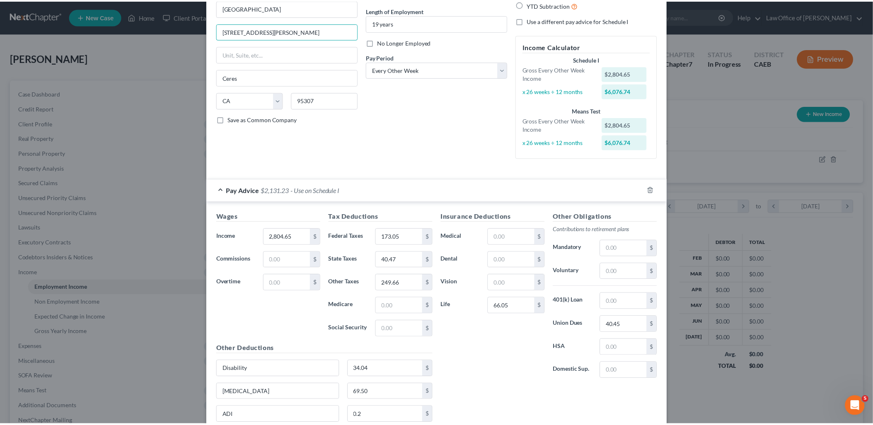
scroll to position [150, 0]
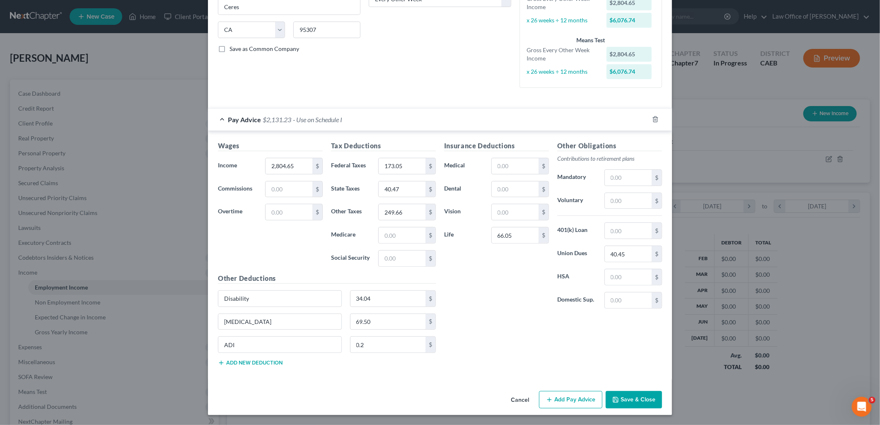
type input "2503 Lawrence Street"
click at [621, 408] on div "Cancel Add Pay Advice Save & Close" at bounding box center [440, 401] width 464 height 27
click at [620, 404] on button "Save & Close" at bounding box center [634, 399] width 56 height 17
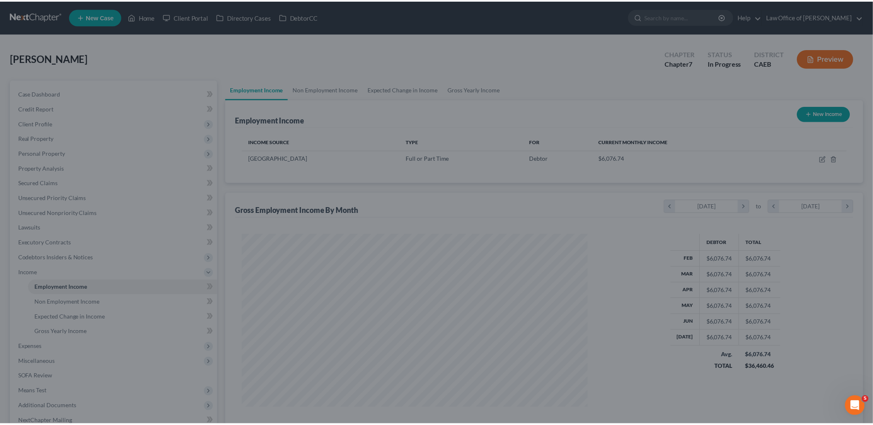
scroll to position [414120, 413931]
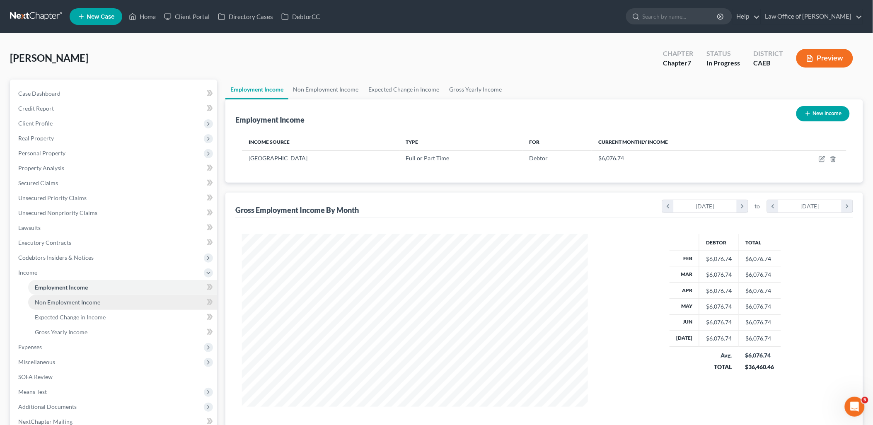
click at [65, 299] on span "Non Employment Income" at bounding box center [67, 302] width 65 height 7
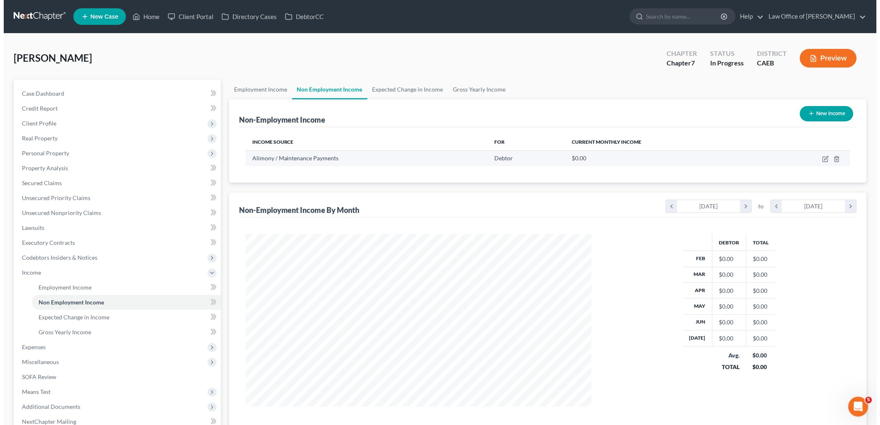
scroll to position [173, 363]
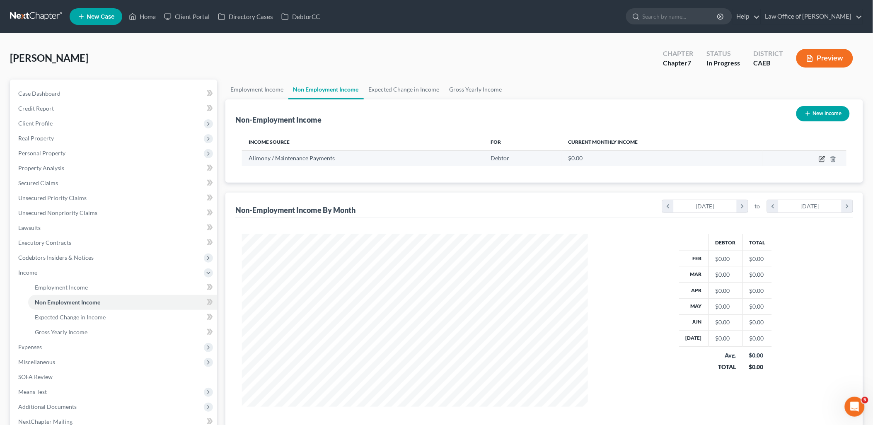
click at [821, 159] on icon "button" at bounding box center [822, 159] width 7 height 7
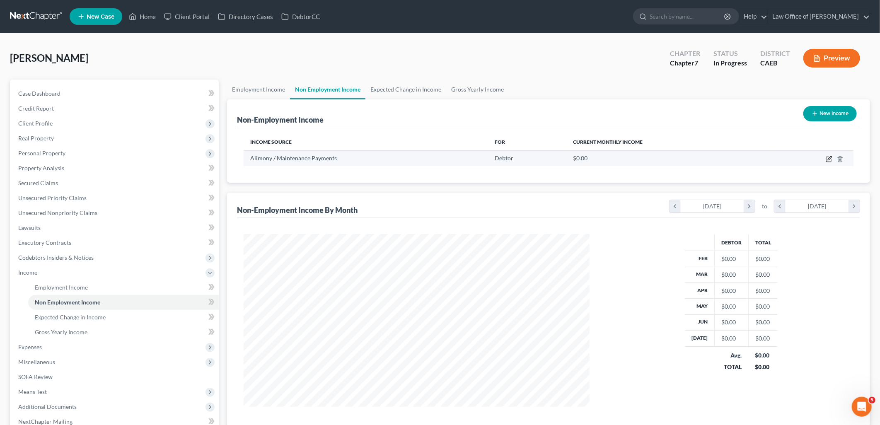
select select "11"
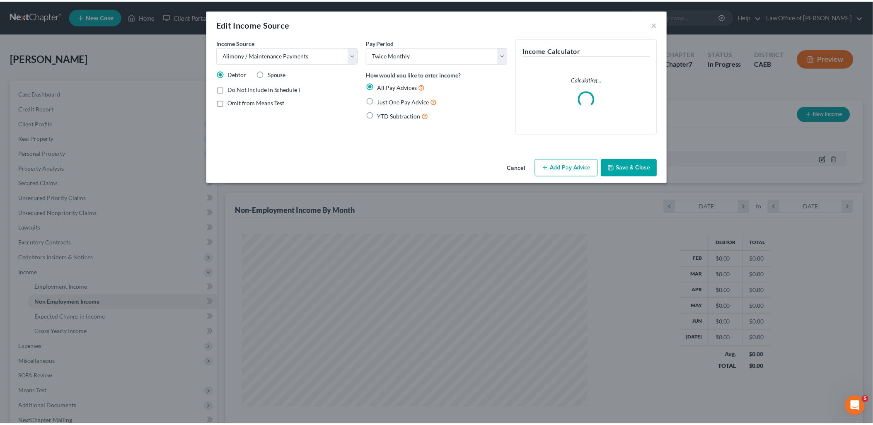
scroll to position [174, 365]
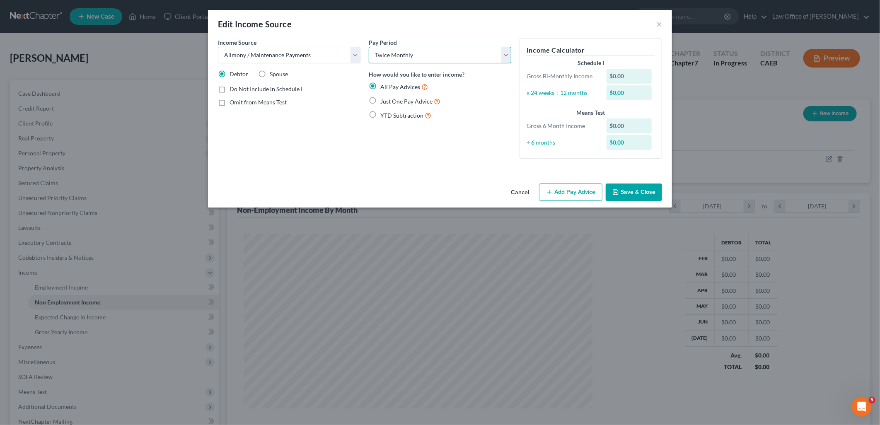
click at [406, 55] on select "Select Monthly Twice Monthly Every Other Week Weekly" at bounding box center [440, 55] width 143 height 17
select select "0"
click at [369, 47] on select "Select Monthly Twice Monthly Every Other Week Weekly" at bounding box center [440, 55] width 143 height 17
click at [398, 98] on span "Just One Pay Advice" at bounding box center [406, 101] width 52 height 7
click at [389, 98] on input "Just One Pay Advice" at bounding box center [386, 99] width 5 height 5
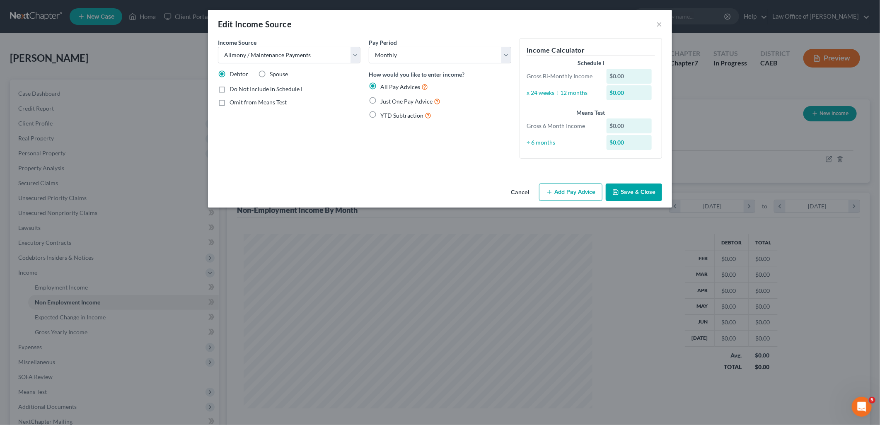
radio input "true"
click at [580, 198] on button "Add Pay Advice" at bounding box center [570, 192] width 63 height 17
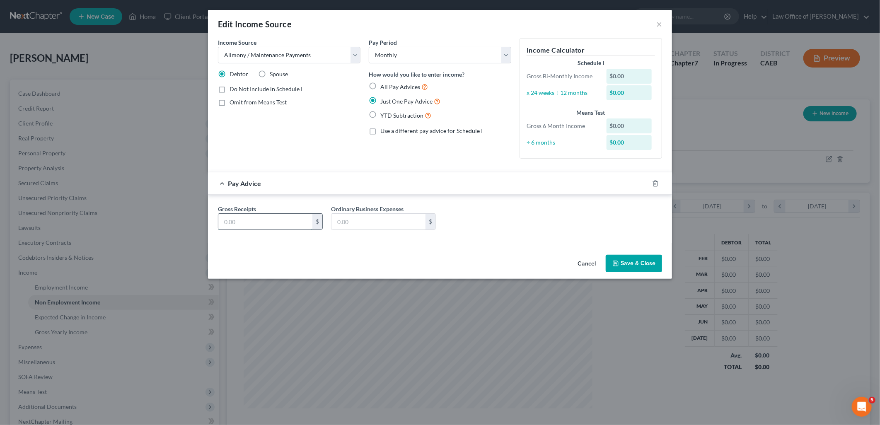
click at [266, 226] on input "text" at bounding box center [265, 222] width 94 height 16
type input "25"
click at [652, 264] on button "Save & Close" at bounding box center [634, 263] width 56 height 17
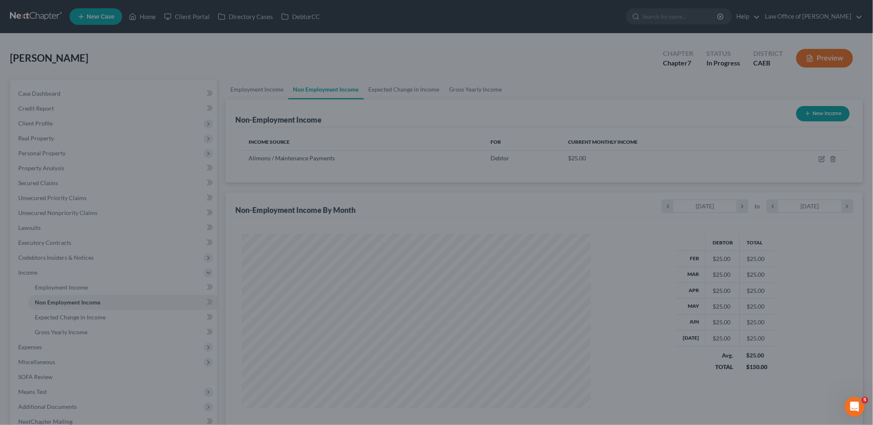
scroll to position [414120, 413931]
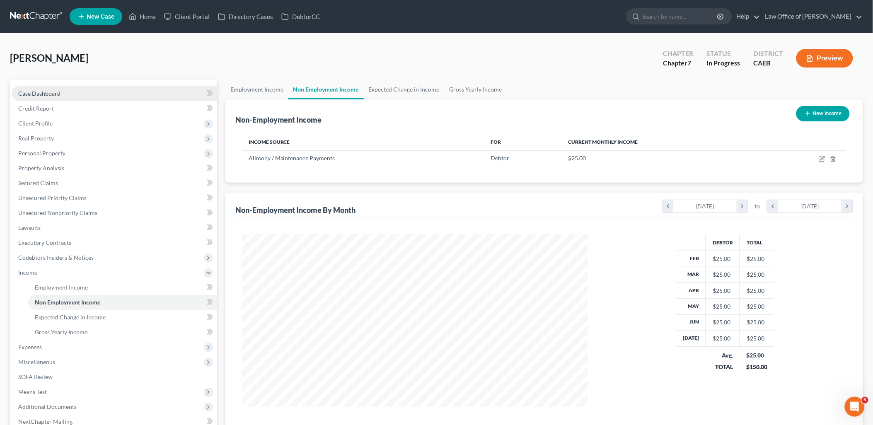
click at [46, 92] on span "Case Dashboard" at bounding box center [39, 93] width 42 height 7
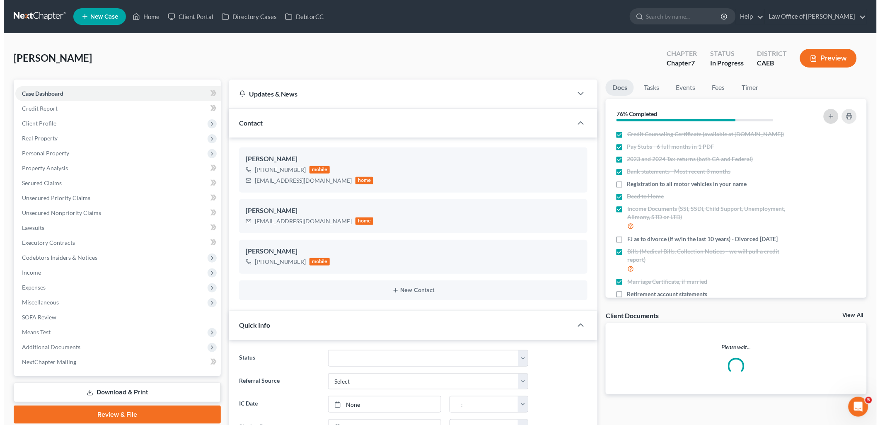
scroll to position [205, 0]
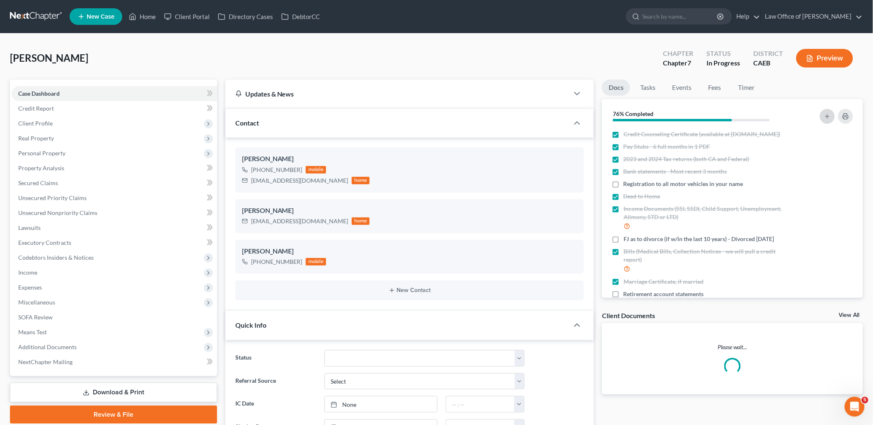
click at [831, 117] on button "button" at bounding box center [827, 116] width 15 height 15
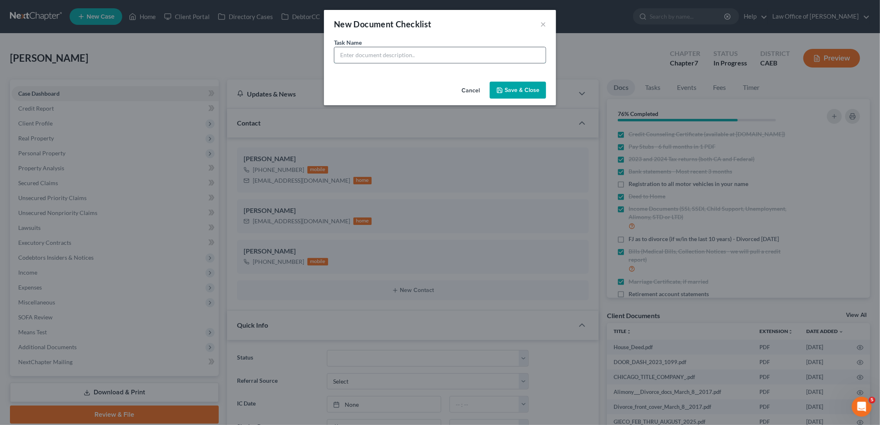
click at [492, 53] on input "text" at bounding box center [439, 55] width 211 height 16
type input "Child Support on 7/25 bank statement $253.84. We need the award of this support."
click at [524, 88] on button "Save & Close" at bounding box center [518, 90] width 56 height 17
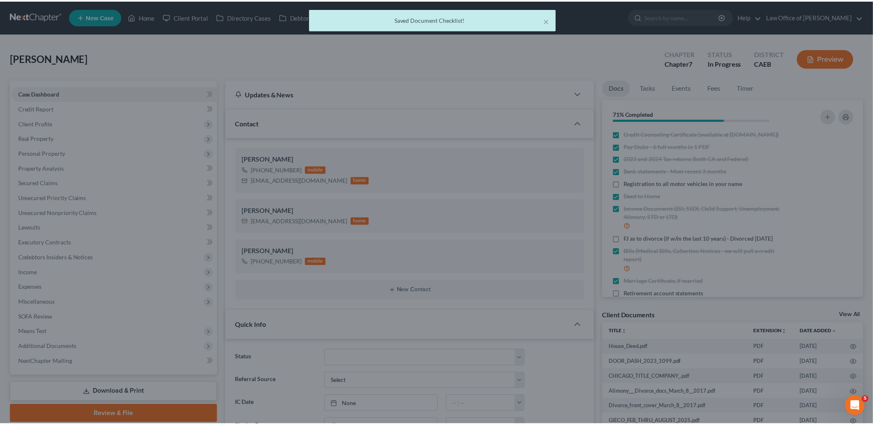
scroll to position [0, 0]
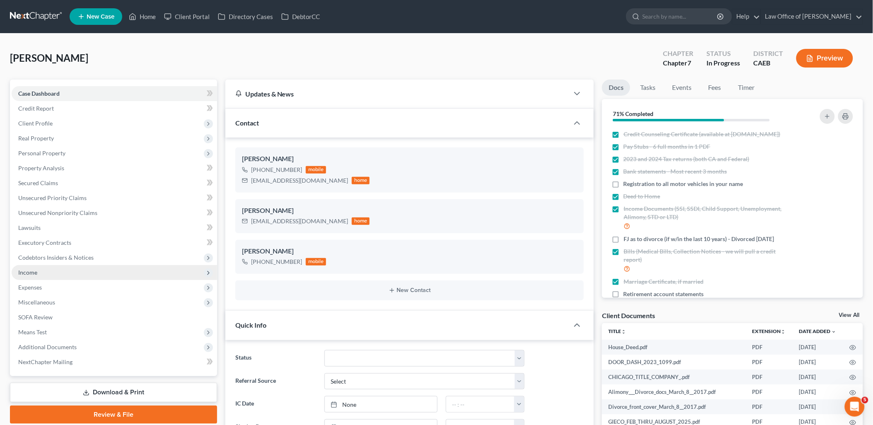
click at [27, 274] on span "Income" at bounding box center [27, 272] width 19 height 7
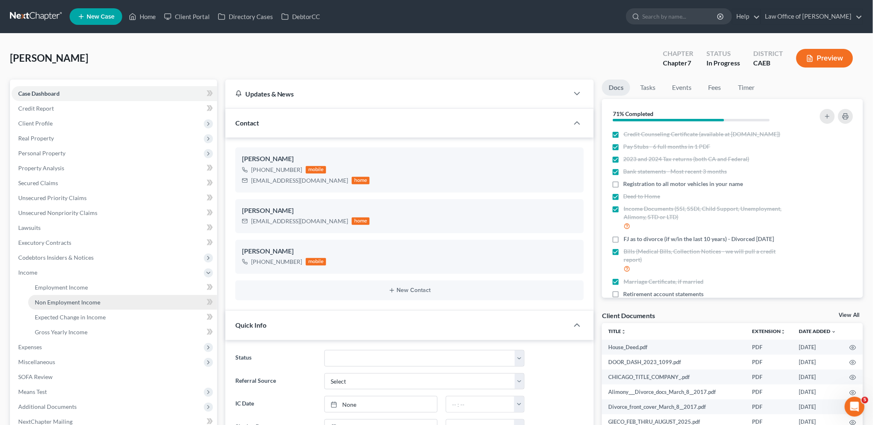
click at [40, 300] on span "Non Employment Income" at bounding box center [67, 302] width 65 height 7
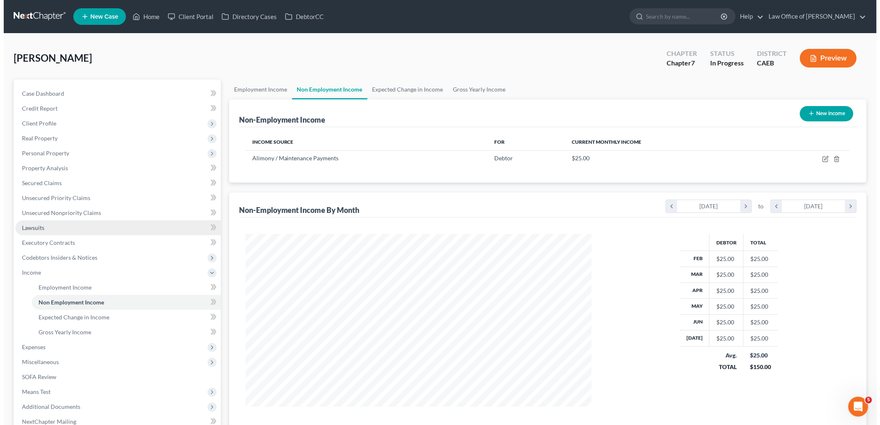
scroll to position [173, 363]
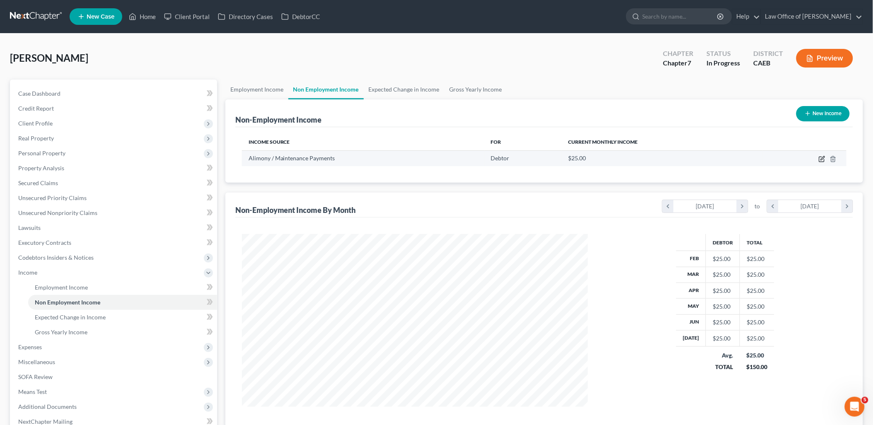
click at [822, 161] on icon "button" at bounding box center [822, 159] width 7 height 7
select select "11"
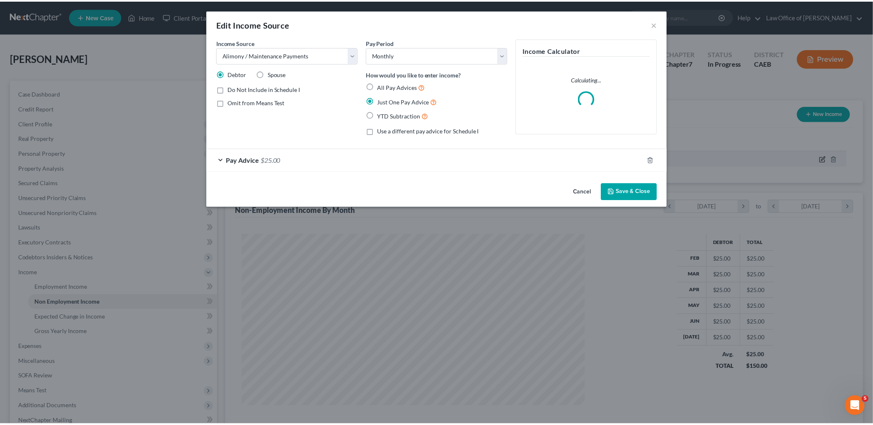
scroll to position [174, 365]
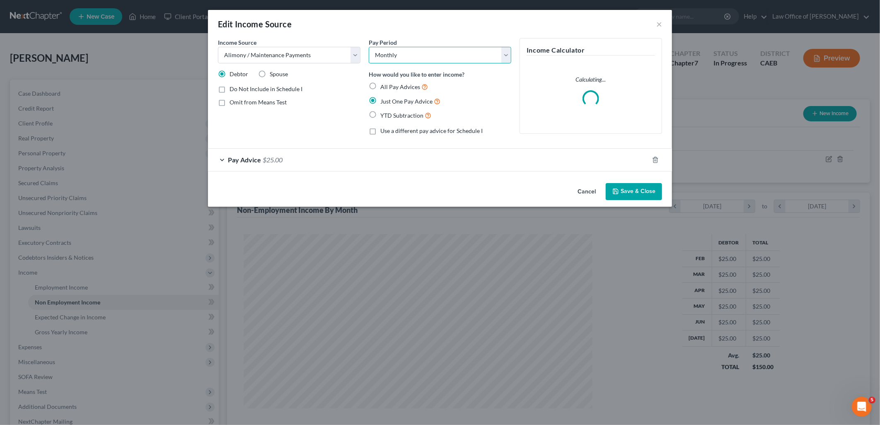
click at [405, 56] on select "Select Monthly Twice Monthly Every Other Week Weekly" at bounding box center [440, 55] width 143 height 17
select select "1"
click at [369, 47] on select "Select Monthly Twice Monthly Every Other Week Weekly" at bounding box center [440, 55] width 143 height 17
click at [278, 161] on span "$25.00" at bounding box center [273, 160] width 20 height 8
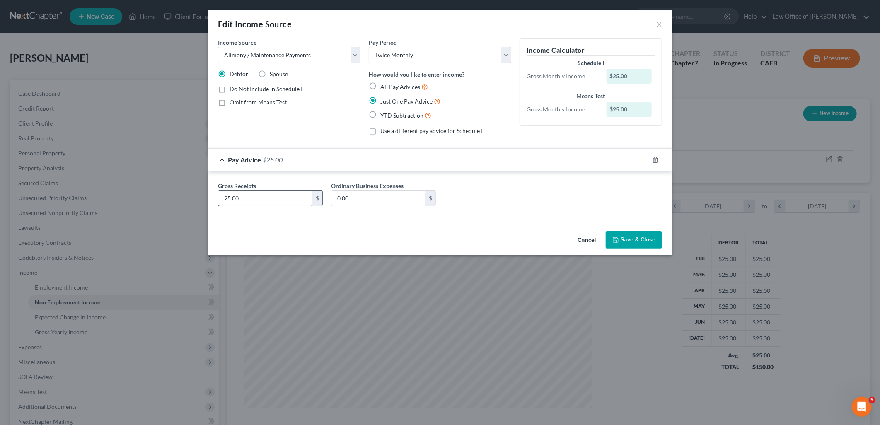
click at [271, 202] on input "25.00" at bounding box center [265, 199] width 94 height 16
type input "253.84"
click at [640, 243] on button "Save & Close" at bounding box center [634, 239] width 56 height 17
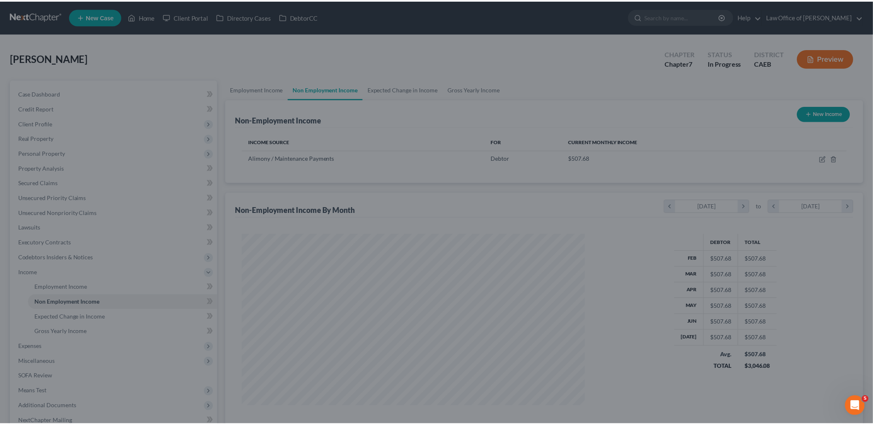
scroll to position [414120, 413931]
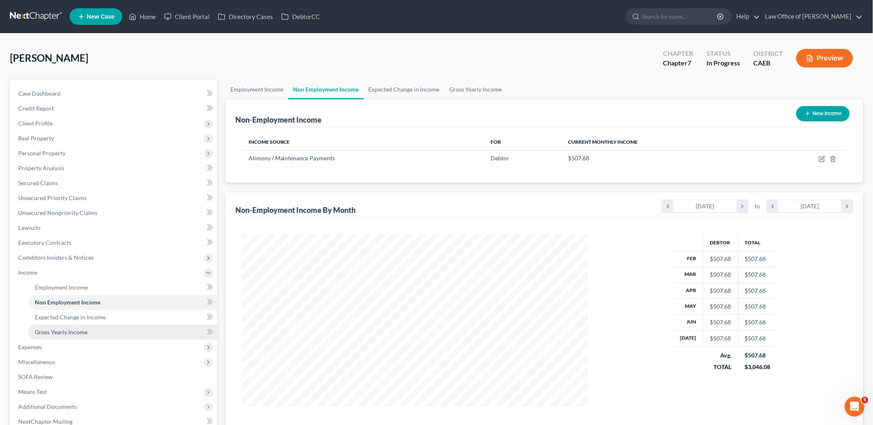
click at [48, 337] on link "Gross Yearly Income" at bounding box center [122, 332] width 189 height 15
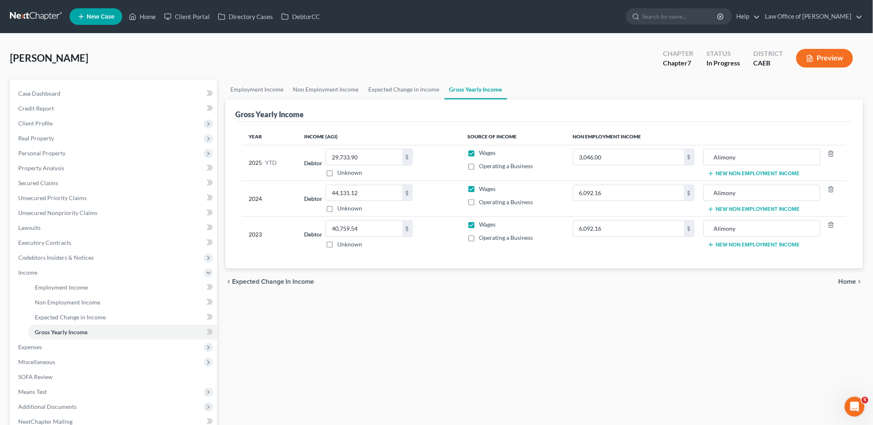
click at [479, 239] on label "Operating a Business" at bounding box center [506, 238] width 54 height 8
click at [482, 239] on input "Operating a Business" at bounding box center [484, 236] width 5 height 5
checkbox input "true"
click at [34, 347] on span "Expenses" at bounding box center [30, 346] width 24 height 7
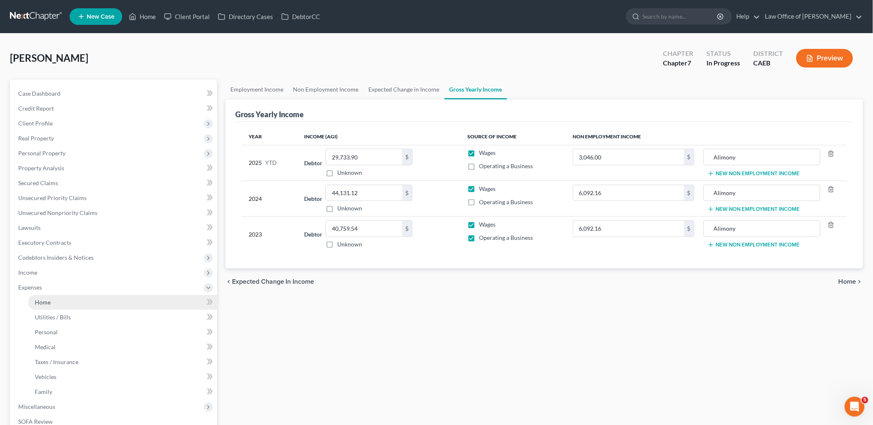
click at [52, 301] on link "Home" at bounding box center [122, 302] width 189 height 15
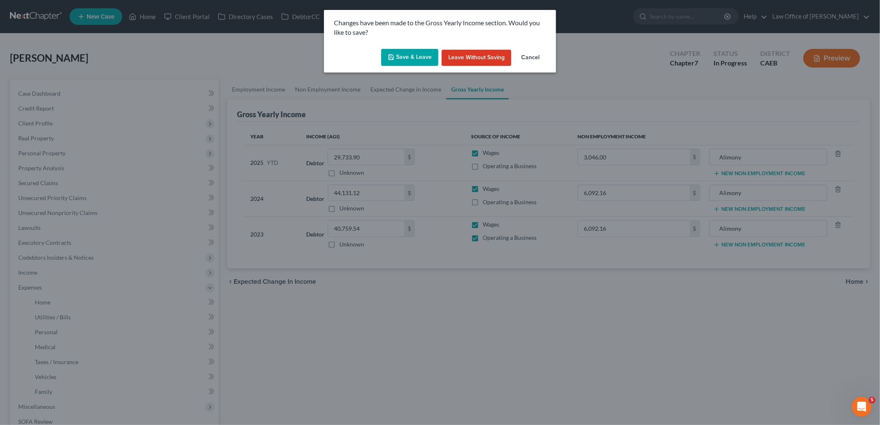
click at [416, 56] on button "Save & Leave" at bounding box center [409, 57] width 57 height 17
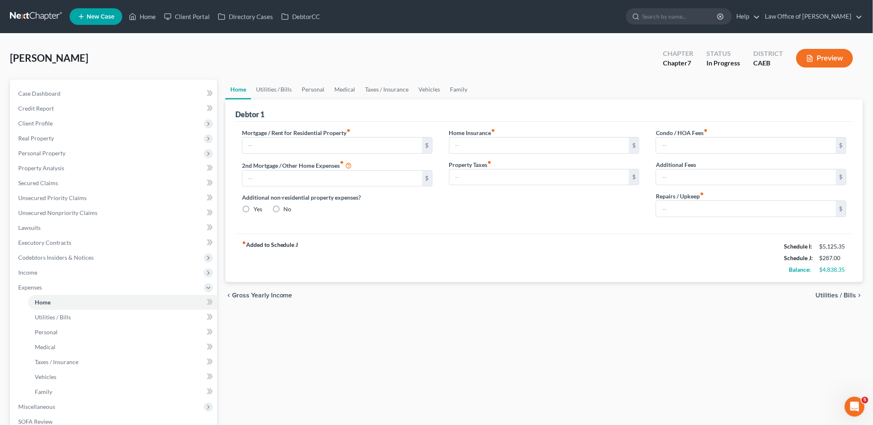
type input "1,397.93"
type input "0.00"
radio input "true"
type input "1,043.15"
type input "2,937.26"
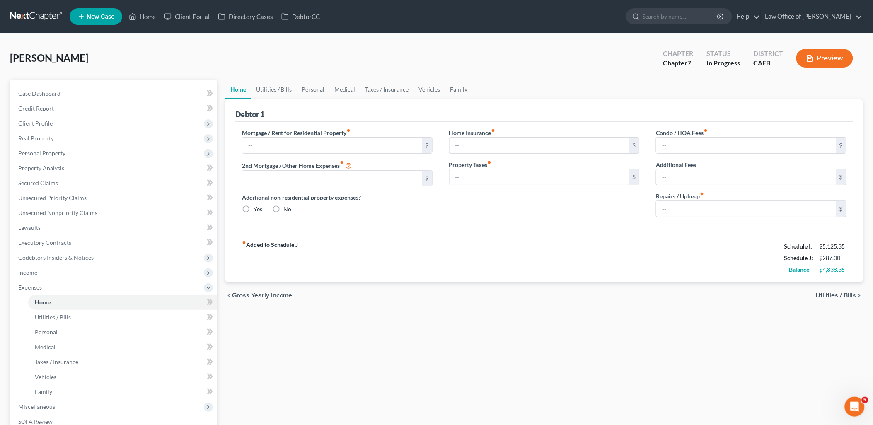
type input "0.00"
type input "1,616.76"
type input "160.00"
click at [700, 179] on input "1,616.76" at bounding box center [746, 177] width 180 height 16
click at [504, 145] on input "1,043.15" at bounding box center [540, 146] width 180 height 16
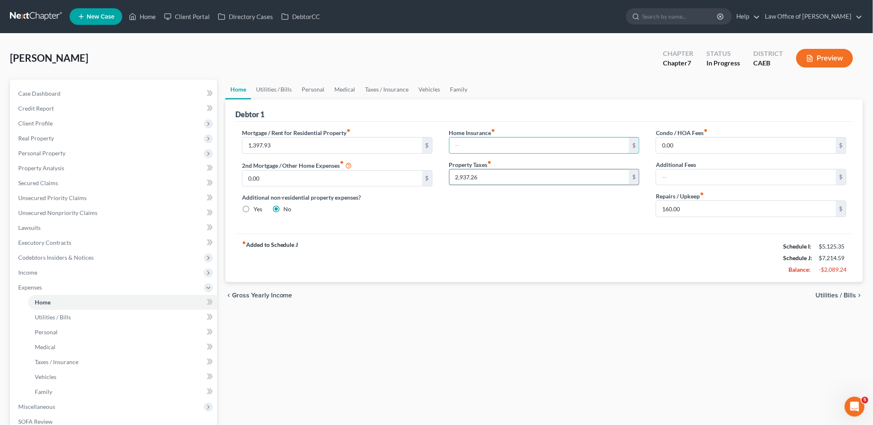
click at [499, 179] on input "2,937.26" at bounding box center [540, 177] width 180 height 16
click at [590, 239] on div "fiber_manual_record Added to Schedule J Schedule I: $5,125.35 Schedule J: $4,27…" at bounding box center [544, 258] width 618 height 48
click at [278, 85] on link "Utilities / Bills" at bounding box center [274, 90] width 46 height 20
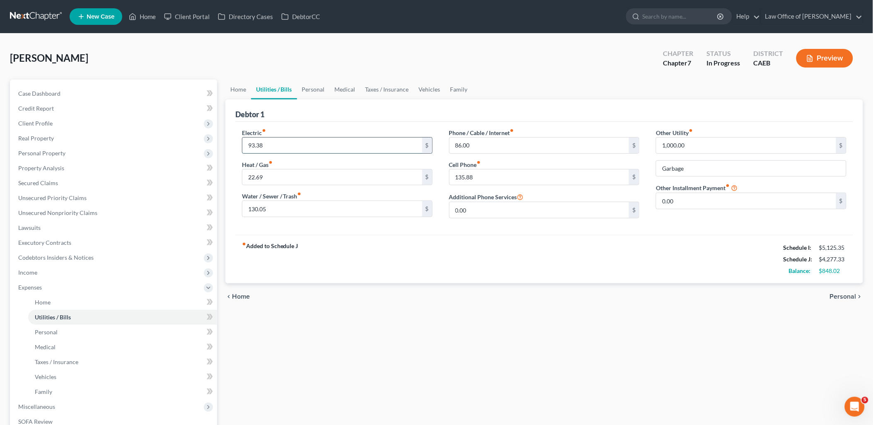
click at [250, 143] on input "93.38" at bounding box center [332, 146] width 180 height 16
click at [246, 144] on input "93.38" at bounding box center [332, 146] width 180 height 16
type input "193.38"
click at [456, 146] on input "86.00" at bounding box center [540, 146] width 180 height 16
click at [455, 144] on input "86.00" at bounding box center [540, 146] width 180 height 16
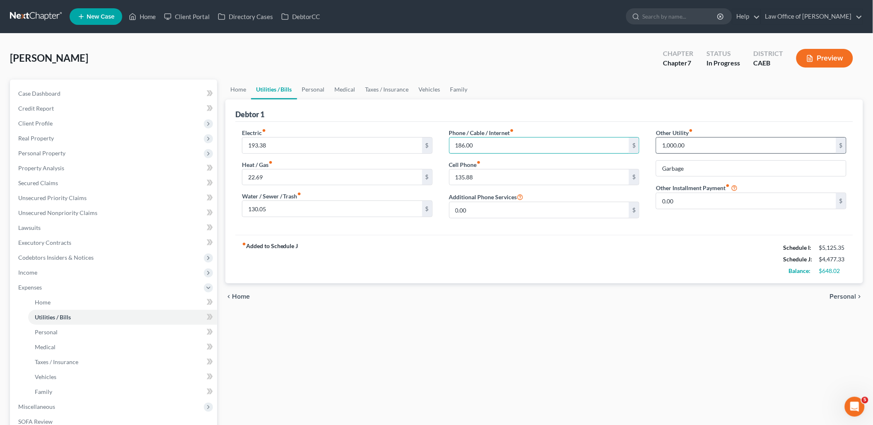
type input "186.00"
click at [697, 145] on input "1,000.00" at bounding box center [746, 146] width 180 height 16
click at [316, 85] on link "Personal" at bounding box center [313, 90] width 33 height 20
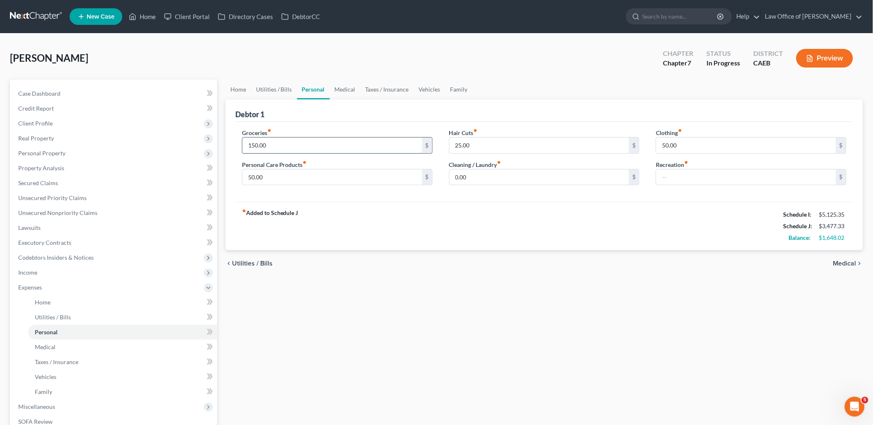
click at [297, 147] on input "150.00" at bounding box center [332, 146] width 180 height 16
type input "525"
click at [287, 179] on input "50.00" at bounding box center [332, 177] width 180 height 16
type input "250"
type input "0"
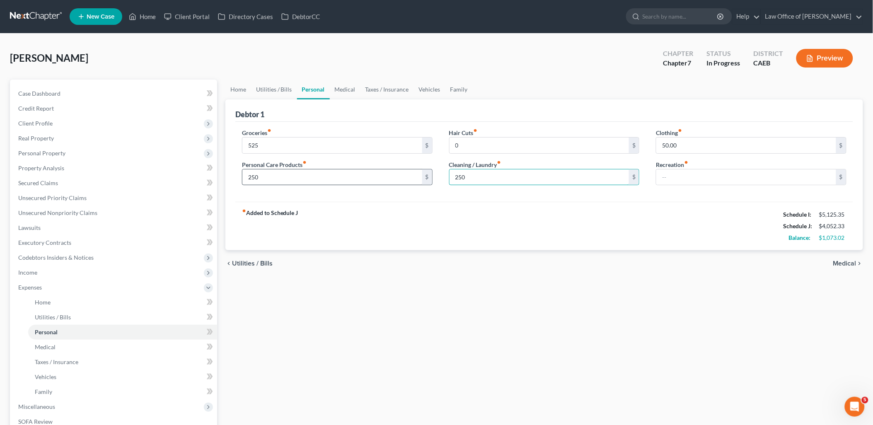
type input "250"
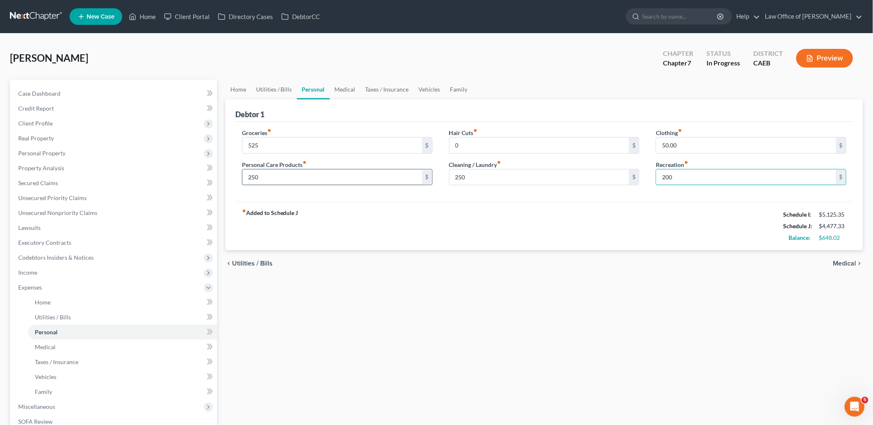
type input "200"
type input "0"
click at [336, 90] on link "Medical" at bounding box center [345, 90] width 31 height 20
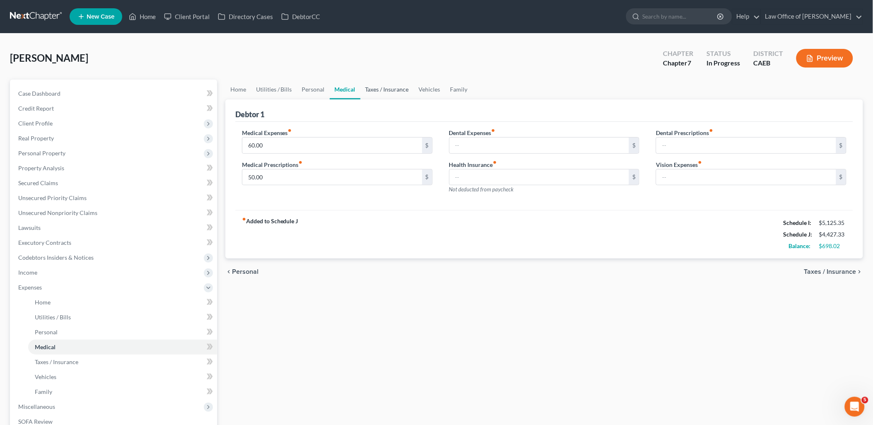
click at [387, 92] on link "Taxes / Insurance" at bounding box center [386, 90] width 53 height 20
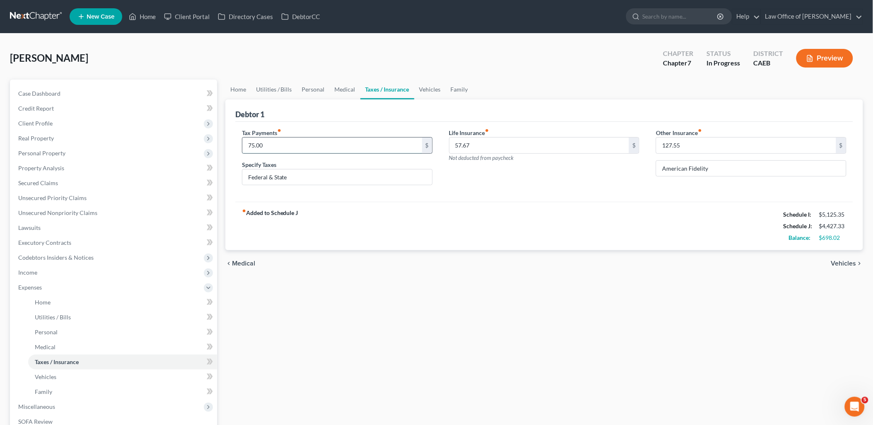
click at [279, 143] on input "75.00" at bounding box center [332, 146] width 180 height 16
click at [433, 85] on link "Vehicles" at bounding box center [429, 90] width 31 height 20
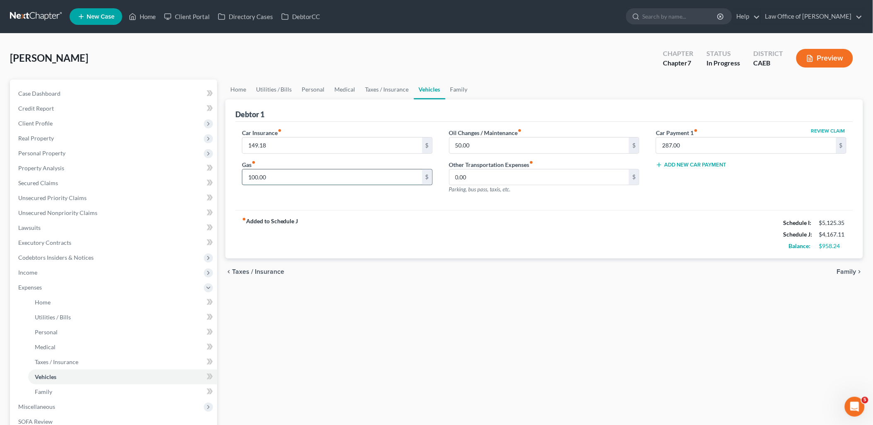
click at [304, 176] on input "100.00" at bounding box center [332, 177] width 180 height 16
type input "350"
type input "0"
click at [456, 89] on link "Family" at bounding box center [458, 90] width 27 height 20
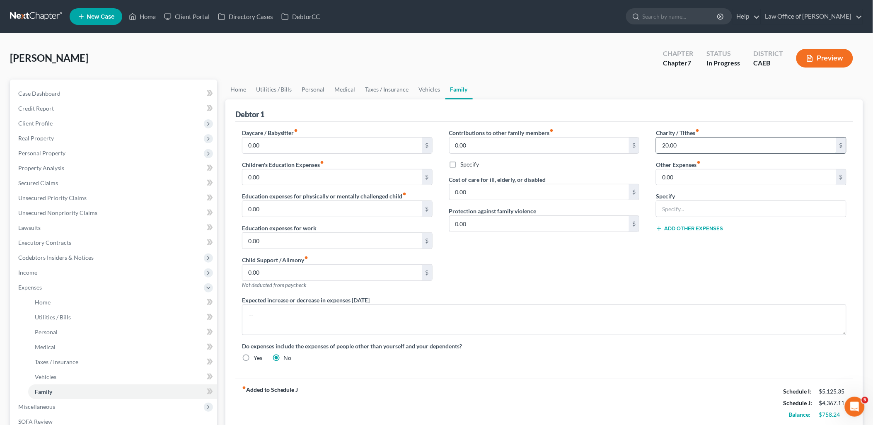
click at [709, 142] on input "20.00" at bounding box center [746, 146] width 180 height 16
type input "120"
click at [245, 86] on link "Home" at bounding box center [238, 90] width 26 height 20
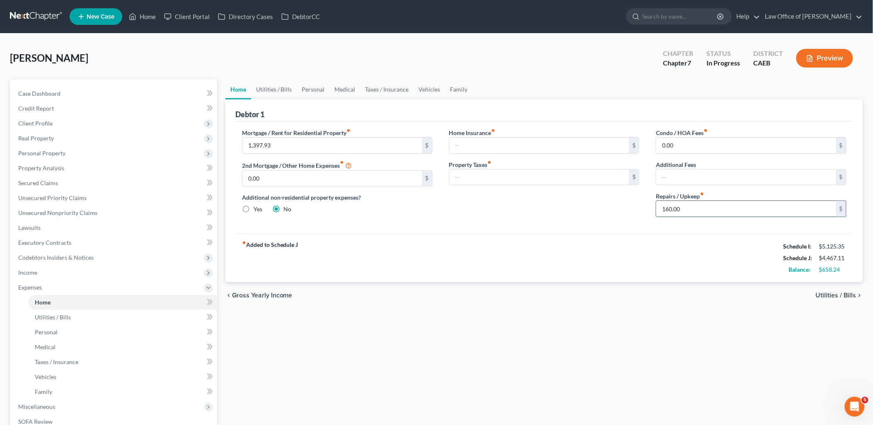
click at [697, 210] on input "160.00" at bounding box center [746, 209] width 180 height 16
type input "260"
click at [279, 88] on link "Utilities / Bills" at bounding box center [274, 90] width 46 height 20
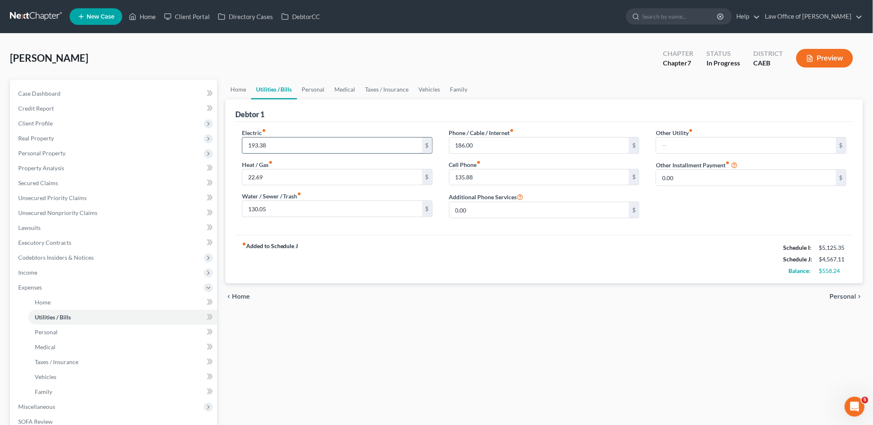
click at [250, 143] on input "193.38" at bounding box center [332, 146] width 180 height 16
drag, startPoint x: 278, startPoint y: 144, endPoint x: 220, endPoint y: 144, distance: 58.0
click at [220, 144] on div "Petition Navigation Case Dashboard Payments Invoices Payments Payments Credit R…" at bounding box center [436, 304] width 861 height 449
type input "293"
click at [518, 146] on input "186.00" at bounding box center [540, 146] width 180 height 16
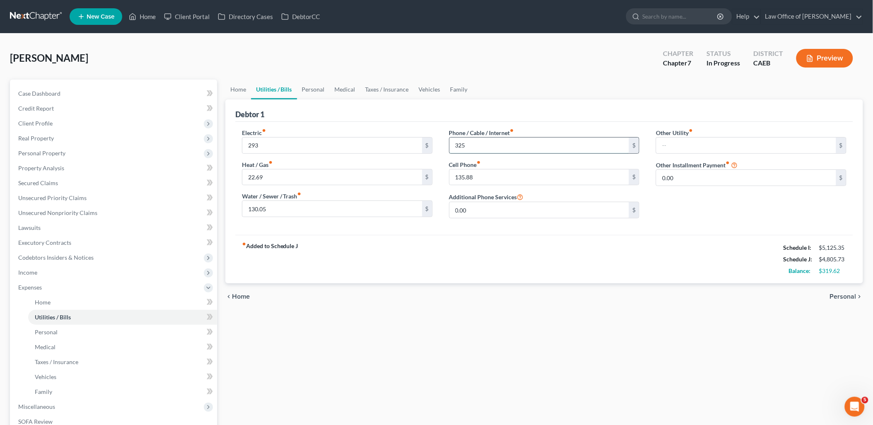
type input "325"
type input "0"
drag, startPoint x: 318, startPoint y: 86, endPoint x: 314, endPoint y: 94, distance: 9.1
click at [317, 86] on link "Personal" at bounding box center [313, 90] width 33 height 20
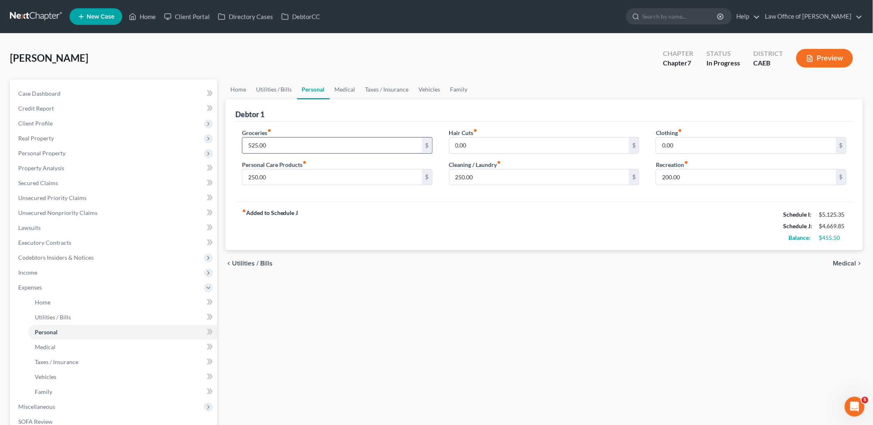
click at [284, 146] on input "525.00" at bounding box center [332, 146] width 180 height 16
type input "625"
type input "300"
type input "250"
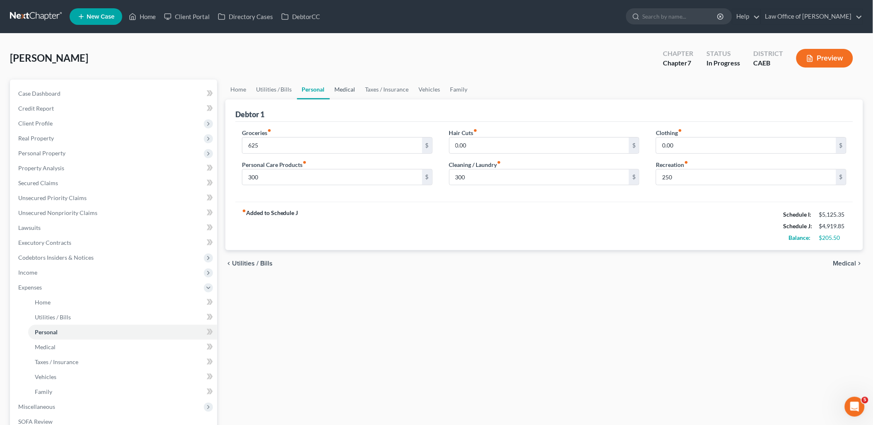
click at [342, 87] on link "Medical" at bounding box center [345, 90] width 31 height 20
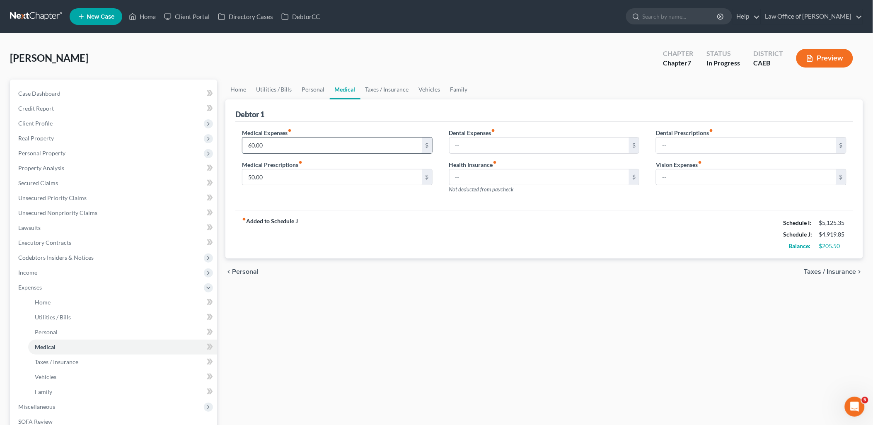
click at [275, 145] on input "60.00" at bounding box center [332, 146] width 180 height 16
type input "200"
type input "0"
click at [395, 91] on link "Taxes / Insurance" at bounding box center [386, 90] width 53 height 20
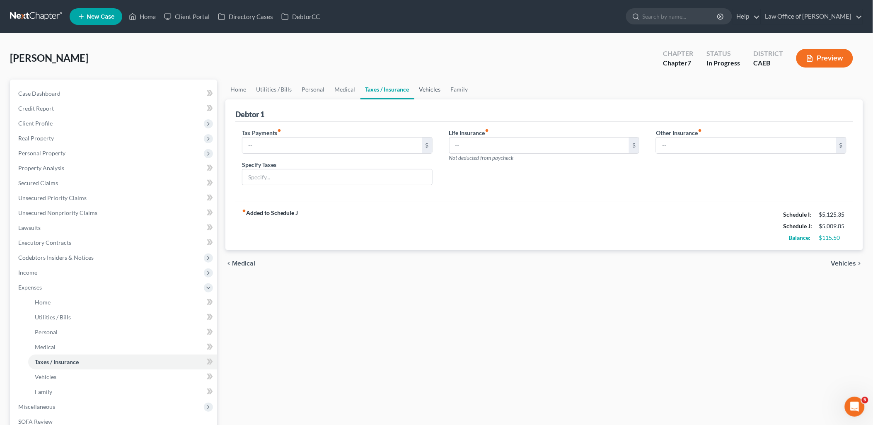
click at [425, 89] on link "Vehicles" at bounding box center [429, 90] width 31 height 20
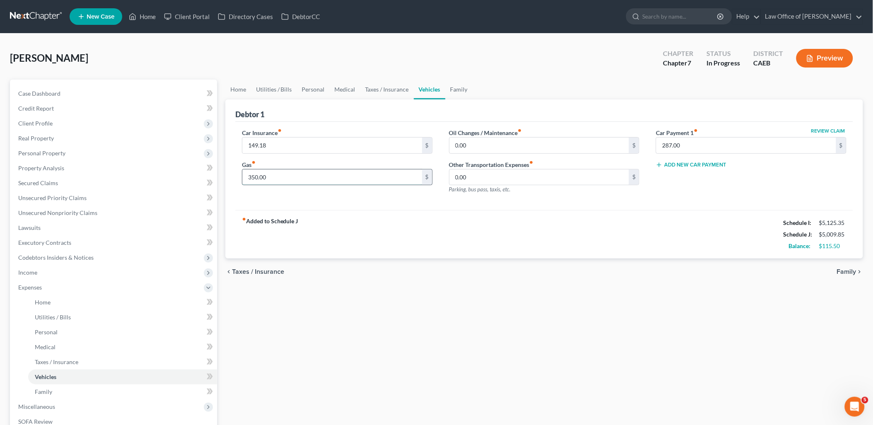
click at [295, 179] on input "350.00" at bounding box center [332, 177] width 180 height 16
type input "375"
click at [453, 90] on link "Family" at bounding box center [458, 90] width 27 height 20
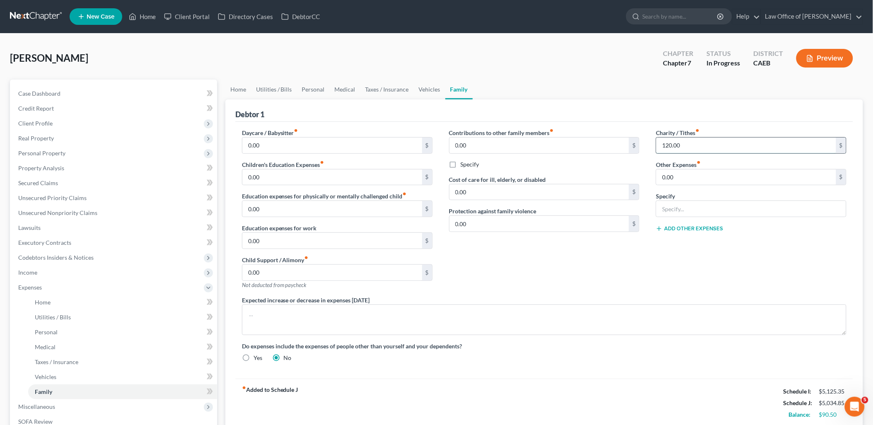
click at [691, 147] on input "120.00" at bounding box center [746, 146] width 180 height 16
type input "200"
click at [271, 90] on link "Utilities / Bills" at bounding box center [274, 90] width 46 height 20
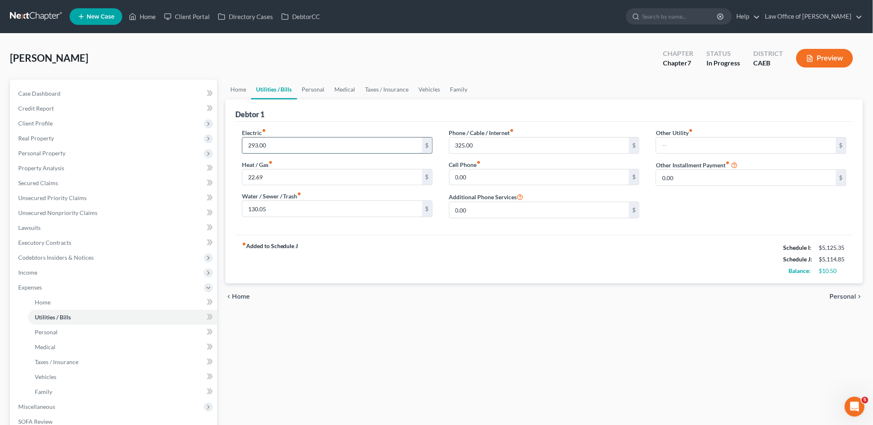
click at [271, 148] on input "293.00" at bounding box center [332, 146] width 180 height 16
click at [396, 282] on div "fiber_manual_record Added to Schedule J Schedule I: $5,125.35 Schedule J: $5,12…" at bounding box center [544, 259] width 618 height 48
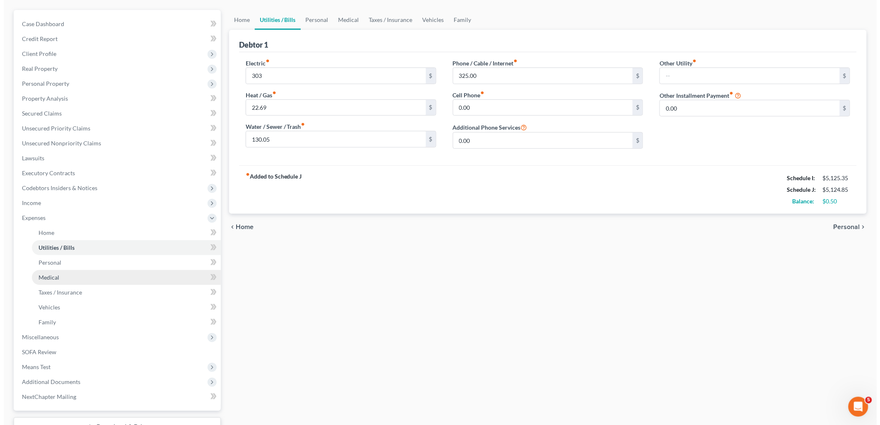
scroll to position [92, 0]
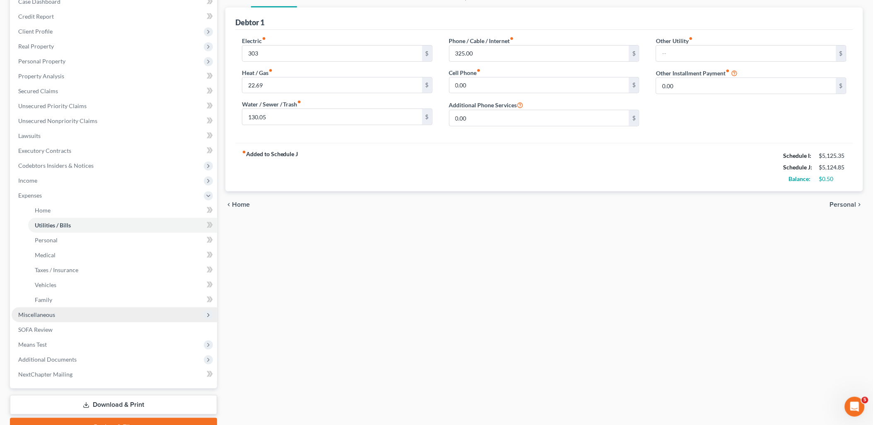
click at [37, 314] on span "Miscellaneous" at bounding box center [36, 314] width 37 height 7
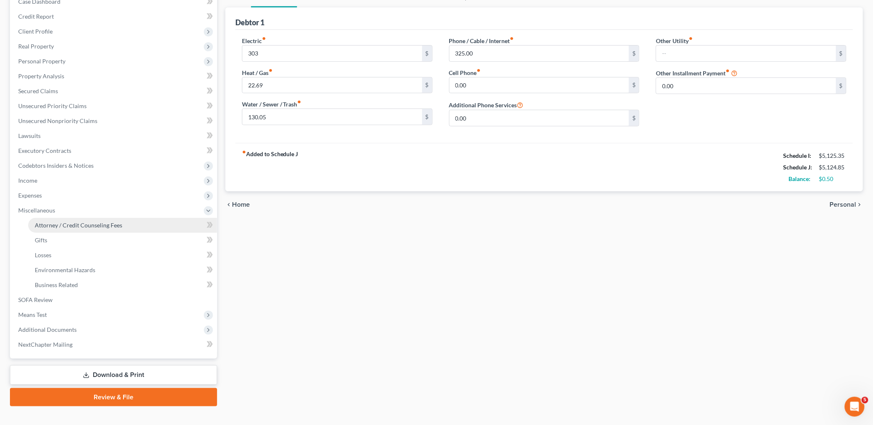
click at [81, 222] on span "Attorney / Credit Counseling Fees" at bounding box center [78, 225] width 87 height 7
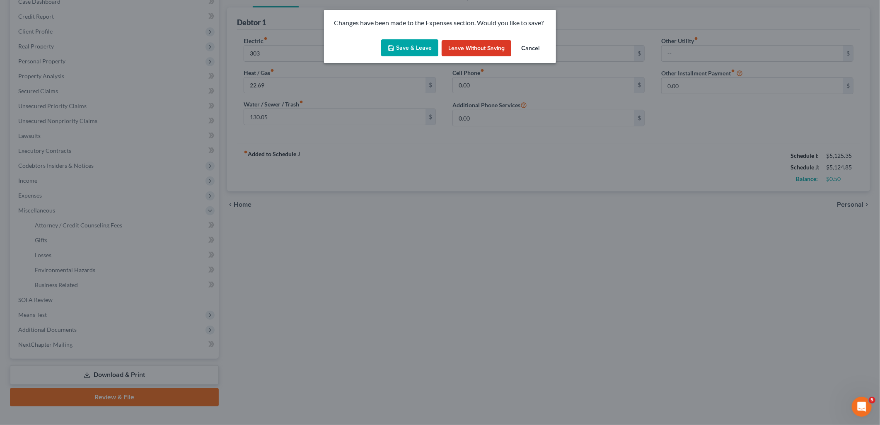
click at [425, 46] on button "Save & Leave" at bounding box center [409, 47] width 57 height 17
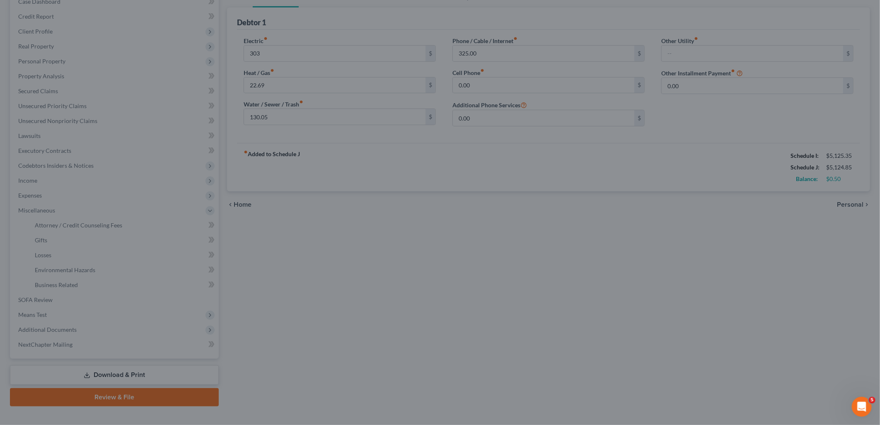
type input "303.00"
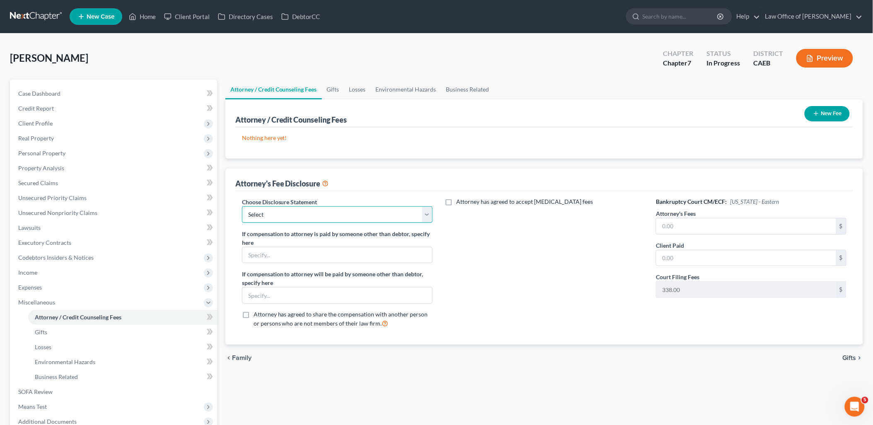
drag, startPoint x: 305, startPoint y: 213, endPoint x: 296, endPoint y: 217, distance: 9.6
click at [305, 213] on select "Select Disclosure of Compensation of Attorney for Debtor(s)" at bounding box center [337, 214] width 191 height 17
select select "0"
click at [242, 206] on select "Select Disclosure of Compensation of Attorney for Debtor(s)" at bounding box center [337, 214] width 191 height 17
drag, startPoint x: 669, startPoint y: 227, endPoint x: 717, endPoint y: 222, distance: 47.9
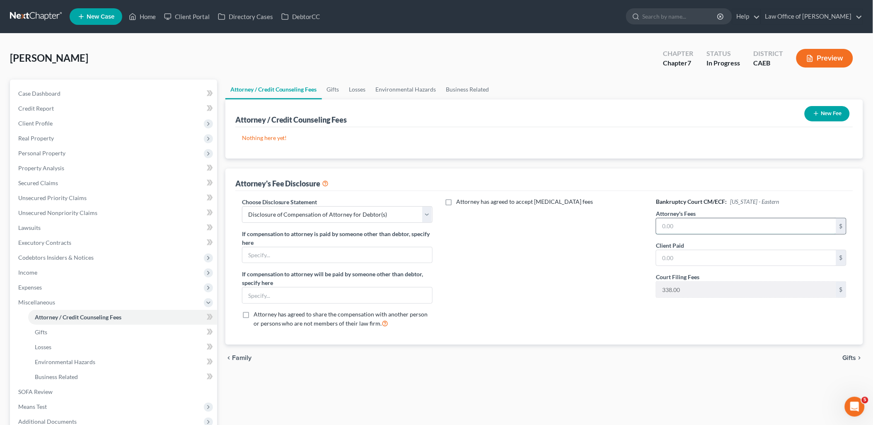
click at [669, 227] on input "text" at bounding box center [746, 226] width 180 height 16
type input "2,300"
click at [843, 115] on button "New Fee" at bounding box center [827, 113] width 45 height 15
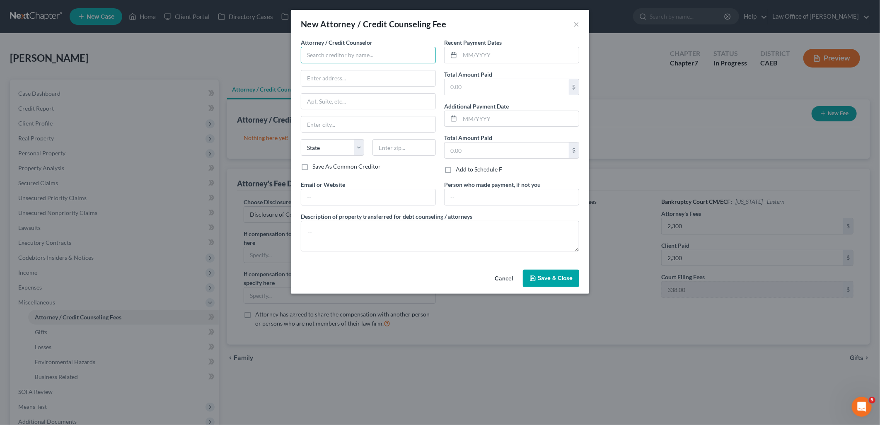
click at [326, 57] on input "text" at bounding box center [368, 55] width 135 height 17
drag, startPoint x: 355, startPoint y: 108, endPoint x: 392, endPoint y: 98, distance: 38.5
click at [354, 106] on div "Law Office of [PERSON_NAME]" at bounding box center [350, 107] width 86 height 8
type input "Law Office of [PERSON_NAME]"
click at [506, 56] on input "text" at bounding box center [519, 55] width 119 height 16
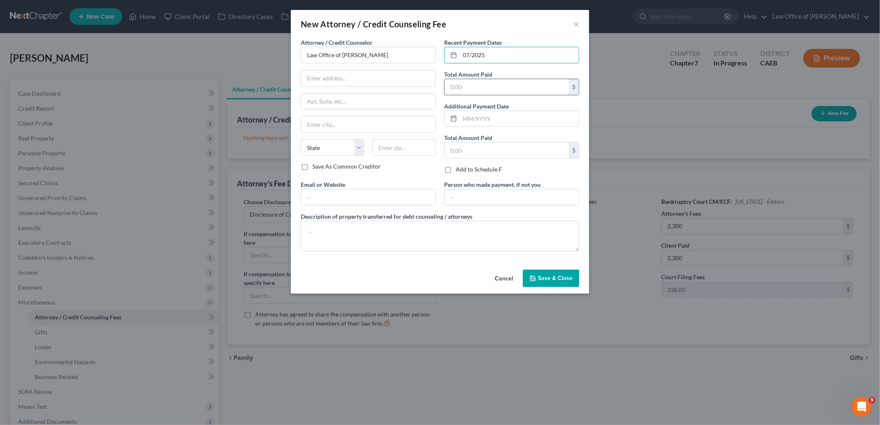
type input "07/2025"
click at [495, 80] on input "text" at bounding box center [507, 87] width 124 height 16
type input "2,300"
click at [378, 231] on textarea at bounding box center [440, 236] width 278 height 31
type textarea "Attorney Fee"
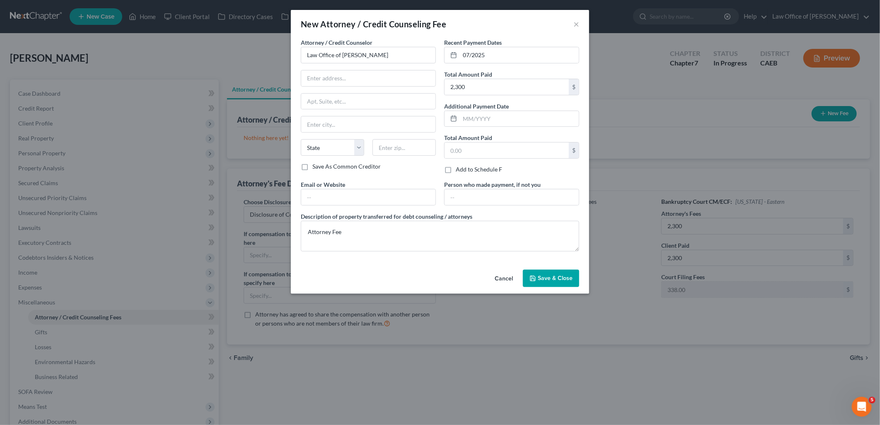
click at [540, 273] on button "Save & Close" at bounding box center [551, 278] width 56 height 17
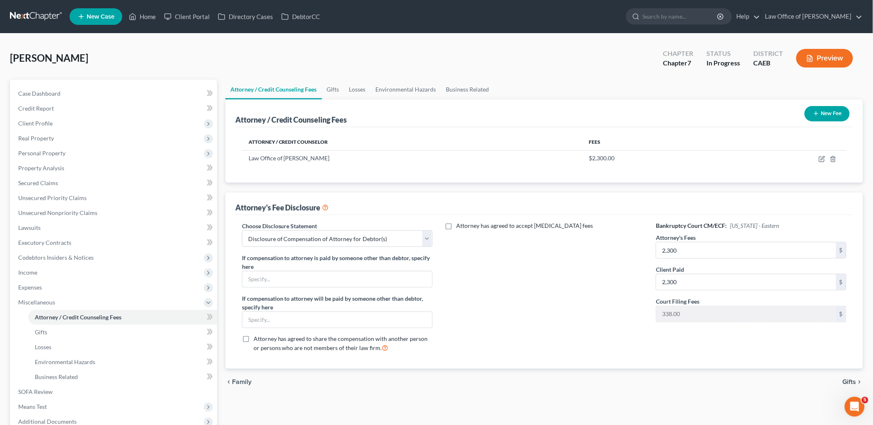
click at [832, 112] on button "New Fee" at bounding box center [827, 113] width 45 height 15
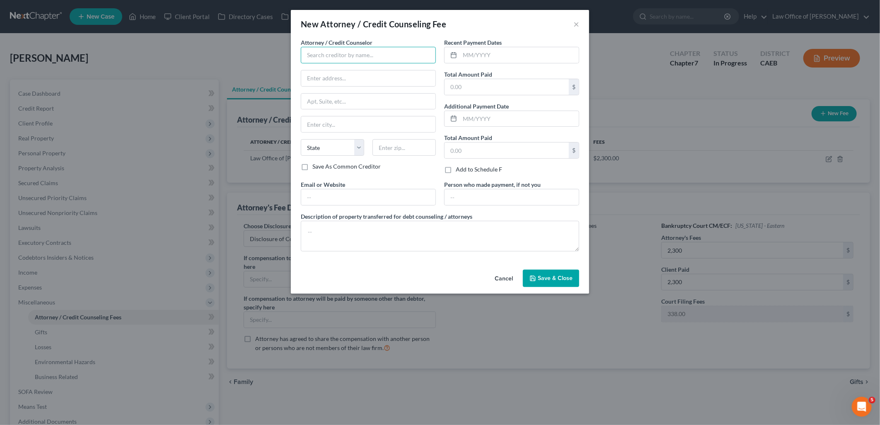
click at [367, 54] on input "text" at bounding box center [368, 55] width 135 height 17
click at [359, 109] on div "Law Office of [PERSON_NAME]" at bounding box center [350, 107] width 86 height 8
type input "Law Office of [PERSON_NAME]"
click at [495, 58] on input "text" at bounding box center [519, 55] width 119 height 16
type input "07/2025"
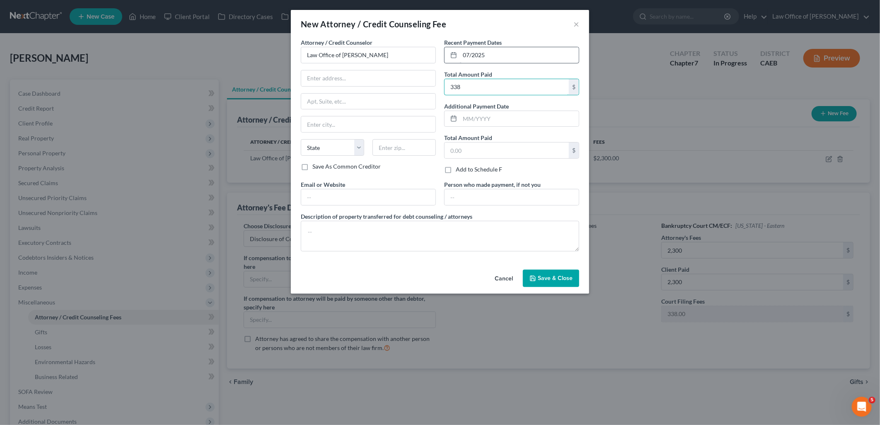
type input "338"
click at [375, 224] on textarea at bounding box center [440, 236] width 278 height 31
type textarea "Filing Fee"
click at [552, 283] on button "Save & Close" at bounding box center [551, 278] width 56 height 17
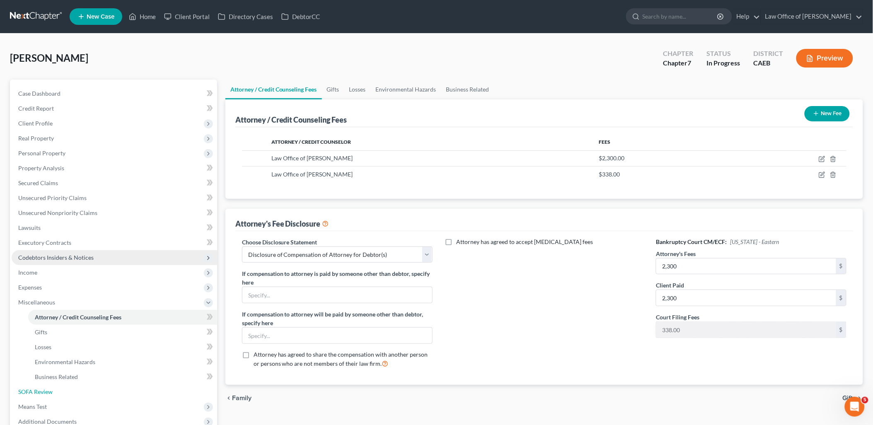
drag, startPoint x: 44, startPoint y: 390, endPoint x: 127, endPoint y: 256, distance: 158.0
click at [44, 390] on span "SOFA Review" at bounding box center [35, 391] width 34 height 7
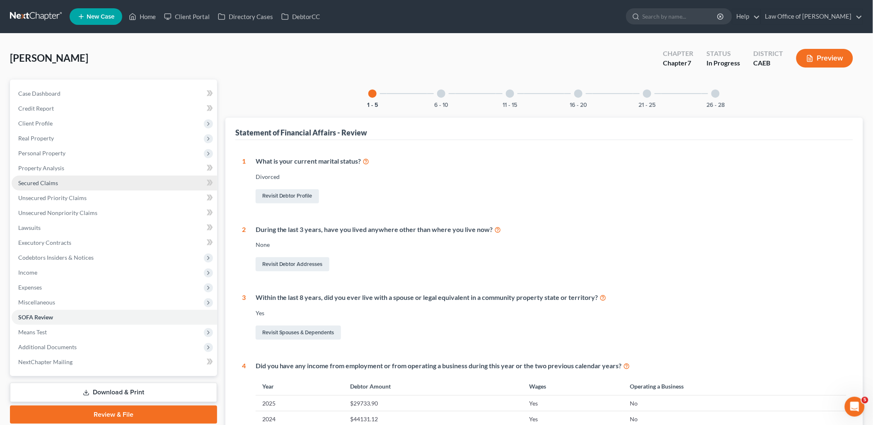
click at [47, 181] on span "Secured Claims" at bounding box center [38, 182] width 40 height 7
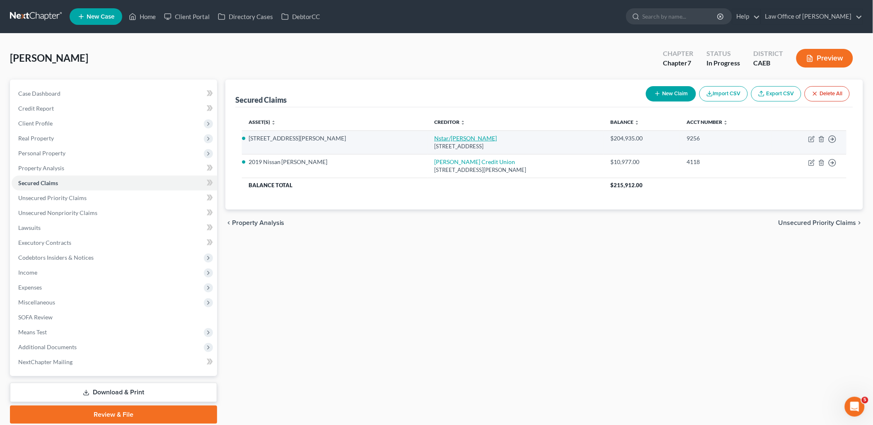
click at [434, 138] on link "Nstar/Cooper" at bounding box center [465, 138] width 63 height 7
select select "45"
select select "4"
select select "0"
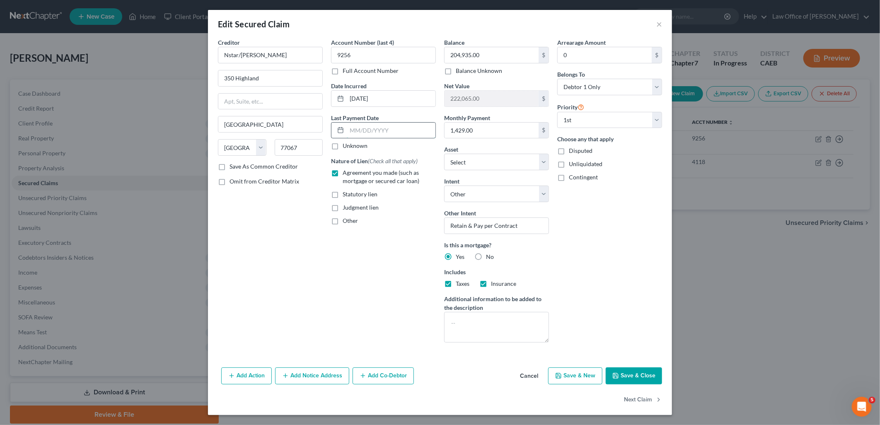
click at [365, 123] on input "text" at bounding box center [391, 131] width 89 height 16
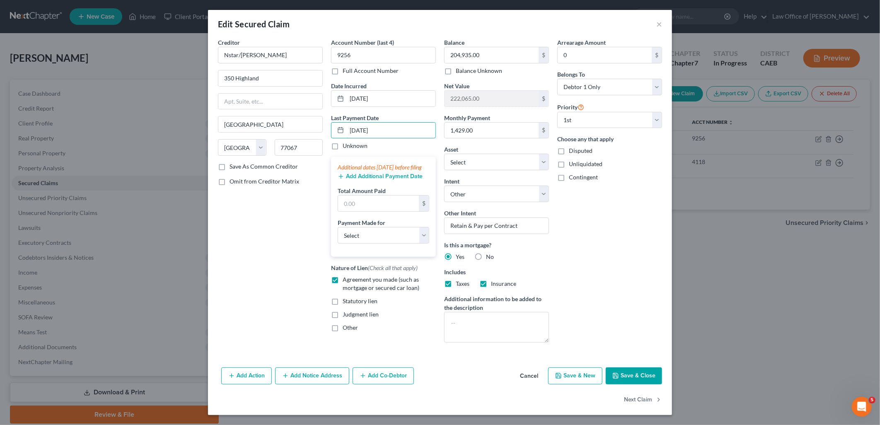
type input "08/05/2025"
click at [376, 180] on button "Add Additional Payment Date" at bounding box center [380, 176] width 85 height 7
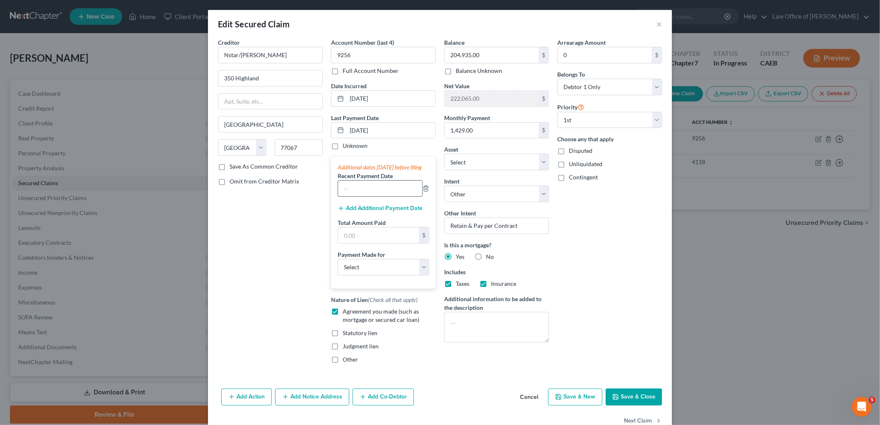
click at [374, 196] on input "text" at bounding box center [380, 189] width 84 height 16
type input "08/05/2025"
click at [365, 212] on button "Add Additional Payment Date" at bounding box center [380, 208] width 85 height 7
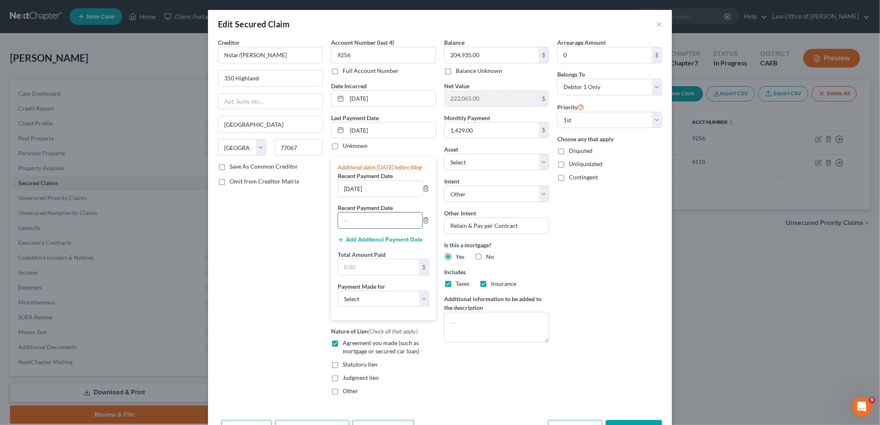
click at [363, 228] on input "text" at bounding box center [380, 221] width 84 height 16
type input "07/5/2025"
click at [358, 243] on button "Add Additional Payment Date" at bounding box center [380, 240] width 85 height 7
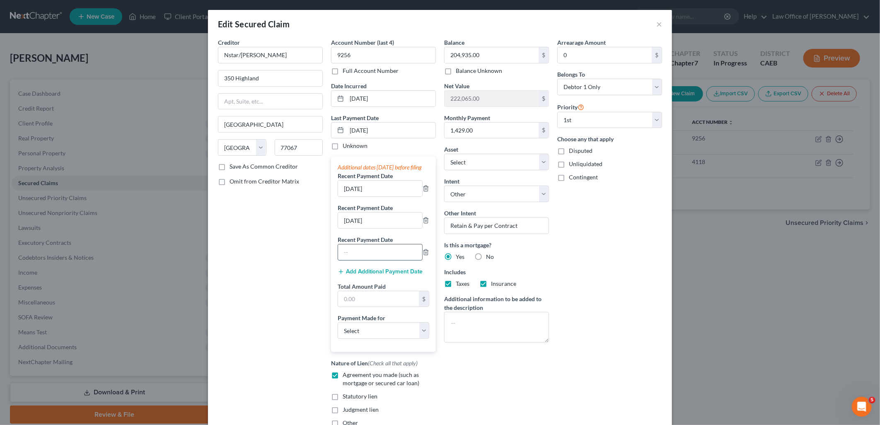
click at [362, 258] on input "text" at bounding box center [380, 252] width 84 height 16
type input "06/25/2025"
click at [362, 307] on input "text" at bounding box center [378, 299] width 81 height 16
click at [362, 336] on select "Select Car Credit Card Loan Repayment Mortgage Other Suppliers Or Vendors" at bounding box center [384, 330] width 92 height 17
click at [360, 339] on select "Select Car Credit Card Loan Repayment Mortgage Other Suppliers Or Vendors" at bounding box center [384, 330] width 92 height 17
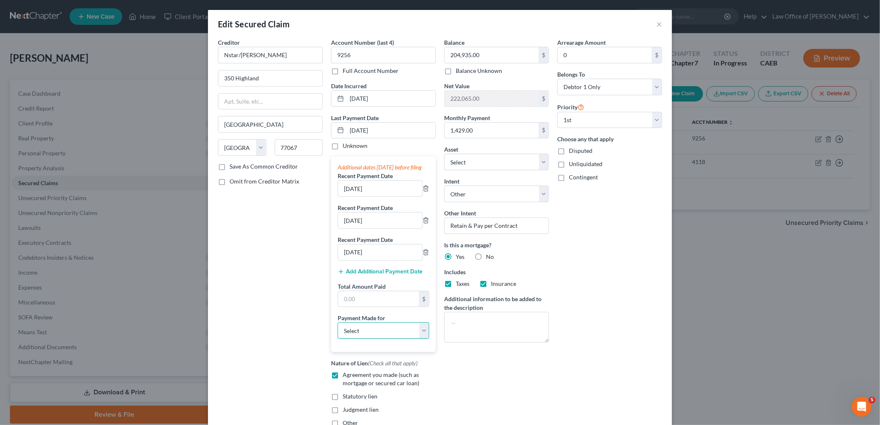
drag, startPoint x: 361, startPoint y: 334, endPoint x: 371, endPoint y: 329, distance: 10.6
click at [361, 334] on select "Select Car Credit Card Loan Repayment Mortgage Other Suppliers Or Vendors" at bounding box center [384, 330] width 92 height 17
select select "3"
click at [338, 331] on select "Select Car Credit Card Loan Repayment Mortgage Other Suppliers Or Vendors" at bounding box center [384, 330] width 92 height 17
click at [371, 306] on input "text" at bounding box center [378, 299] width 81 height 16
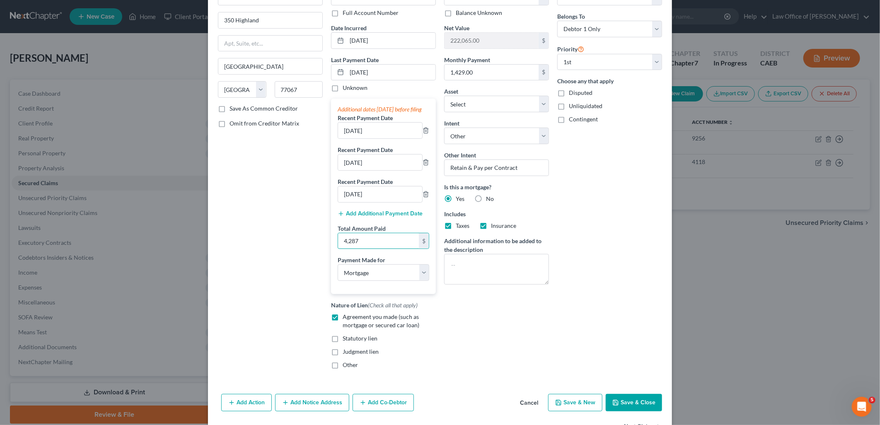
scroll to position [93, 0]
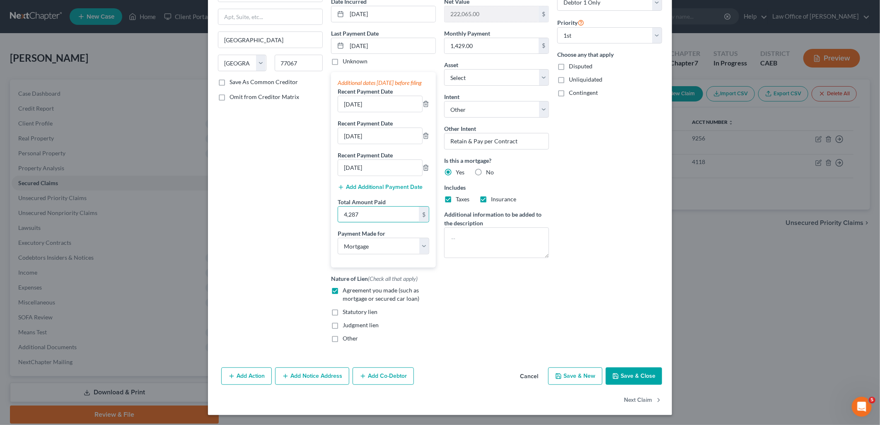
type input "4,287"
click at [643, 379] on button "Save & Close" at bounding box center [634, 375] width 56 height 17
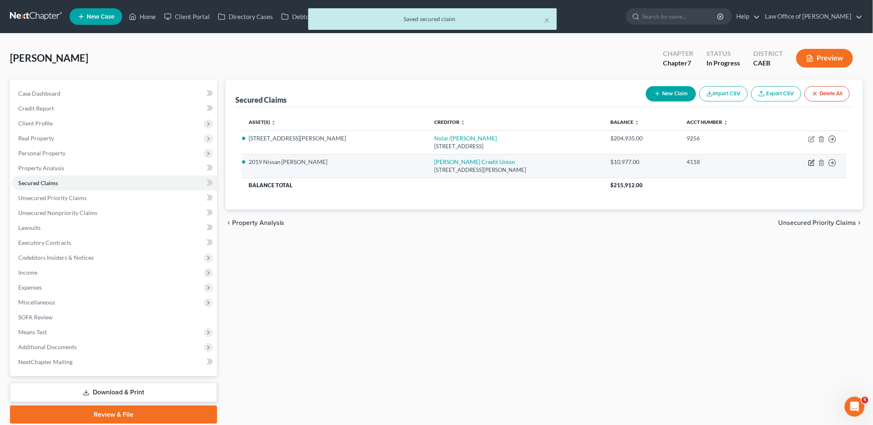
click at [812, 161] on icon "button" at bounding box center [811, 163] width 7 height 7
select select "4"
select select "0"
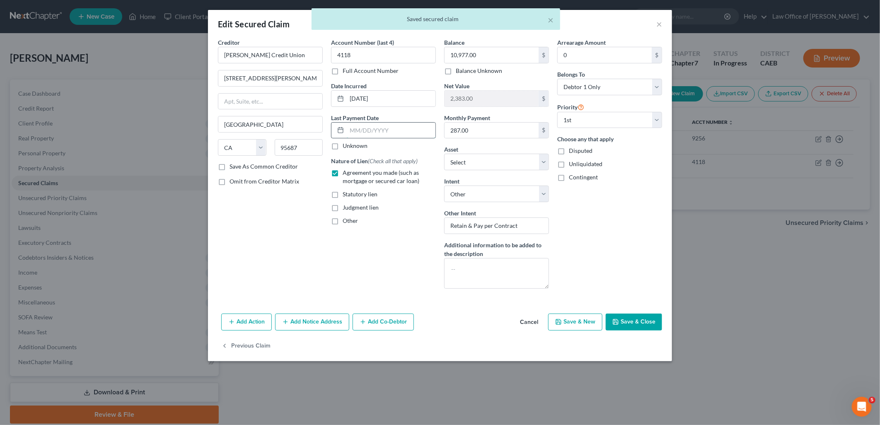
click at [384, 126] on input "text" at bounding box center [391, 131] width 89 height 16
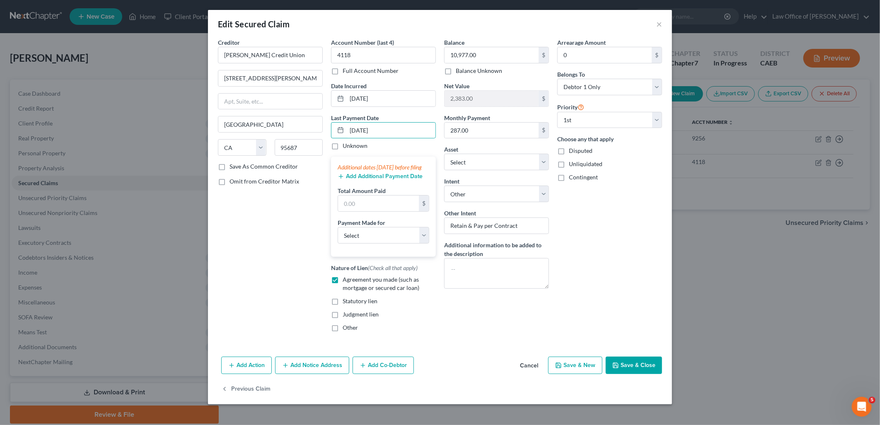
click at [379, 180] on button "Add Additional Payment Date" at bounding box center [380, 176] width 85 height 7
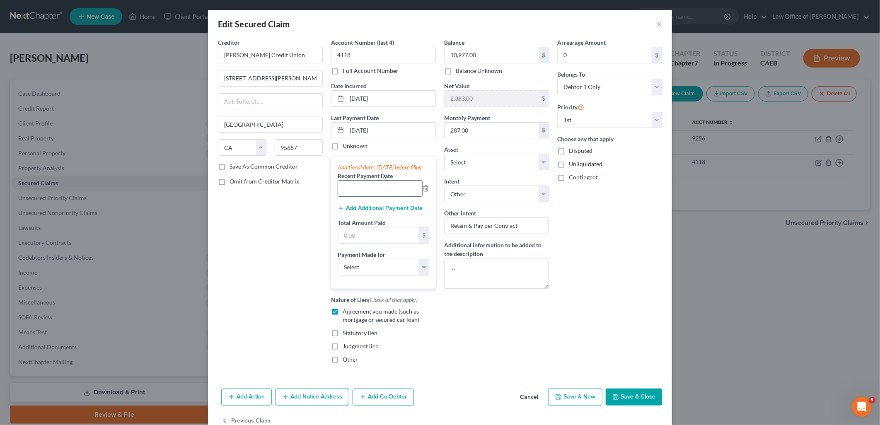
click at [376, 195] on input "text" at bounding box center [380, 189] width 84 height 16
click at [346, 212] on button "Add Additional Payment Date" at bounding box center [380, 208] width 85 height 7
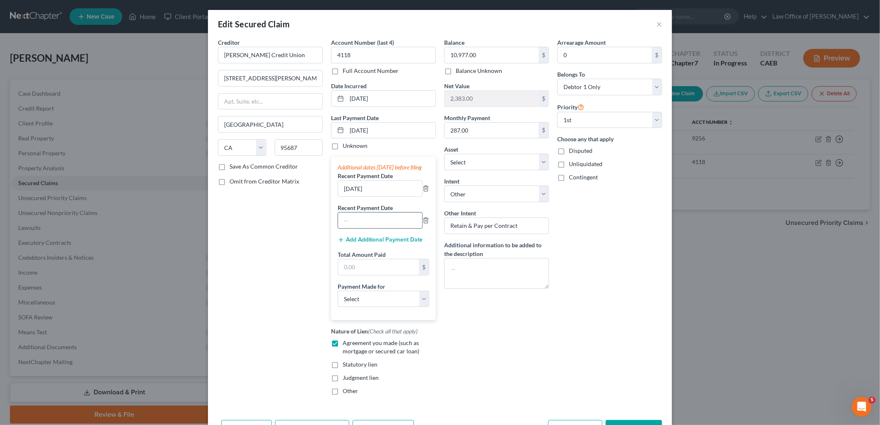
click at [351, 224] on input "text" at bounding box center [380, 221] width 84 height 16
click at [370, 243] on button "Add Additional Payment Date" at bounding box center [380, 240] width 85 height 7
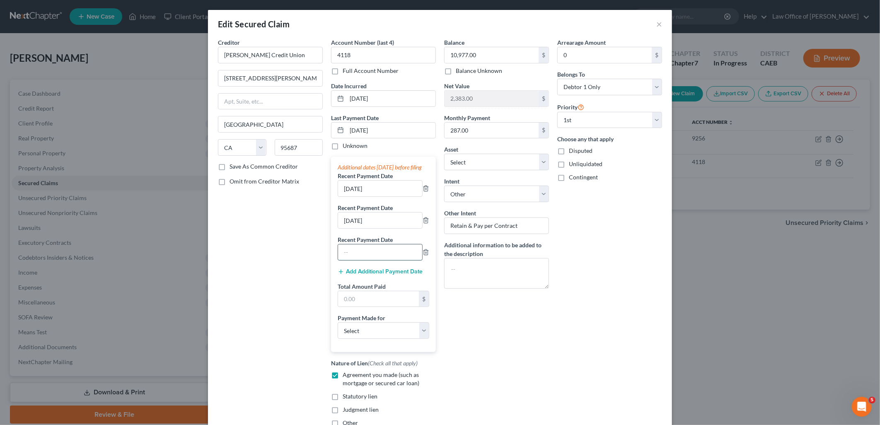
click at [369, 254] on input "text" at bounding box center [380, 252] width 84 height 16
click at [353, 307] on input "text" at bounding box center [378, 299] width 81 height 16
click at [375, 339] on select "Select Car Credit Card Loan Repayment Mortgage Other Suppliers Or Vendors" at bounding box center [384, 330] width 92 height 17
click at [338, 331] on select "Select Car Credit Card Loan Repayment Mortgage Other Suppliers Or Vendors" at bounding box center [384, 330] width 92 height 17
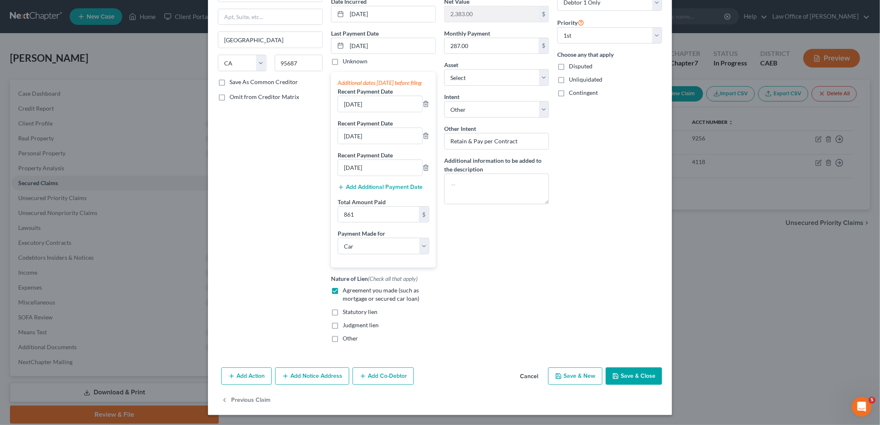
click at [639, 375] on button "Save & Close" at bounding box center [634, 375] width 56 height 17
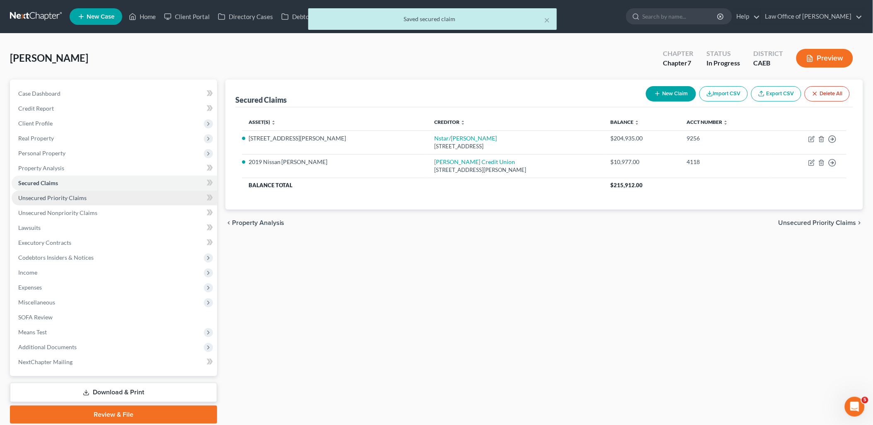
click at [46, 201] on link "Unsecured Priority Claims" at bounding box center [114, 198] width 205 height 15
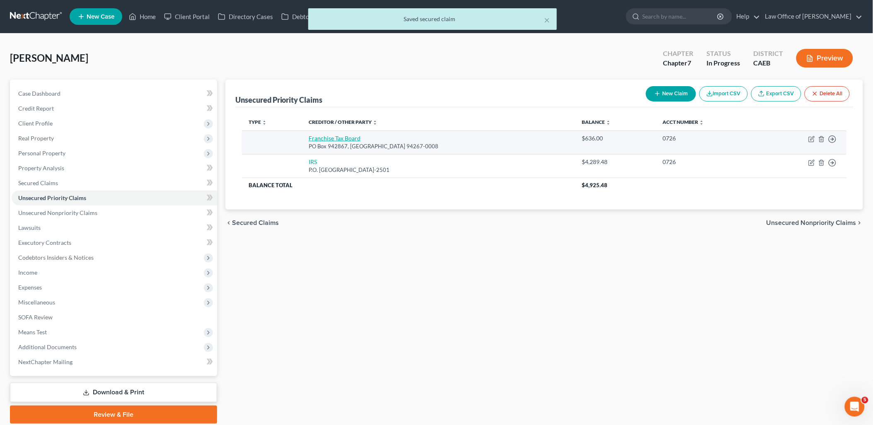
click at [343, 137] on link "Franchise Tax Board" at bounding box center [335, 138] width 52 height 7
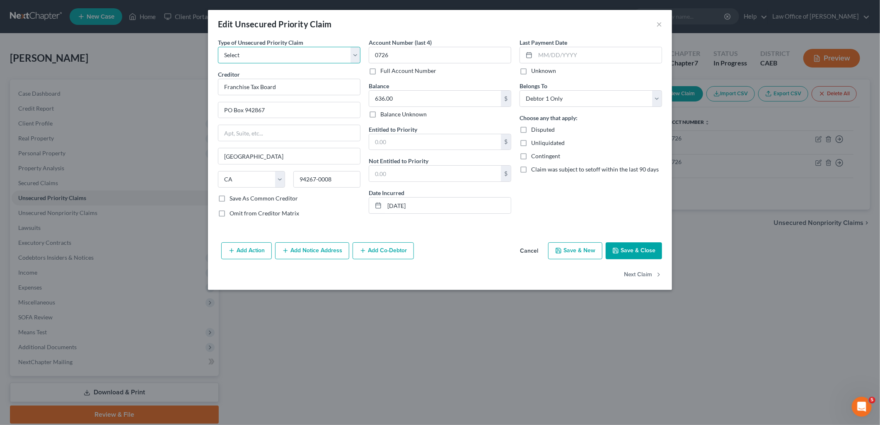
drag, startPoint x: 307, startPoint y: 60, endPoint x: 301, endPoint y: 61, distance: 6.3
click at [307, 60] on select "Select Taxes & Other Government Units Domestic Support Obligations Extensions o…" at bounding box center [289, 55] width 143 height 17
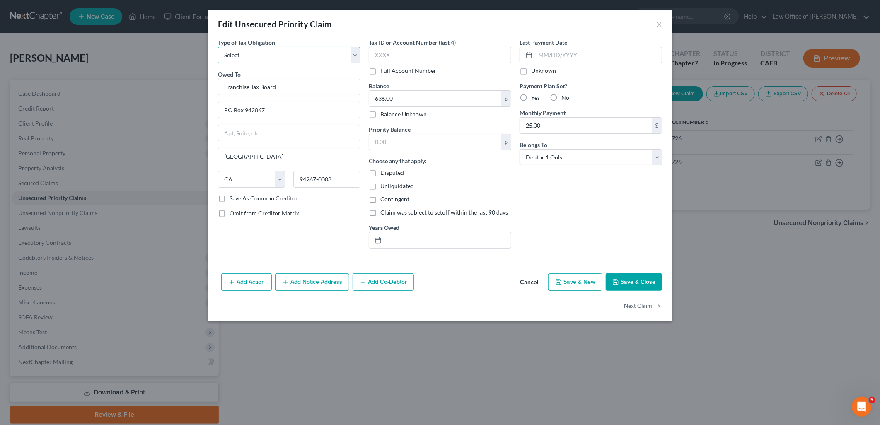
click at [269, 59] on select "Select Federal City State Franchise Tax Board Other" at bounding box center [289, 55] width 143 height 17
click at [218, 47] on select "Select Federal City State Franchise Tax Board Other" at bounding box center [289, 55] width 143 height 17
click at [400, 142] on input "text" at bounding box center [435, 142] width 132 height 16
click at [639, 280] on button "Save & Close" at bounding box center [634, 281] width 56 height 17
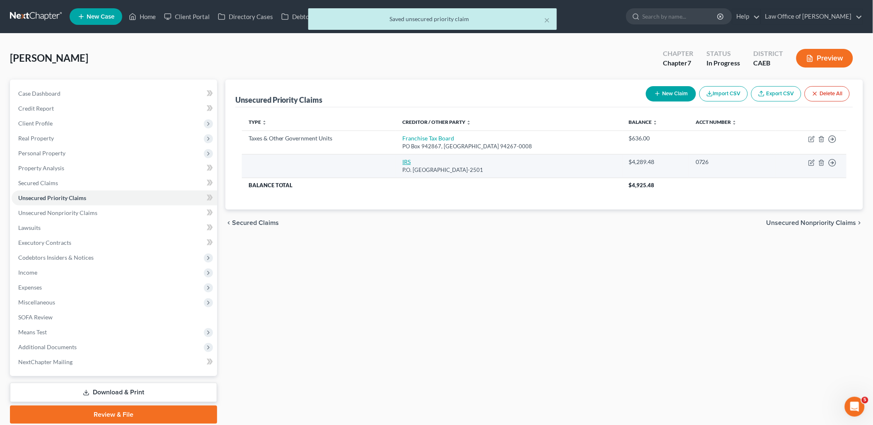
click at [411, 160] on link "IRS" at bounding box center [407, 161] width 8 height 7
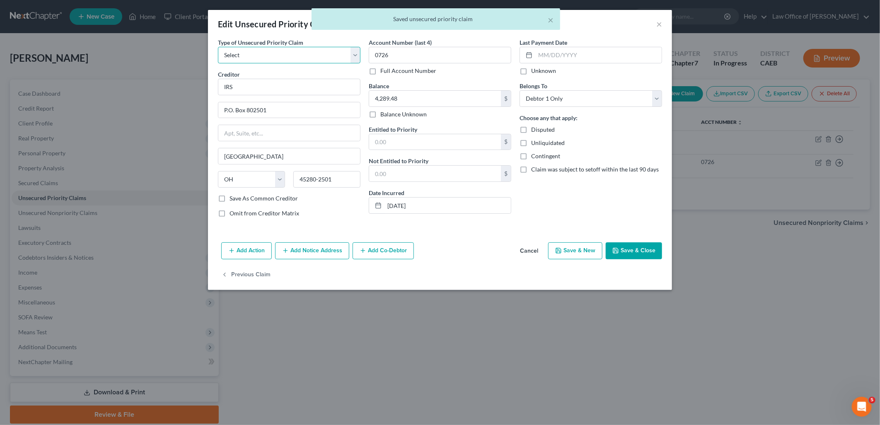
click at [252, 53] on select "Select Taxes & Other Government Units Domestic Support Obligations Extensions o…" at bounding box center [289, 55] width 143 height 17
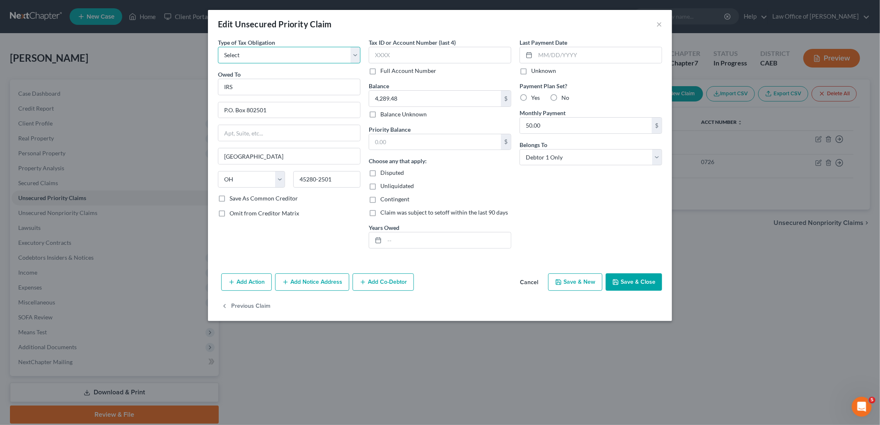
click at [257, 56] on select "Select Federal City State Franchise Tax Board Other" at bounding box center [289, 55] width 143 height 17
click at [218, 47] on select "Select Federal City State Franchise Tax Board Other" at bounding box center [289, 55] width 143 height 17
click at [258, 86] on input "IRS" at bounding box center [289, 87] width 143 height 17
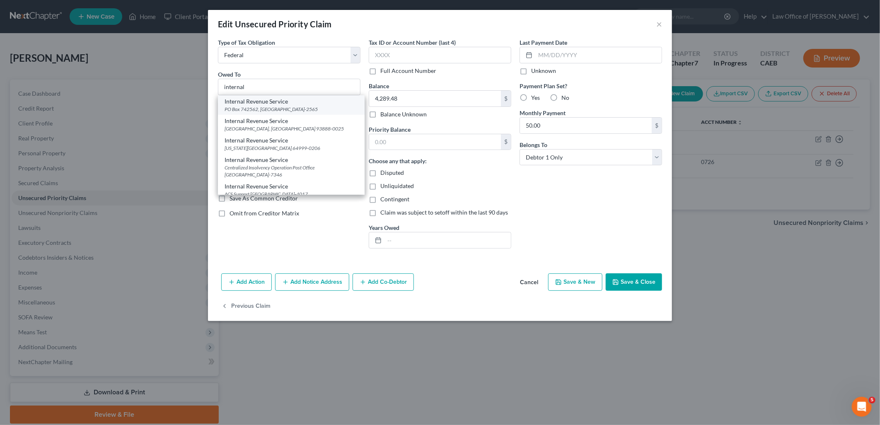
click at [271, 101] on div "Internal Revenue Service" at bounding box center [291, 101] width 133 height 8
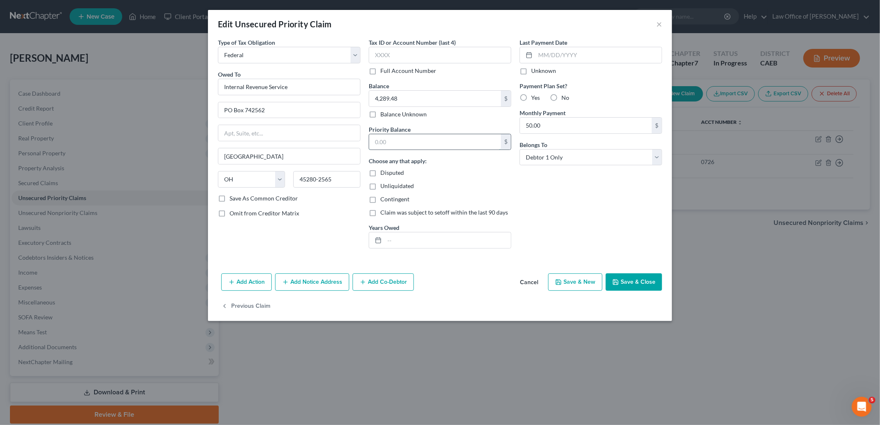
click at [425, 140] on input "text" at bounding box center [435, 142] width 132 height 16
click at [531, 101] on label "Yes" at bounding box center [535, 98] width 9 height 8
click at [534, 99] on input "Yes" at bounding box center [536, 96] width 5 height 5
click at [636, 280] on button "Save & Close" at bounding box center [634, 281] width 56 height 17
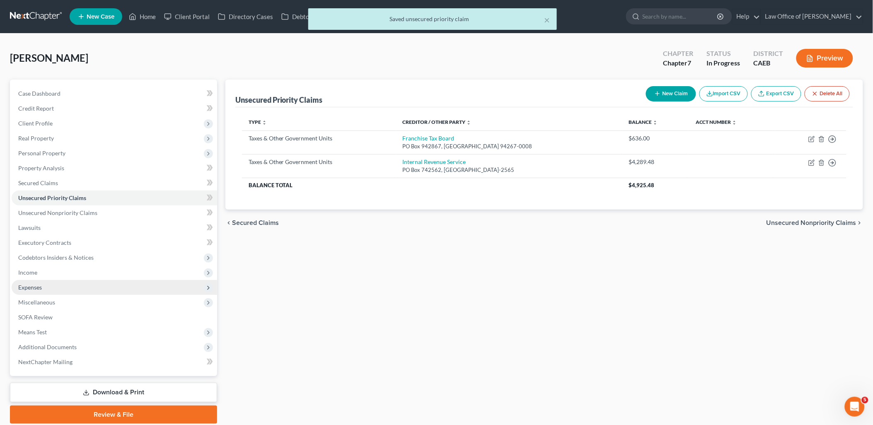
click at [31, 289] on span "Expenses" at bounding box center [30, 287] width 24 height 7
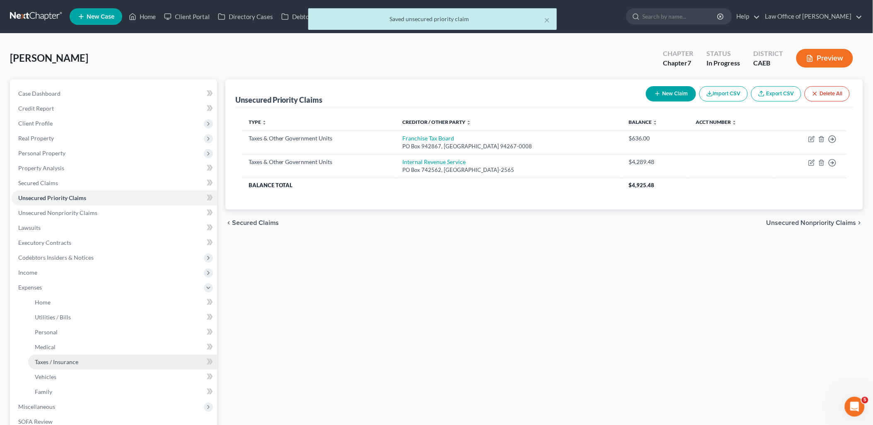
click at [46, 362] on span "Taxes / Insurance" at bounding box center [57, 361] width 44 height 7
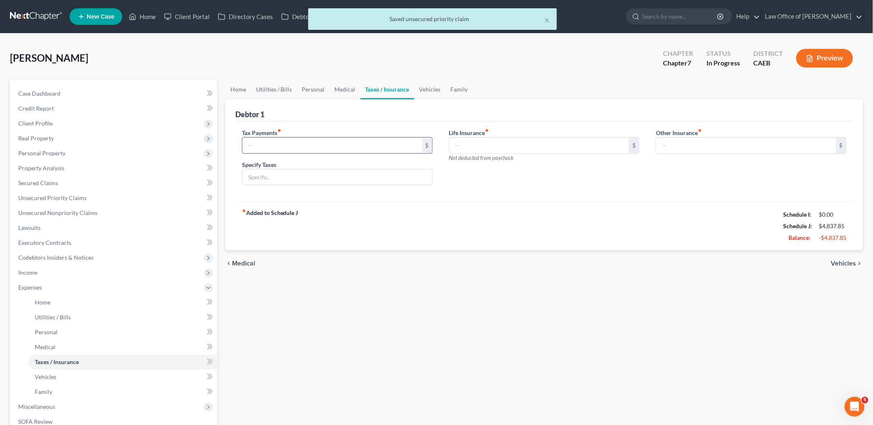
click at [307, 150] on input "text" at bounding box center [332, 146] width 180 height 16
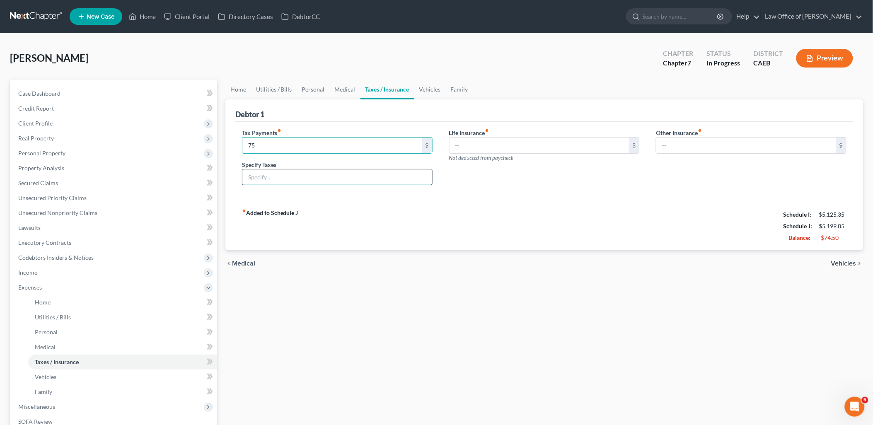
click at [288, 177] on input "text" at bounding box center [337, 177] width 190 height 16
drag, startPoint x: 267, startPoint y: 89, endPoint x: 279, endPoint y: 100, distance: 16.1
click at [267, 89] on link "Utilities / Bills" at bounding box center [274, 90] width 46 height 20
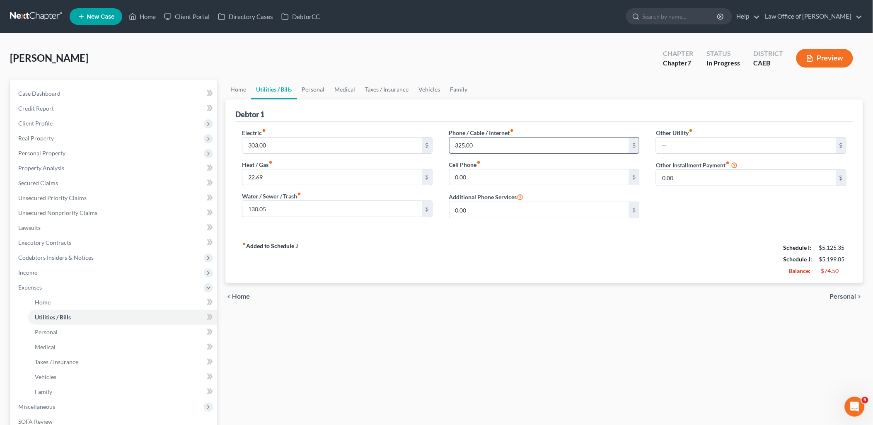
click at [479, 149] on input "325.00" at bounding box center [540, 146] width 180 height 16
click at [477, 139] on input "0" at bounding box center [540, 146] width 180 height 16
click at [484, 142] on input "0" at bounding box center [540, 146] width 180 height 16
click at [482, 146] on input "0" at bounding box center [540, 146] width 180 height 16
click at [505, 146] on input "275" at bounding box center [540, 146] width 180 height 16
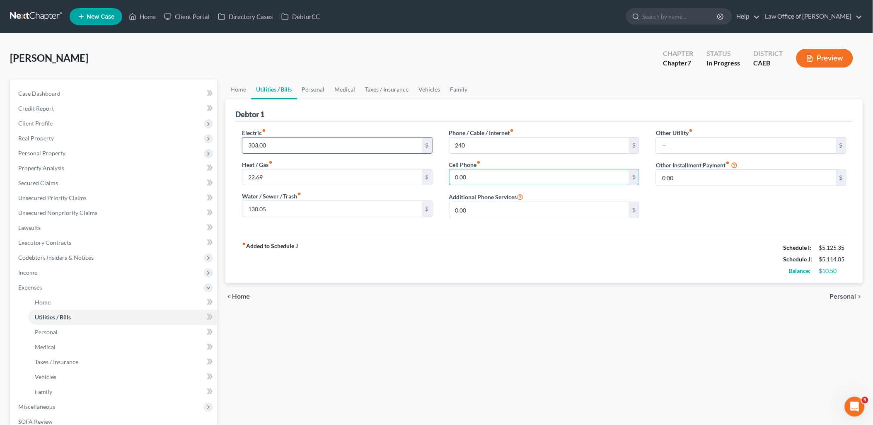
click at [279, 140] on input "303.00" at bounding box center [332, 146] width 180 height 16
click at [353, 267] on div "fiber_manual_record Added to Schedule J Schedule I: $5,125.35 Schedule J: $5,12…" at bounding box center [544, 259] width 618 height 48
click at [55, 210] on span "Unsecured Nonpriority Claims" at bounding box center [57, 212] width 79 height 7
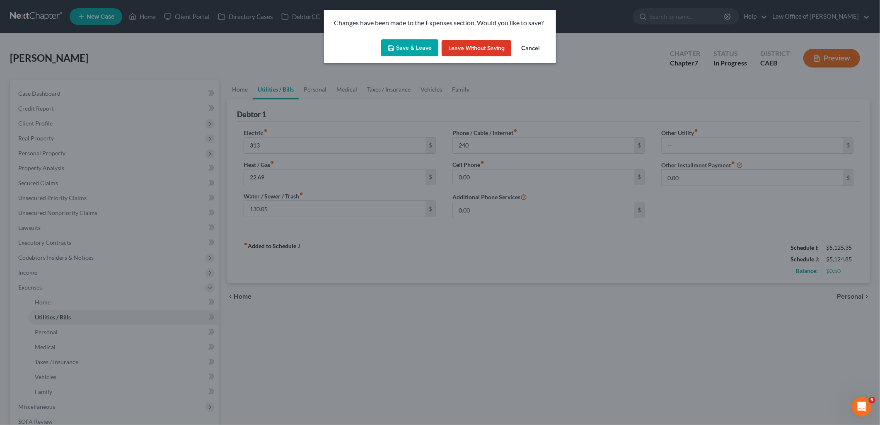
drag, startPoint x: 411, startPoint y: 41, endPoint x: 384, endPoint y: 54, distance: 29.3
click at [411, 40] on button "Save & Leave" at bounding box center [409, 47] width 57 height 17
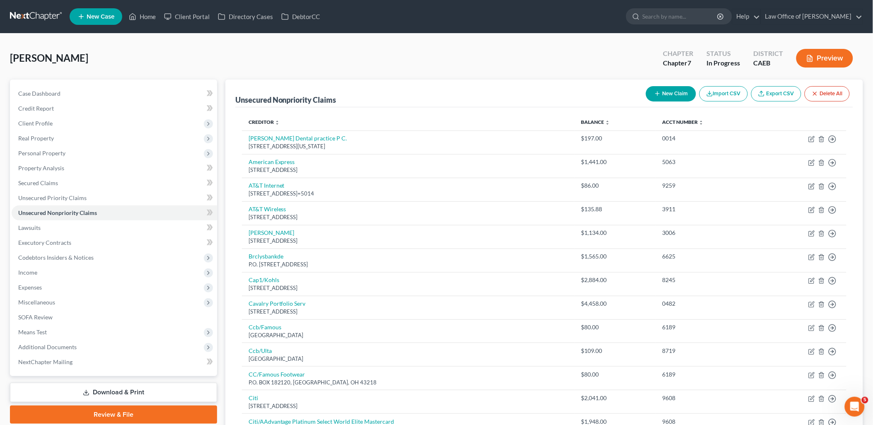
click at [31, 150] on span "Personal Property" at bounding box center [41, 153] width 47 height 7
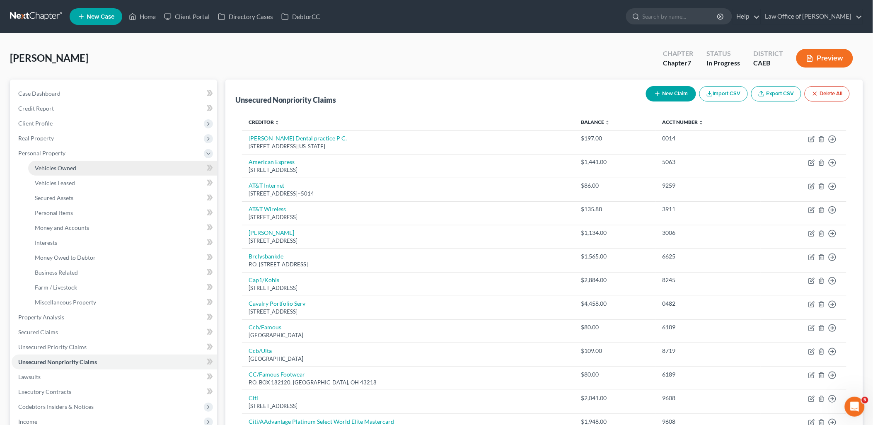
click at [52, 163] on link "Vehicles Owned" at bounding box center [122, 168] width 189 height 15
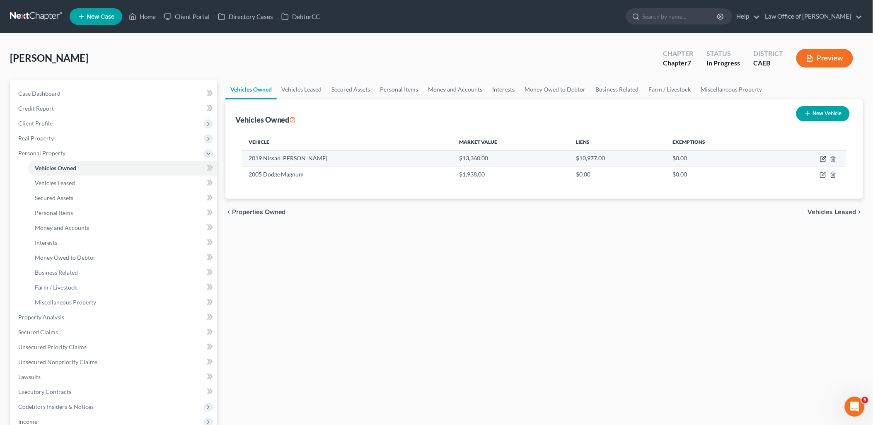
click at [820, 159] on icon "button" at bounding box center [823, 159] width 7 height 7
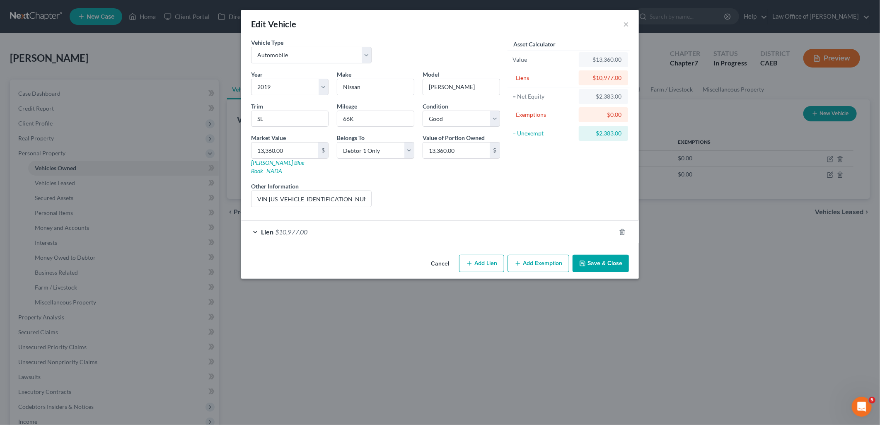
click at [541, 255] on button "Add Exemption" at bounding box center [539, 263] width 62 height 17
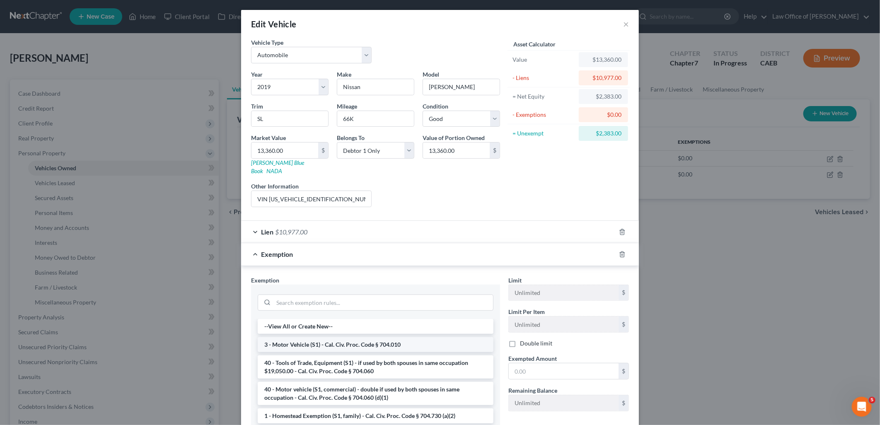
click at [331, 337] on li "3 - Motor Vehicle (S1) - Cal. Civ. Proc. Code § 704.010" at bounding box center [376, 344] width 236 height 15
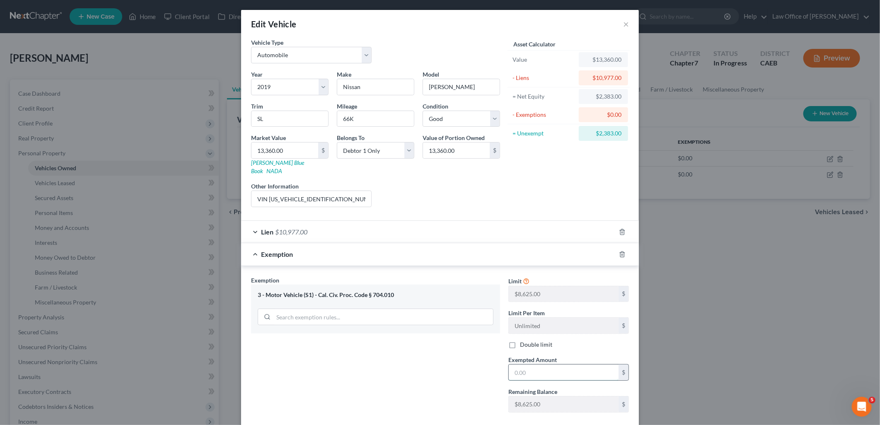
click at [545, 365] on input "text" at bounding box center [564, 373] width 110 height 16
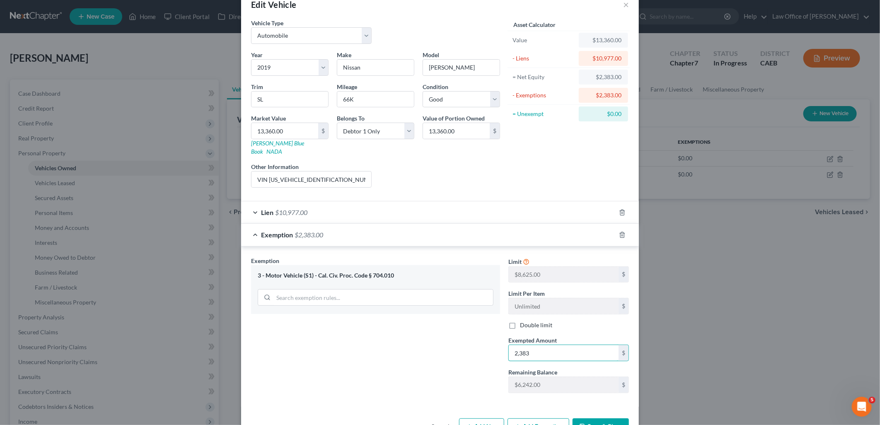
scroll to position [39, 0]
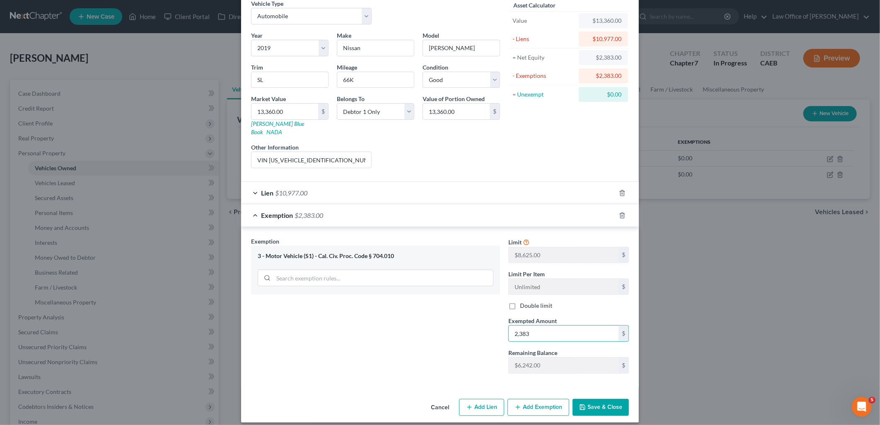
click at [585, 407] on button "Save & Close" at bounding box center [601, 407] width 56 height 17
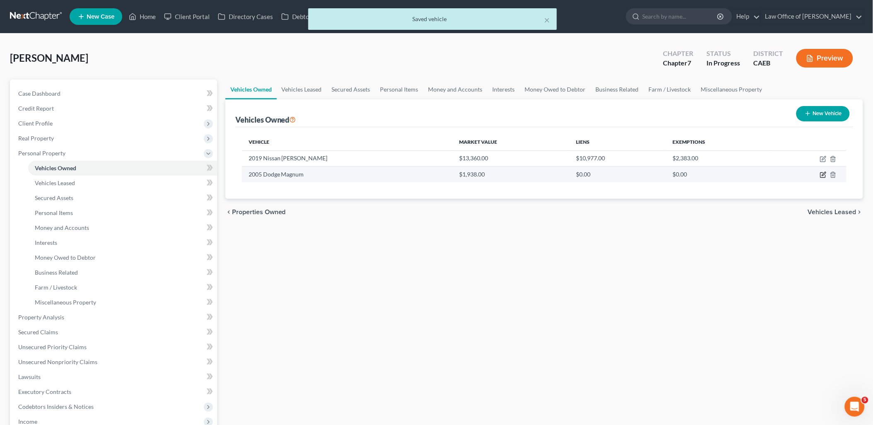
click at [827, 177] on icon "button" at bounding box center [823, 175] width 7 height 7
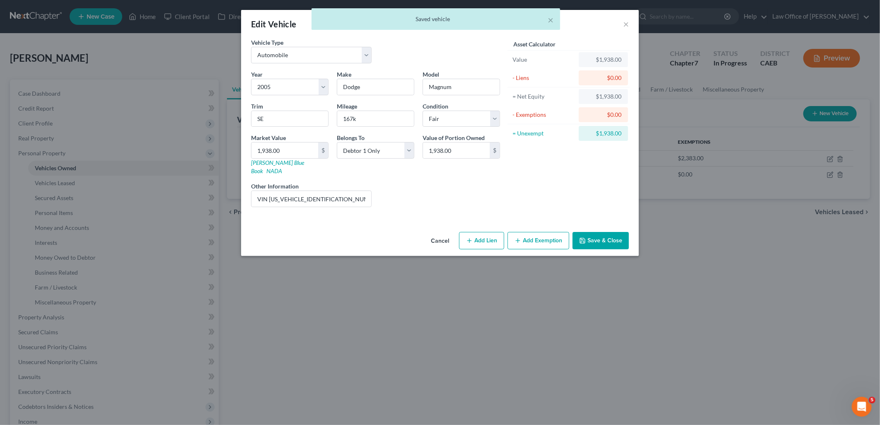
click at [522, 232] on button "Add Exemption" at bounding box center [539, 240] width 62 height 17
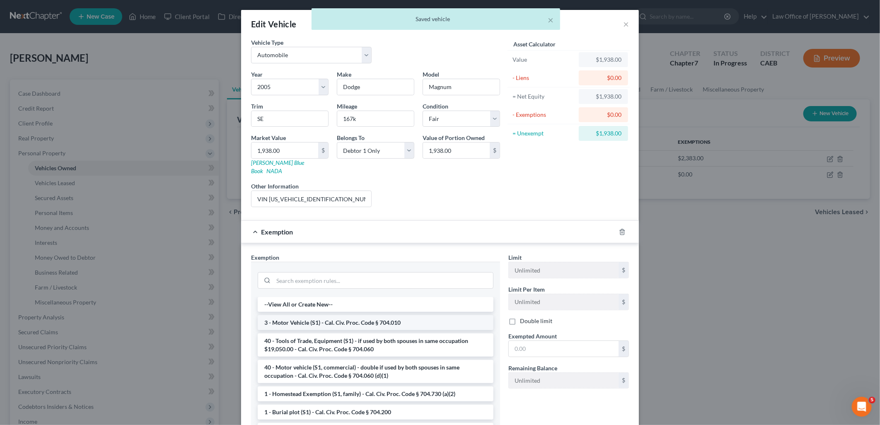
click at [324, 315] on li "3 - Motor Vehicle (S1) - Cal. Civ. Proc. Code § 704.010" at bounding box center [376, 322] width 236 height 15
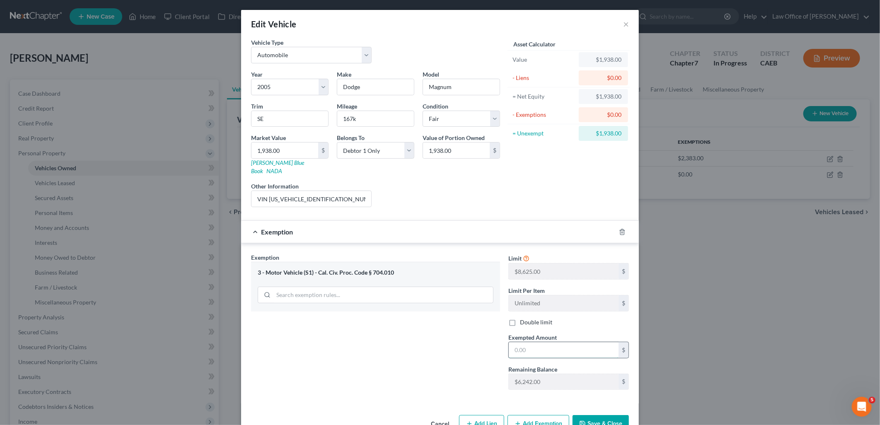
click at [537, 345] on input "text" at bounding box center [564, 350] width 110 height 16
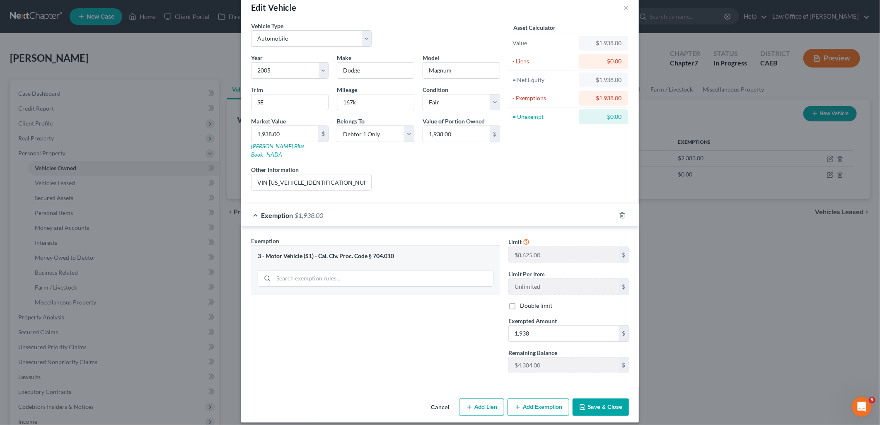
click at [610, 404] on button "Save & Close" at bounding box center [601, 407] width 56 height 17
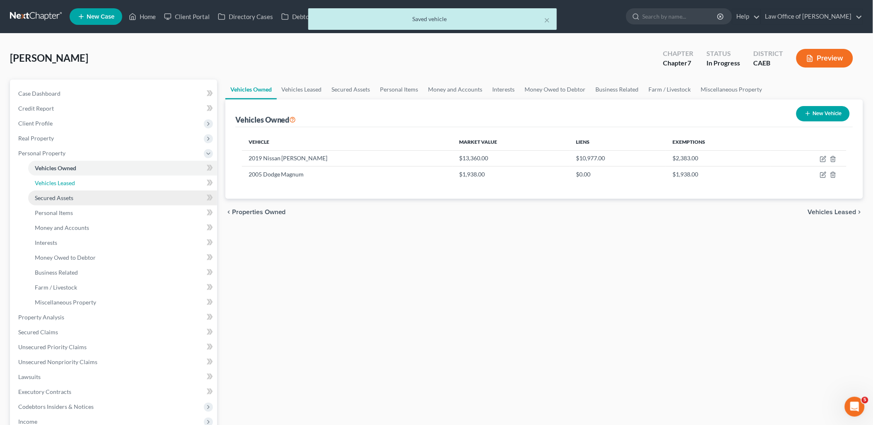
drag, startPoint x: 51, startPoint y: 187, endPoint x: 51, endPoint y: 193, distance: 6.2
click at [51, 187] on link "Vehicles Leased" at bounding box center [122, 183] width 189 height 15
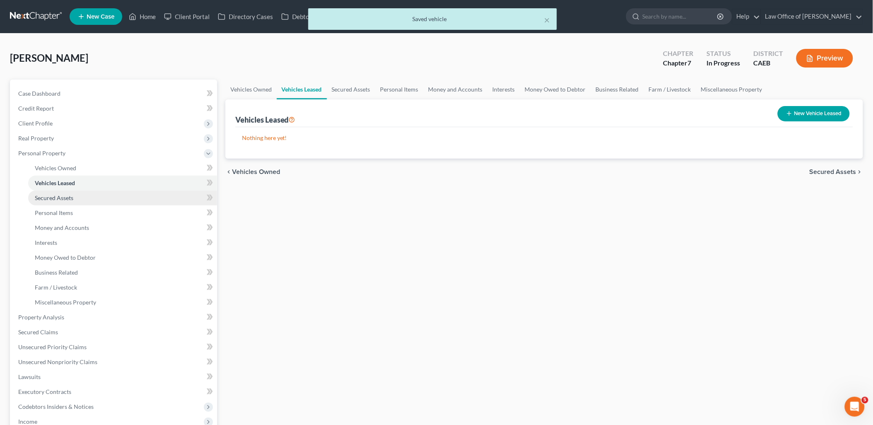
click at [51, 201] on link "Secured Assets" at bounding box center [122, 198] width 189 height 15
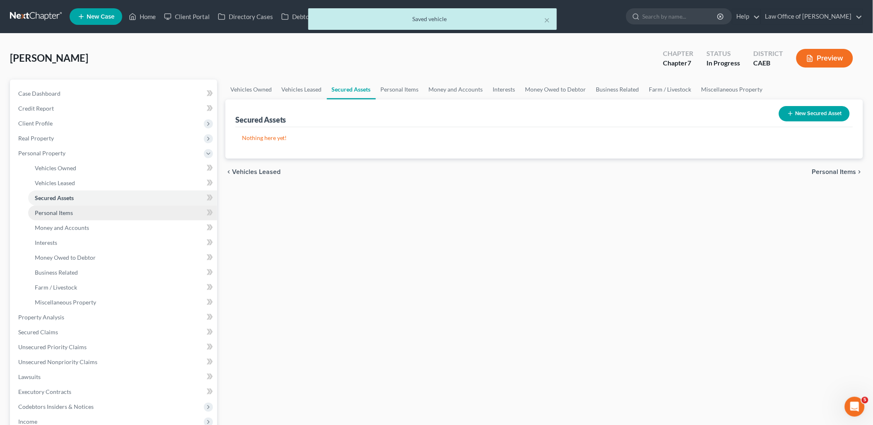
click at [59, 212] on span "Personal Items" at bounding box center [54, 212] width 38 height 7
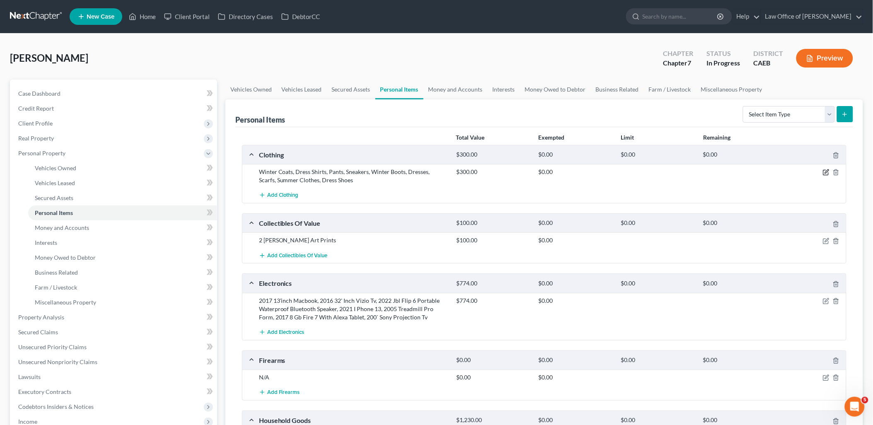
click at [825, 172] on icon "button" at bounding box center [826, 172] width 7 height 7
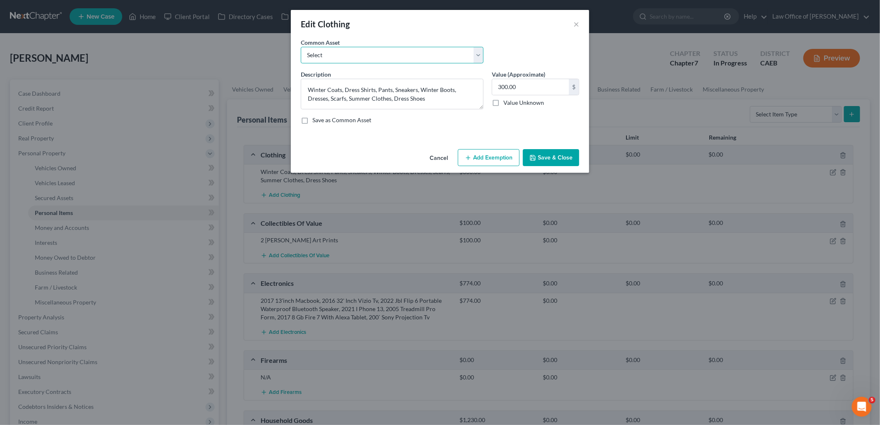
drag, startPoint x: 432, startPoint y: 60, endPoint x: 401, endPoint y: 63, distance: 31.6
click at [432, 60] on select "Select Clothes and Shoes Men's shoes, coats, jackets, pants, shoes Women's shir…" at bounding box center [392, 55] width 183 height 17
click at [301, 47] on select "Select Clothes and Shoes Men's shoes, coats, jackets, pants, shoes Women's shir…" at bounding box center [392, 55] width 183 height 17
click at [502, 160] on button "Add Exemption" at bounding box center [489, 157] width 62 height 17
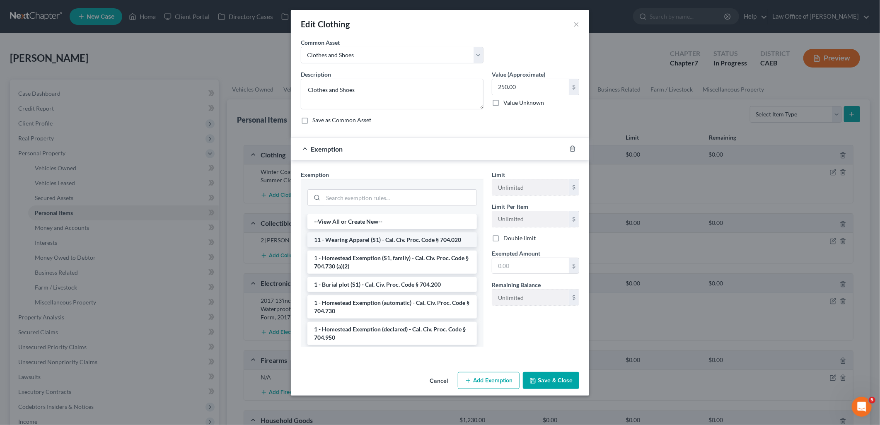
click at [359, 243] on li "11 - Wearing Apparel (S1) - Cal. Civ. Proc. Code § 704.020" at bounding box center [391, 239] width 169 height 15
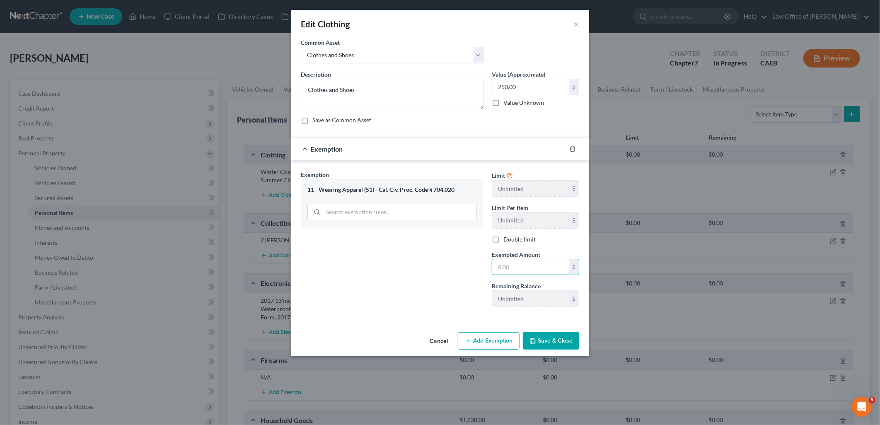
drag, startPoint x: 526, startPoint y: 266, endPoint x: 553, endPoint y: 253, distance: 30.2
click at [527, 266] on input "text" at bounding box center [530, 267] width 77 height 16
click at [566, 347] on button "Save & Close" at bounding box center [551, 340] width 56 height 17
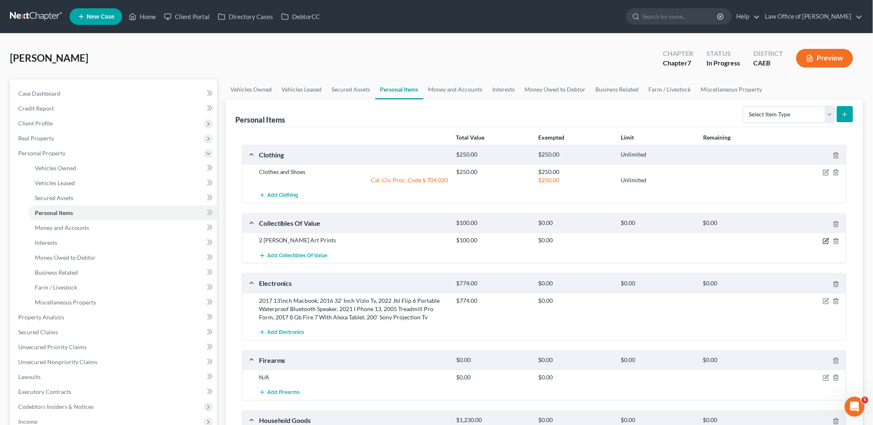
click at [826, 239] on icon "button" at bounding box center [825, 241] width 5 height 5
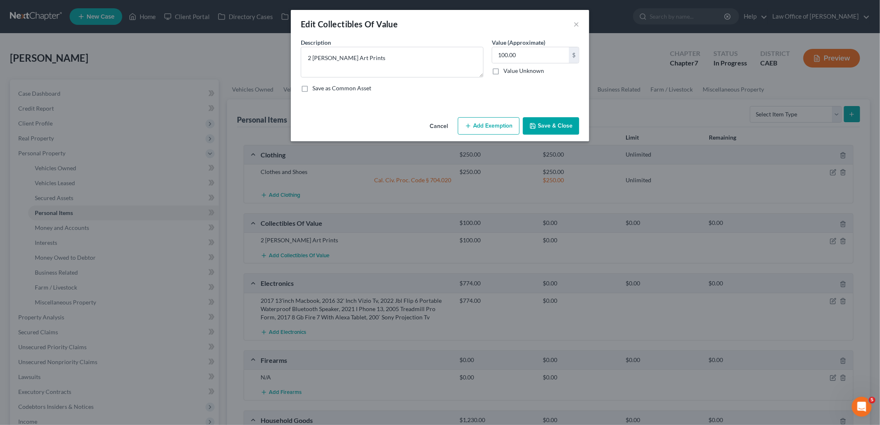
click at [508, 123] on button "Add Exemption" at bounding box center [489, 125] width 62 height 17
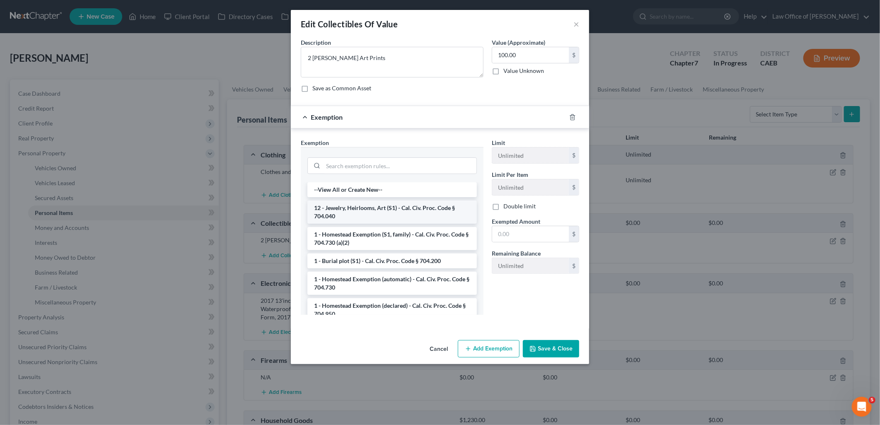
click at [377, 218] on li "12 - Jewelry, Heirlooms, Art (S1) - Cal. Civ. Proc. Code § 704.040" at bounding box center [391, 212] width 169 height 23
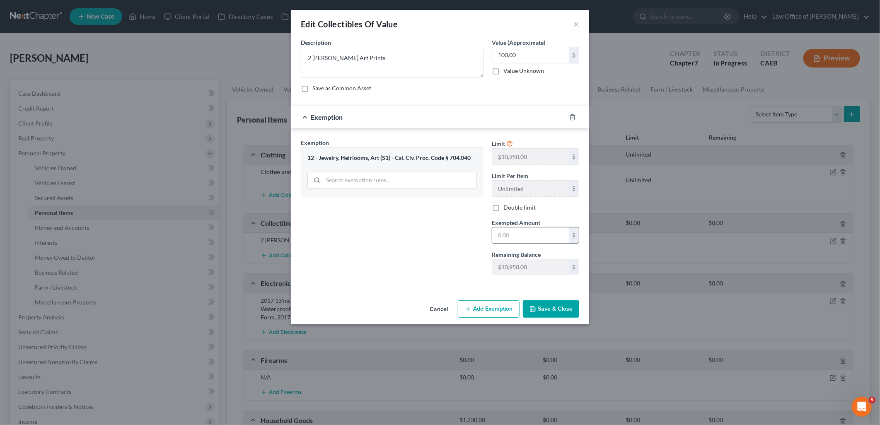
click at [527, 233] on input "text" at bounding box center [530, 235] width 77 height 16
click at [562, 309] on button "Save & Close" at bounding box center [551, 308] width 56 height 17
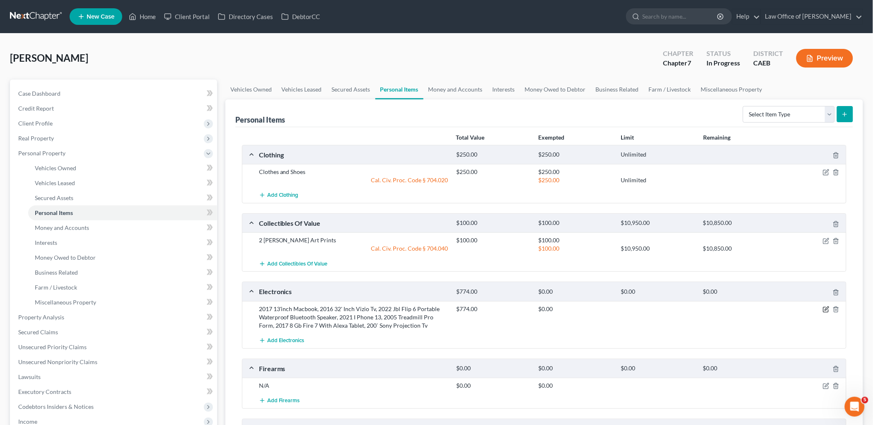
click at [826, 307] on icon "button" at bounding box center [825, 309] width 5 height 5
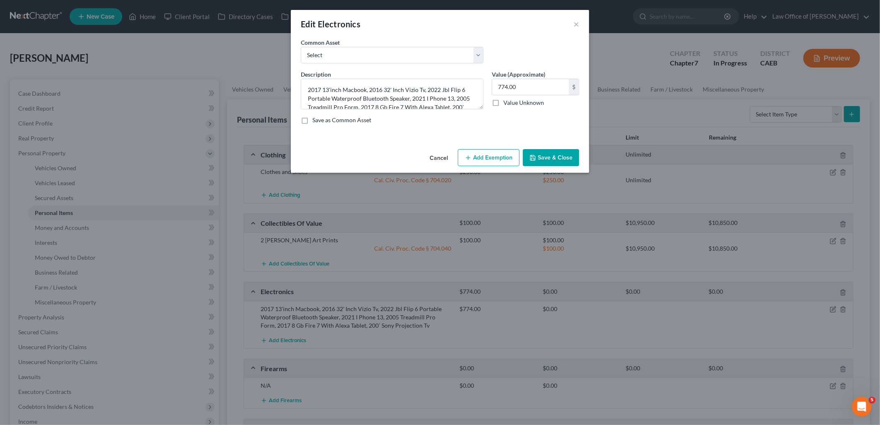
click at [504, 155] on button "Add Exemption" at bounding box center [489, 157] width 62 height 17
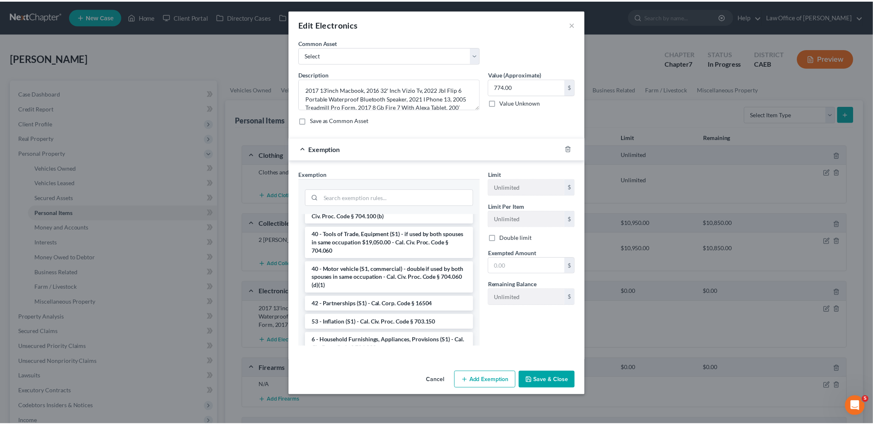
scroll to position [1187, 0]
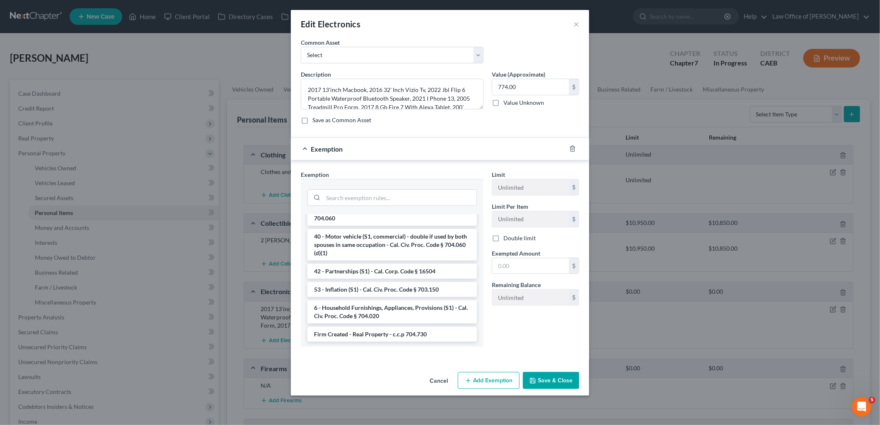
click at [371, 303] on li "6 - Household Furnishings, Appliances, Provisions (S1) - Cal. Civ. Proc. Code §…" at bounding box center [391, 311] width 169 height 23
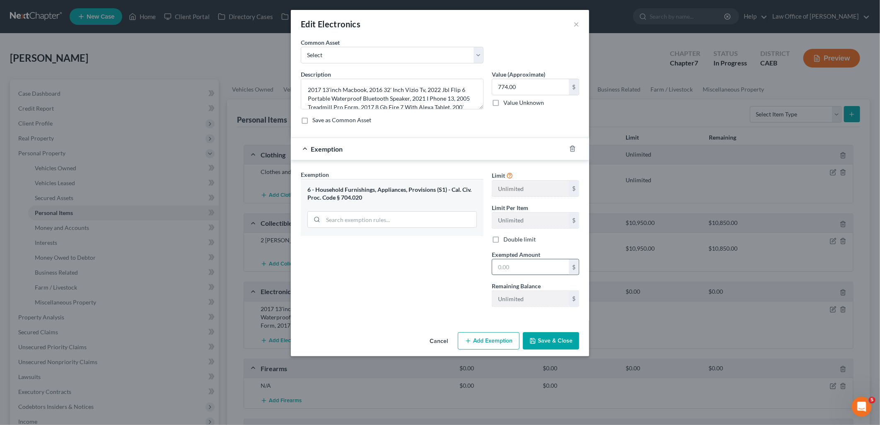
drag, startPoint x: 518, startPoint y: 268, endPoint x: 578, endPoint y: 259, distance: 60.3
click at [520, 268] on input "text" at bounding box center [530, 267] width 77 height 16
click at [570, 337] on button "Save & Close" at bounding box center [551, 340] width 56 height 17
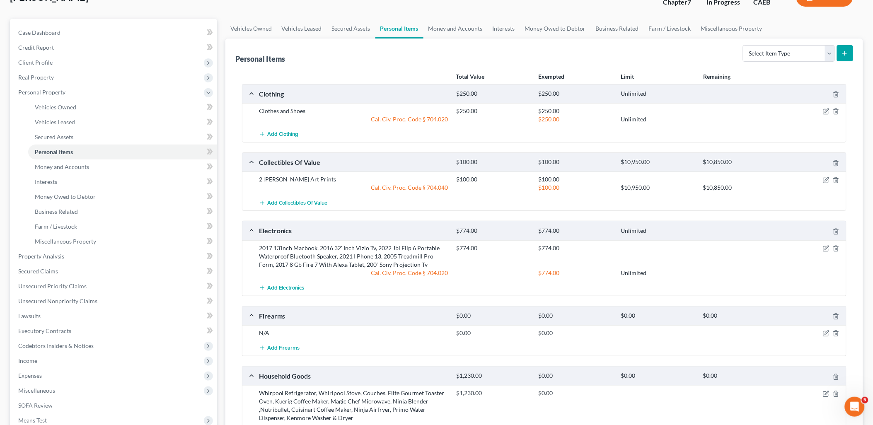
scroll to position [92, 0]
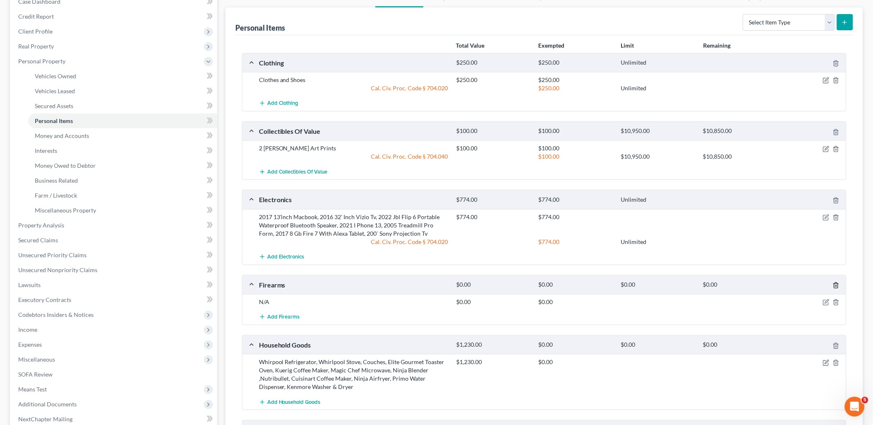
click at [836, 285] on line "button" at bounding box center [836, 286] width 0 height 2
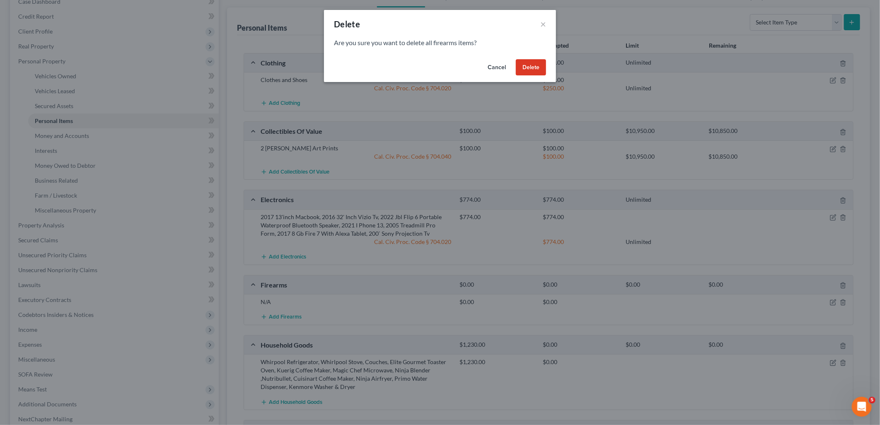
click at [539, 68] on button "Delete" at bounding box center [531, 67] width 30 height 17
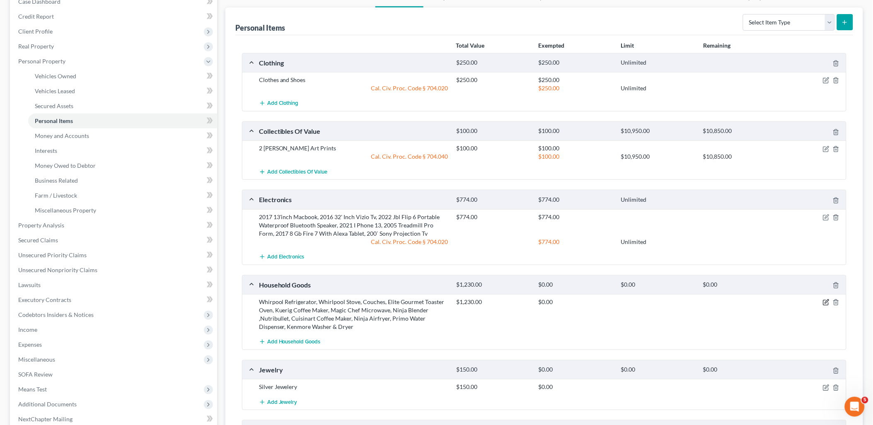
click at [826, 303] on icon "button" at bounding box center [827, 302] width 4 height 4
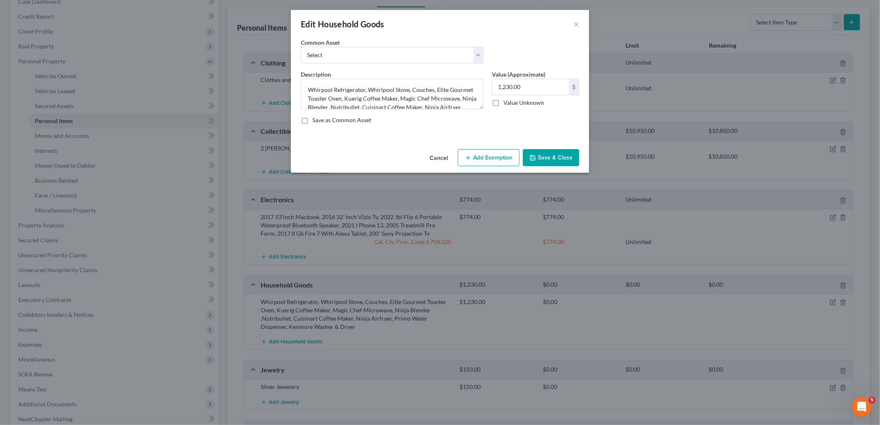
click at [495, 159] on button "Add Exemption" at bounding box center [489, 157] width 62 height 17
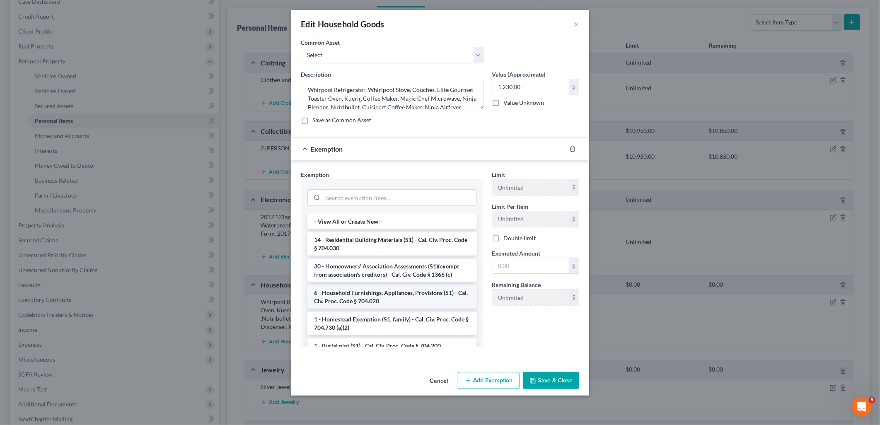
click at [352, 295] on li "6 - Household Furnishings, Appliances, Provisions (S1) - Cal. Civ. Proc. Code §…" at bounding box center [391, 296] width 169 height 23
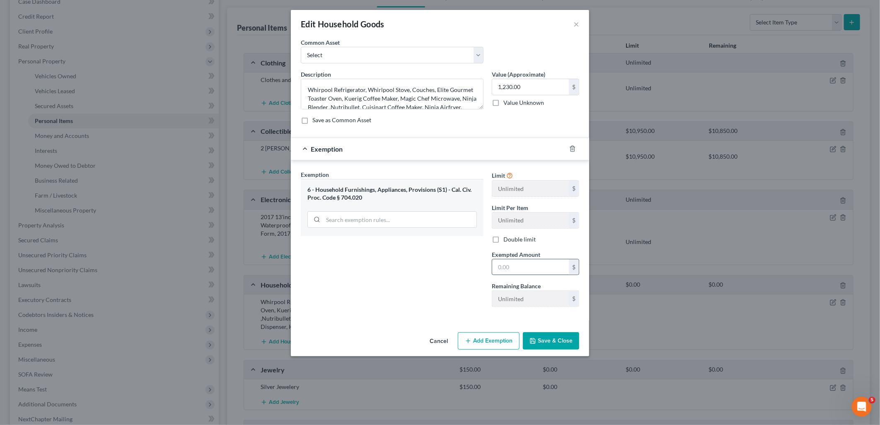
drag, startPoint x: 512, startPoint y: 264, endPoint x: 518, endPoint y: 265, distance: 5.9
click at [513, 265] on input "text" at bounding box center [530, 267] width 77 height 16
click at [545, 346] on button "Save & Close" at bounding box center [551, 340] width 56 height 17
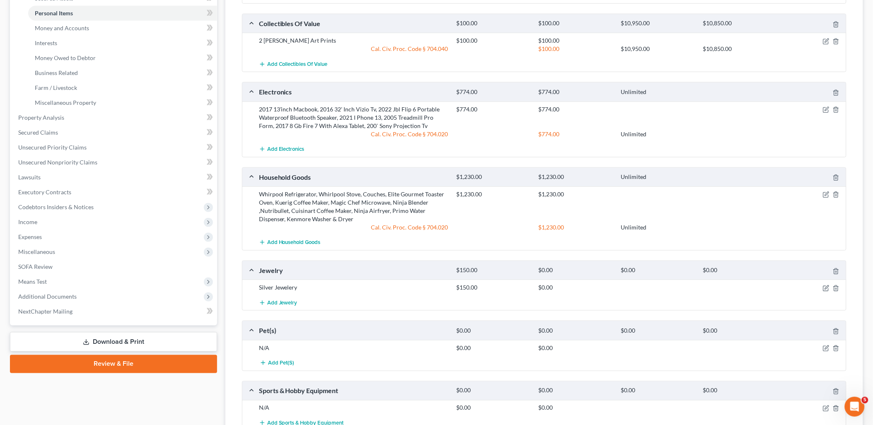
scroll to position [276, 0]
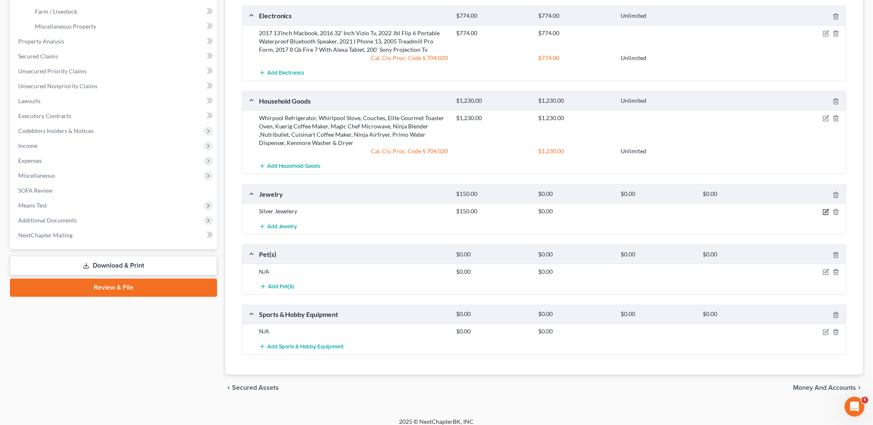
click at [826, 211] on icon "button" at bounding box center [827, 211] width 4 height 4
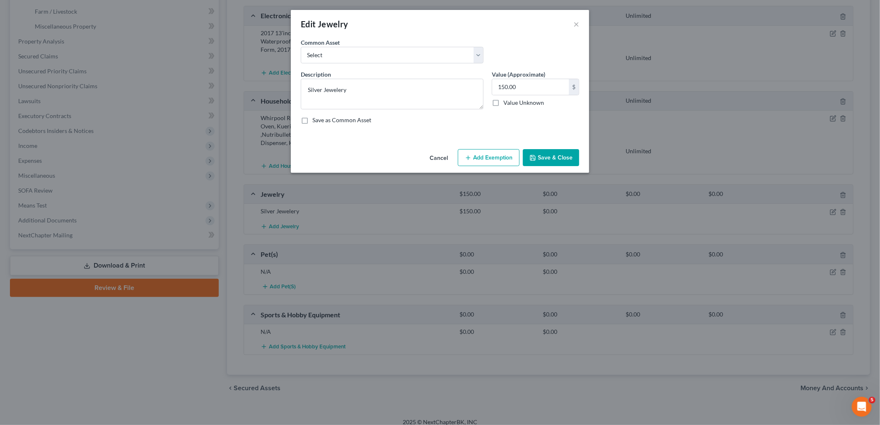
click at [501, 162] on button "Add Exemption" at bounding box center [489, 157] width 62 height 17
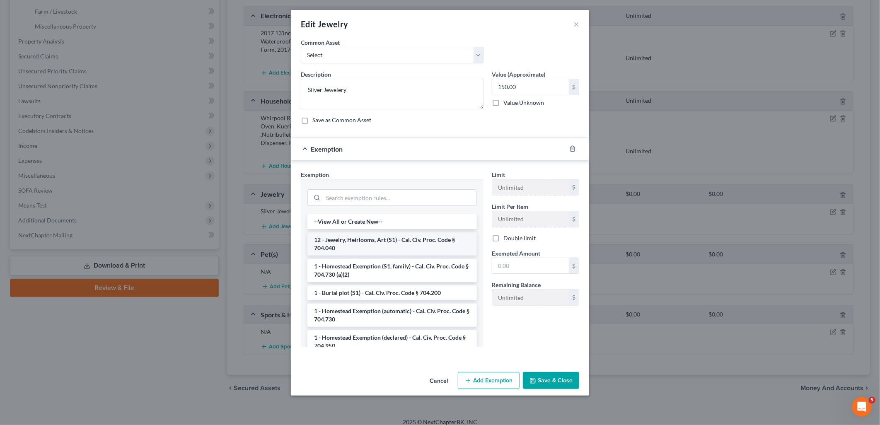
click at [388, 247] on li "12 - Jewelry, Heirlooms, Art (S1) - Cal. Civ. Proc. Code § 704.040" at bounding box center [391, 243] width 169 height 23
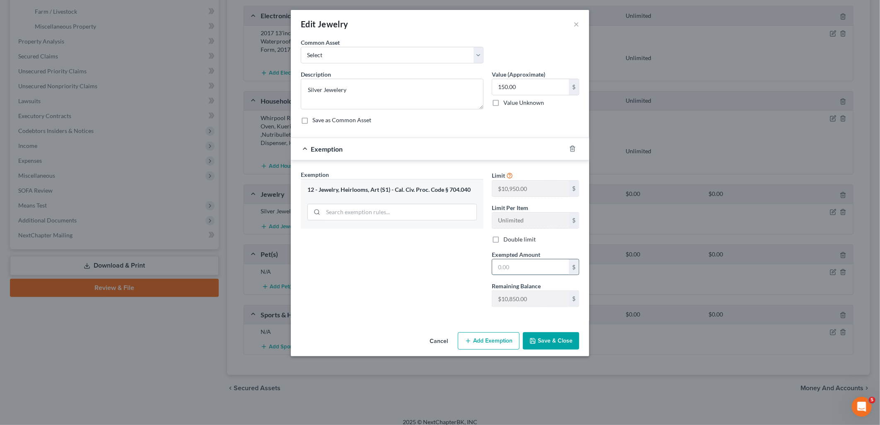
click at [536, 269] on input "text" at bounding box center [530, 267] width 77 height 16
click at [538, 343] on button "Save & Close" at bounding box center [551, 340] width 56 height 17
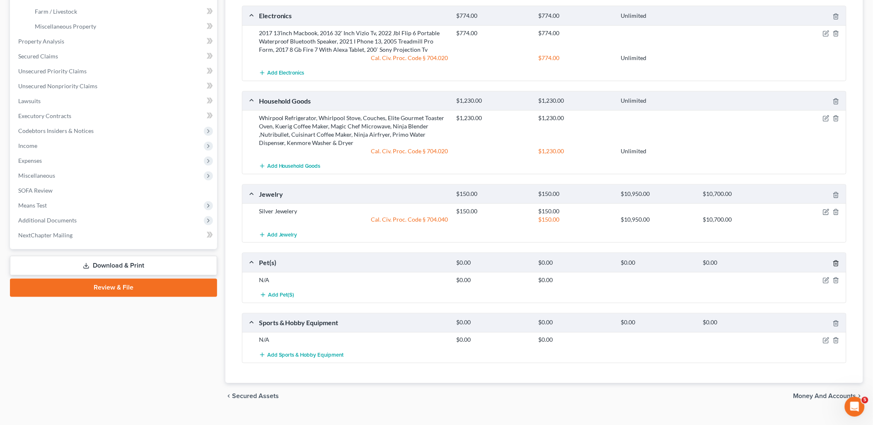
click at [837, 263] on icon "button" at bounding box center [836, 263] width 7 height 7
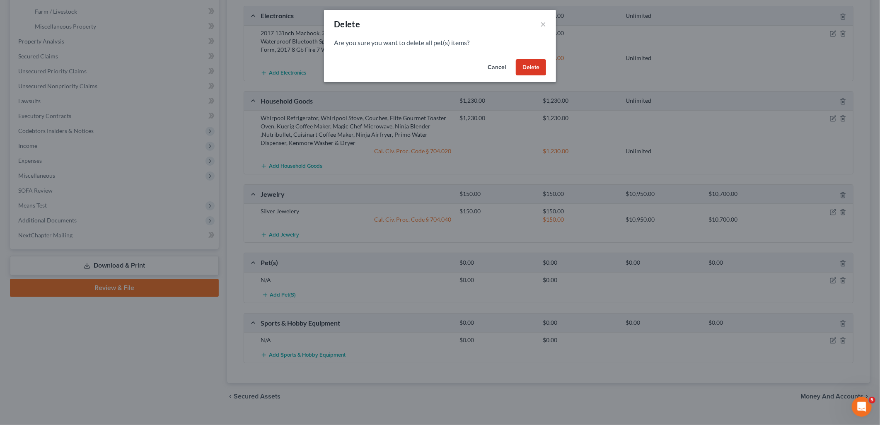
click at [537, 63] on button "Delete" at bounding box center [531, 67] width 30 height 17
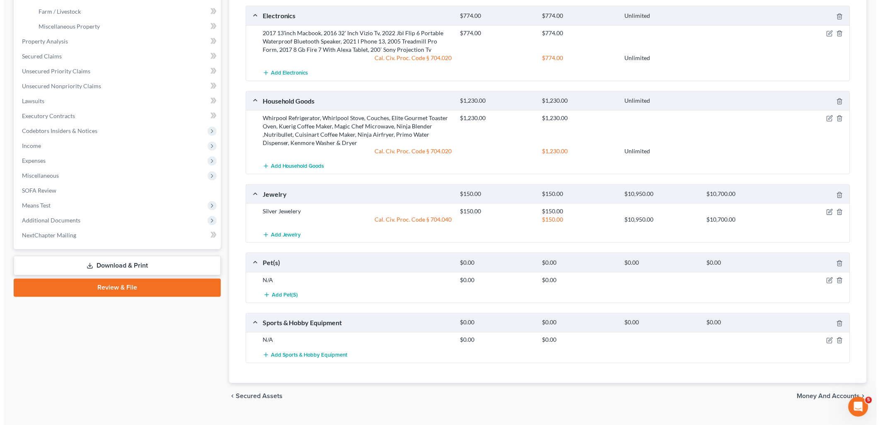
scroll to position [232, 0]
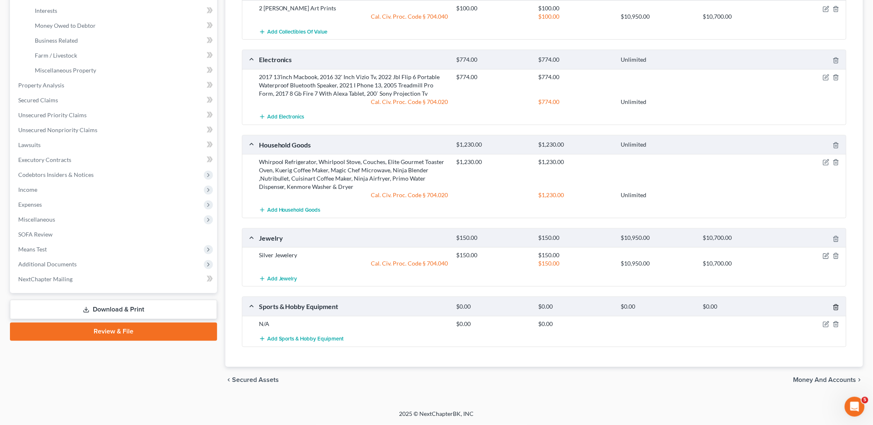
click at [836, 307] on icon "button" at bounding box center [836, 307] width 7 height 7
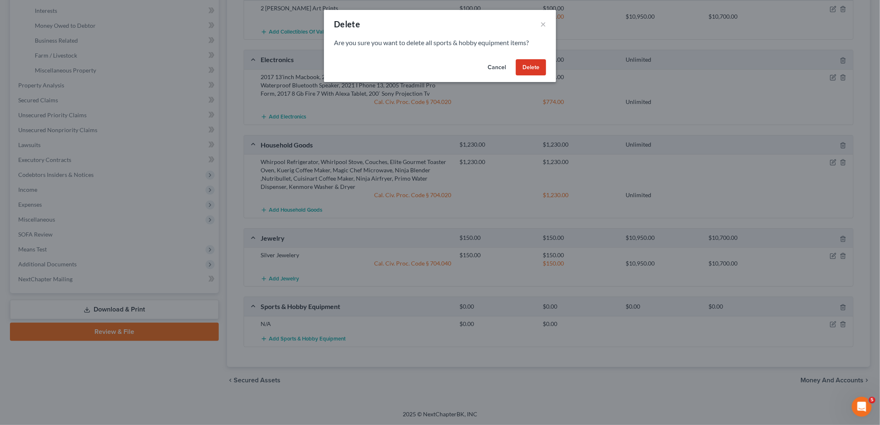
click at [538, 67] on button "Delete" at bounding box center [531, 67] width 30 height 17
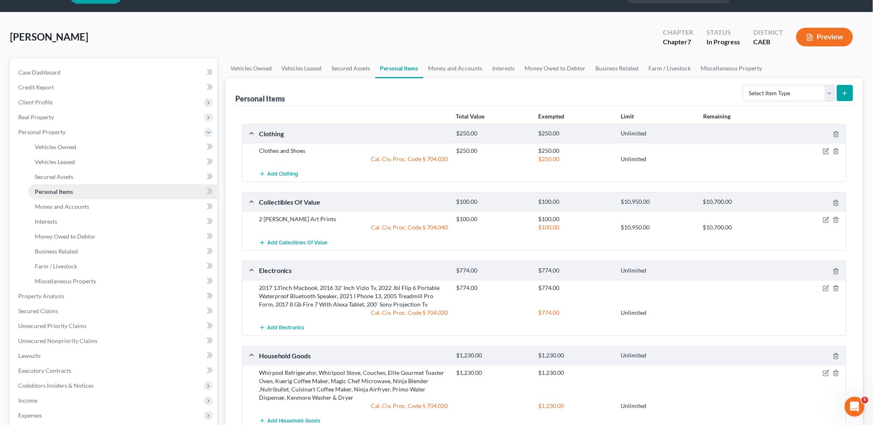
scroll to position [0, 0]
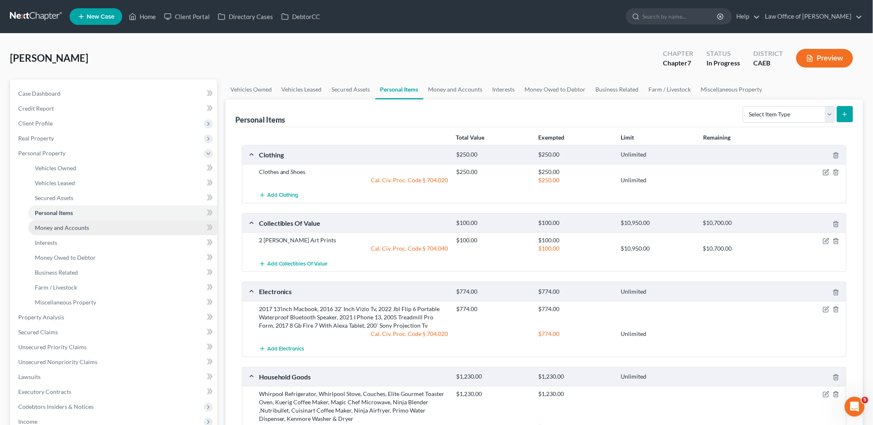
click at [47, 225] on span "Money and Accounts" at bounding box center [62, 227] width 54 height 7
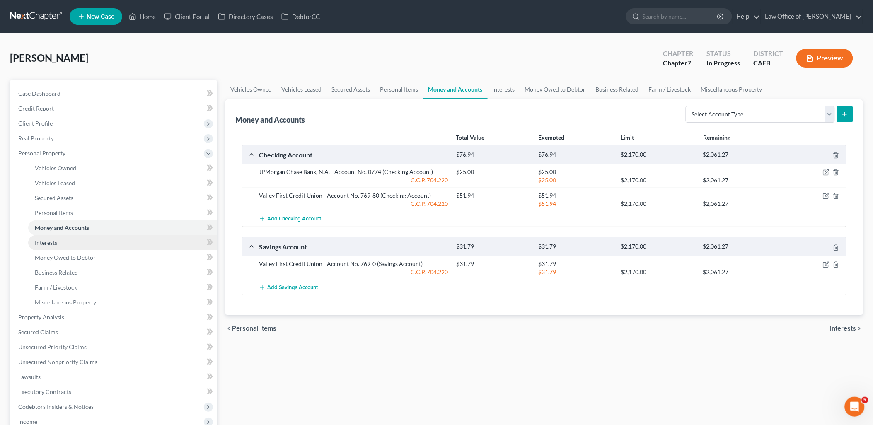
click at [46, 242] on span "Interests" at bounding box center [46, 242] width 22 height 7
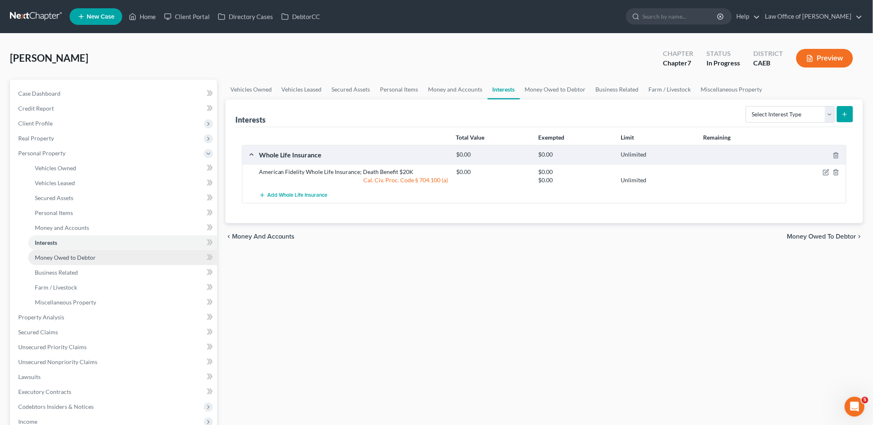
click at [58, 255] on span "Money Owed to Debtor" at bounding box center [65, 257] width 61 height 7
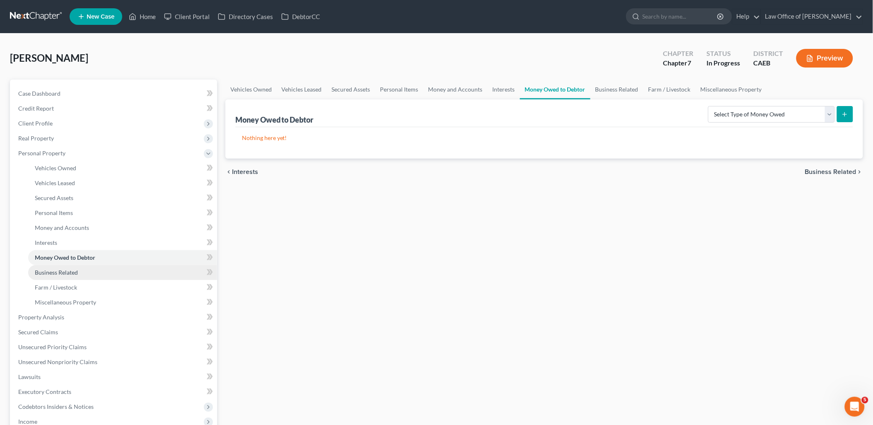
click at [54, 272] on span "Business Related" at bounding box center [56, 272] width 43 height 7
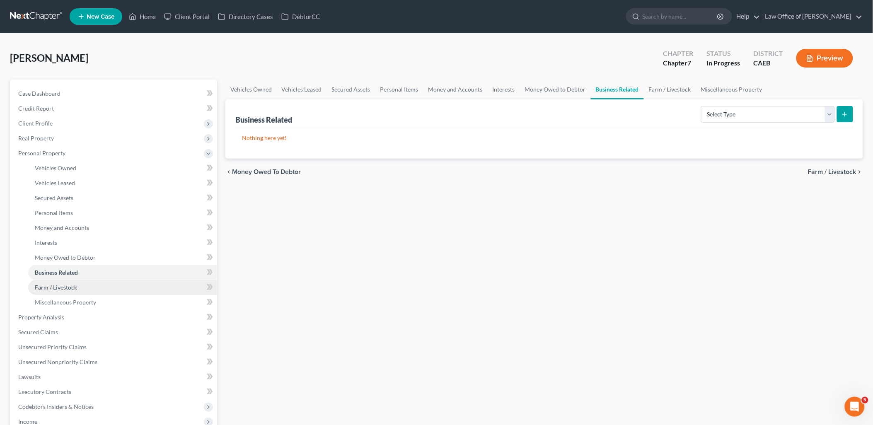
click at [52, 287] on span "Farm / Livestock" at bounding box center [56, 287] width 42 height 7
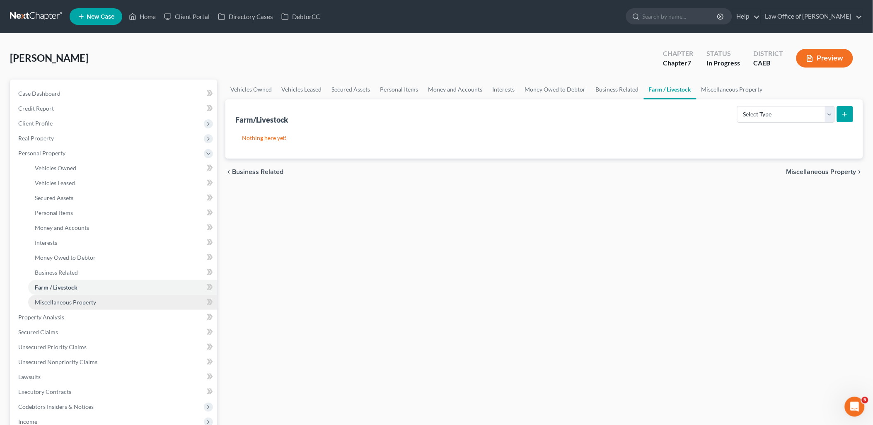
click at [50, 305] on link "Miscellaneous Property" at bounding box center [122, 302] width 189 height 15
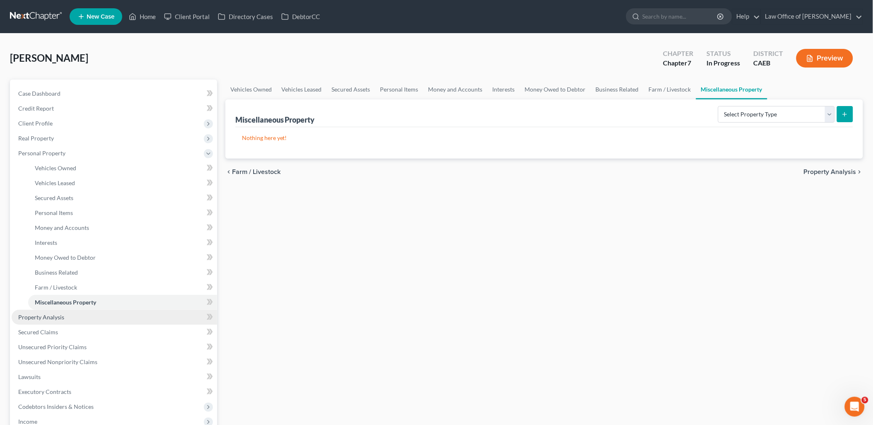
click at [44, 314] on span "Property Analysis" at bounding box center [41, 317] width 46 height 7
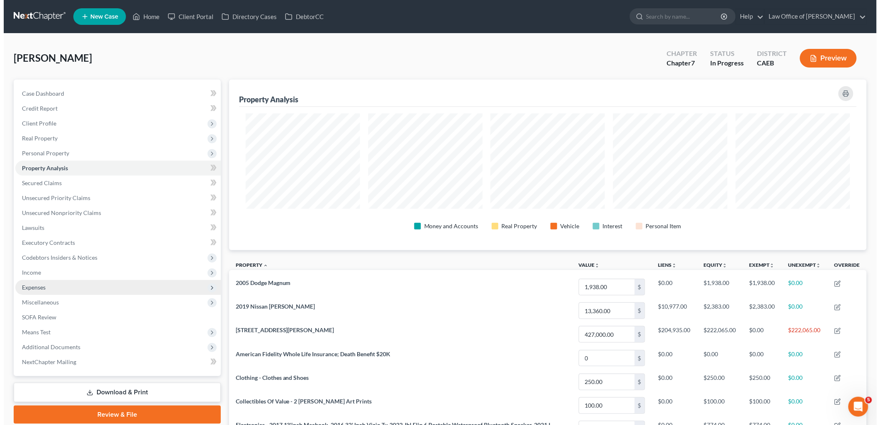
scroll to position [171, 638]
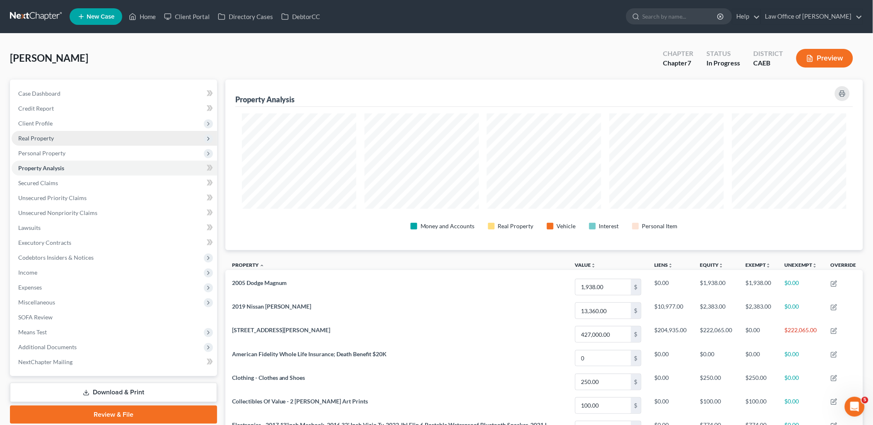
click at [31, 141] on span "Real Property" at bounding box center [36, 138] width 36 height 7
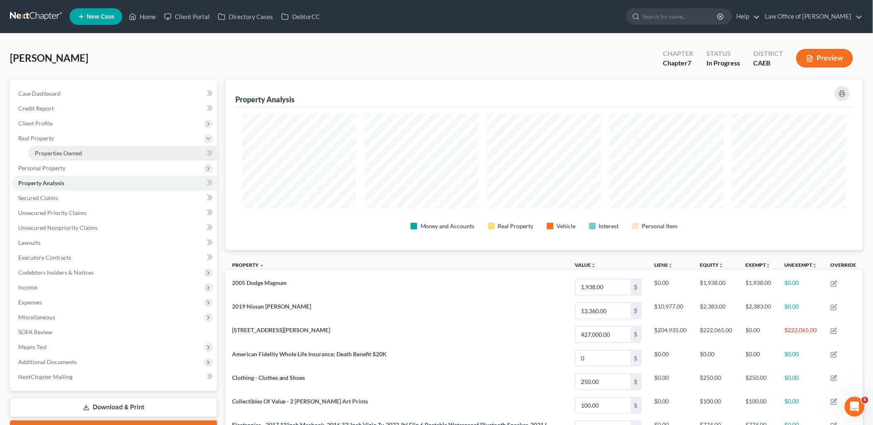
click at [56, 150] on span "Properties Owned" at bounding box center [58, 153] width 47 height 7
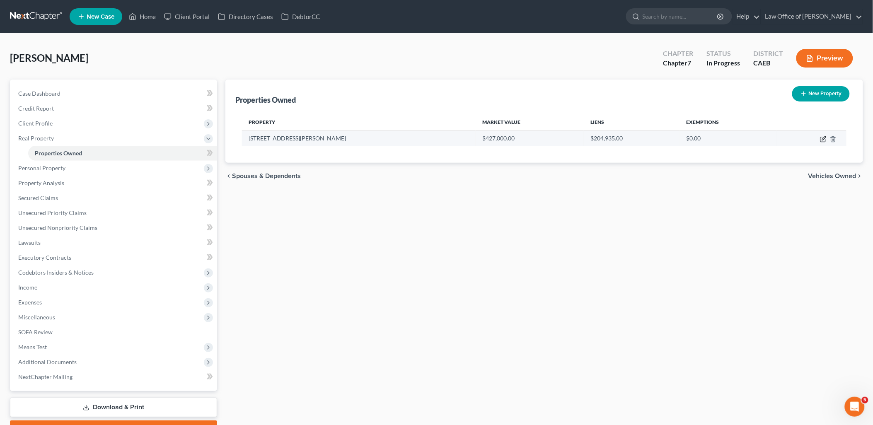
click at [822, 140] on icon "button" at bounding box center [823, 139] width 7 height 7
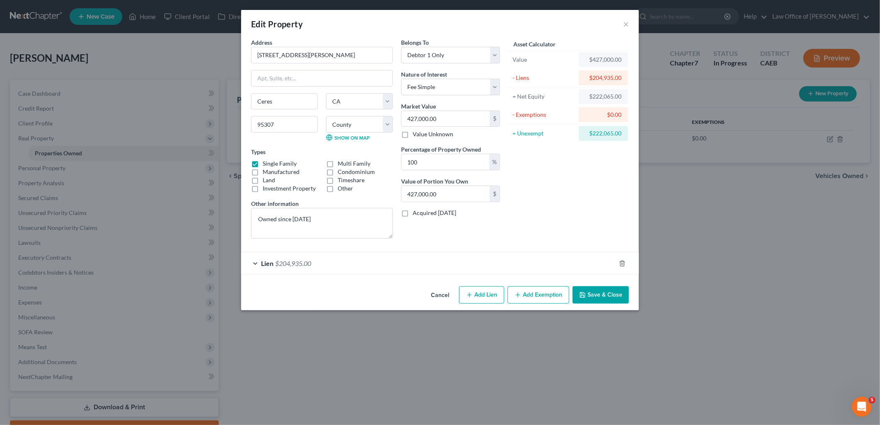
click at [551, 297] on button "Add Exemption" at bounding box center [539, 294] width 62 height 17
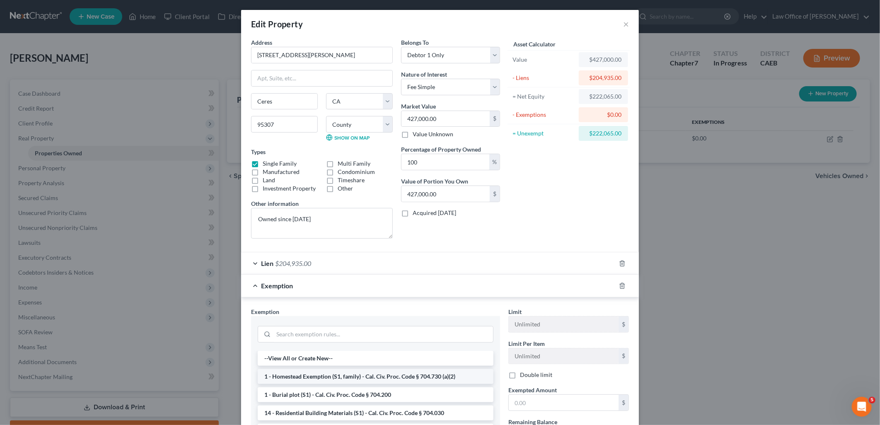
click at [321, 377] on li "1 - Homestead Exemption (S1, family) - Cal. Civ. Proc. Code § 704.730 (a)(2)" at bounding box center [376, 376] width 236 height 15
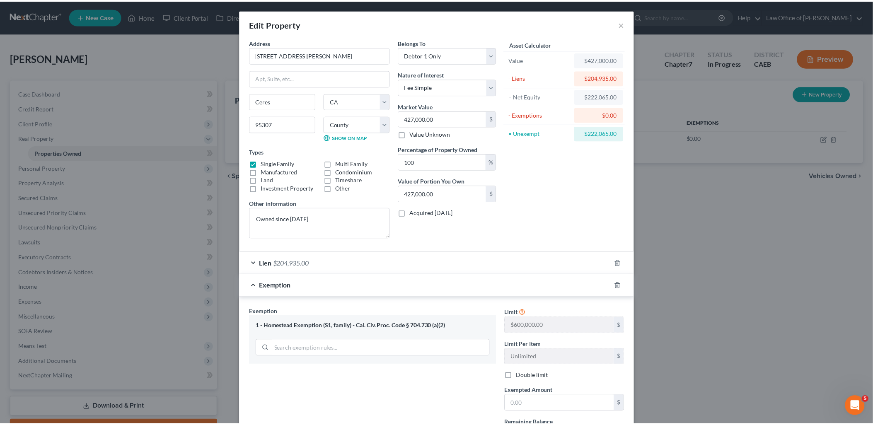
scroll to position [79, 0]
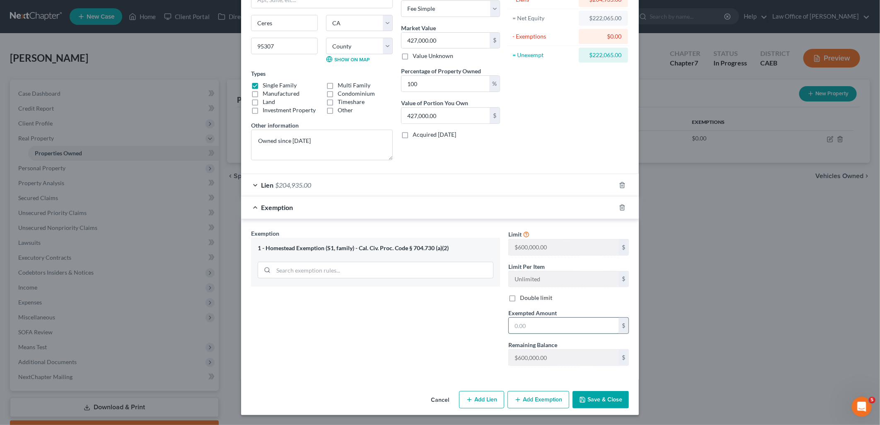
click at [541, 323] on input "text" at bounding box center [564, 326] width 110 height 16
click at [595, 403] on button "Save & Close" at bounding box center [601, 399] width 56 height 17
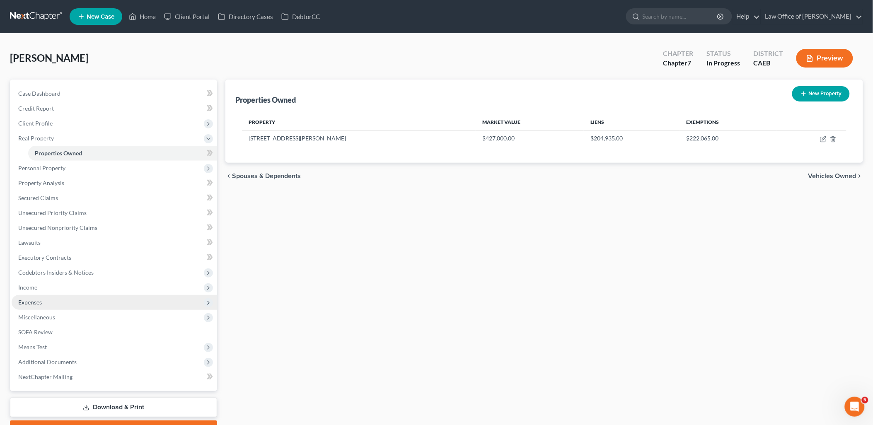
click at [34, 302] on span "Expenses" at bounding box center [30, 302] width 24 height 7
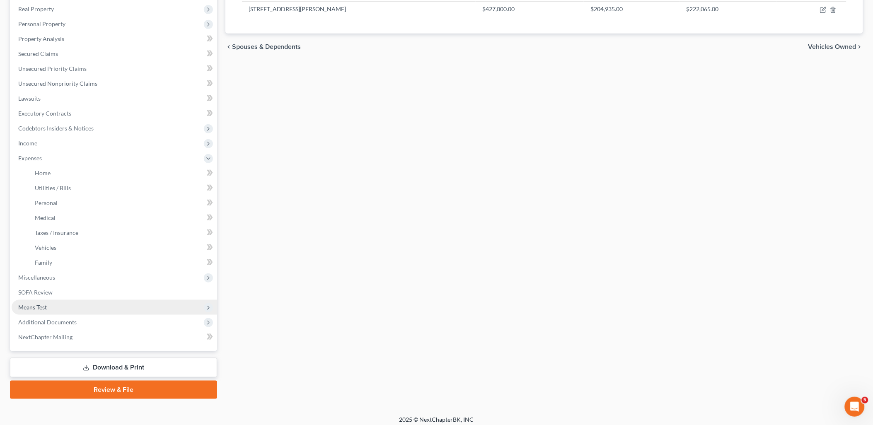
scroll to position [133, 0]
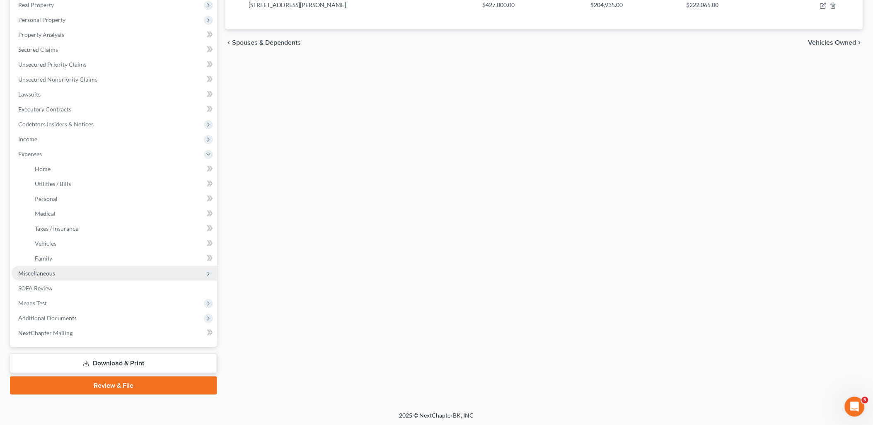
click at [34, 275] on span "Miscellaneous" at bounding box center [36, 273] width 37 height 7
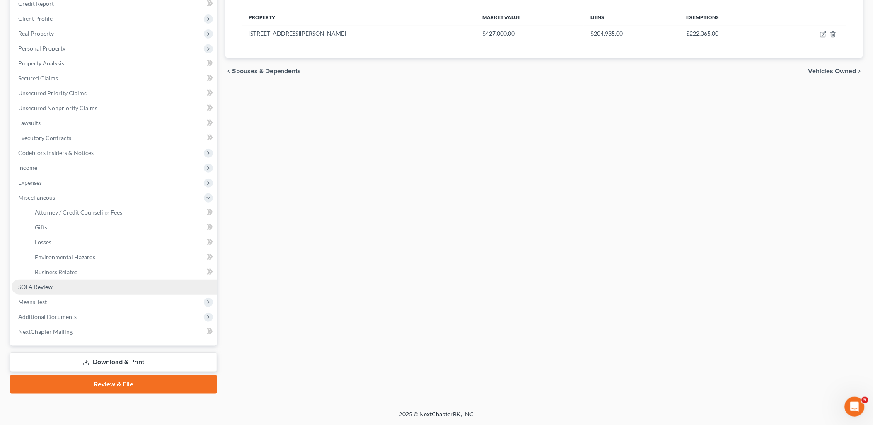
scroll to position [104, 0]
click at [35, 289] on span "SOFA Review" at bounding box center [35, 288] width 34 height 7
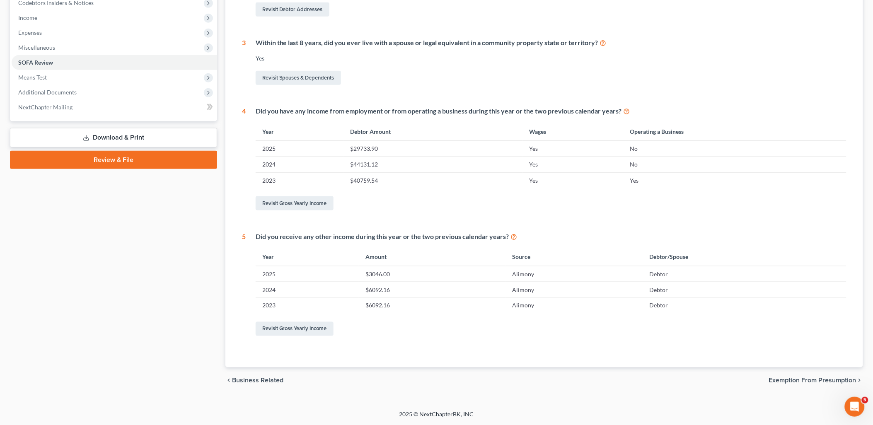
scroll to position [163, 0]
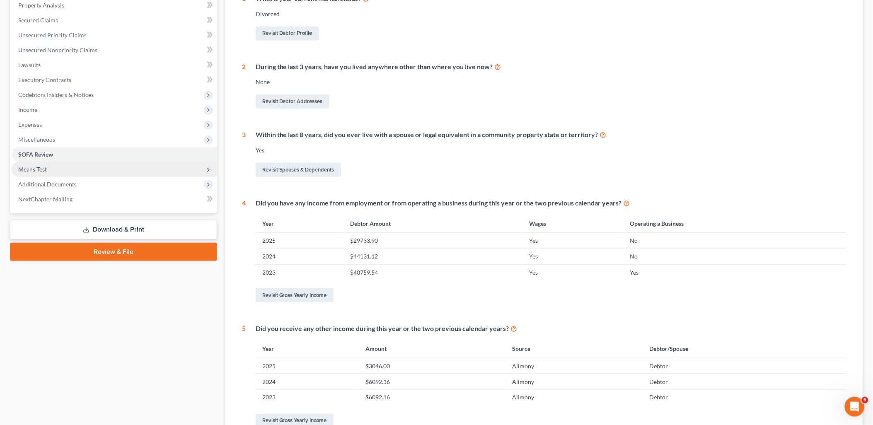
click at [35, 172] on span "Means Test" at bounding box center [32, 169] width 29 height 7
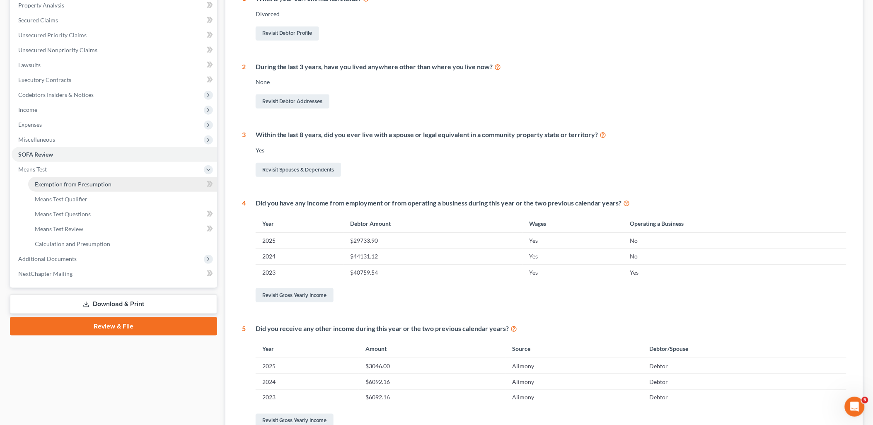
click at [45, 181] on span "Exemption from Presumption" at bounding box center [73, 184] width 77 height 7
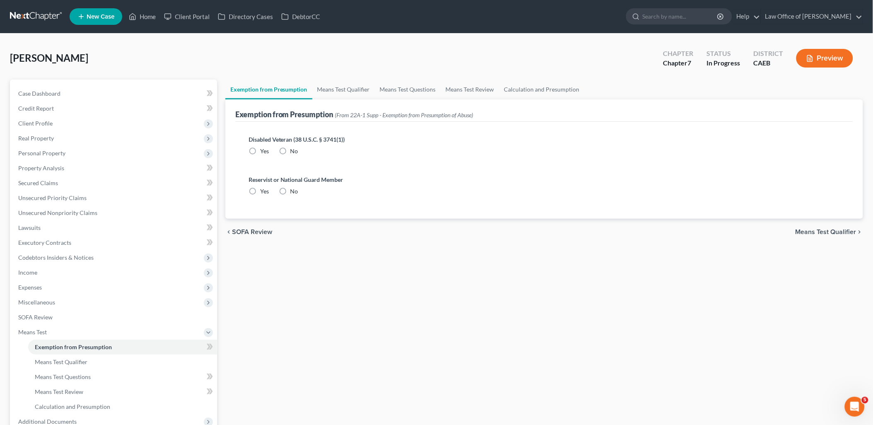
click at [290, 148] on label "No" at bounding box center [294, 151] width 8 height 8
click at [294, 148] on input "No" at bounding box center [296, 149] width 5 height 5
click at [290, 189] on label "No" at bounding box center [294, 191] width 8 height 8
click at [294, 189] on input "No" at bounding box center [296, 189] width 5 height 5
click at [838, 230] on span "Means Test Qualifier" at bounding box center [825, 232] width 61 height 7
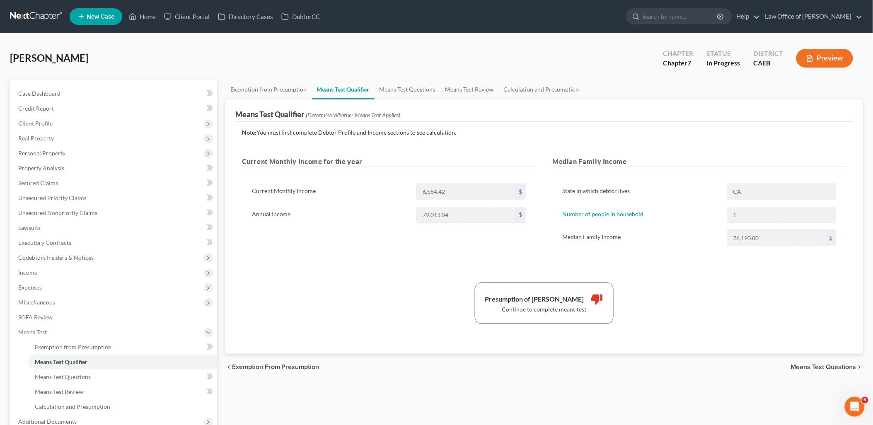
scroll to position [92, 0]
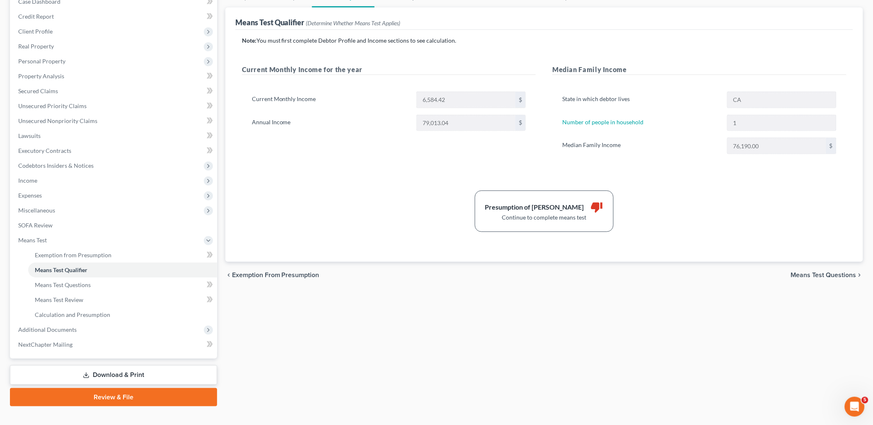
click at [808, 276] on span "Means Test Questions" at bounding box center [823, 275] width 65 height 7
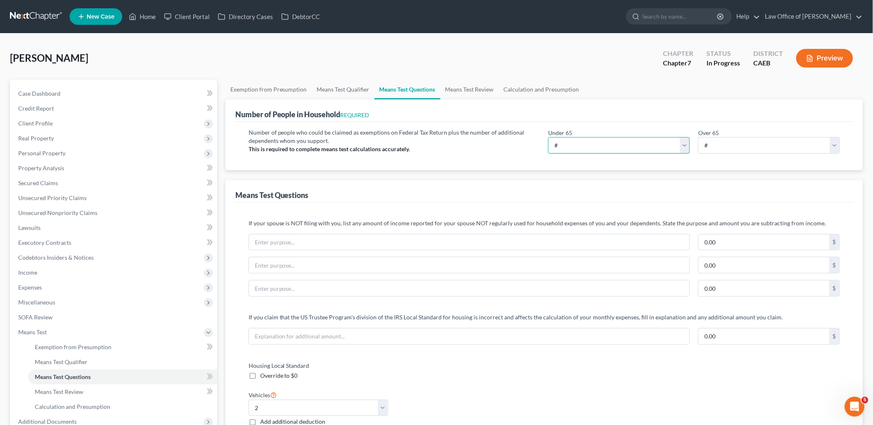
drag, startPoint x: 689, startPoint y: 143, endPoint x: 666, endPoint y: 146, distance: 22.6
click at [689, 143] on select "# 0 1 2 3 4 5 6 7 8 9 10" at bounding box center [619, 145] width 142 height 17
click at [548, 137] on select "# 0 1 2 3 4 5 6 7 8 9 10" at bounding box center [619, 145] width 142 height 17
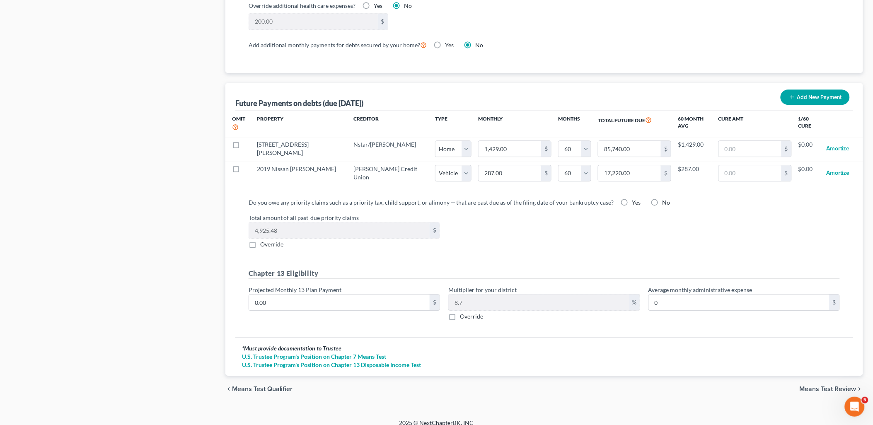
scroll to position [736, 0]
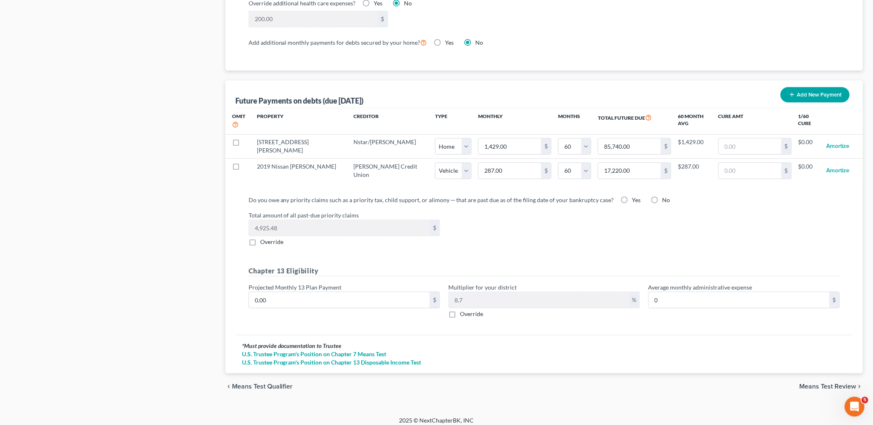
click at [632, 196] on label "Yes" at bounding box center [636, 200] width 9 height 8
click at [636, 196] on input "Yes" at bounding box center [638, 198] width 5 height 5
click at [304, 295] on input "0.00" at bounding box center [339, 300] width 181 height 16
click at [285, 292] on input "1,716" at bounding box center [339, 300] width 181 height 16
click at [825, 383] on span "Means Test Review" at bounding box center [828, 386] width 57 height 7
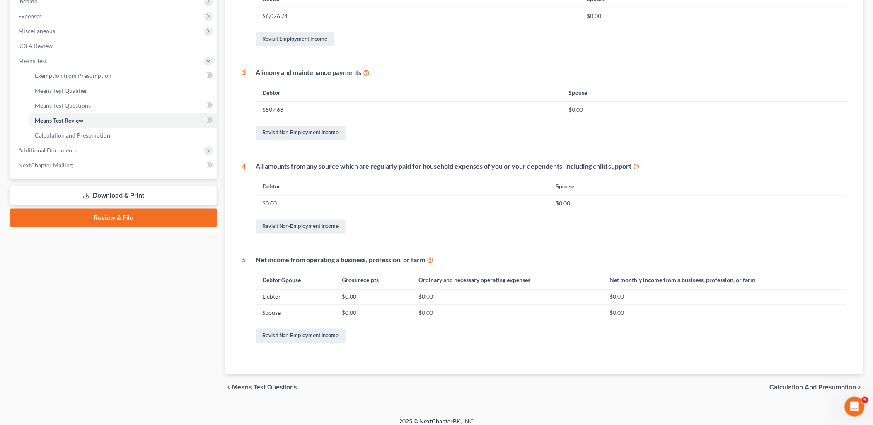
scroll to position [278, 0]
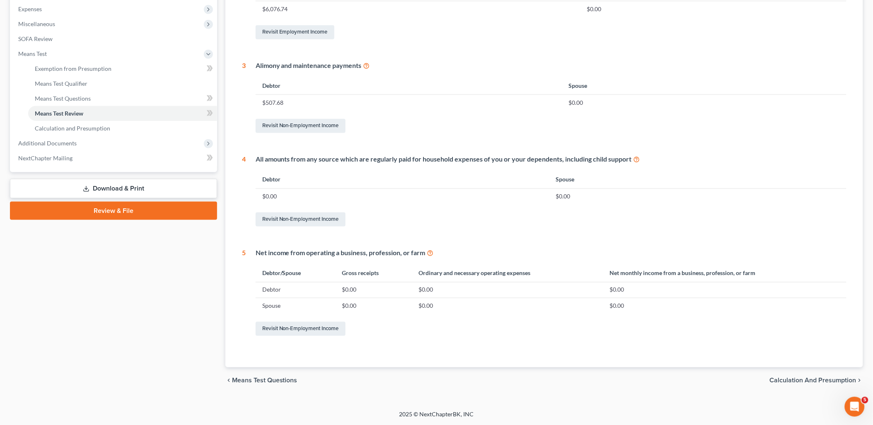
click at [814, 379] on span "Calculation and Presumption" at bounding box center [813, 380] width 87 height 7
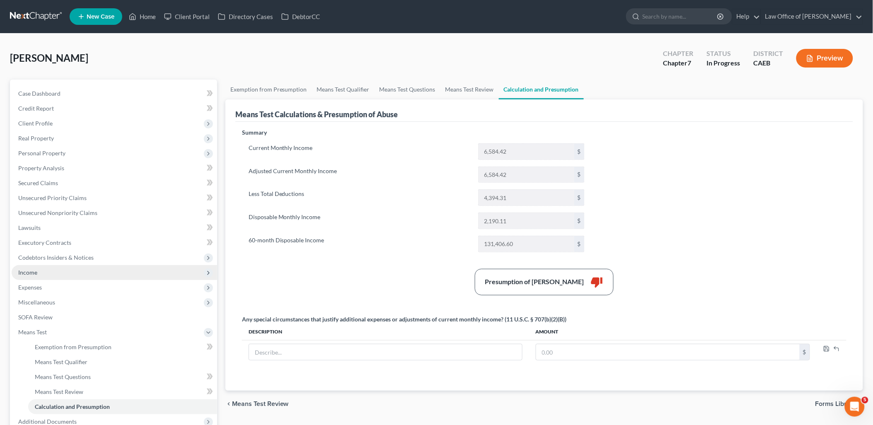
click at [27, 271] on span "Income" at bounding box center [27, 272] width 19 height 7
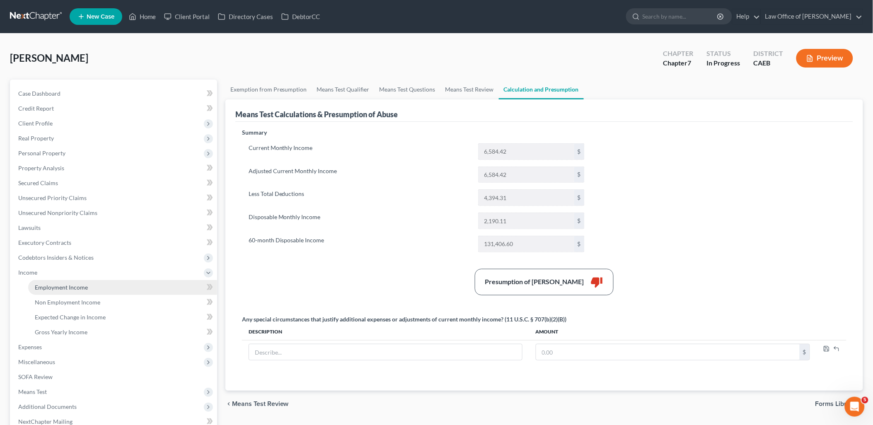
click at [43, 284] on span "Employment Income" at bounding box center [61, 287] width 53 height 7
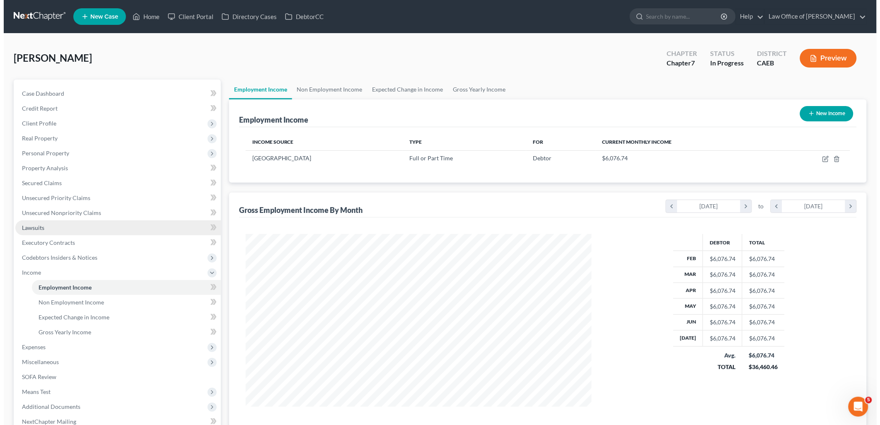
scroll to position [173, 363]
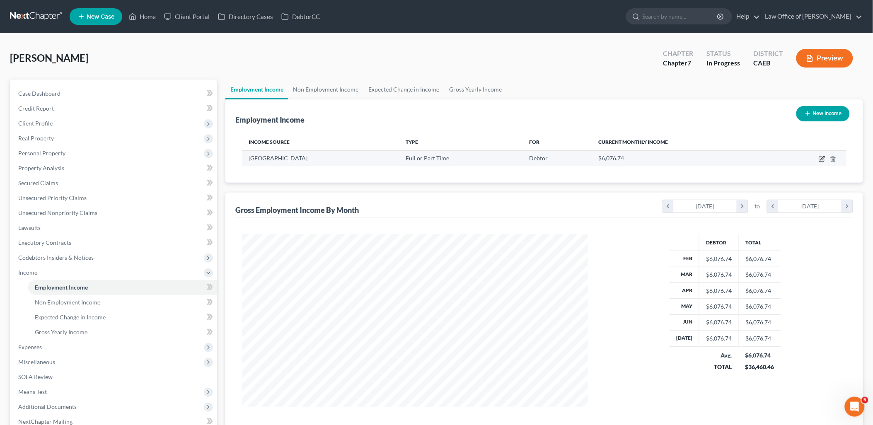
click at [824, 158] on icon "button" at bounding box center [822, 159] width 7 height 7
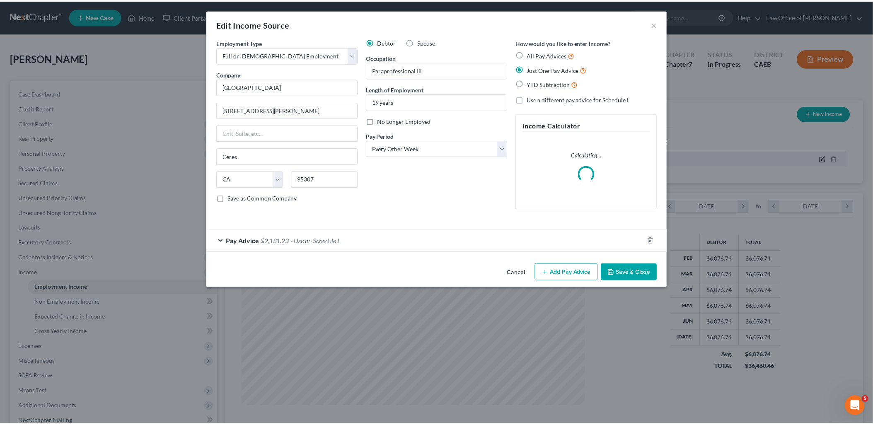
scroll to position [174, 365]
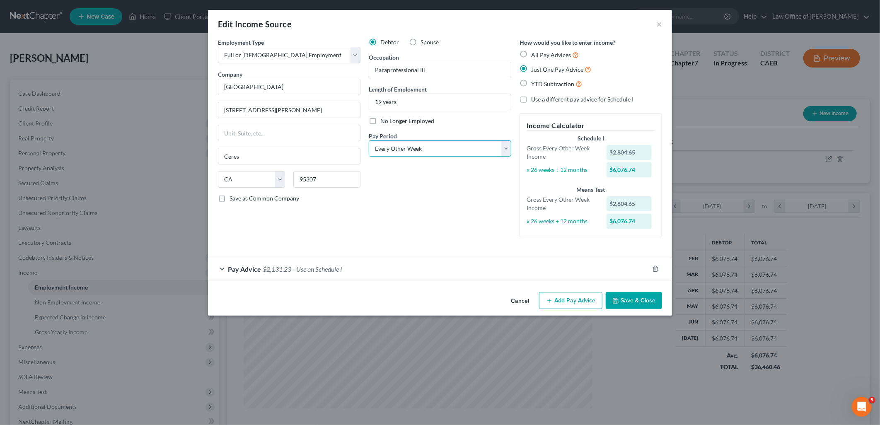
click at [427, 153] on select "Select Monthly Twice Monthly Every Other Week Weekly" at bounding box center [440, 148] width 143 height 17
click at [369, 140] on select "Select Monthly Twice Monthly Every Other Week Weekly" at bounding box center [440, 148] width 143 height 17
click at [653, 299] on button "Save & Close" at bounding box center [634, 300] width 56 height 17
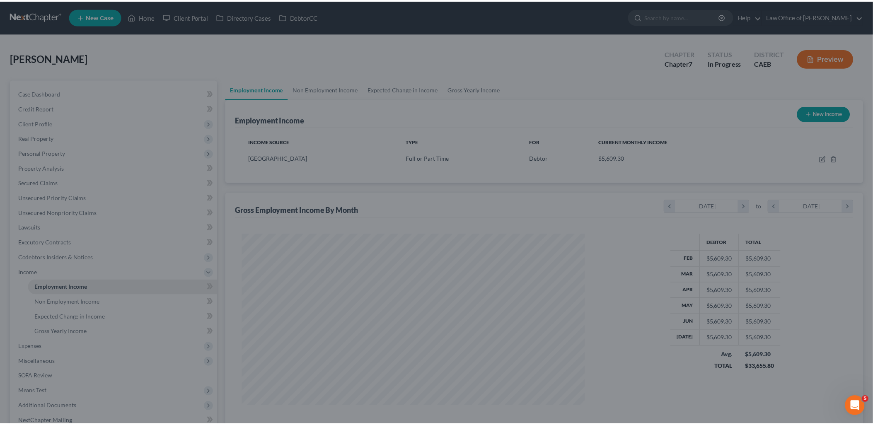
scroll to position [414120, 413931]
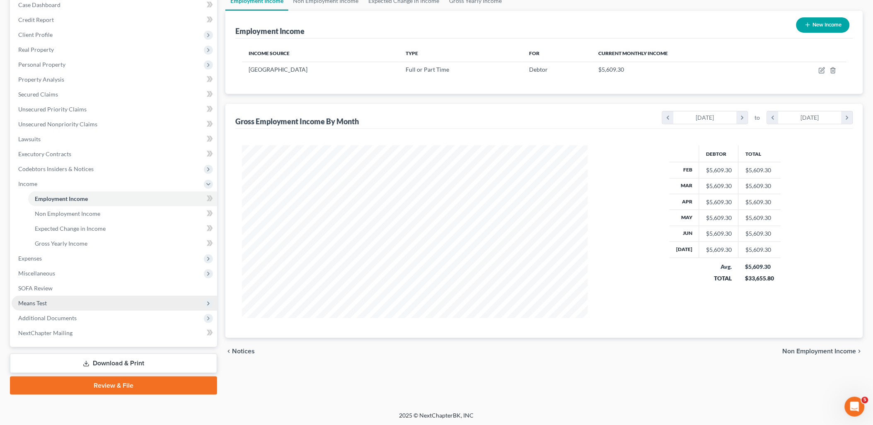
click at [40, 300] on span "Means Test" at bounding box center [32, 303] width 29 height 7
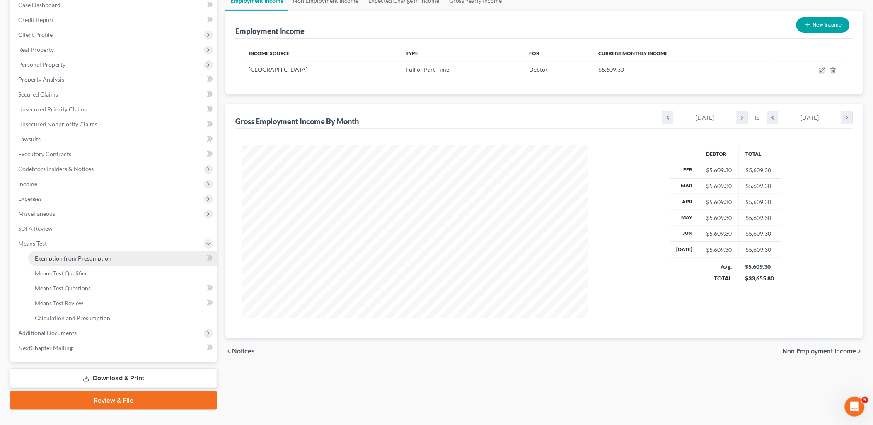
click at [83, 257] on span "Exemption from Presumption" at bounding box center [73, 258] width 77 height 7
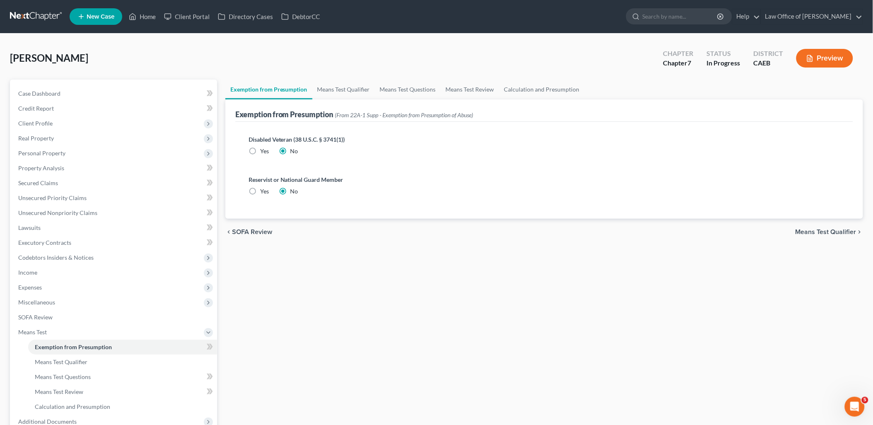
click at [838, 232] on span "Means Test Qualifier" at bounding box center [825, 232] width 61 height 7
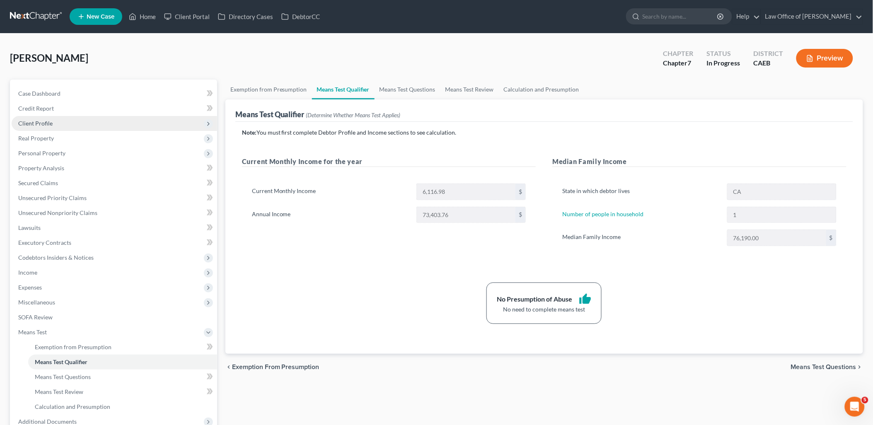
click at [35, 125] on span "Client Profile" at bounding box center [35, 123] width 34 height 7
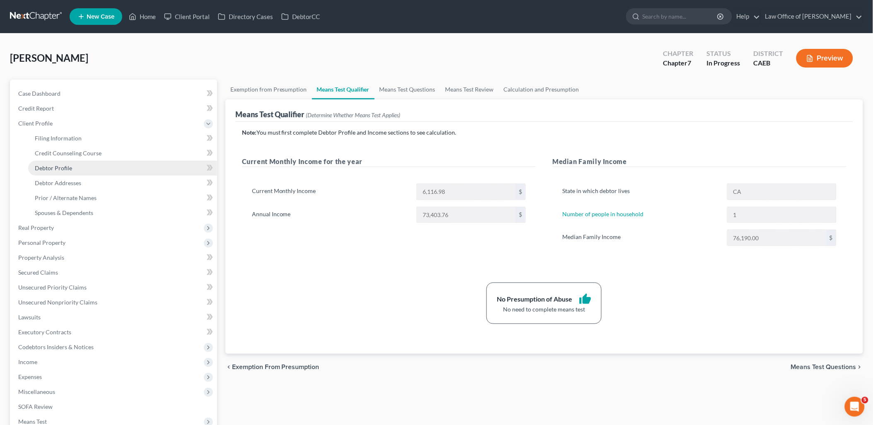
click at [48, 167] on span "Debtor Profile" at bounding box center [53, 167] width 37 height 7
select select "3"
select select "0"
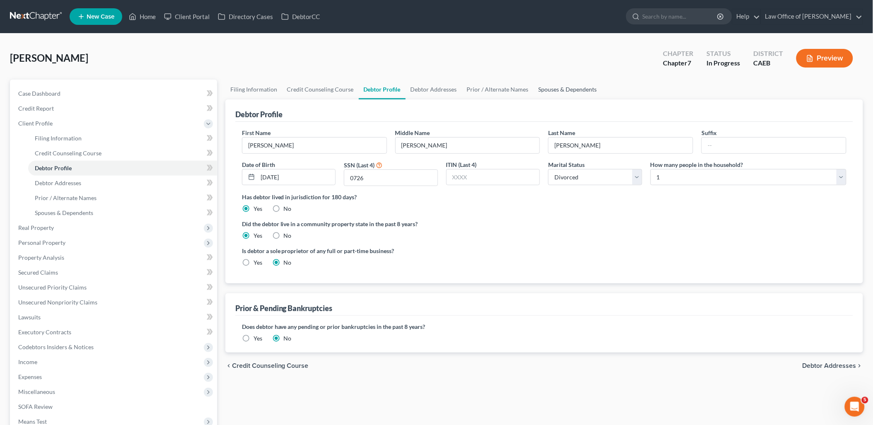
click at [553, 87] on link "Spouses & Dependents" at bounding box center [568, 90] width 68 height 20
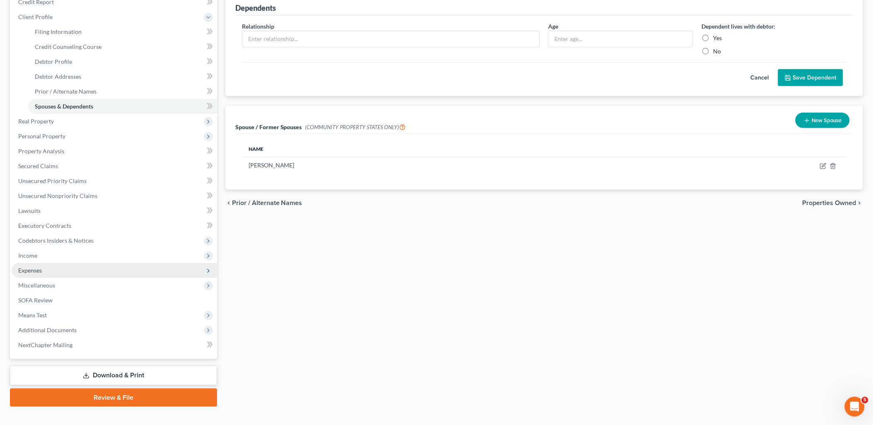
scroll to position [118, 0]
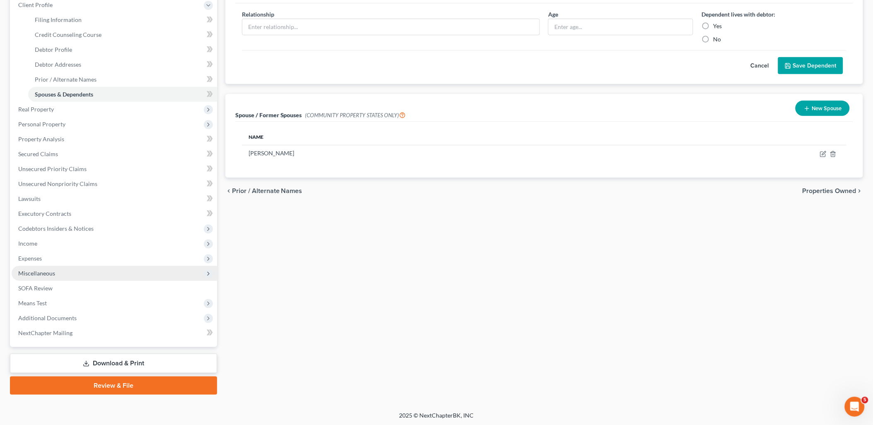
click at [29, 271] on span "Miscellaneous" at bounding box center [36, 273] width 37 height 7
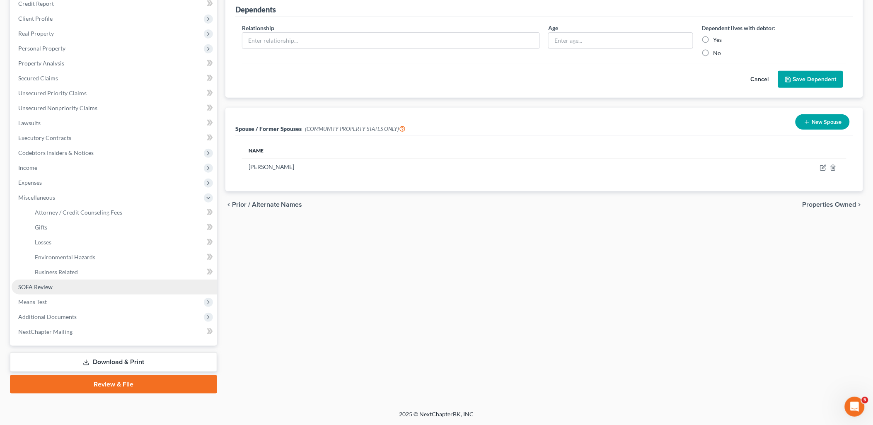
scroll to position [104, 0]
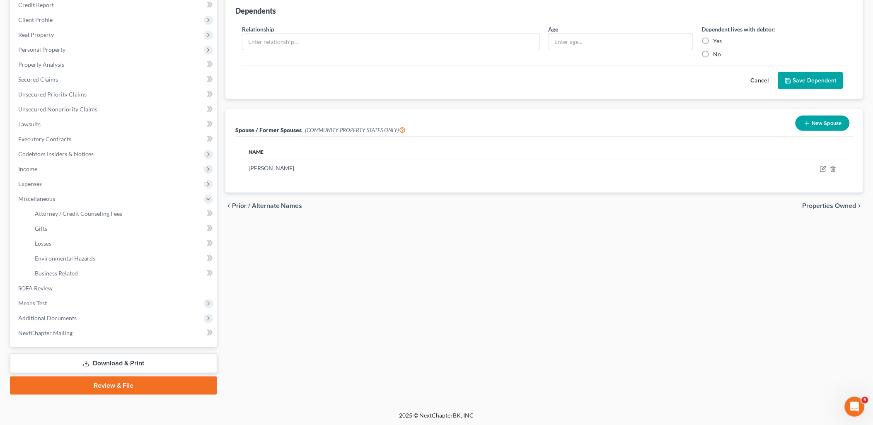
click at [125, 366] on link "Download & Print" at bounding box center [113, 363] width 207 height 19
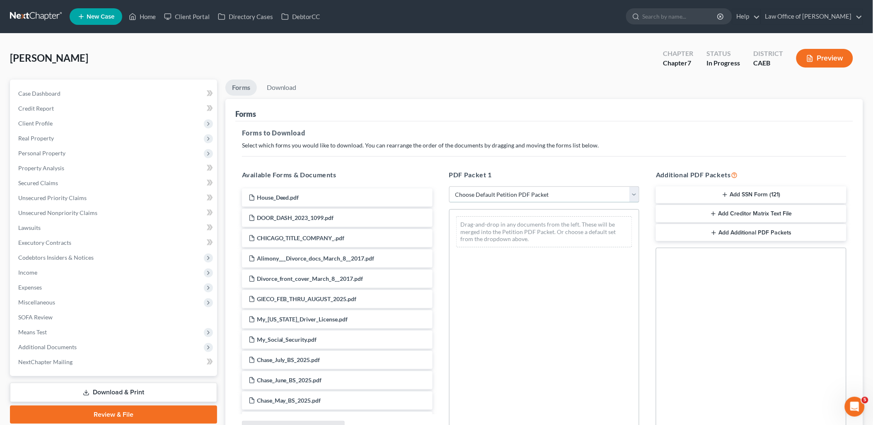
click at [544, 193] on select "Choose Default Petition PDF Packet Complete Bankruptcy Petition (all forms and …" at bounding box center [544, 194] width 191 height 17
select select "7"
click at [449, 186] on select "Choose Default Petition PDF Packet Complete Bankruptcy Petition (all forms and …" at bounding box center [544, 194] width 191 height 17
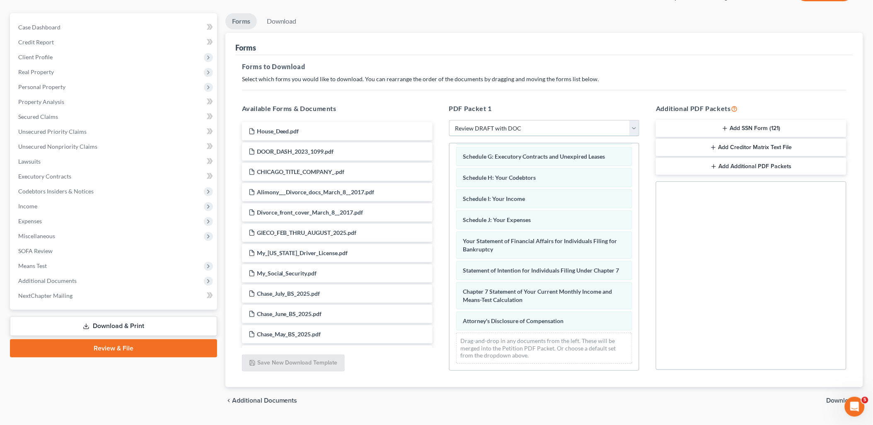
scroll to position [86, 0]
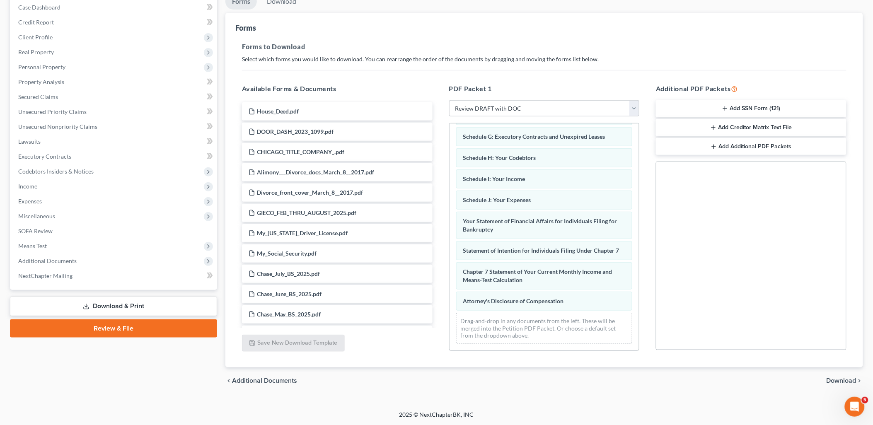
click at [841, 381] on span "Download" at bounding box center [842, 380] width 30 height 7
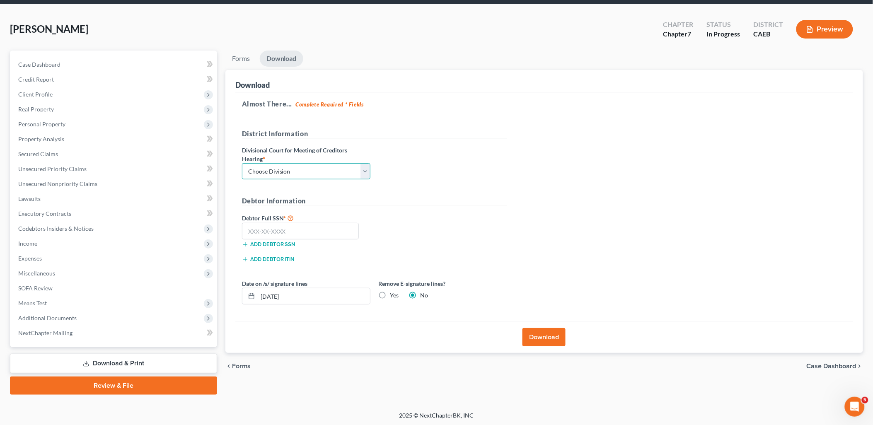
click at [295, 169] on select "Choose Division Fresno Modesto [GEOGRAPHIC_DATA]" at bounding box center [306, 171] width 128 height 17
select select "1"
click at [242, 163] on select "Choose Division Fresno Modesto [GEOGRAPHIC_DATA]" at bounding box center [306, 171] width 128 height 17
drag, startPoint x: 284, startPoint y: 235, endPoint x: 504, endPoint y: 239, distance: 220.4
click at [288, 234] on input "text" at bounding box center [300, 231] width 117 height 17
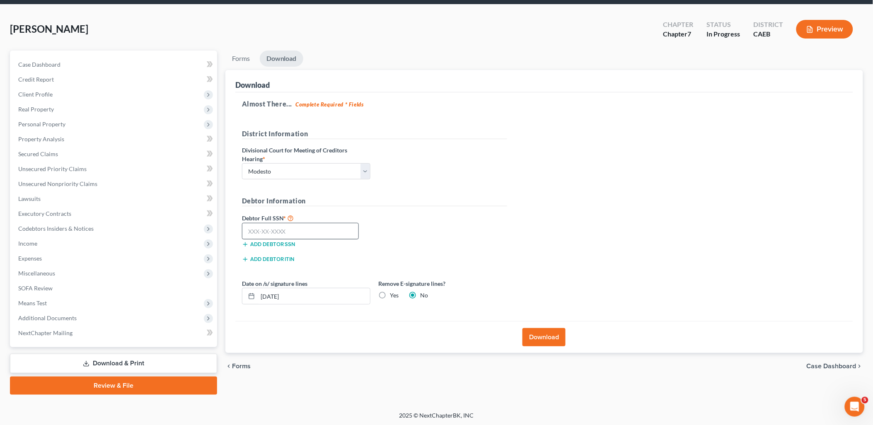
click at [276, 222] on label "Debtor Full SSN *" at bounding box center [306, 218] width 137 height 10
click at [276, 227] on input "text" at bounding box center [300, 231] width 117 height 17
type input "000-00-0726"
click at [548, 337] on button "Download" at bounding box center [543, 337] width 43 height 18
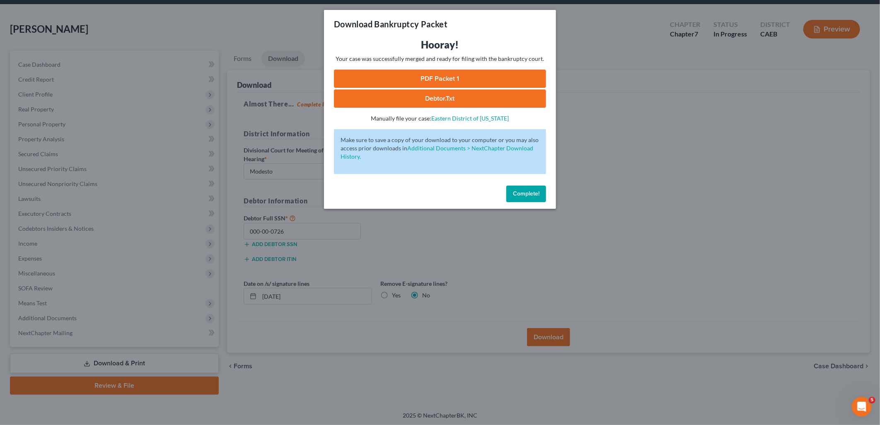
click at [427, 81] on link "PDF Packet 1" at bounding box center [440, 79] width 212 height 18
click at [515, 197] on button "Complete!" at bounding box center [526, 194] width 40 height 17
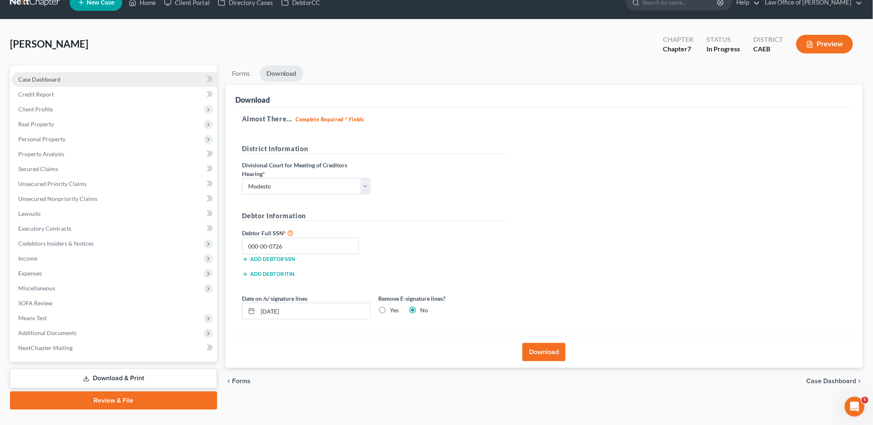
scroll to position [0, 0]
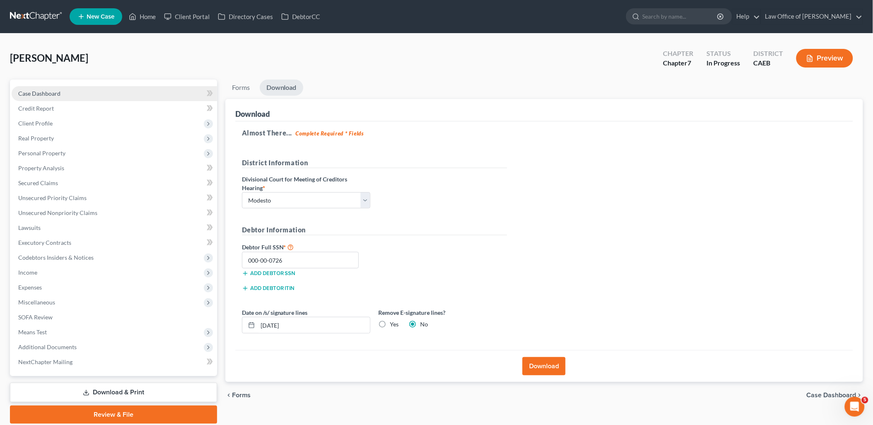
click at [28, 92] on span "Case Dashboard" at bounding box center [39, 93] width 42 height 7
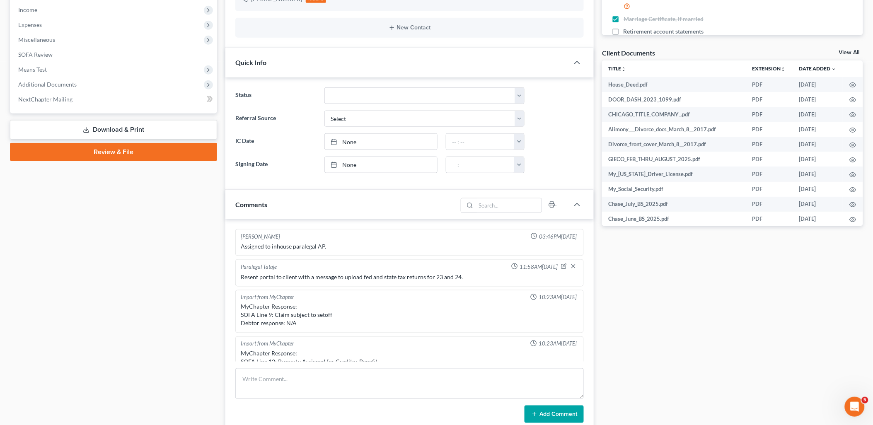
scroll to position [205, 0]
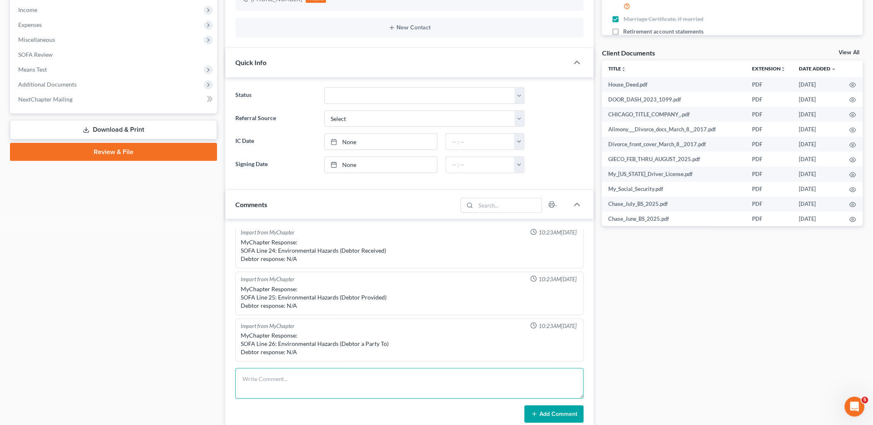
click at [323, 375] on textarea at bounding box center [409, 383] width 349 height 31
type textarea "draft to [PERSON_NAME]"
click at [556, 415] on button "Add Comment" at bounding box center [553, 414] width 59 height 17
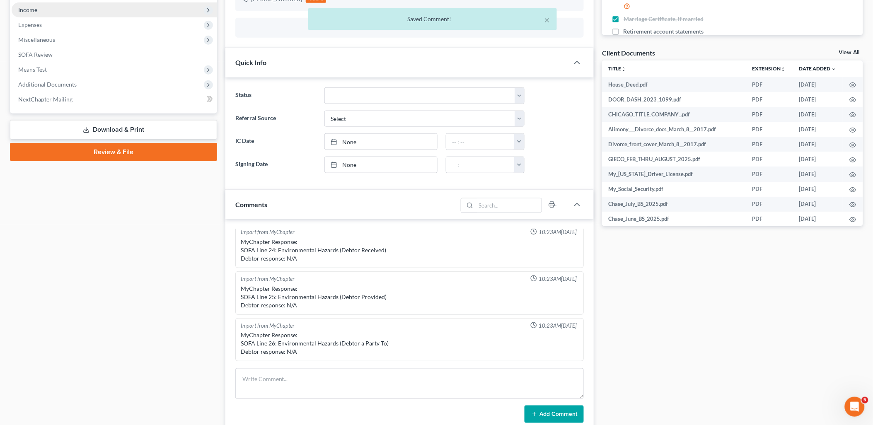
scroll to position [235, 0]
